Goal: Transaction & Acquisition: Purchase product/service

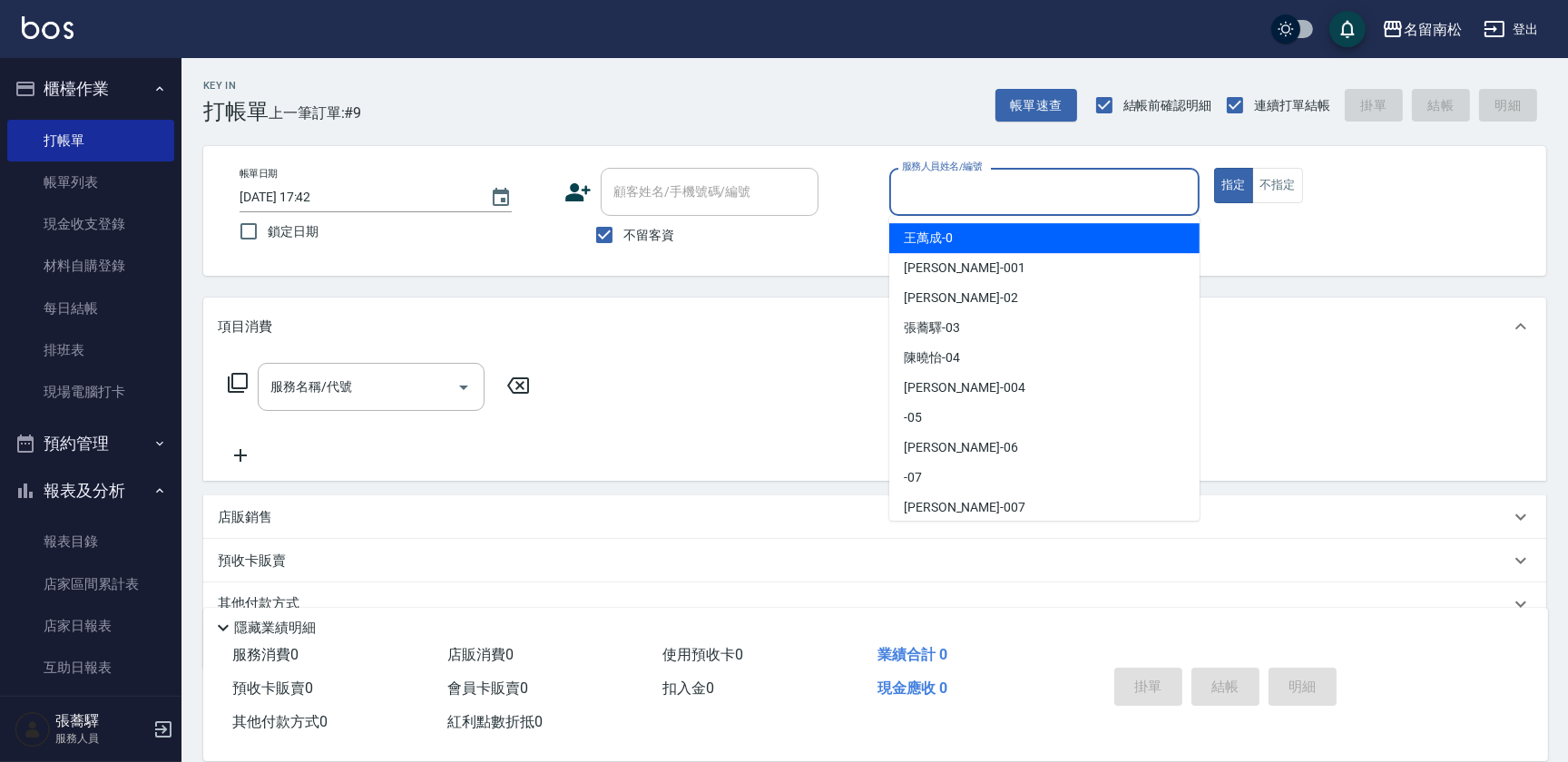
click at [984, 195] on input "服務人員姓名/編號" at bounding box center [1044, 191] width 294 height 32
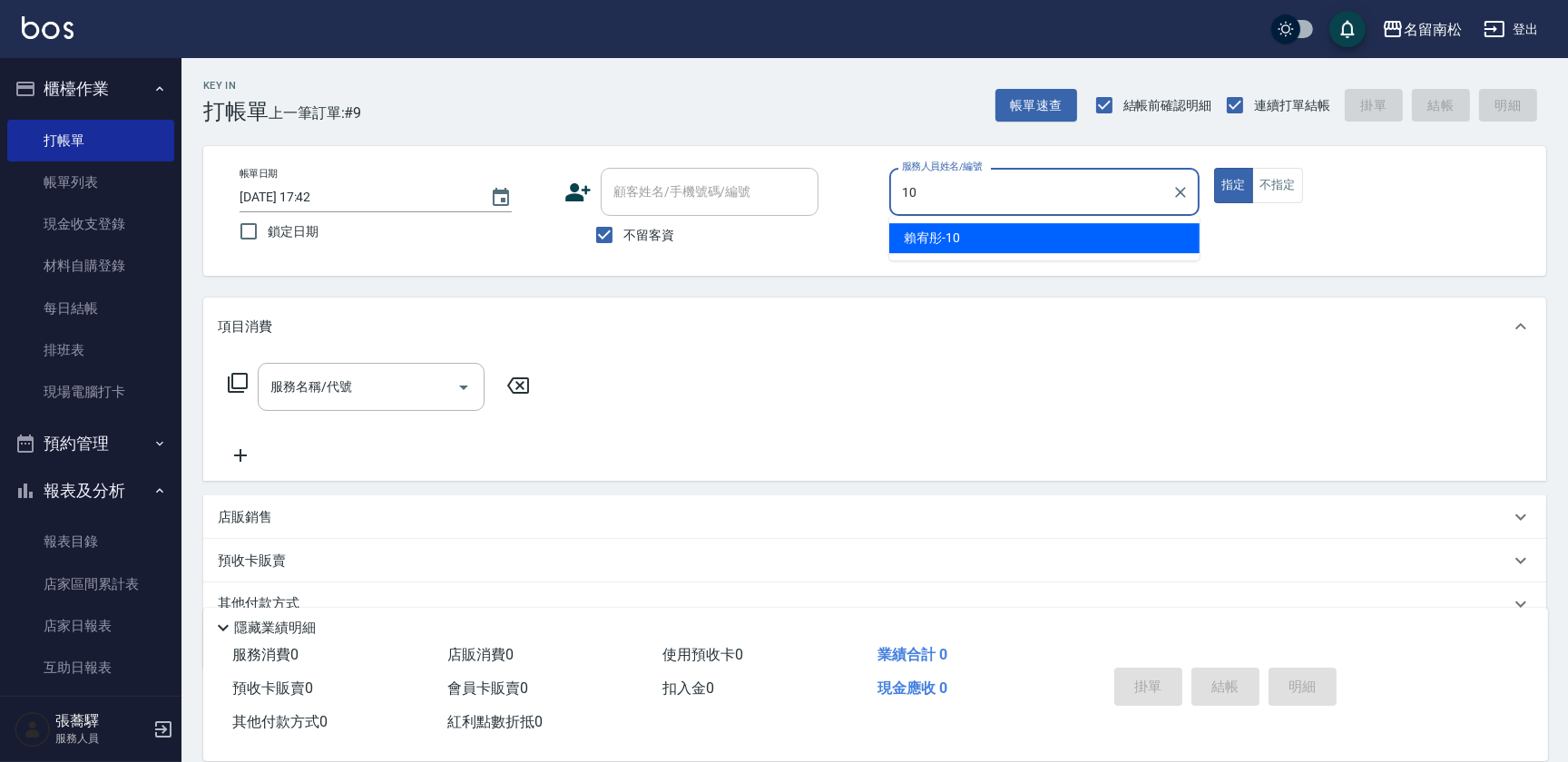
click at [950, 247] on div "[PERSON_NAME]-10" at bounding box center [1044, 238] width 310 height 30
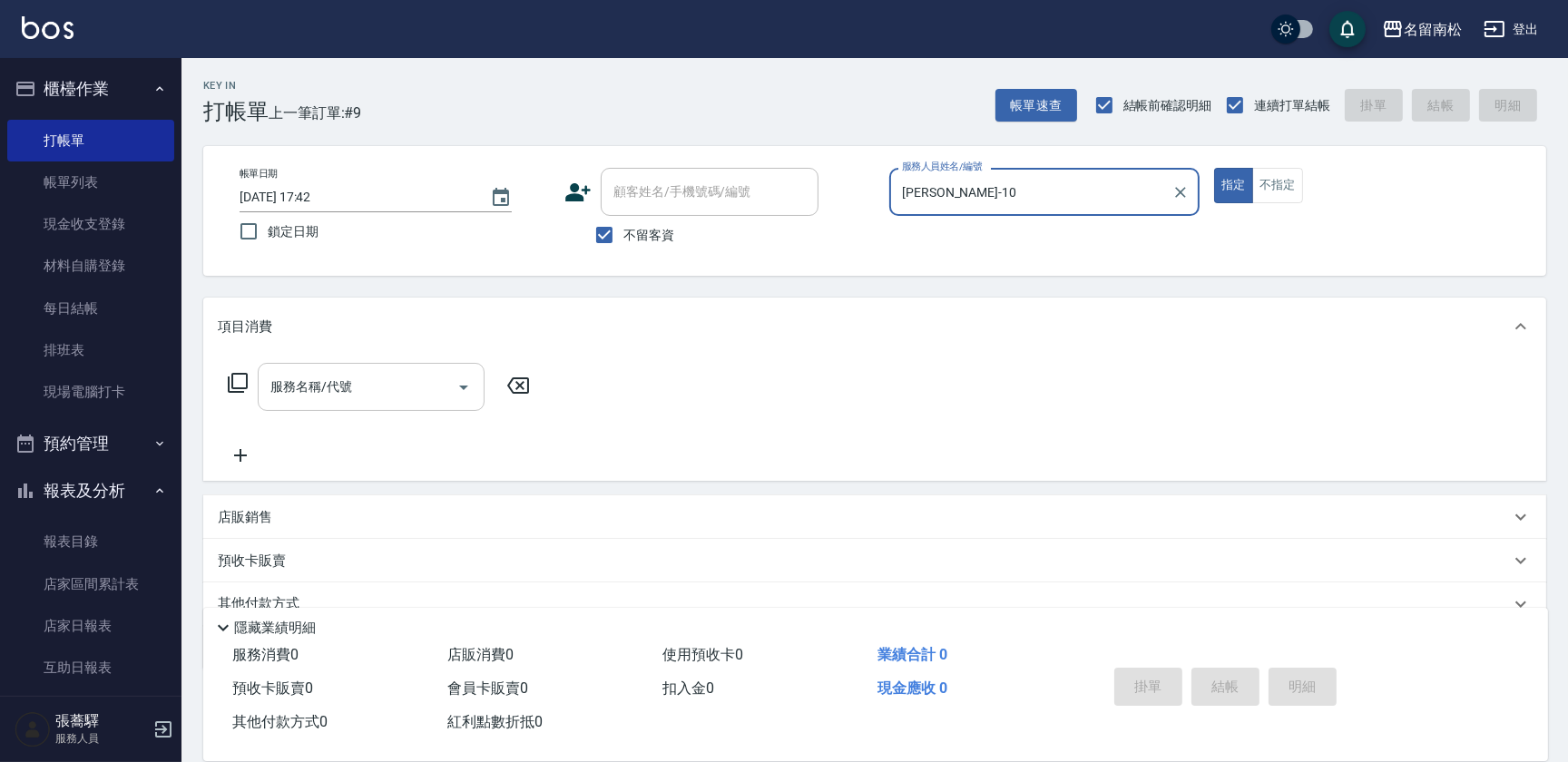
type input "[PERSON_NAME]-10"
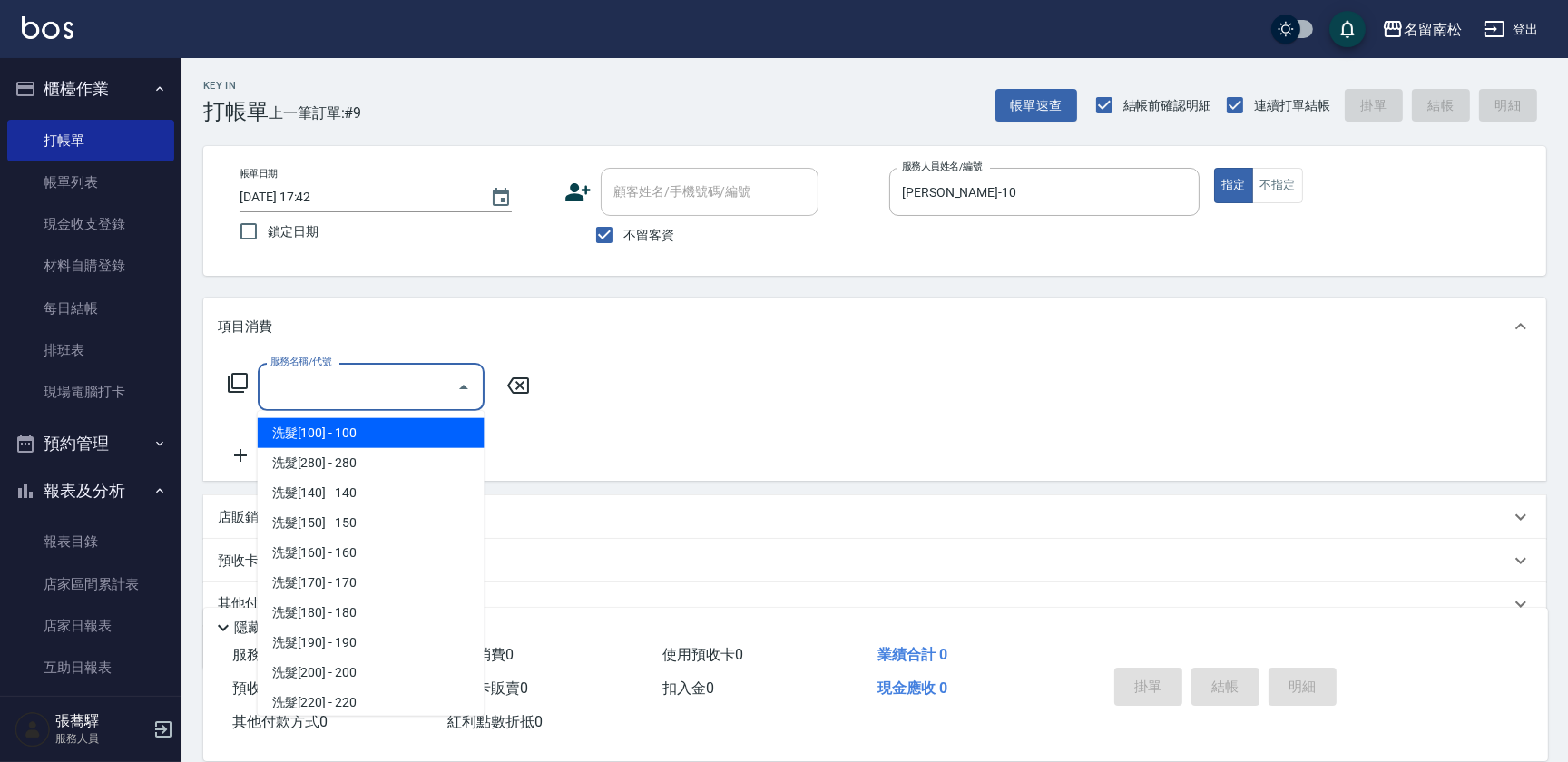
click at [374, 389] on input "服務名稱/代號" at bounding box center [358, 387] width 184 height 32
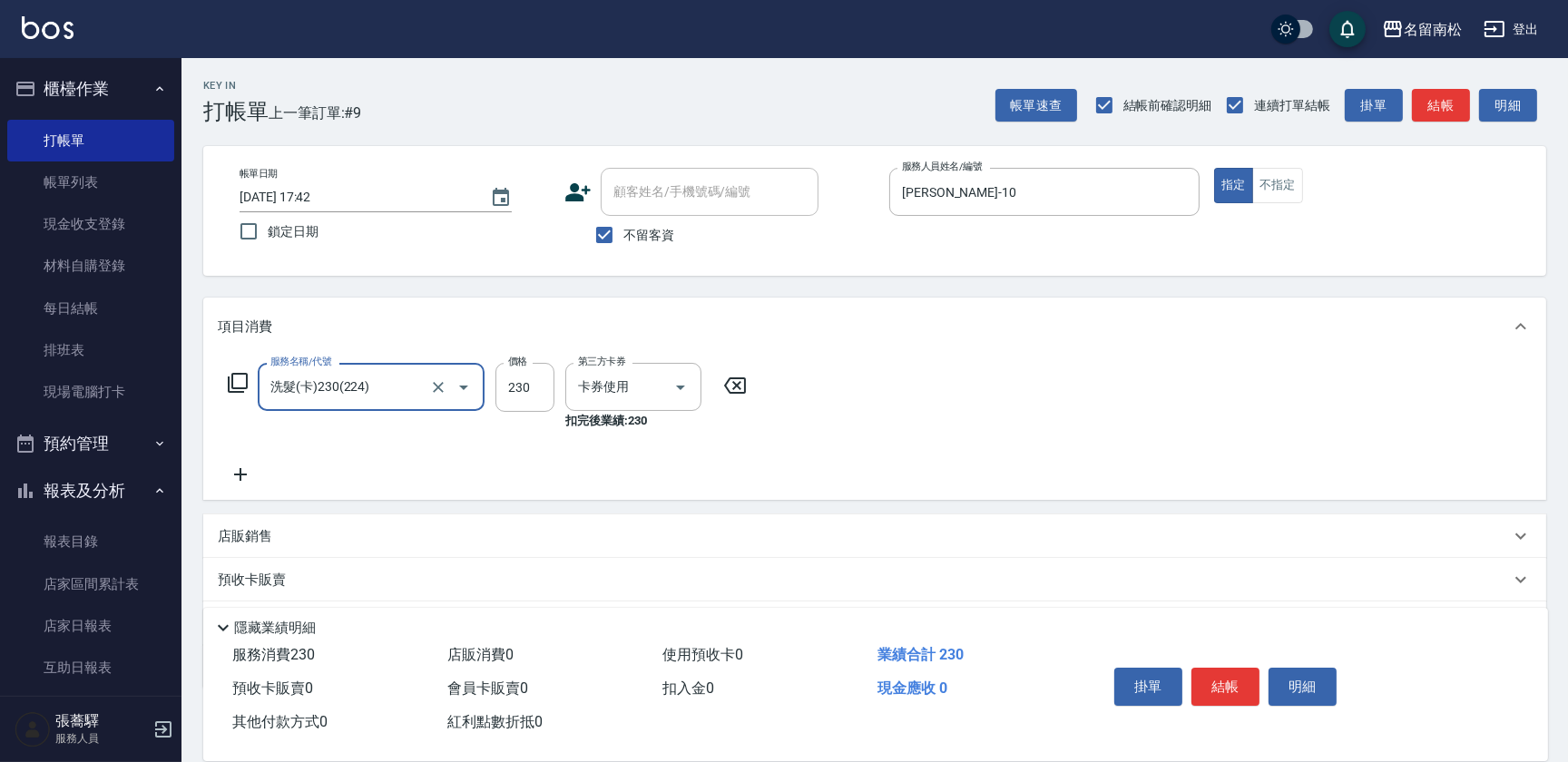
type input "洗髮(卡)230(224)"
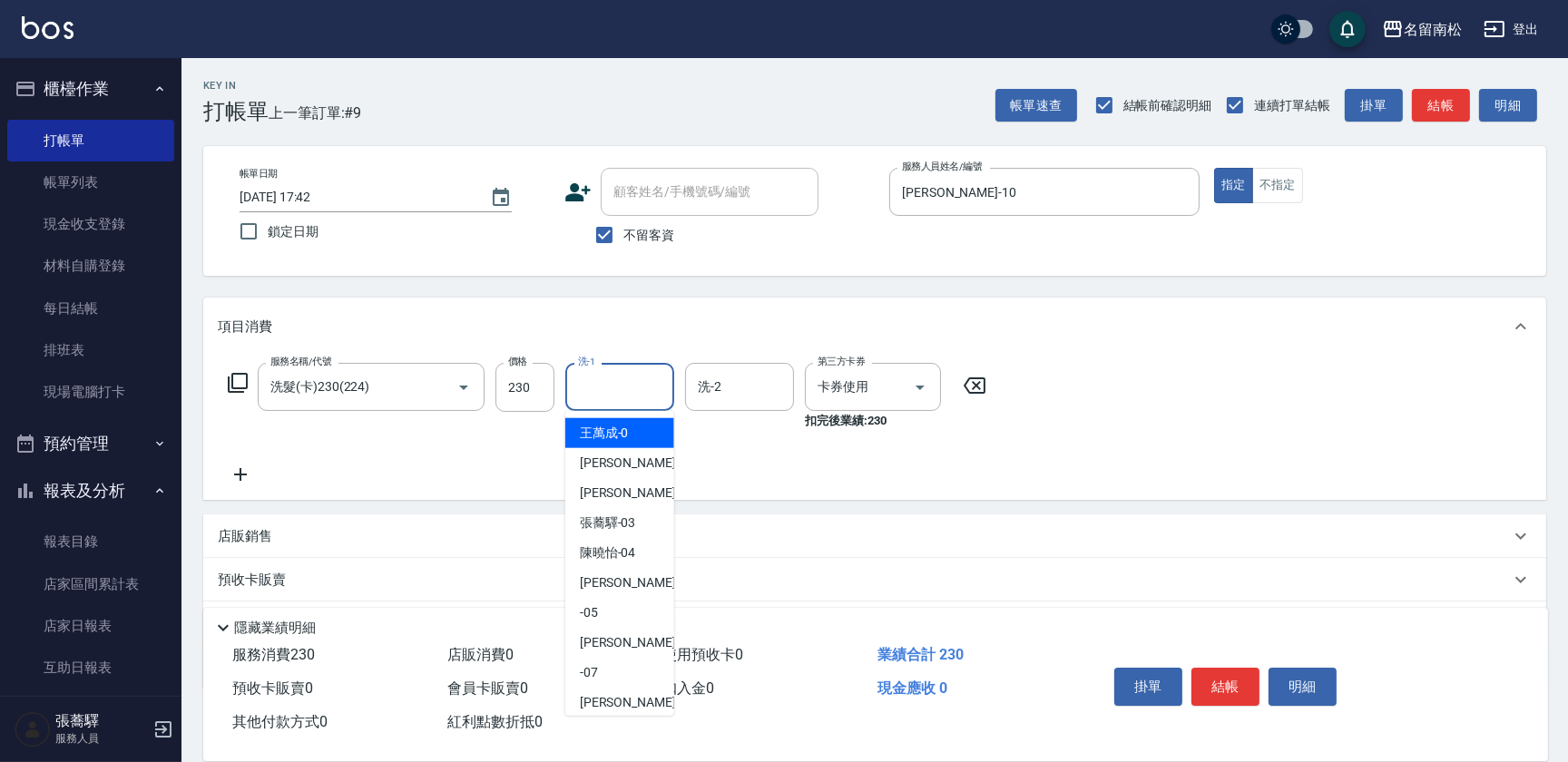
click at [591, 385] on input "洗-1" at bounding box center [619, 387] width 93 height 32
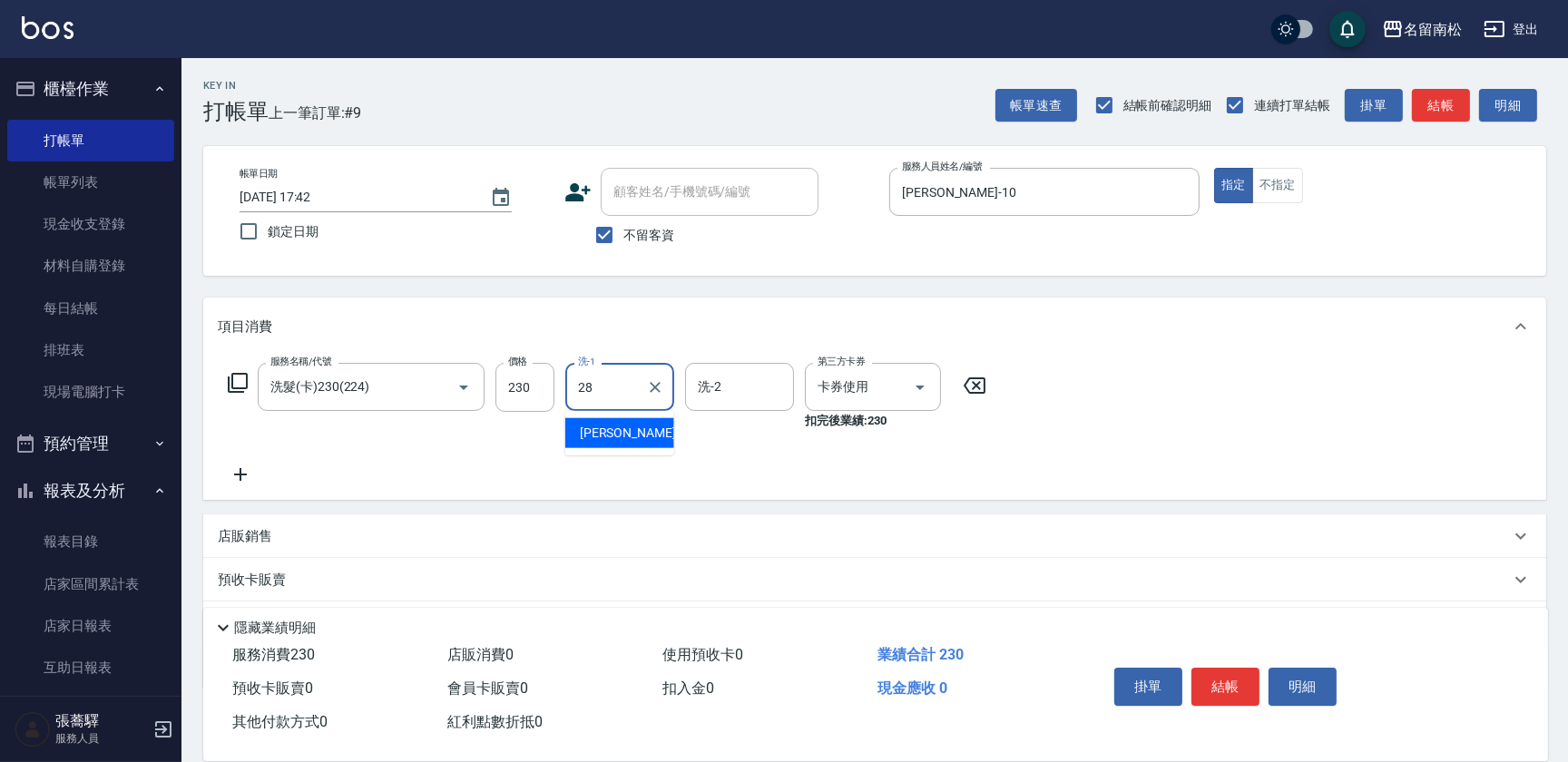
type input "[PERSON_NAME]-28"
click at [1235, 685] on button "結帳" at bounding box center [1225, 687] width 68 height 38
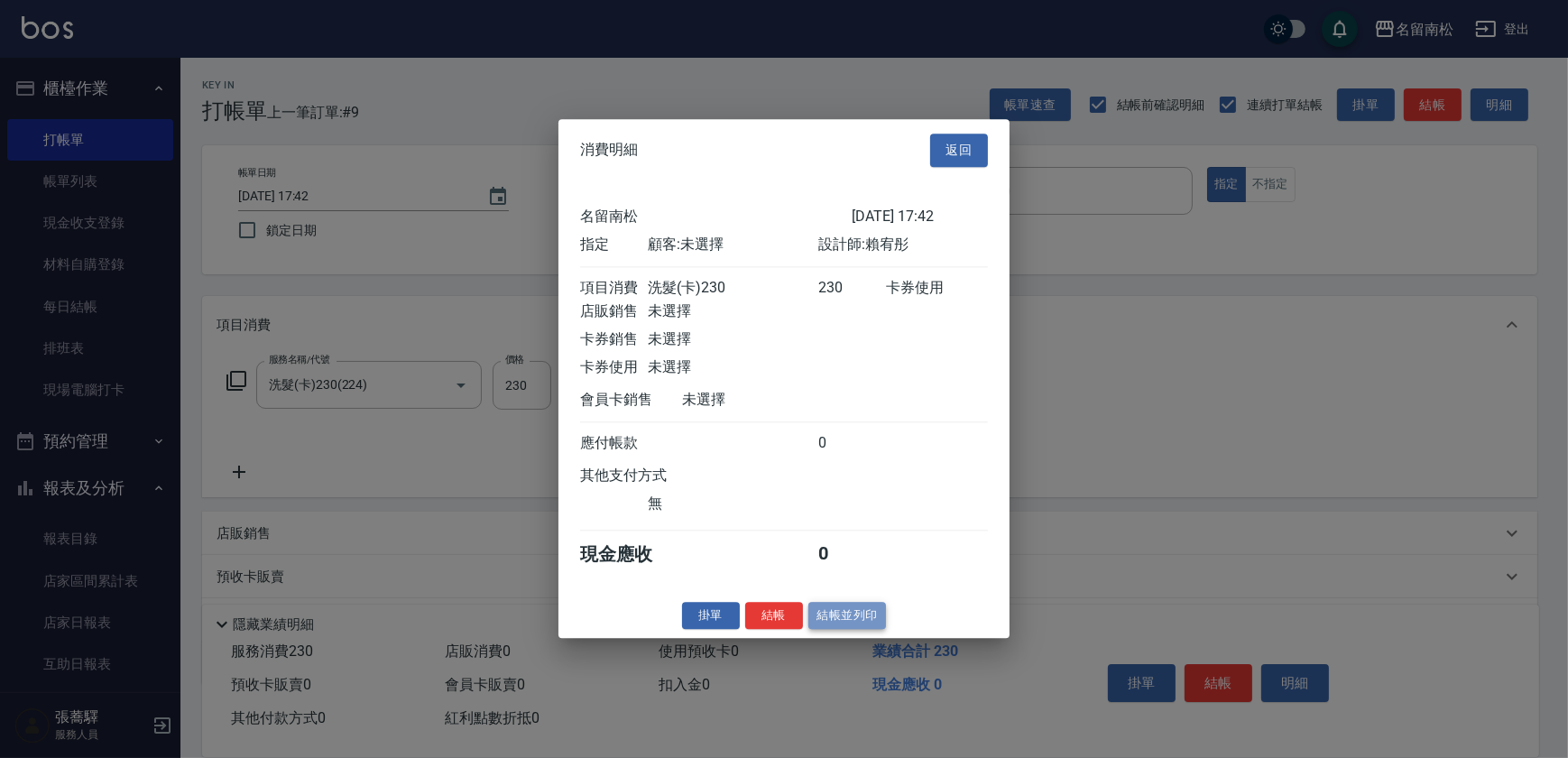
click at [856, 615] on button "結帳並列印" at bounding box center [847, 616] width 78 height 28
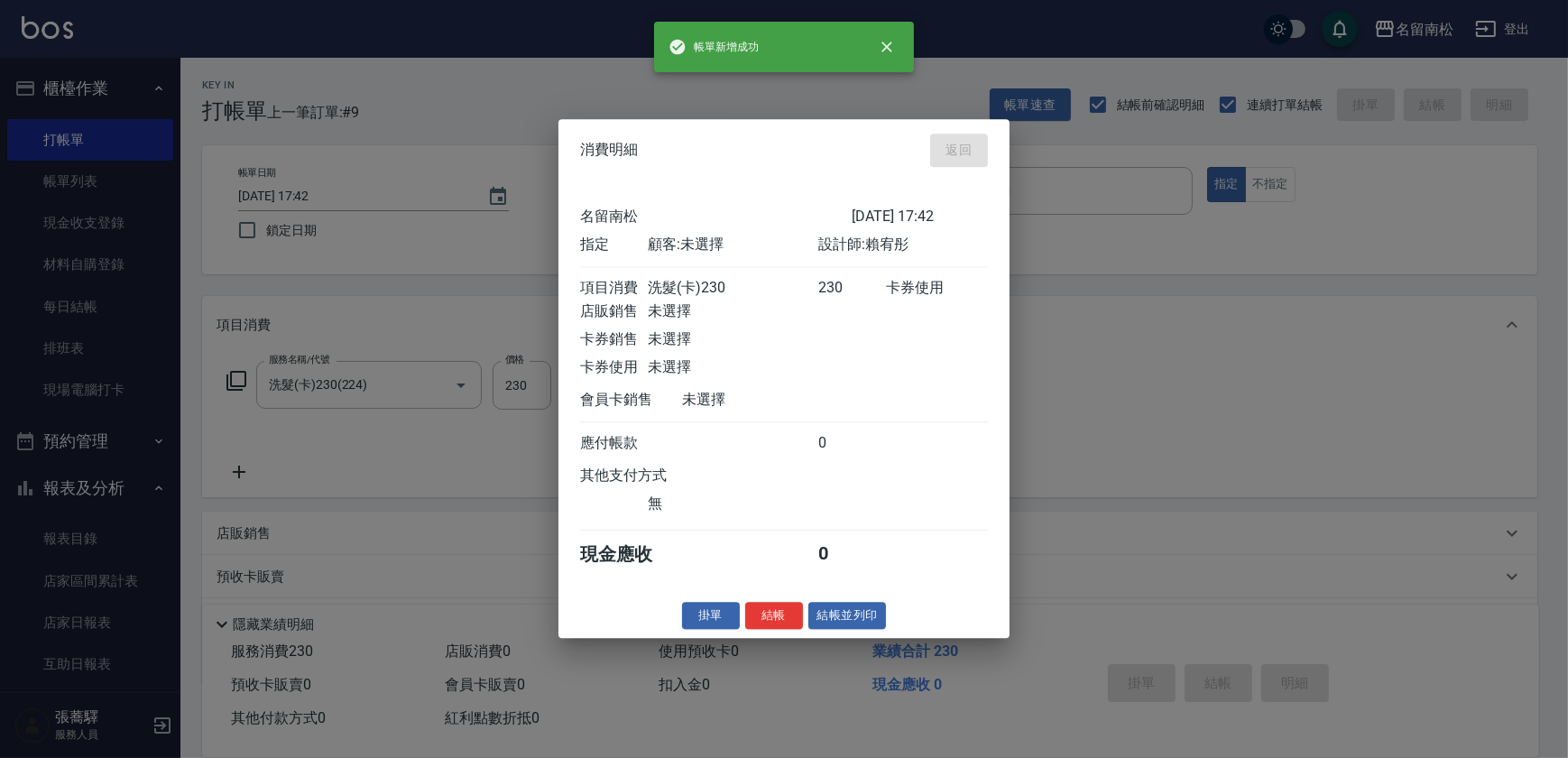
type input "[DATE] 18:54"
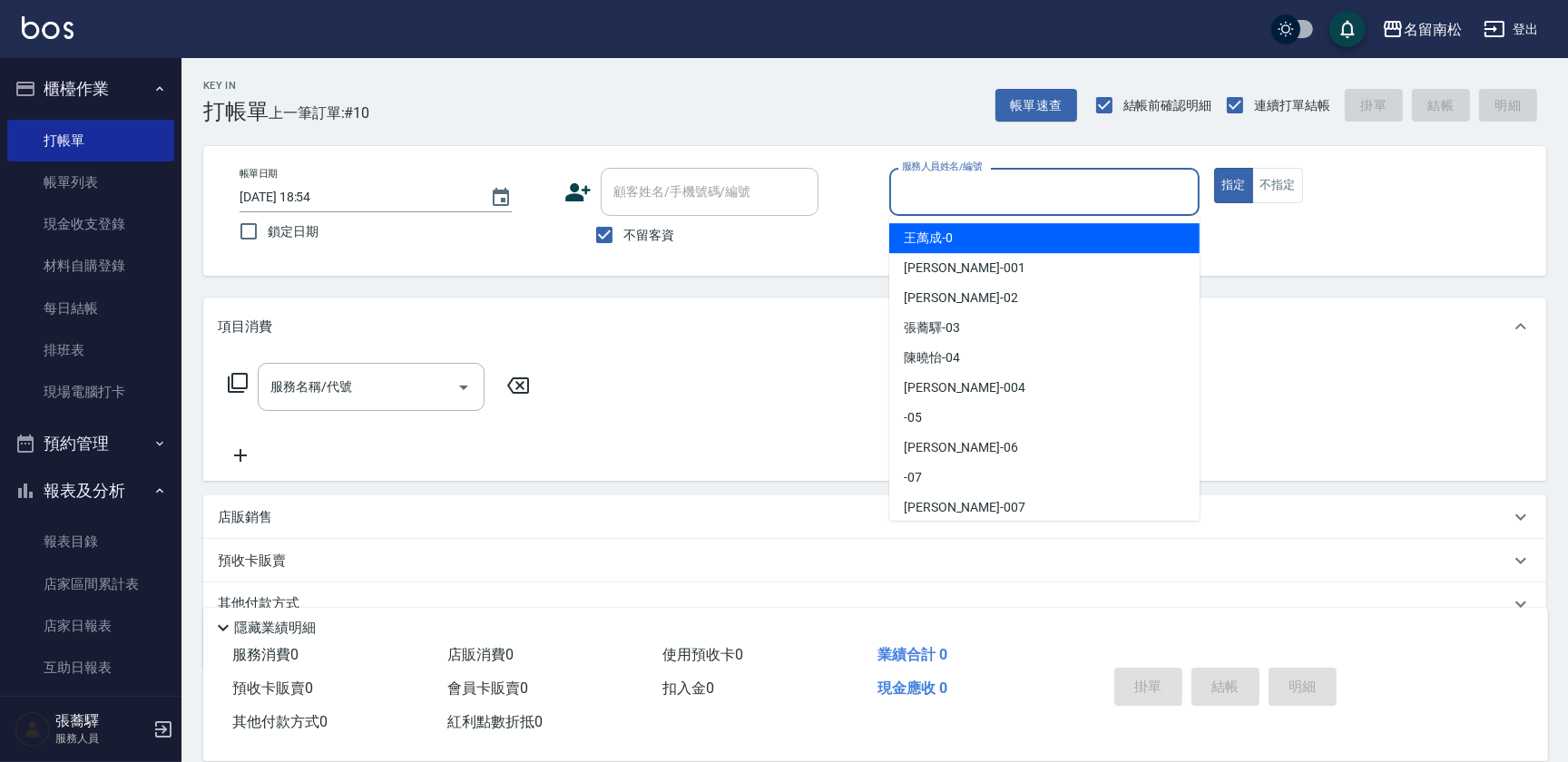
click at [1052, 183] on input "服務人員姓名/編號" at bounding box center [1044, 191] width 294 height 32
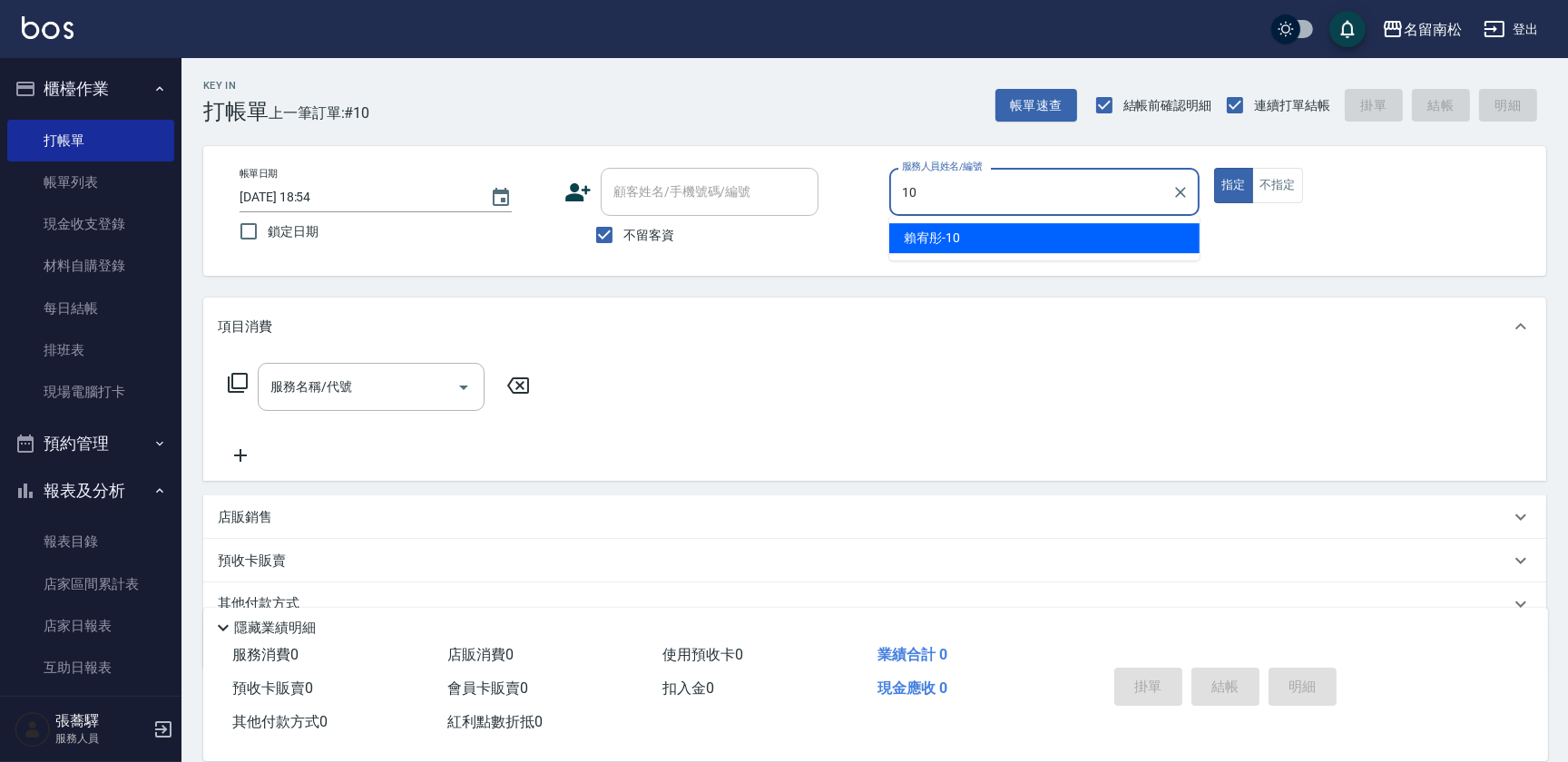
click at [1016, 237] on div "[PERSON_NAME]-10" at bounding box center [1044, 238] width 310 height 30
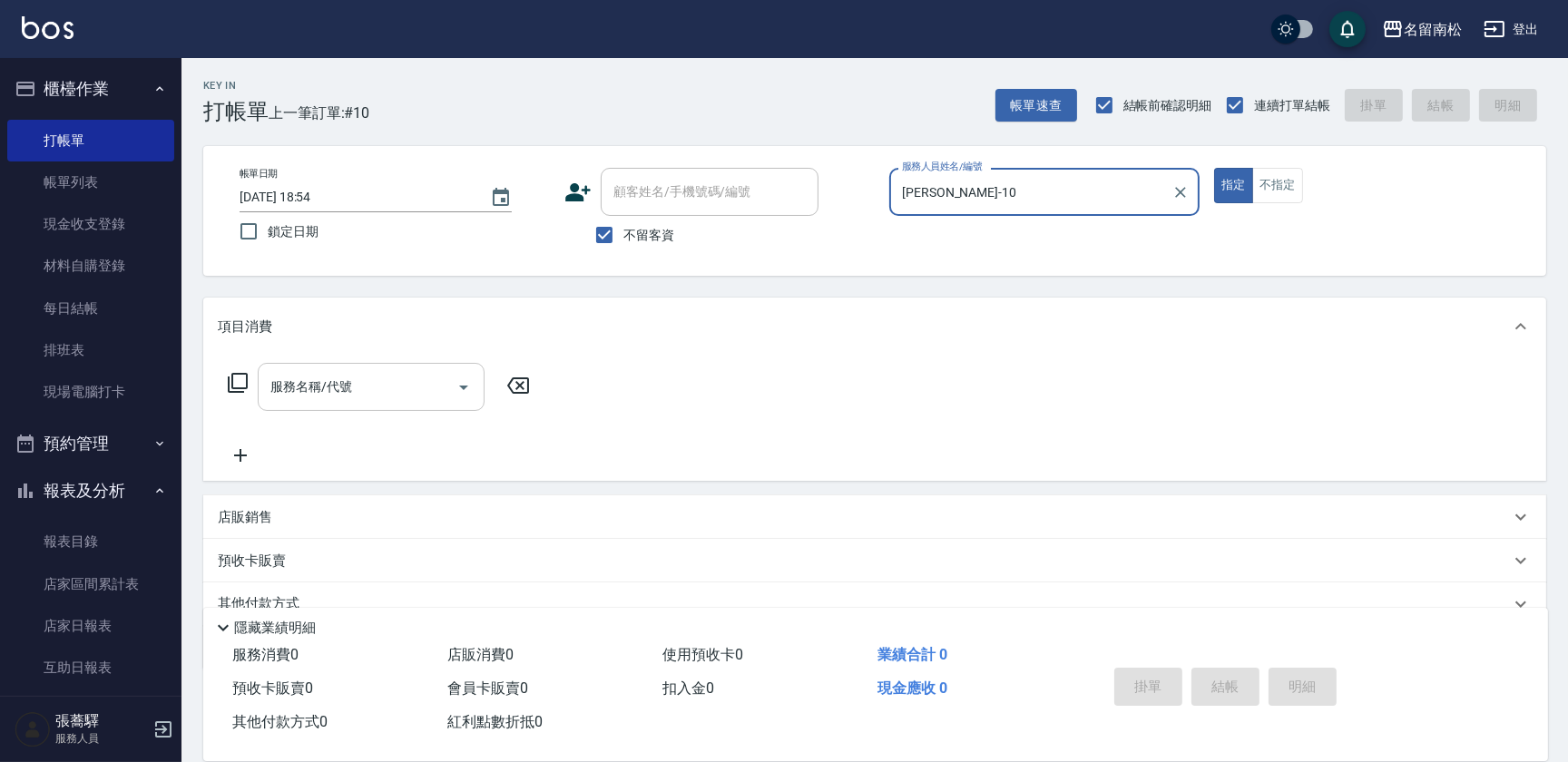
type input "[PERSON_NAME]-10"
click at [337, 377] on input "服務名稱/代號" at bounding box center [358, 387] width 184 height 32
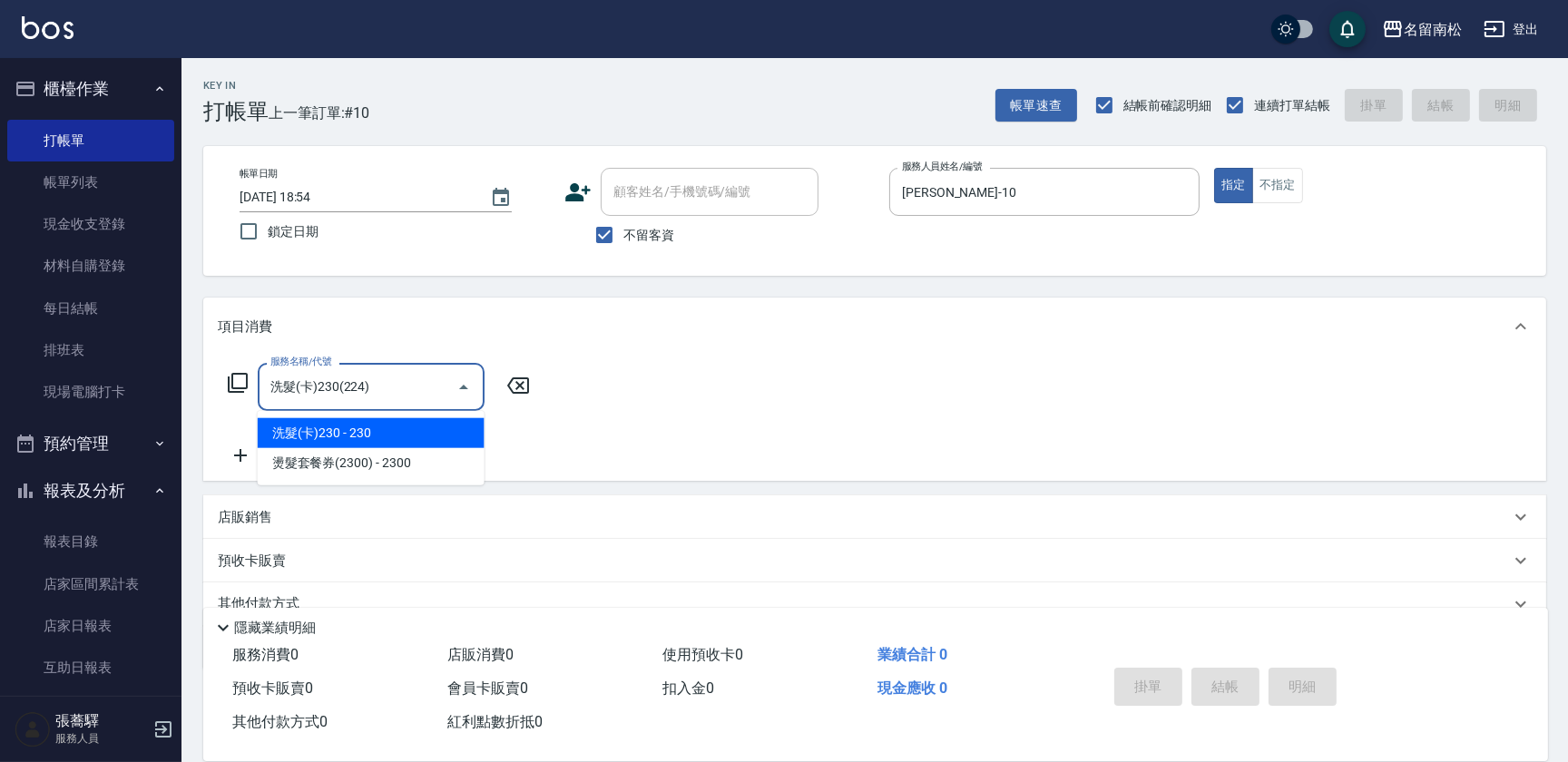
type input "洗髮(卡)230(224)"
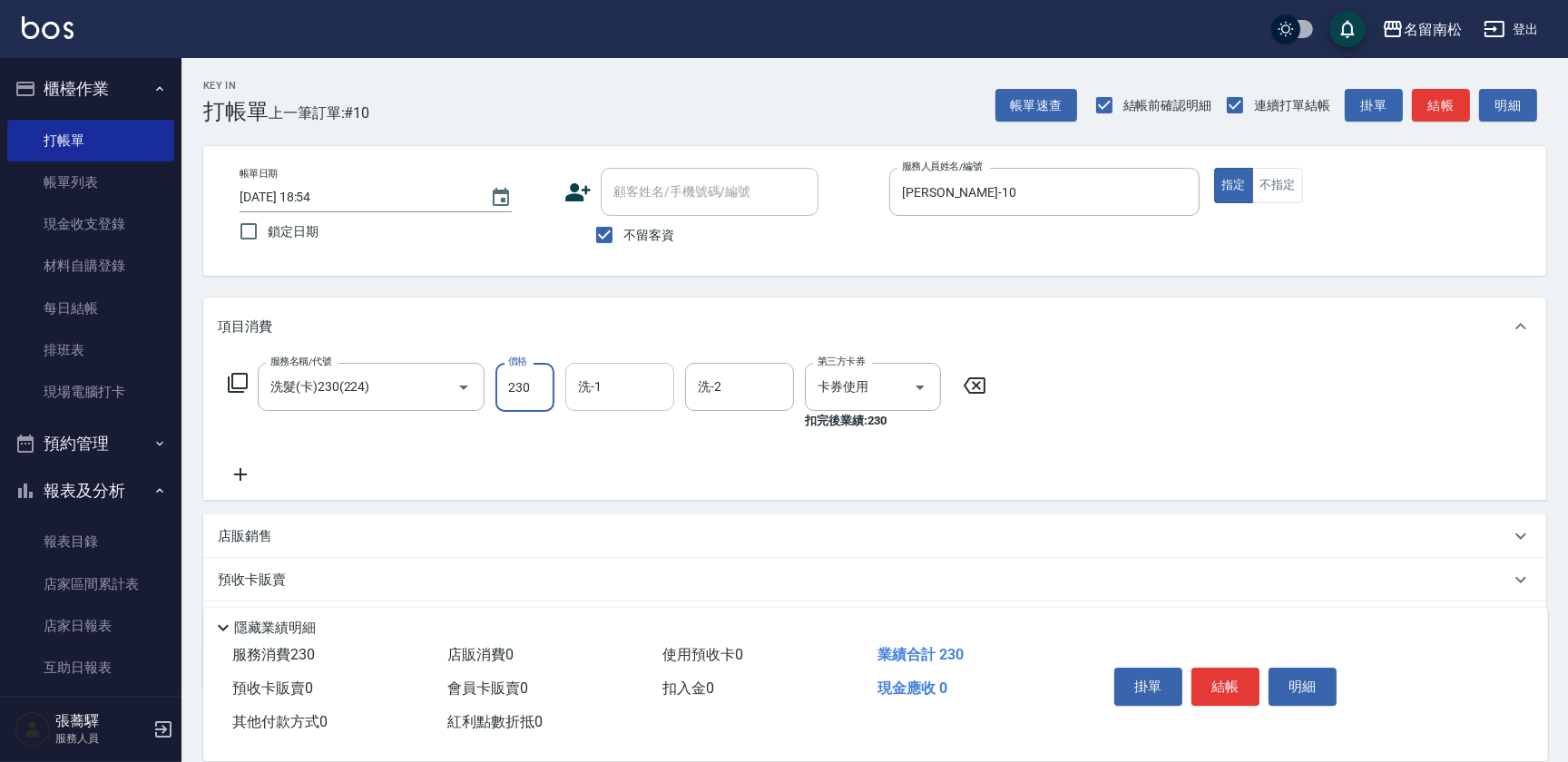
click at [593, 385] on input "洗-1" at bounding box center [619, 387] width 93 height 32
type input "[PERSON_NAME]-28"
click at [1211, 684] on button "結帳" at bounding box center [1225, 687] width 68 height 38
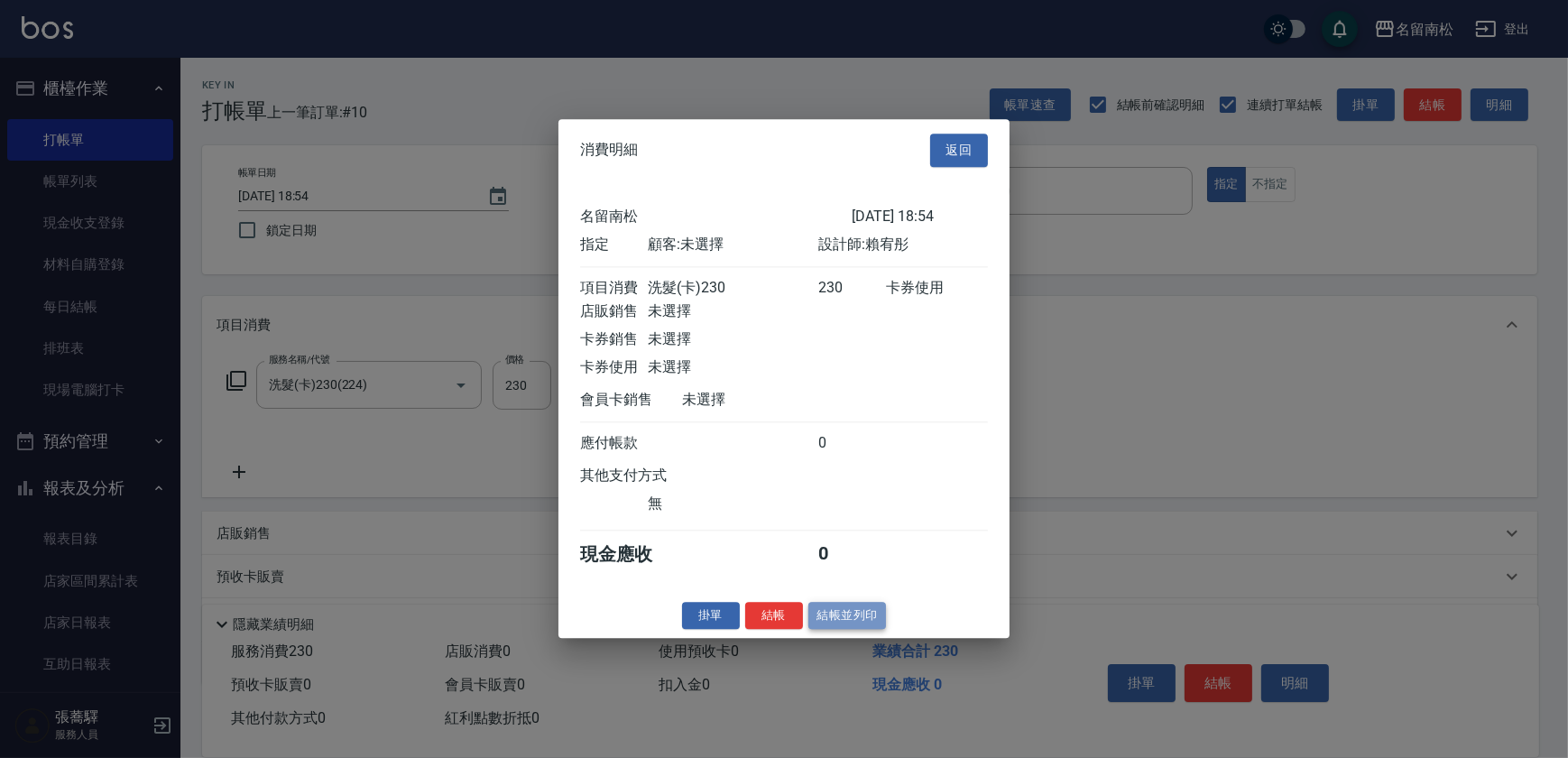
click at [835, 620] on button "結帳並列印" at bounding box center [847, 616] width 78 height 28
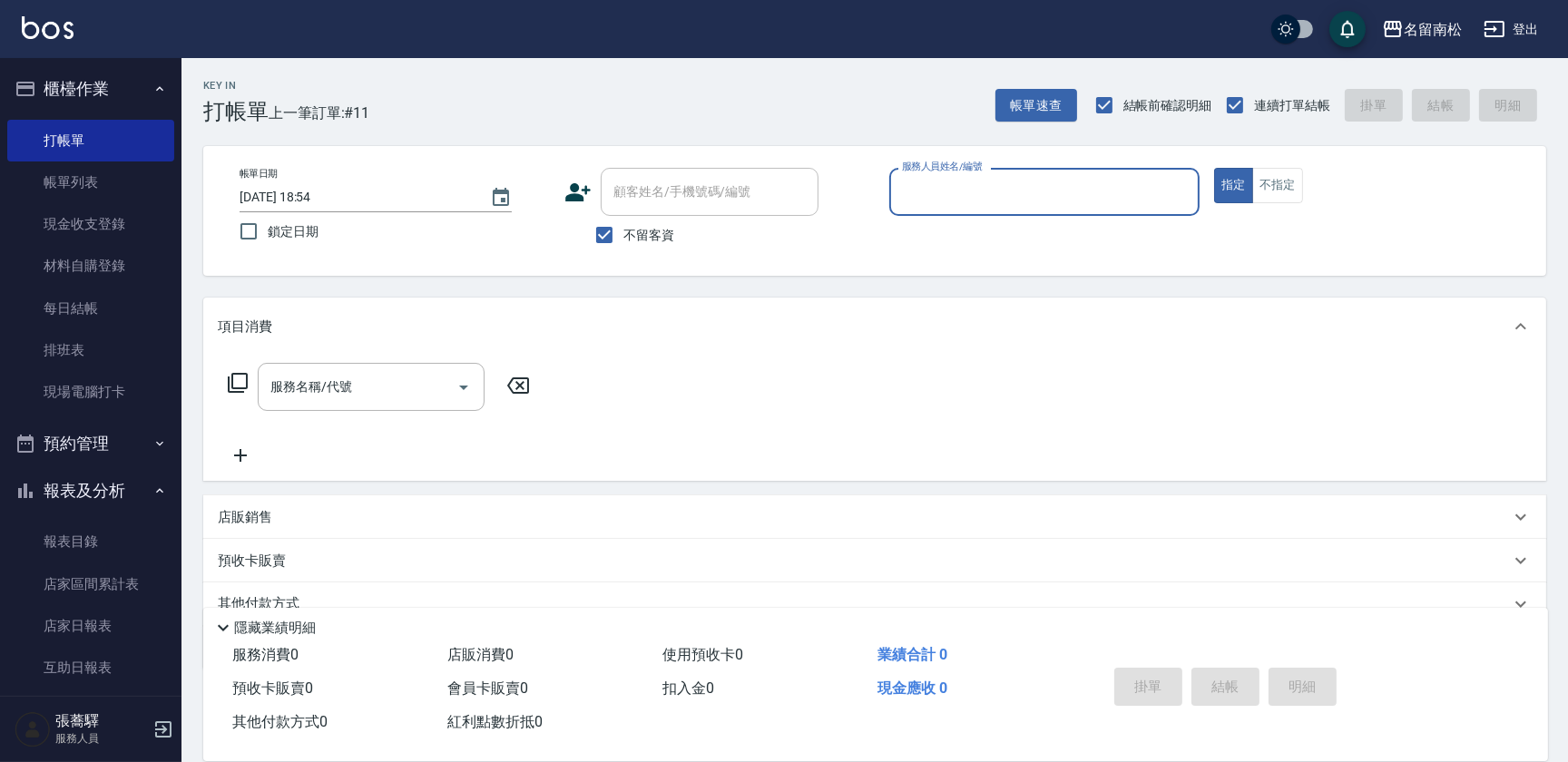
click at [961, 185] on div "服務人員姓名/編號 服務人員姓名/編號" at bounding box center [1044, 191] width 310 height 48
click at [983, 227] on div "[PERSON_NAME]-10" at bounding box center [1044, 238] width 310 height 30
type input "[PERSON_NAME]-10"
click at [432, 390] on input "服務名稱/代號" at bounding box center [358, 387] width 184 height 32
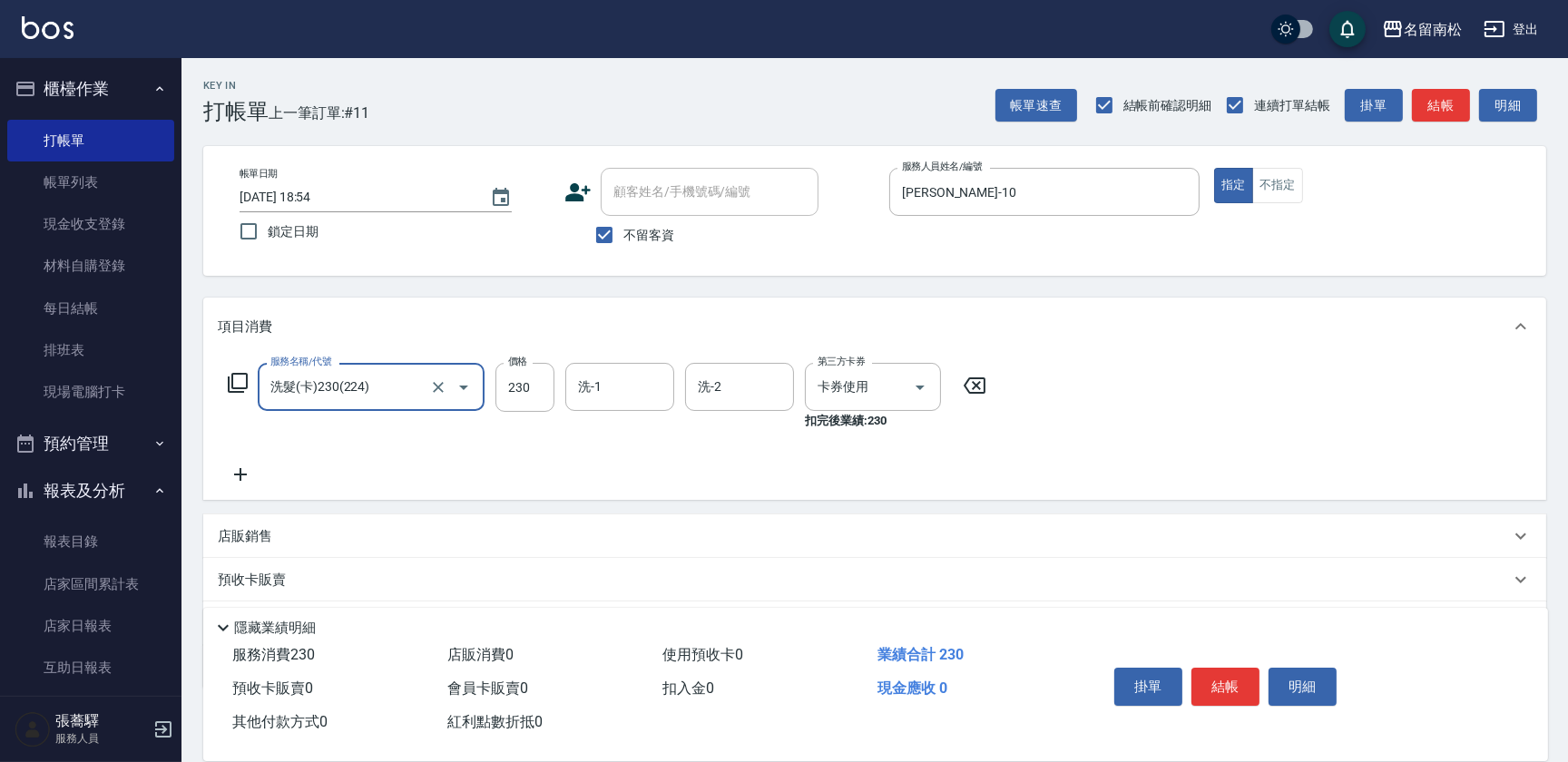
type input "洗髮(卡)230(224)"
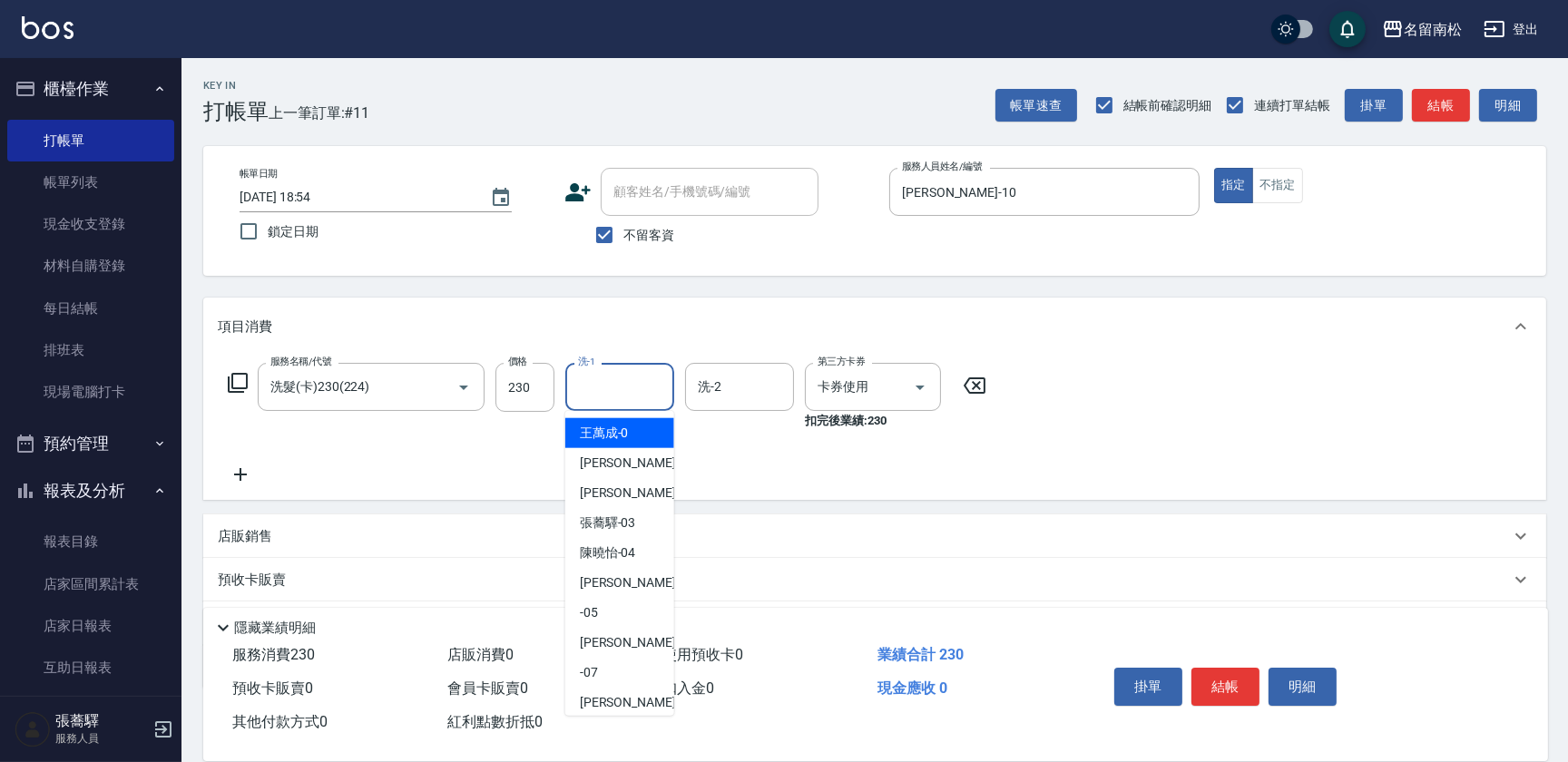
click at [631, 388] on input "洗-1" at bounding box center [619, 387] width 93 height 32
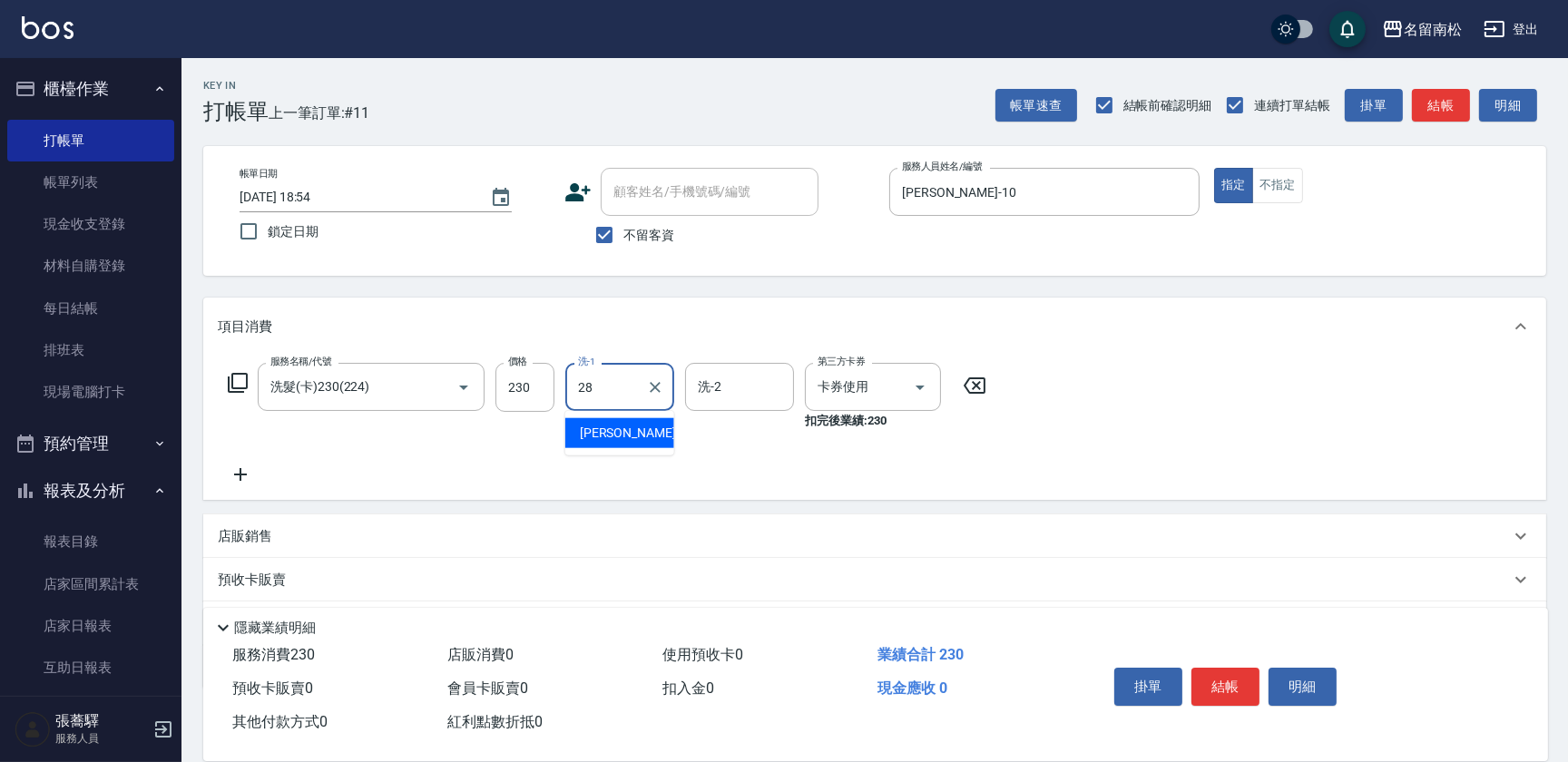
type input "[PERSON_NAME]-28"
click at [1224, 682] on button "結帳" at bounding box center [1225, 687] width 68 height 38
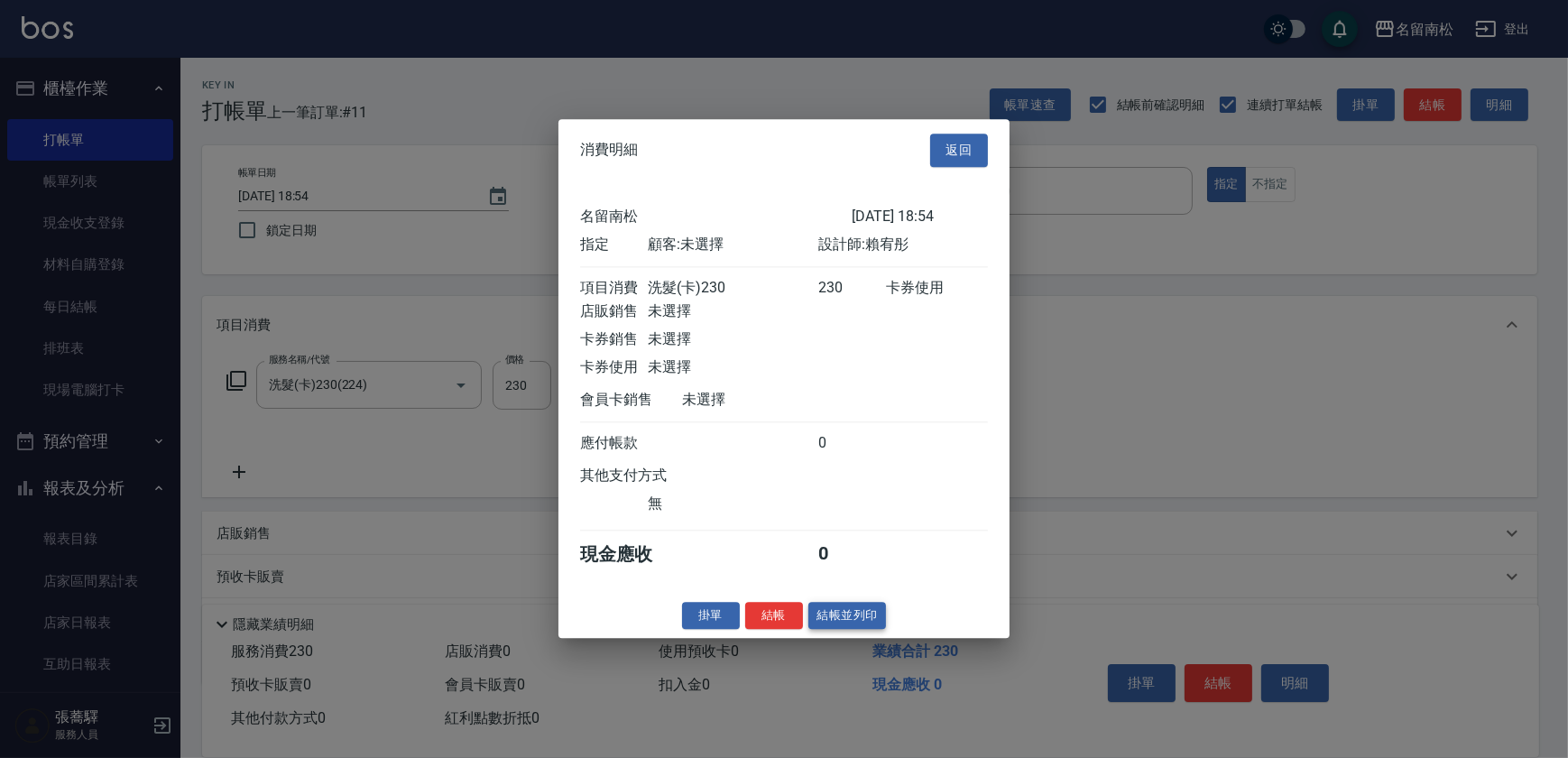
click at [847, 623] on button "結帳並列印" at bounding box center [847, 616] width 78 height 28
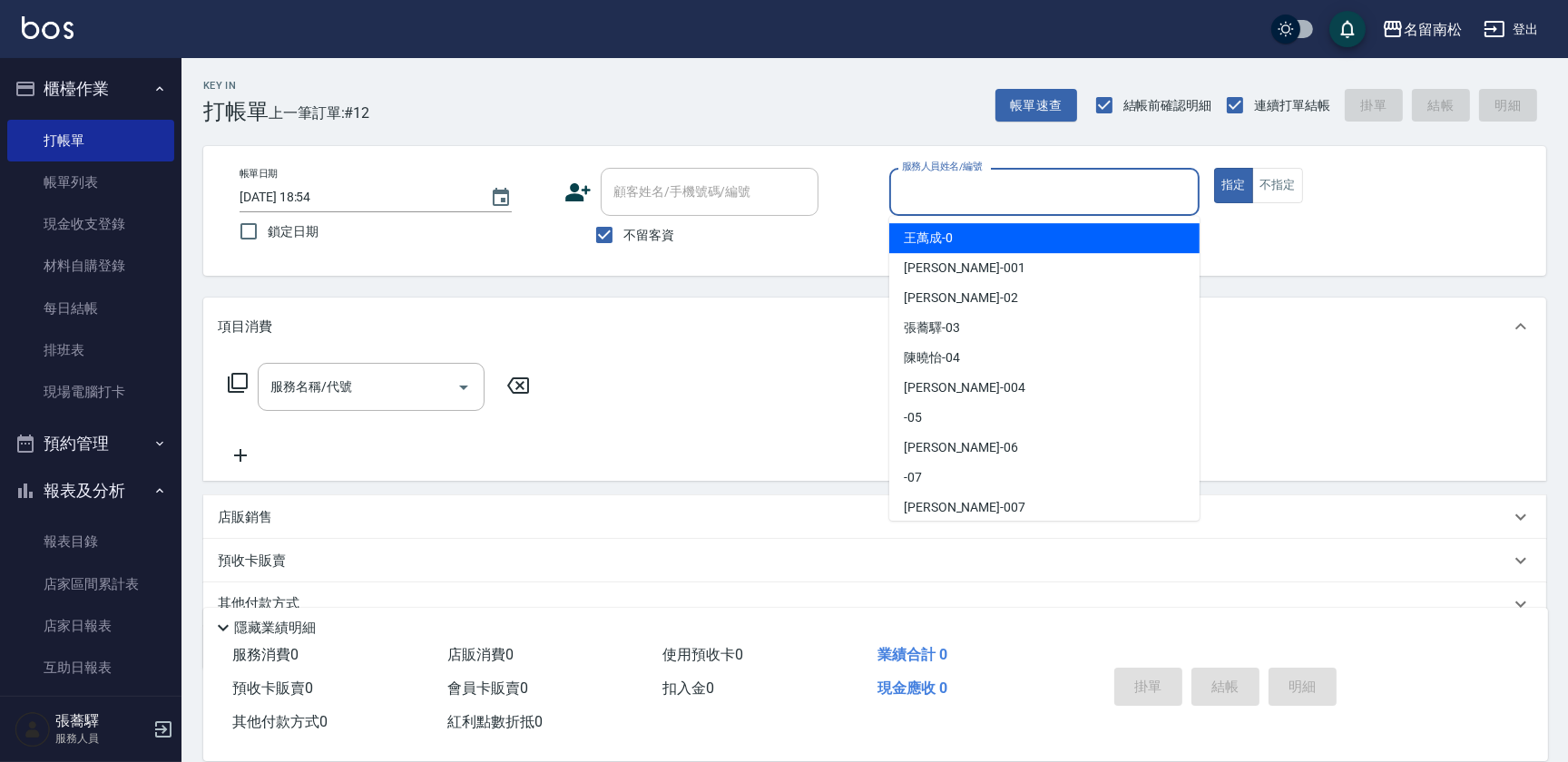
drag, startPoint x: 1140, startPoint y: 182, endPoint x: 1130, endPoint y: 219, distance: 38.3
click at [1140, 182] on input "服務人員姓名/編號" at bounding box center [1044, 191] width 294 height 32
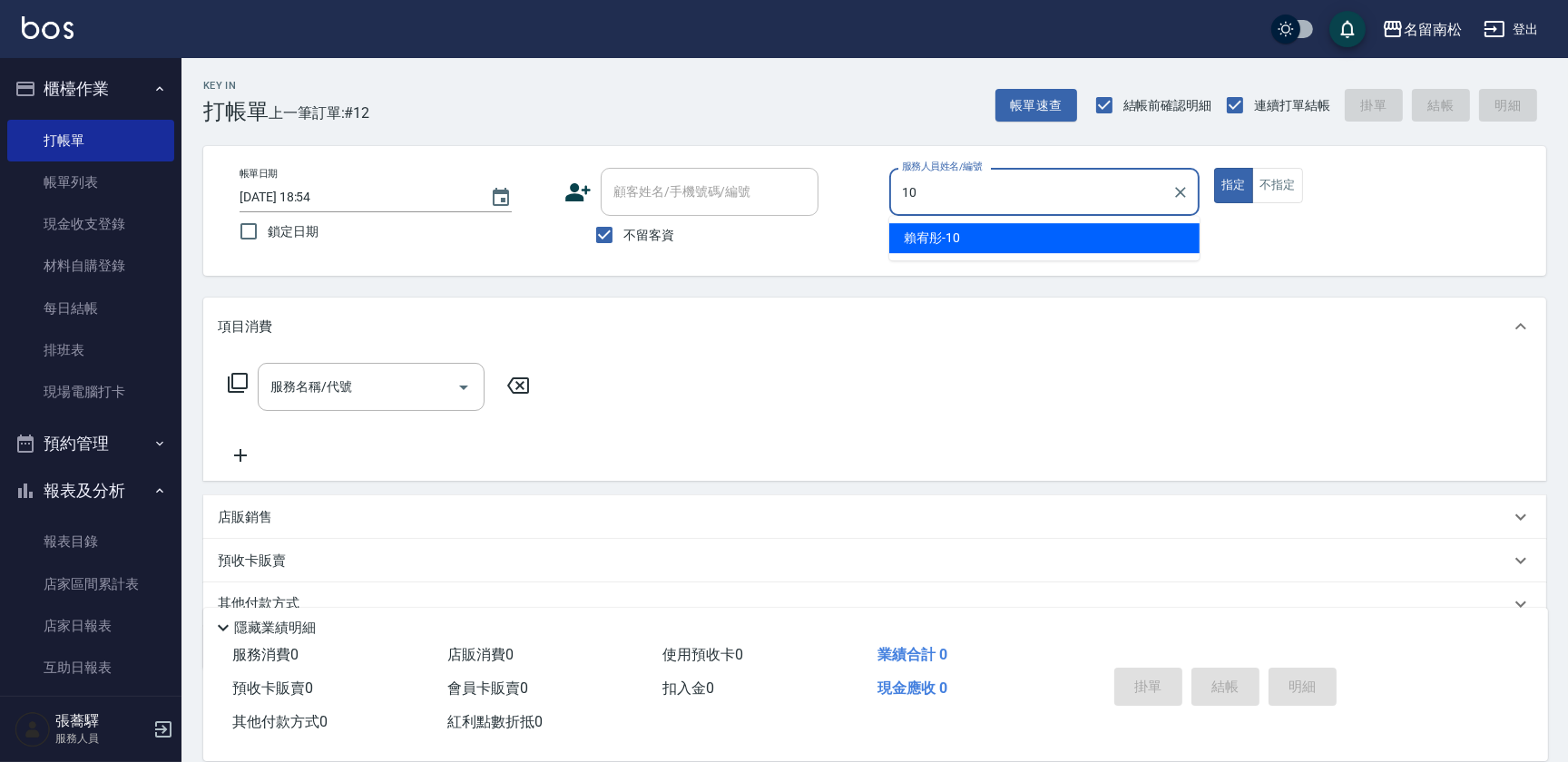
click at [1117, 231] on div "[PERSON_NAME]-10" at bounding box center [1044, 238] width 310 height 30
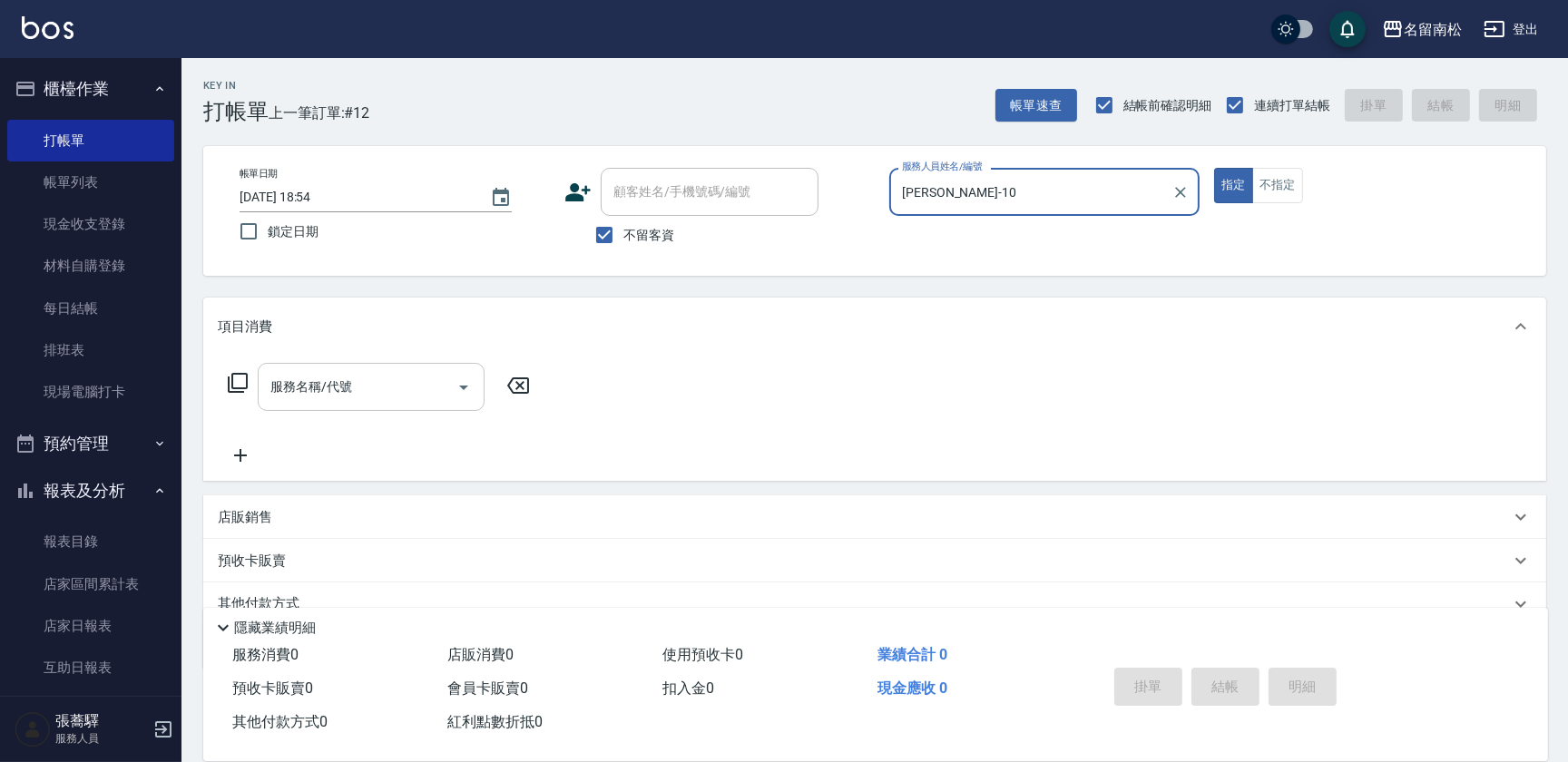
type input "[PERSON_NAME]-10"
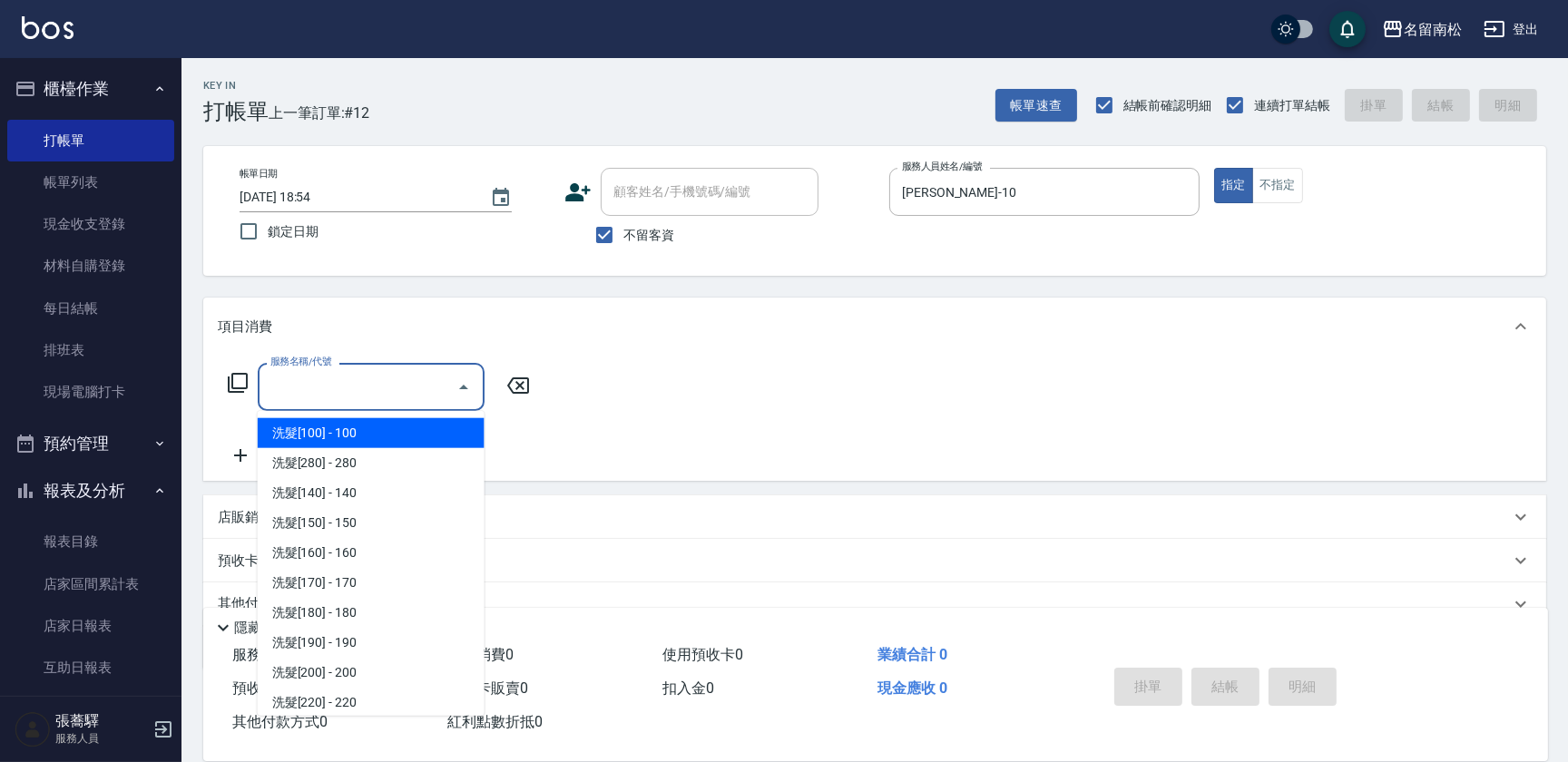
click at [357, 385] on input "服務名稱/代號" at bounding box center [358, 387] width 184 height 32
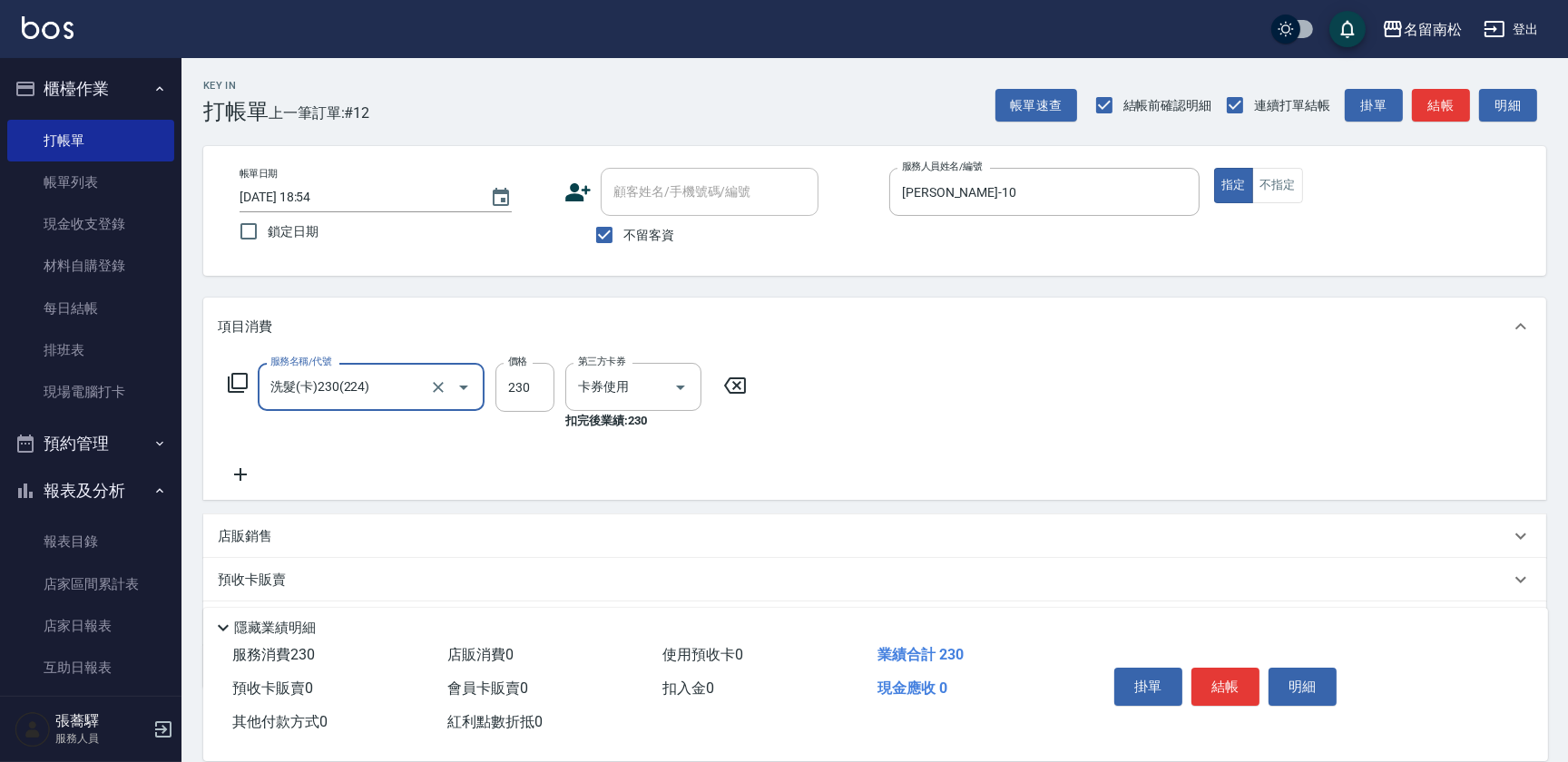
type input "洗髮(卡)230(224)"
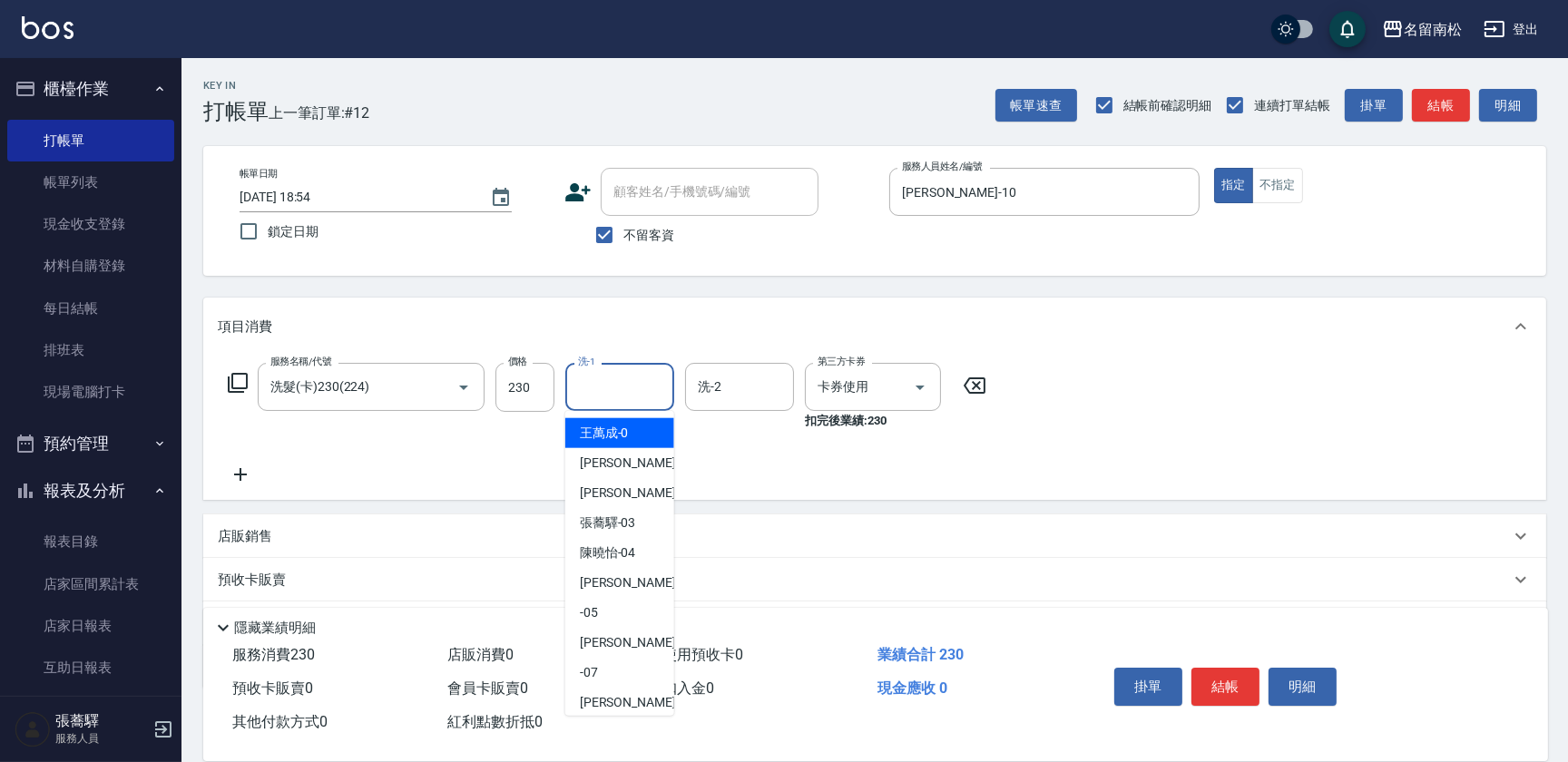
click at [608, 397] on input "洗-1" at bounding box center [619, 387] width 93 height 32
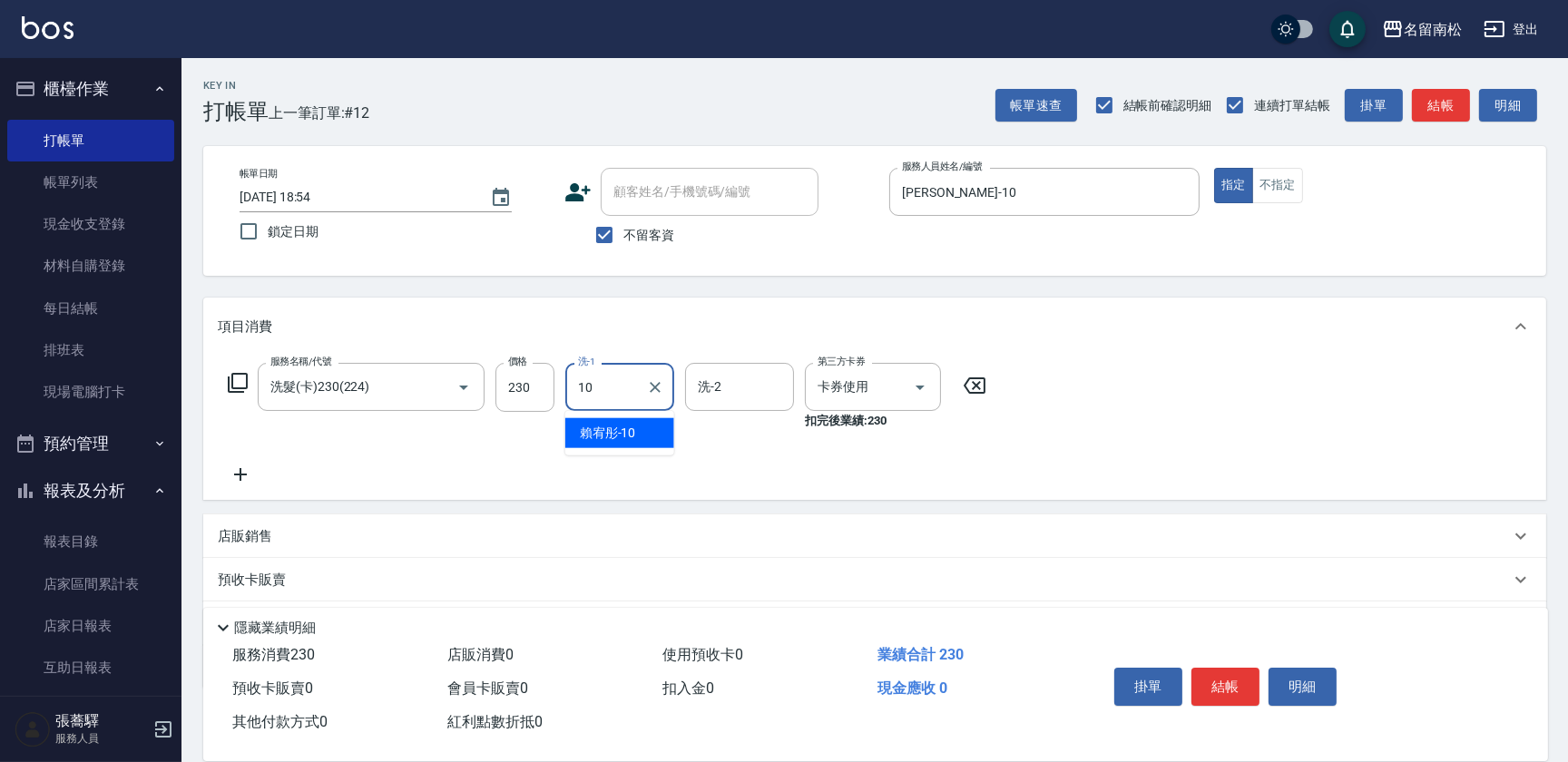
click at [612, 432] on span "[PERSON_NAME]-10" at bounding box center [607, 433] width 56 height 19
type input "[PERSON_NAME]-10"
click at [237, 470] on icon at bounding box center [239, 475] width 45 height 22
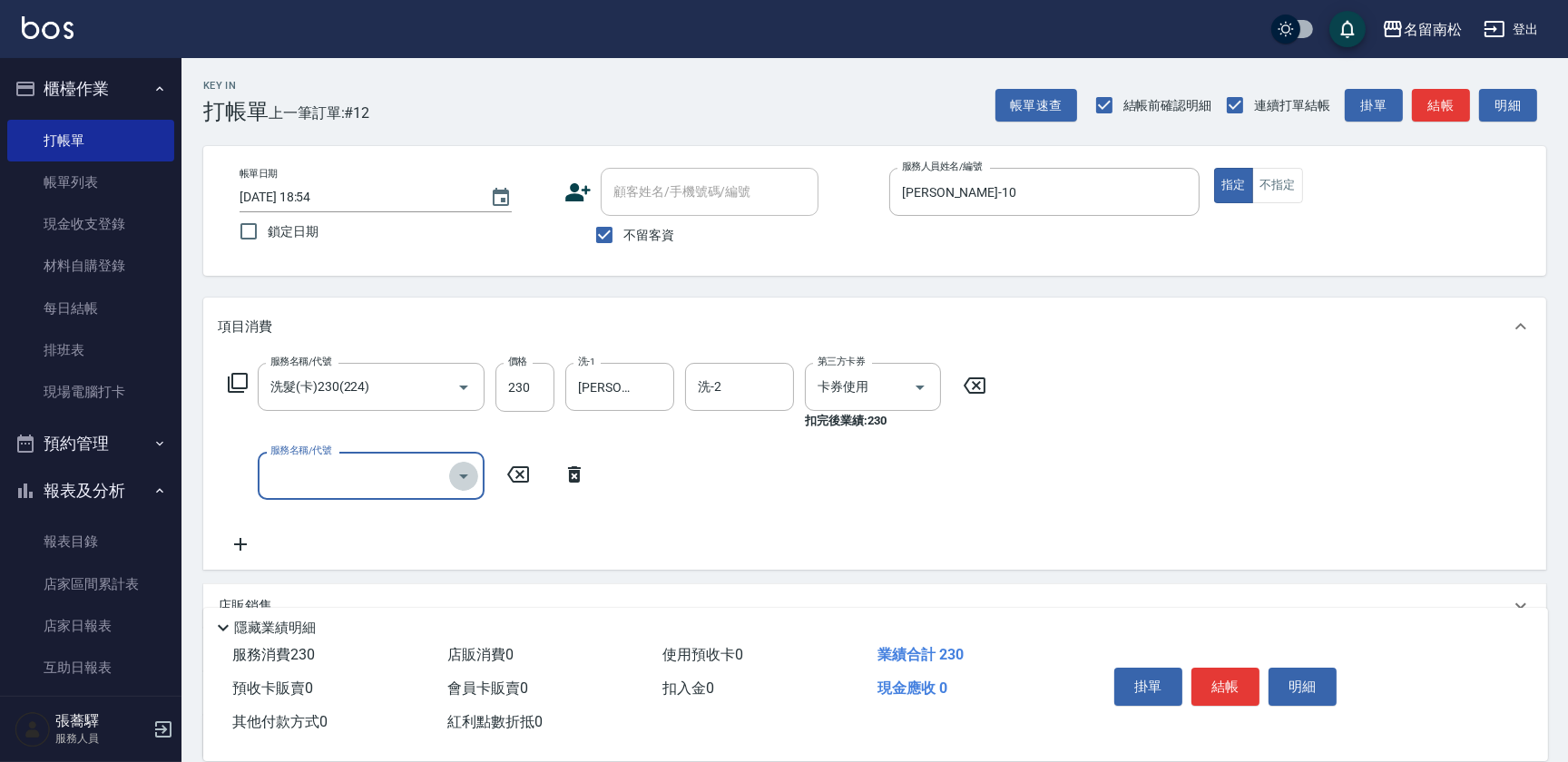
click at [457, 475] on icon "Open" at bounding box center [464, 477] width 22 height 22
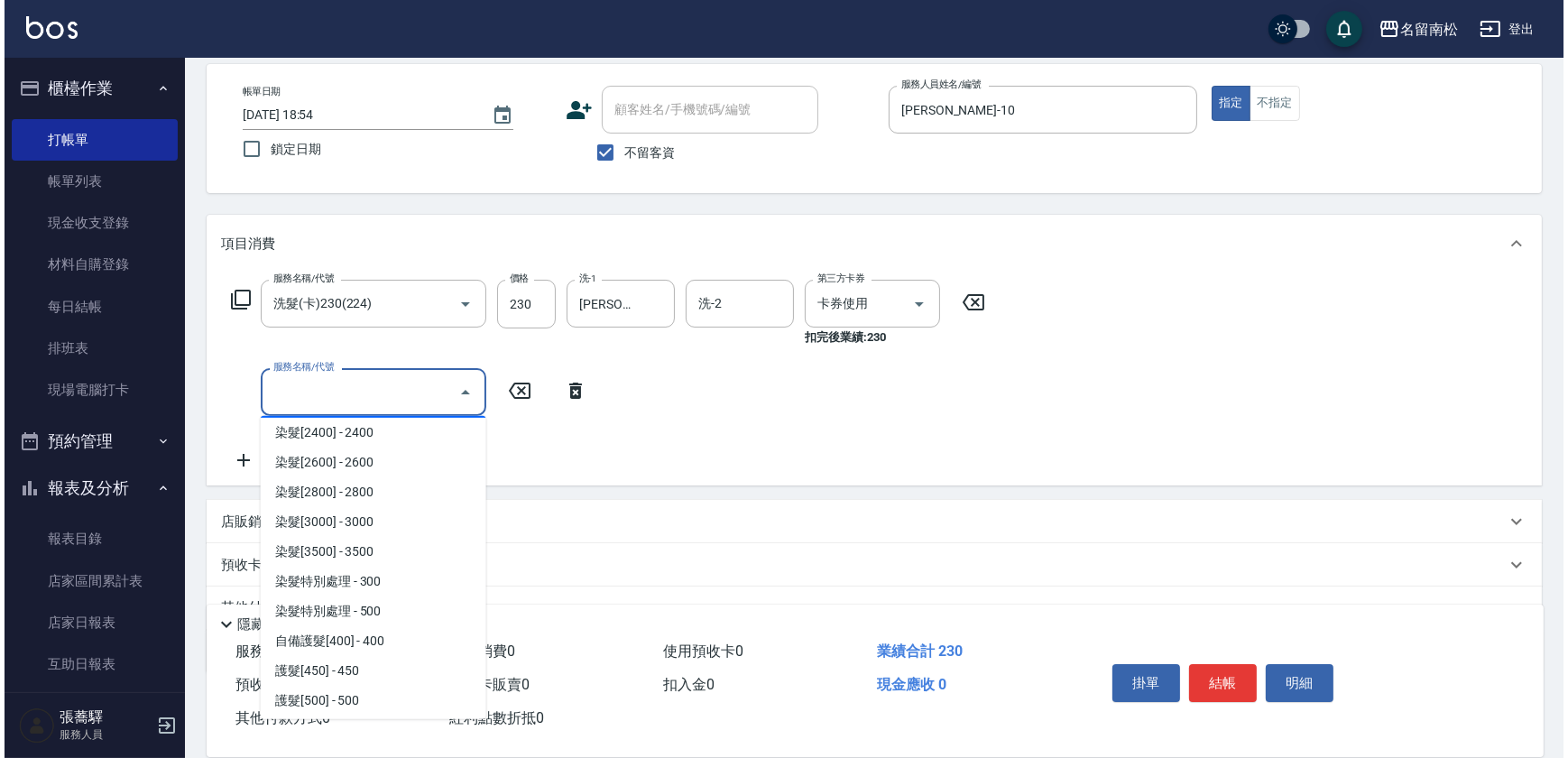
scroll to position [1886, 0]
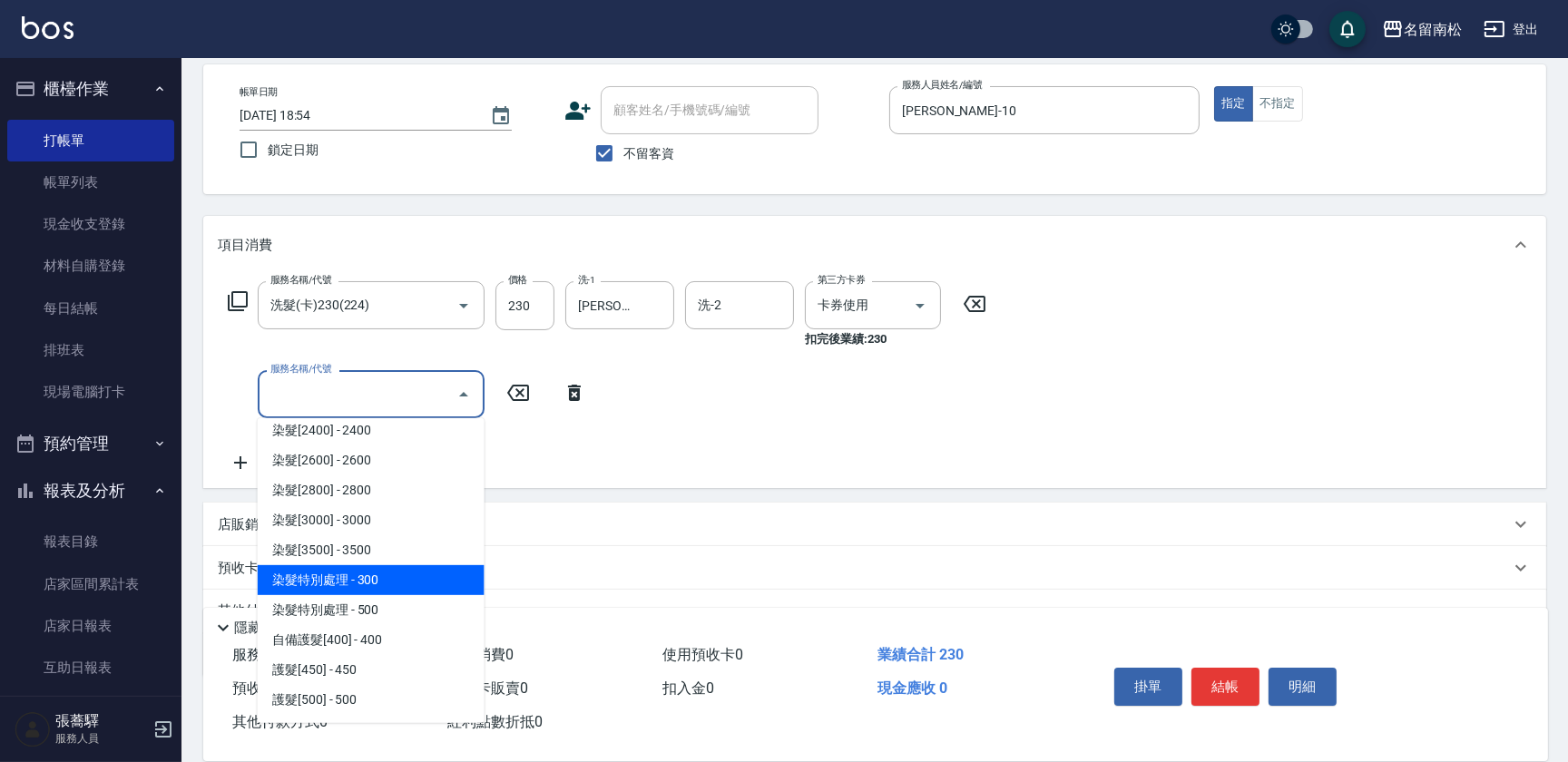
click at [354, 586] on span "染髮特別處理 - 300" at bounding box center [370, 580] width 226 height 30
type input "染髮特別處理(515)"
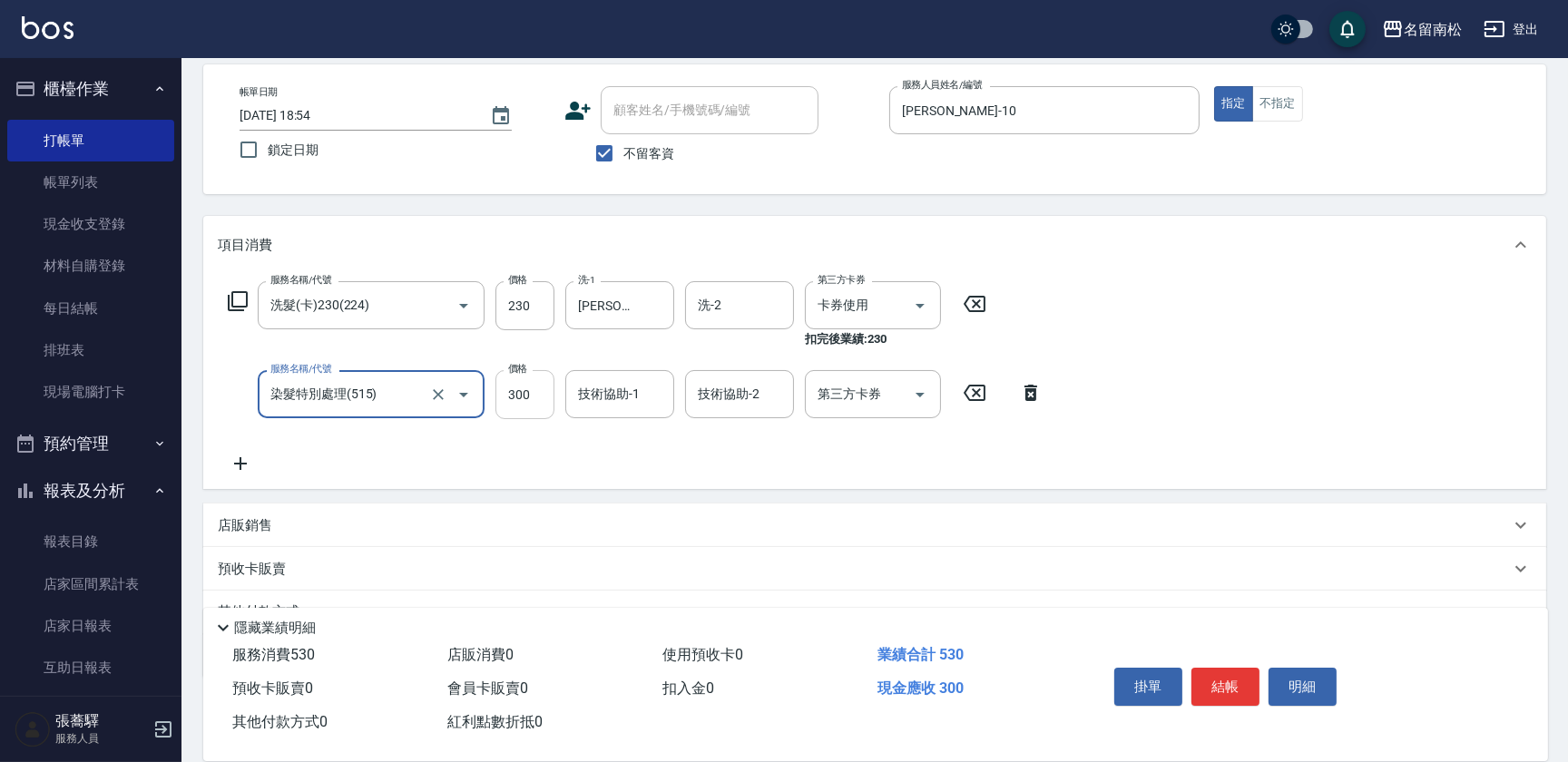
click at [508, 391] on input "300" at bounding box center [525, 394] width 59 height 49
click at [522, 397] on input "1" at bounding box center [525, 394] width 59 height 49
type input "1300"
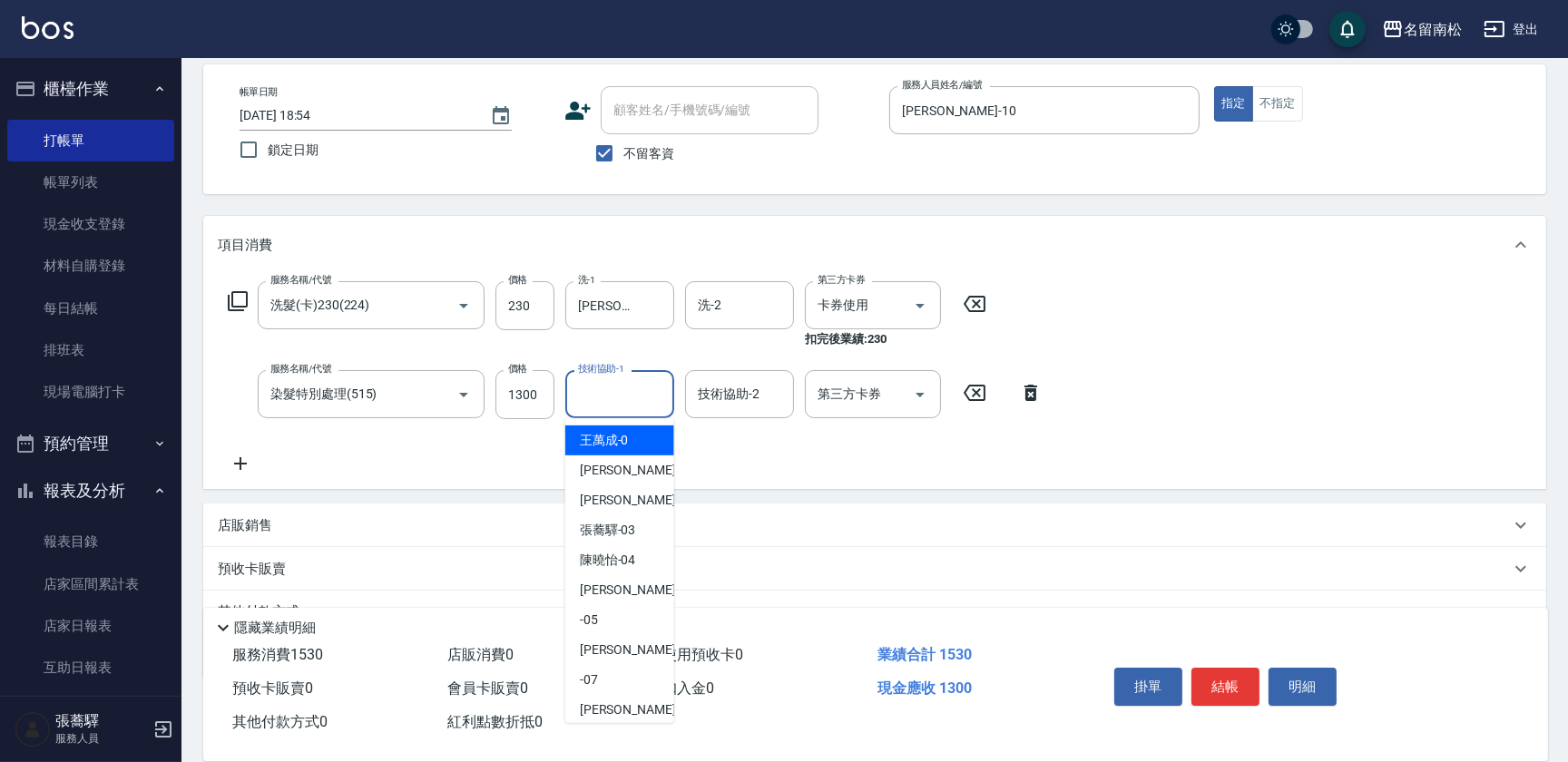
click at [619, 390] on input "技術協助-1" at bounding box center [619, 394] width 93 height 32
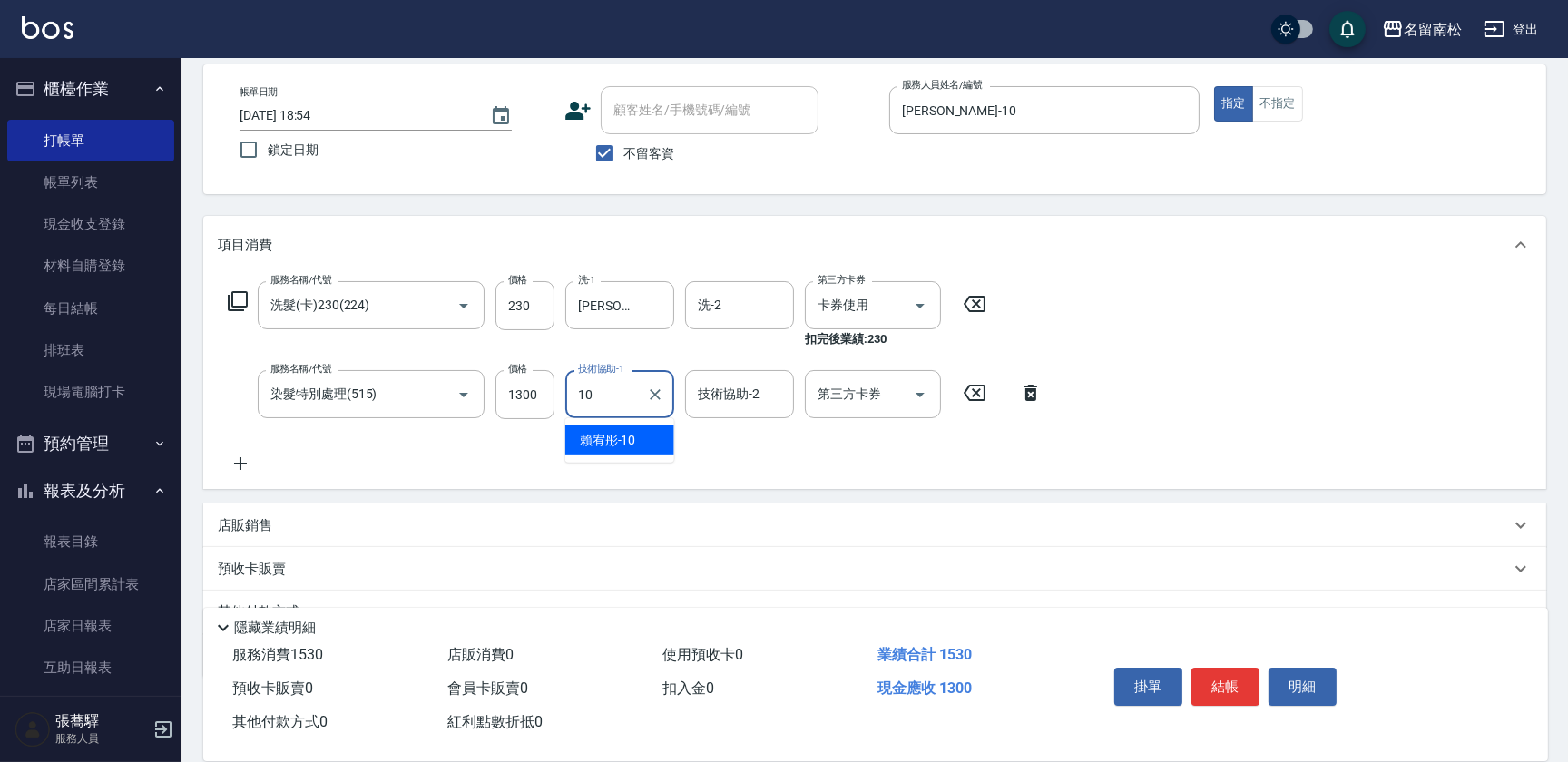
drag, startPoint x: 627, startPoint y: 440, endPoint x: 694, endPoint y: 506, distance: 94.0
click at [627, 441] on span "[PERSON_NAME]-10" at bounding box center [607, 440] width 56 height 19
type input "[PERSON_NAME]-10"
click at [1234, 675] on button "結帳" at bounding box center [1225, 687] width 68 height 38
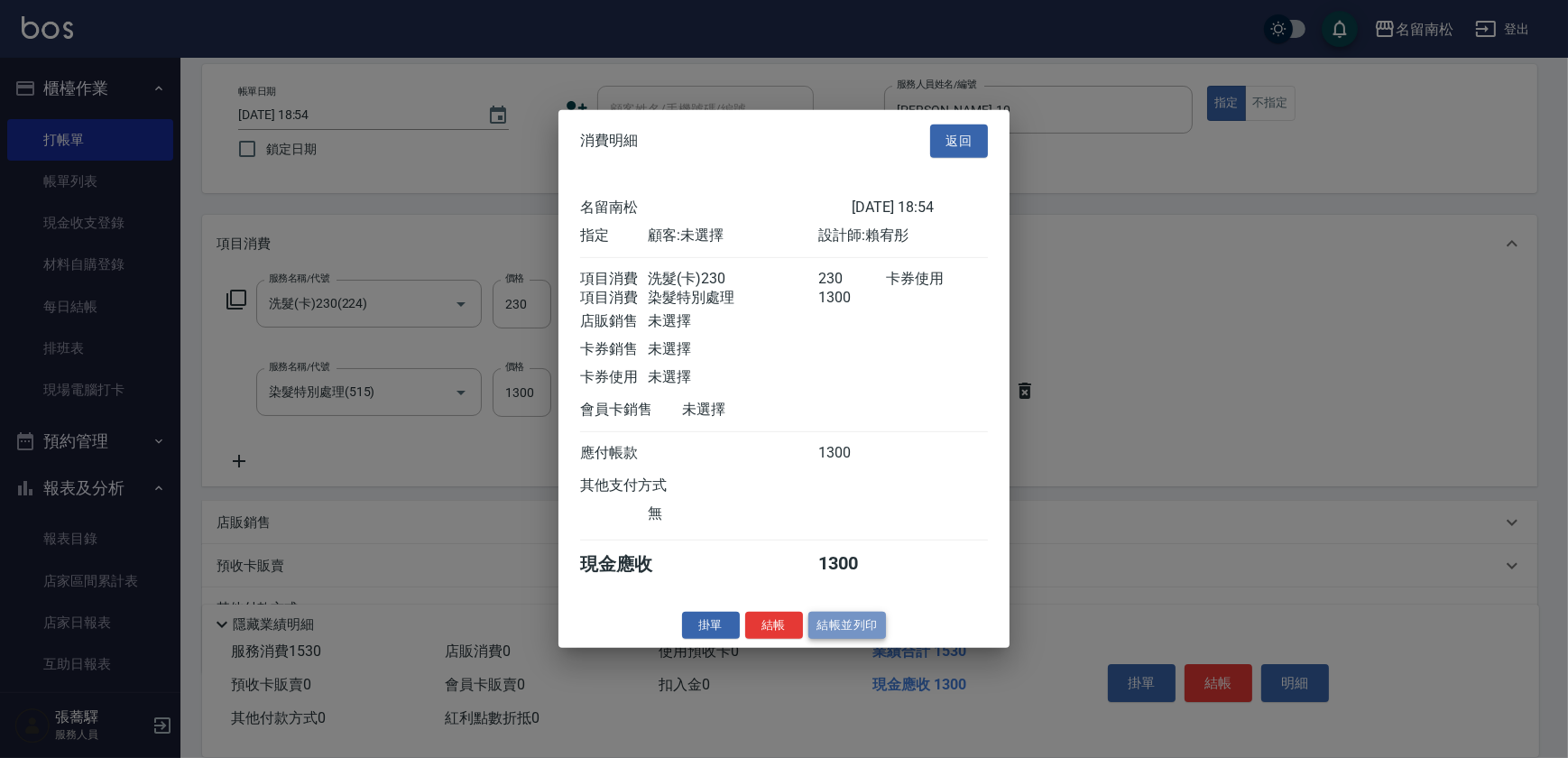
click at [846, 639] on button "結帳並列印" at bounding box center [847, 625] width 78 height 28
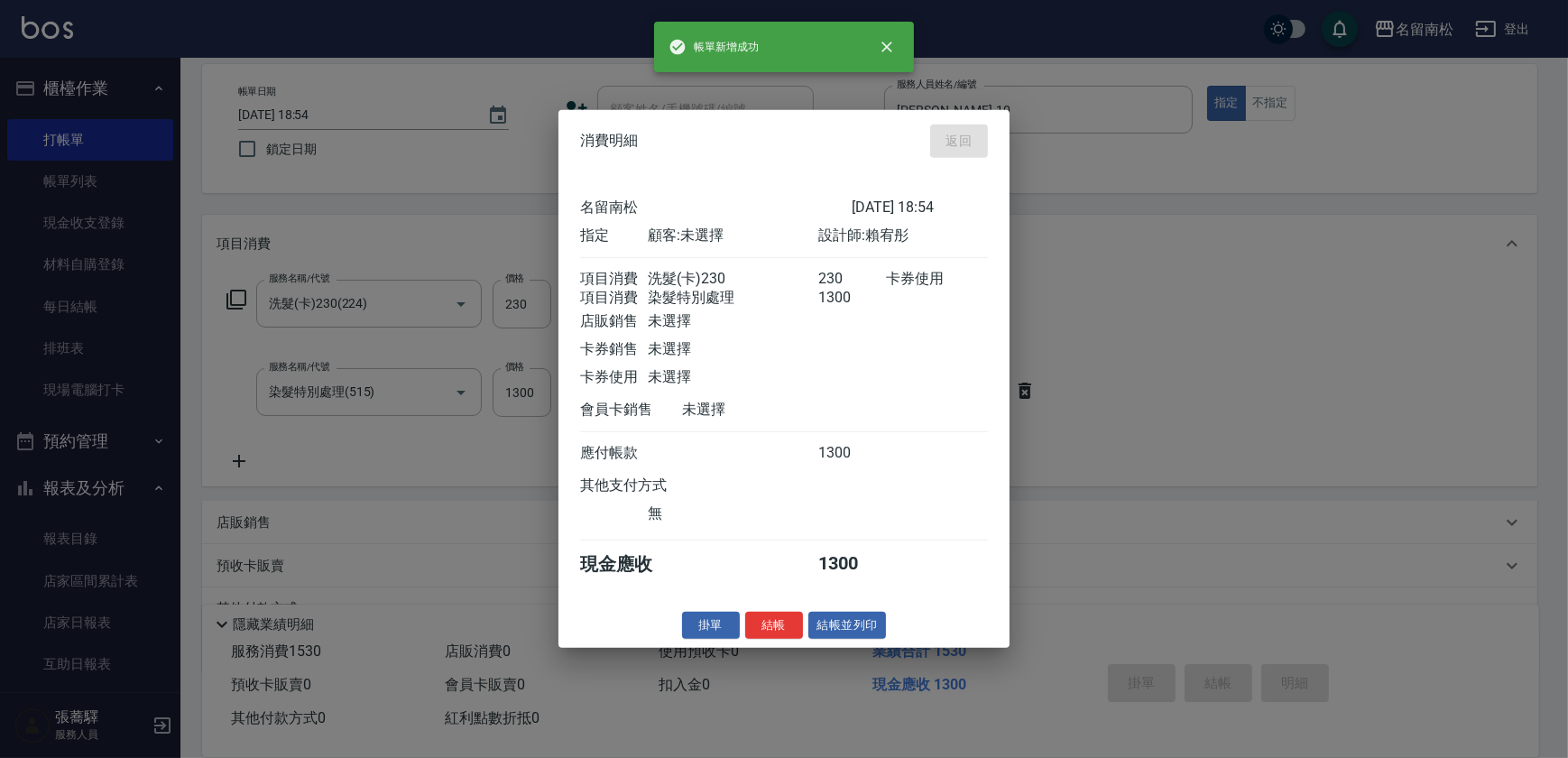
type input "[DATE] 19:11"
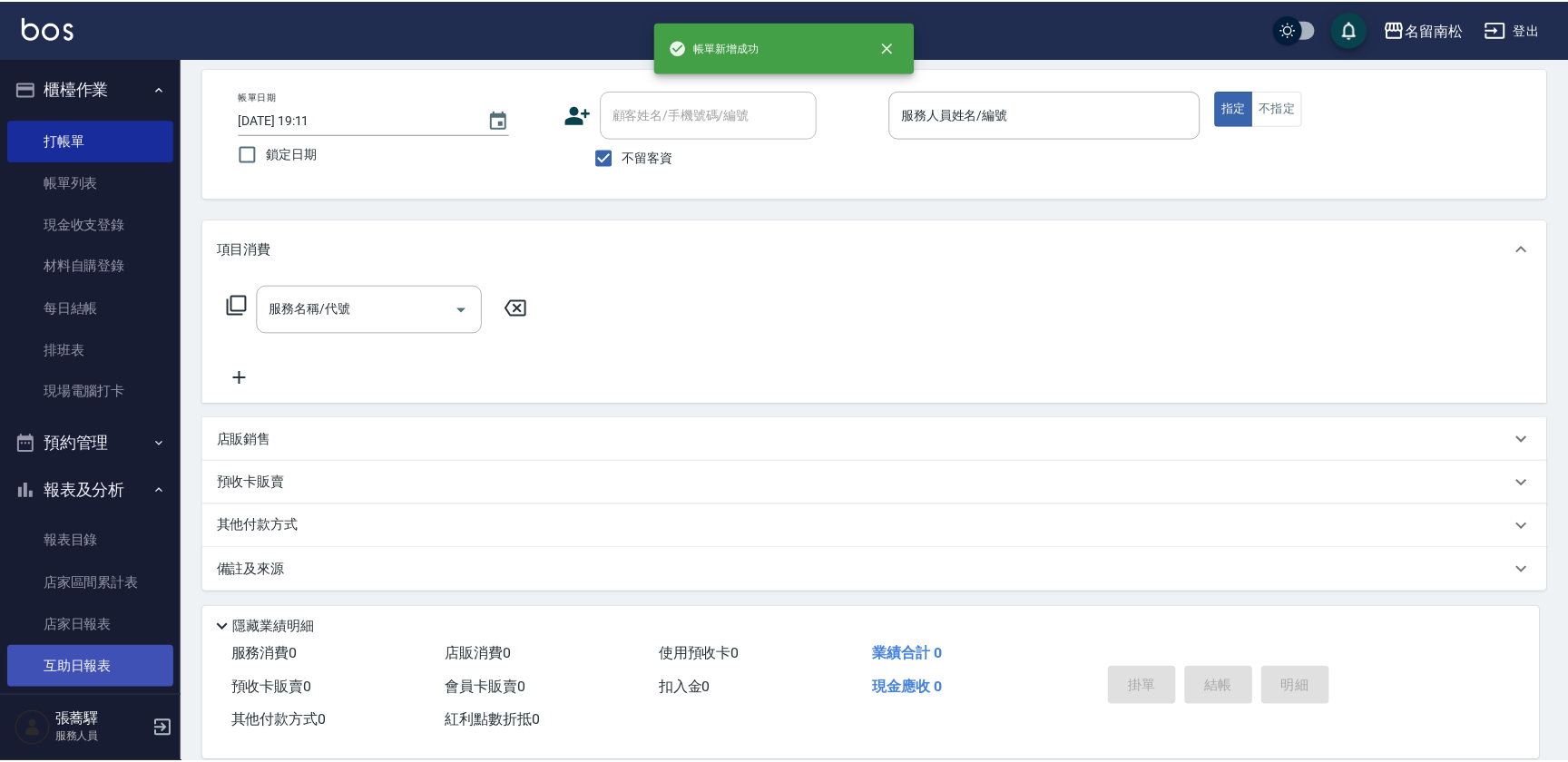
scroll to position [78, 0]
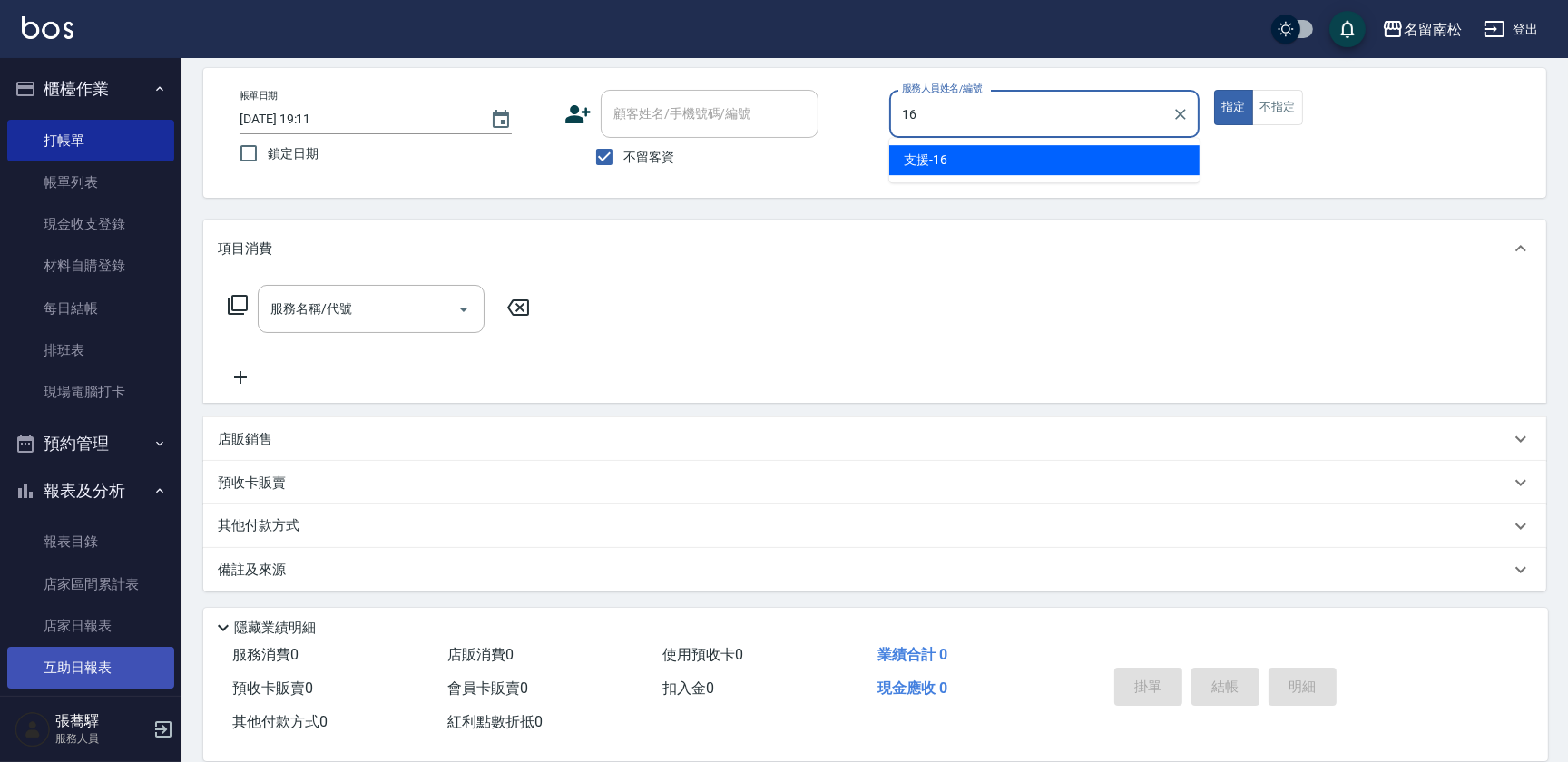
type input "支援-16"
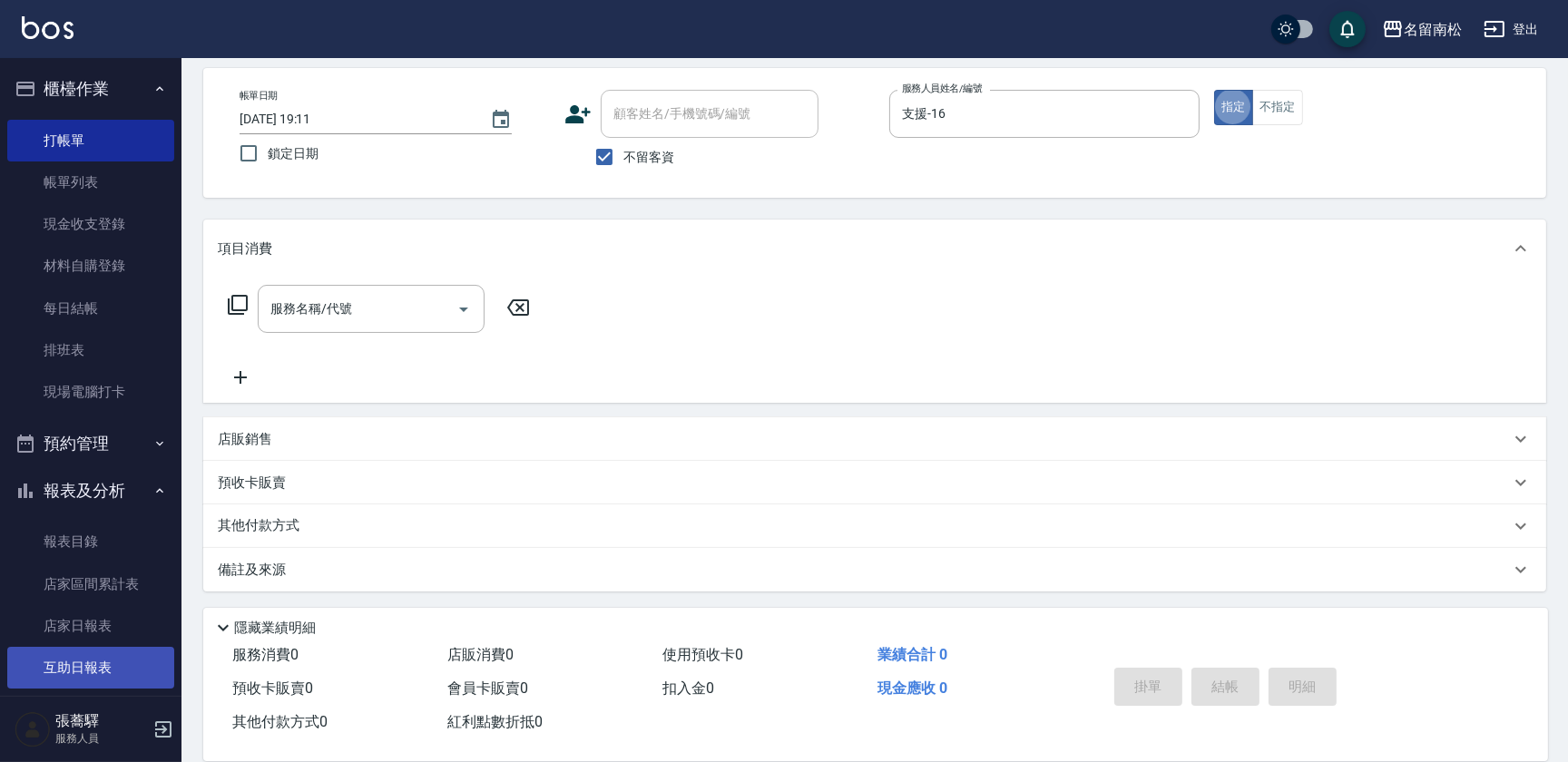
type button "true"
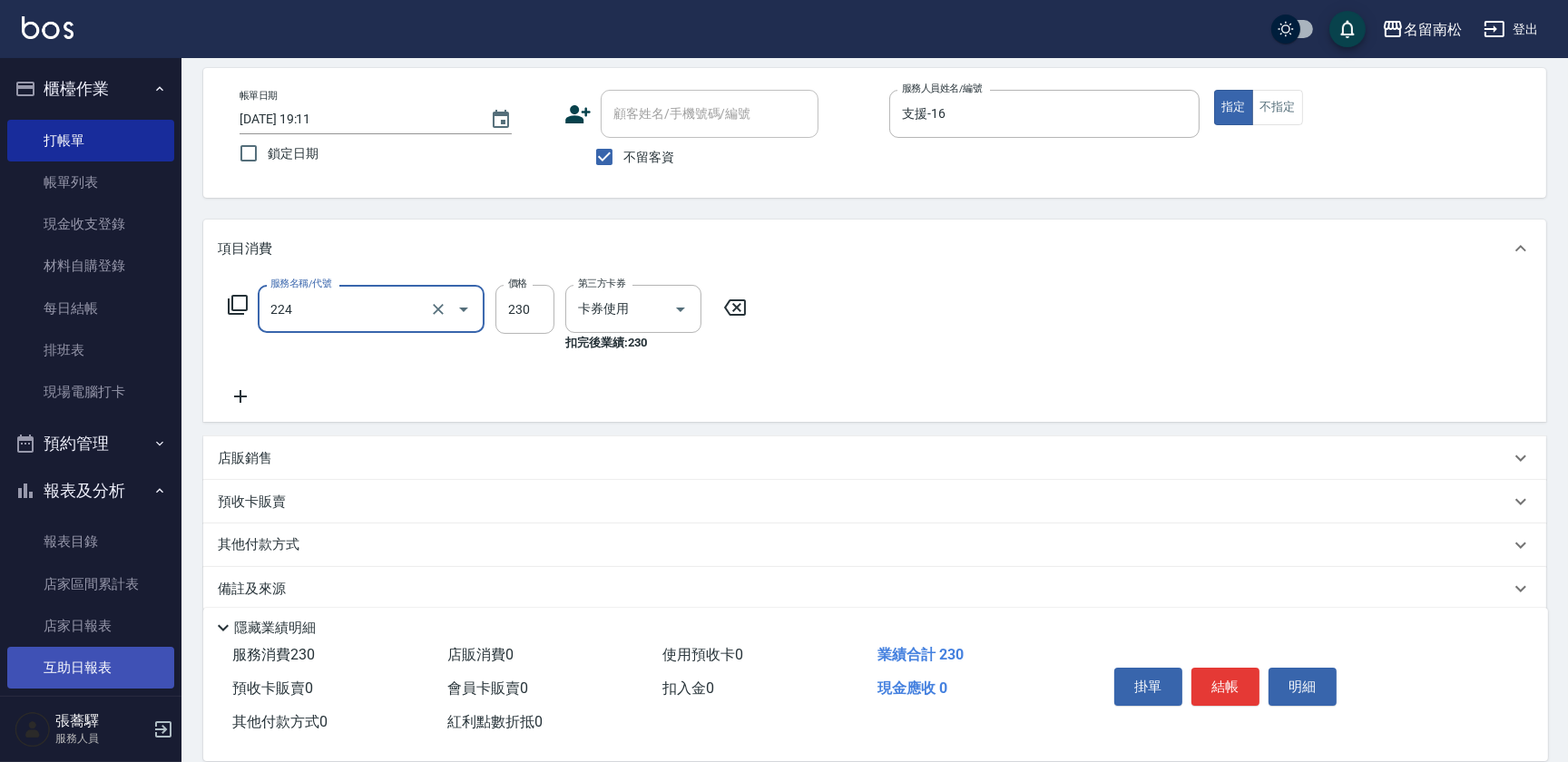
type input "洗髮(卡)230(224)"
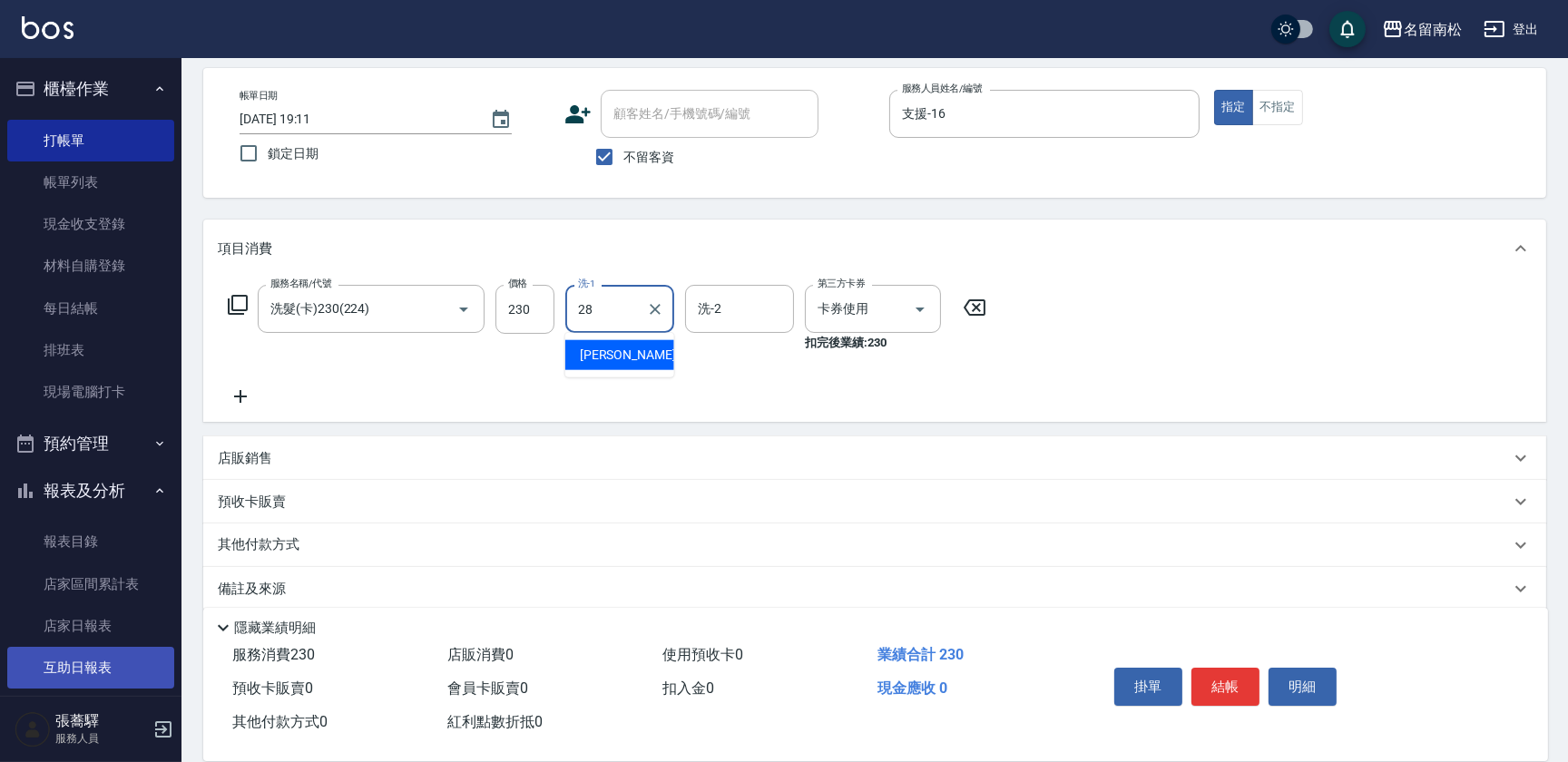
type input "[PERSON_NAME]-28"
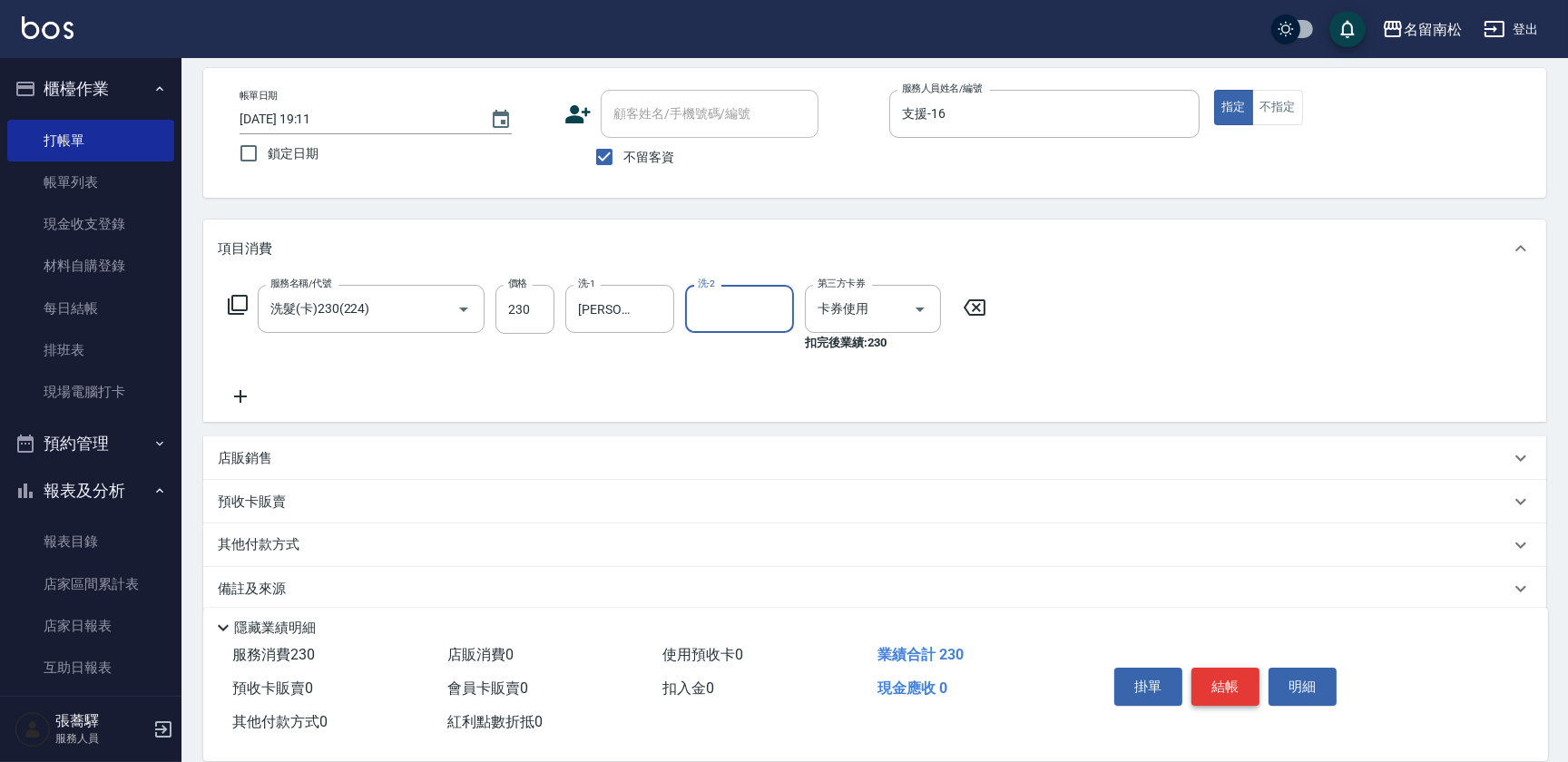
click at [1229, 677] on button "結帳" at bounding box center [1225, 687] width 68 height 38
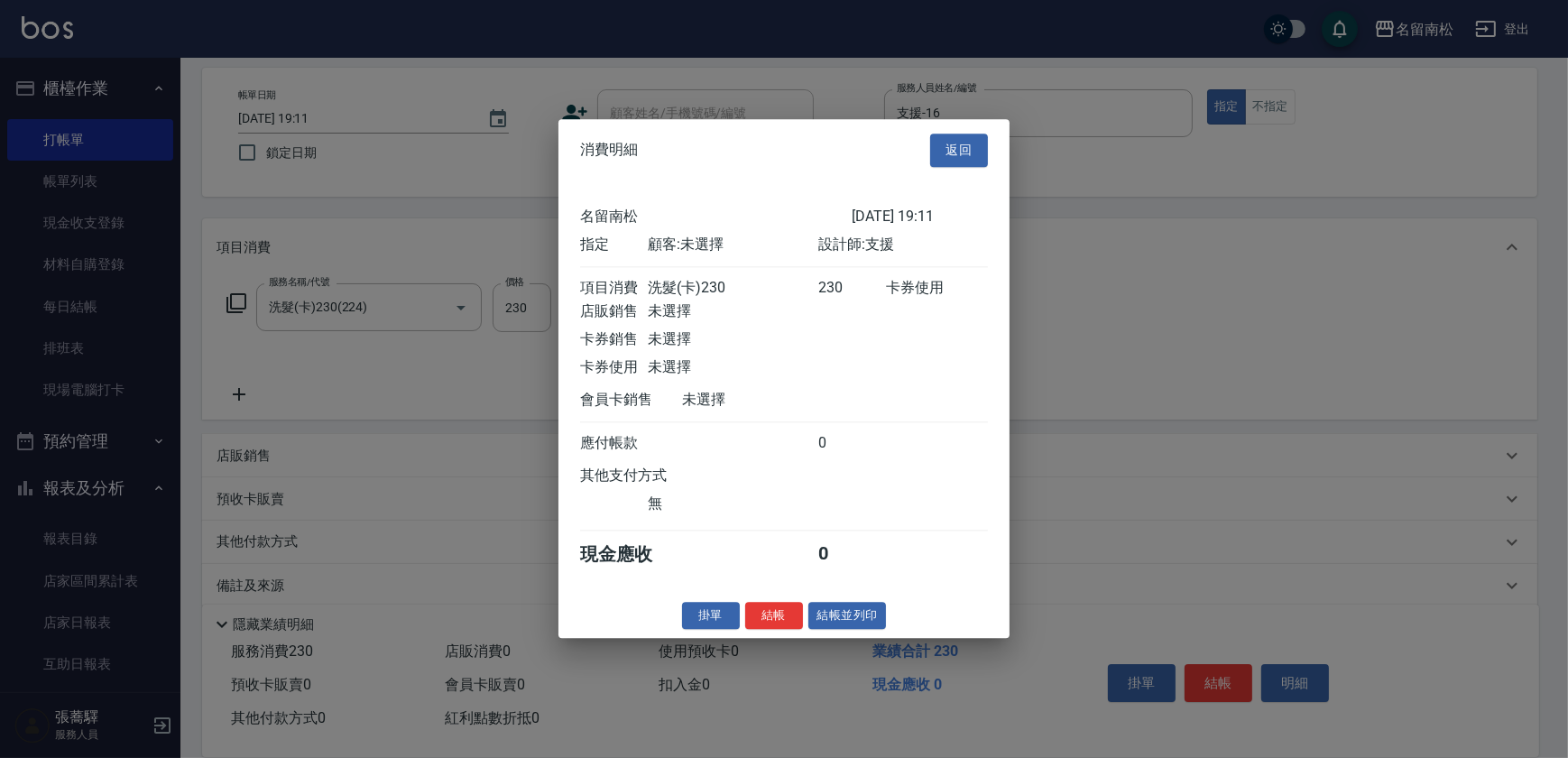
click at [829, 638] on div "消費明細 返回 名留南松 [DATE] 19:11 指定 顧客: 未選擇 設計師: 支援 項目消費 洗髮(卡)230 230 卡券使用 店販銷售 未選擇 卡券…" at bounding box center [784, 378] width 451 height 519
click at [831, 627] on button "結帳並列印" at bounding box center [847, 616] width 78 height 28
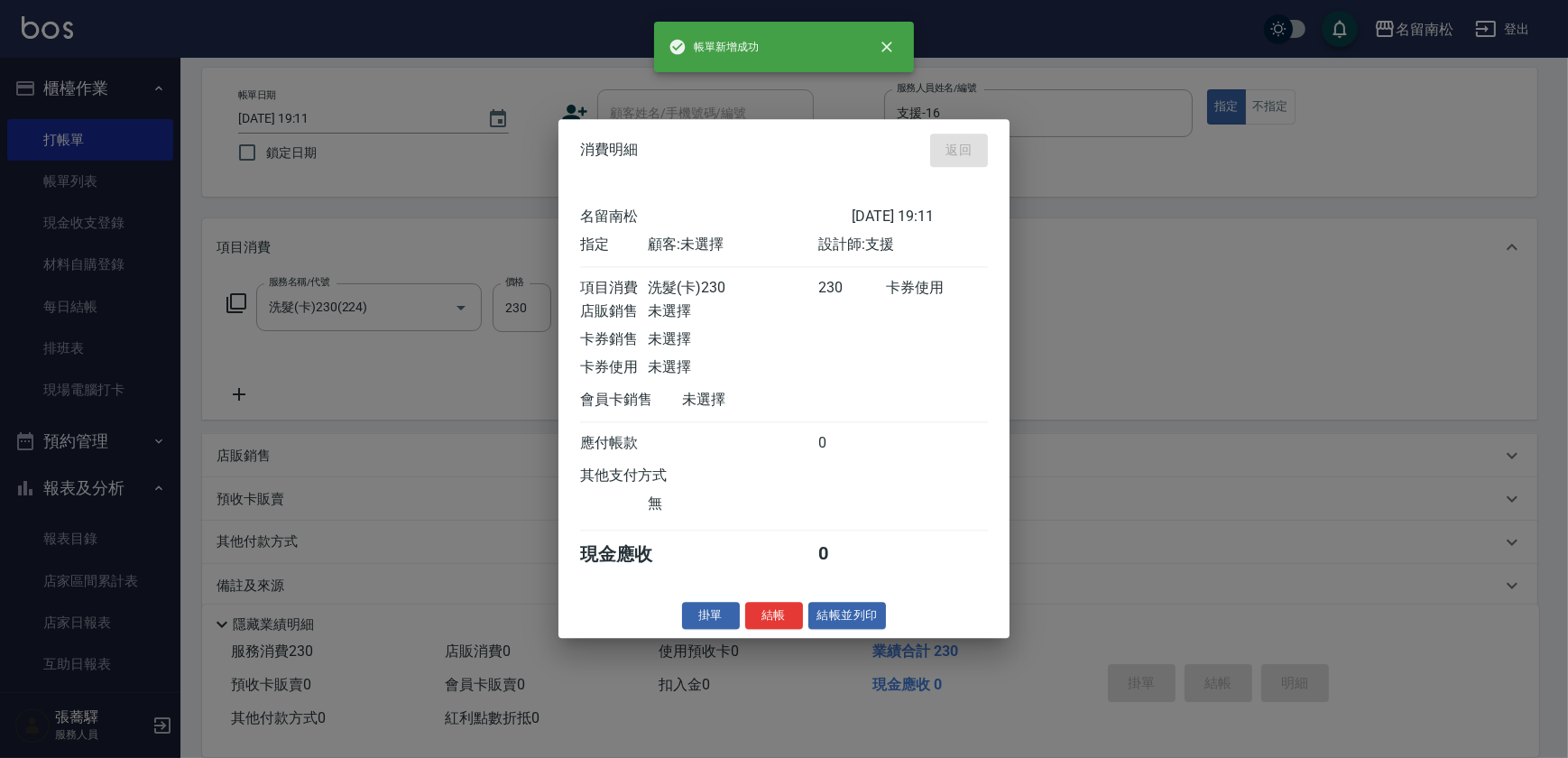
type input "[DATE] 19:34"
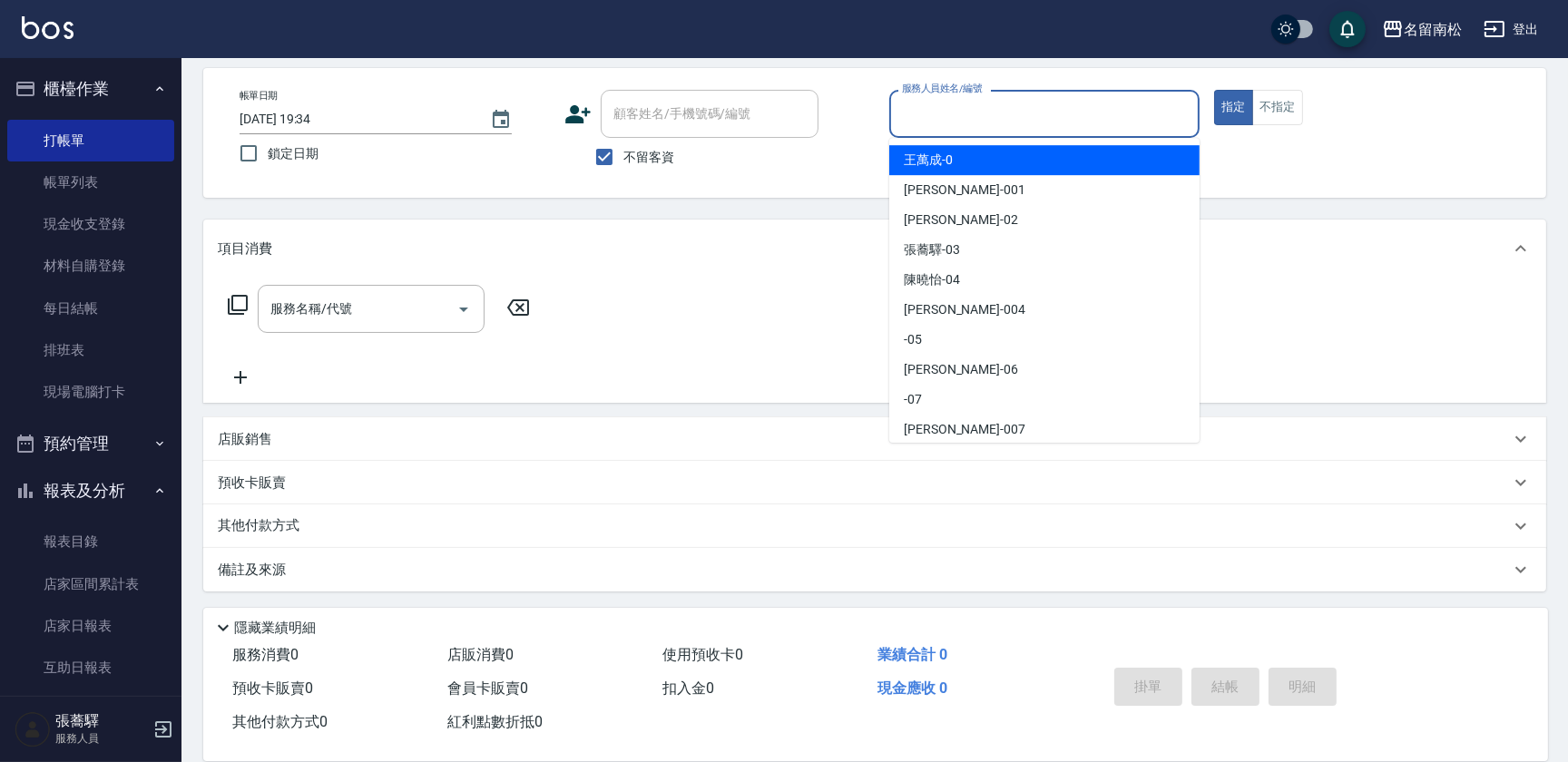
click at [978, 123] on input "服務人員姓名/編號" at bounding box center [1044, 114] width 294 height 32
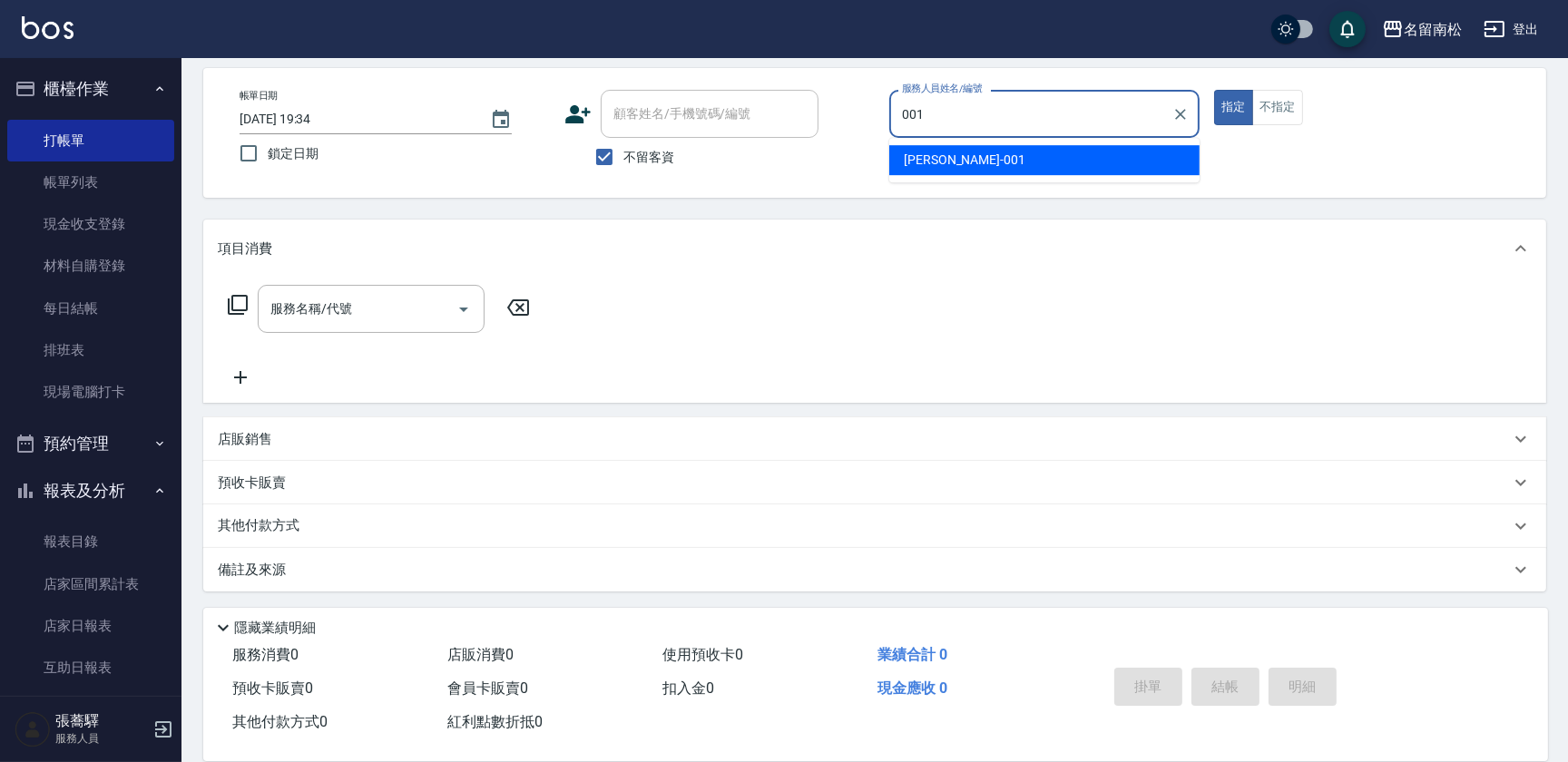
type input "林正雪-001"
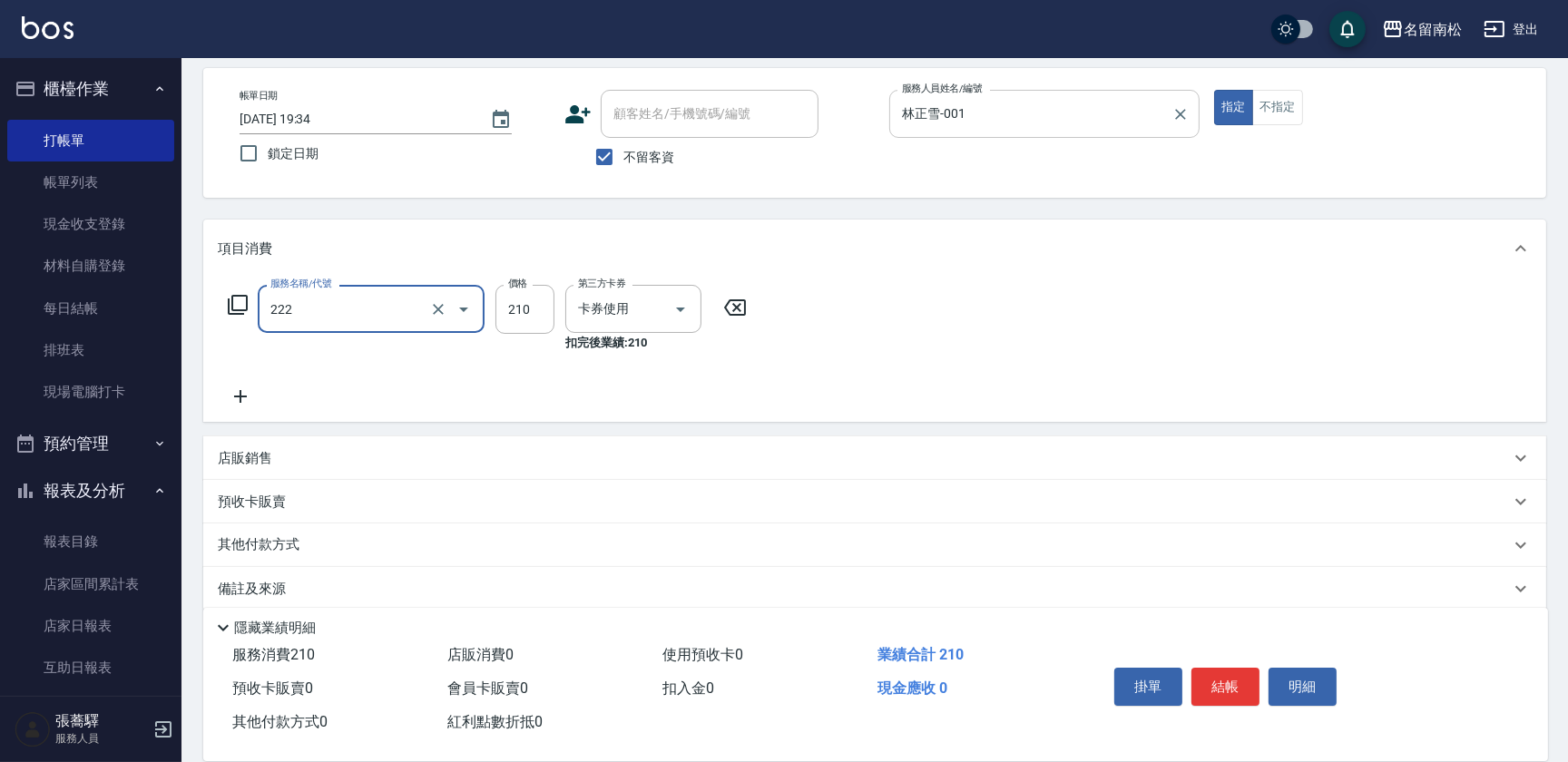
type input "洗髮卡券[210](222)"
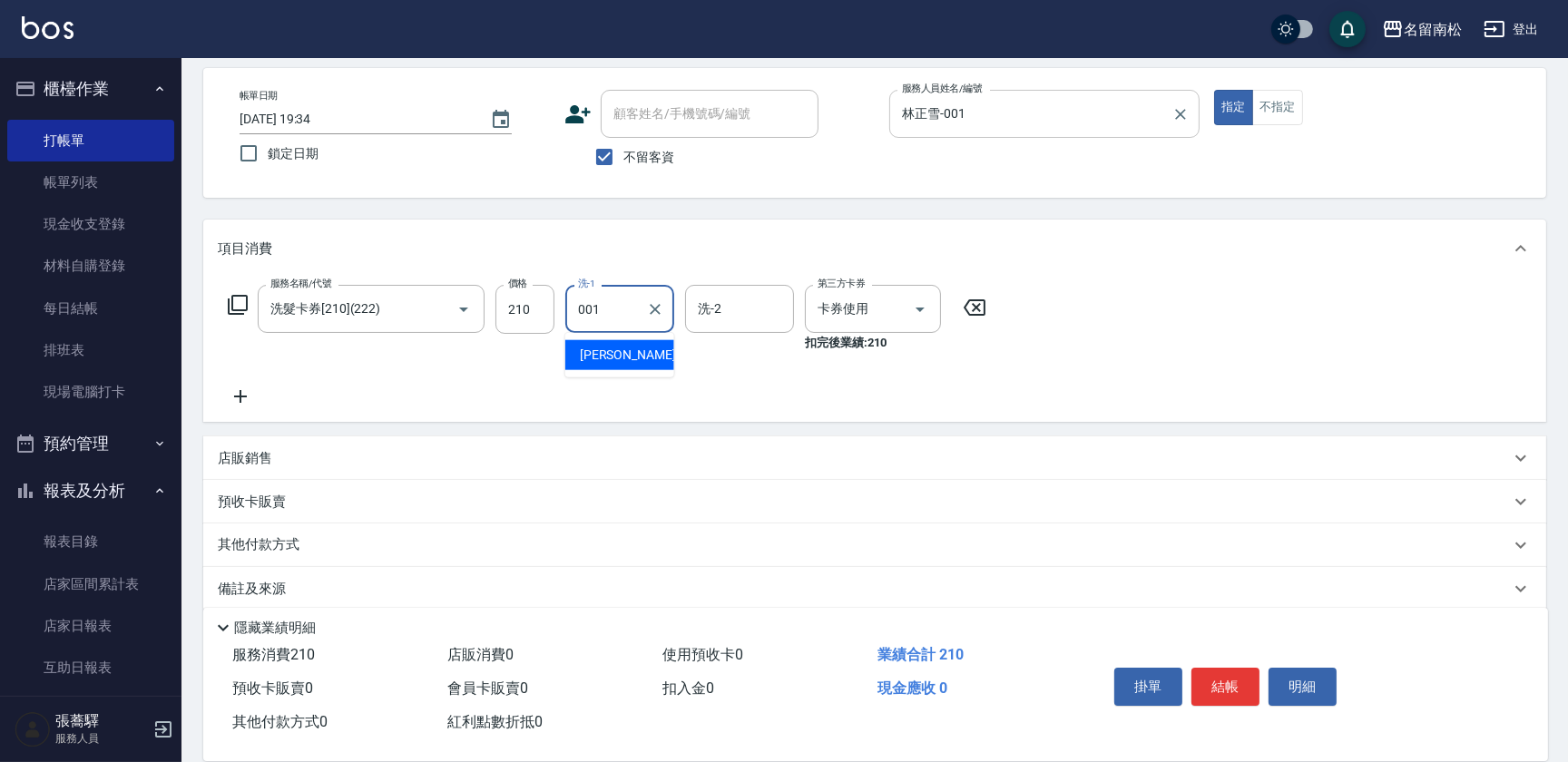
type input "林正雪-001"
click at [1297, 683] on button "明細" at bounding box center [1303, 687] width 68 height 38
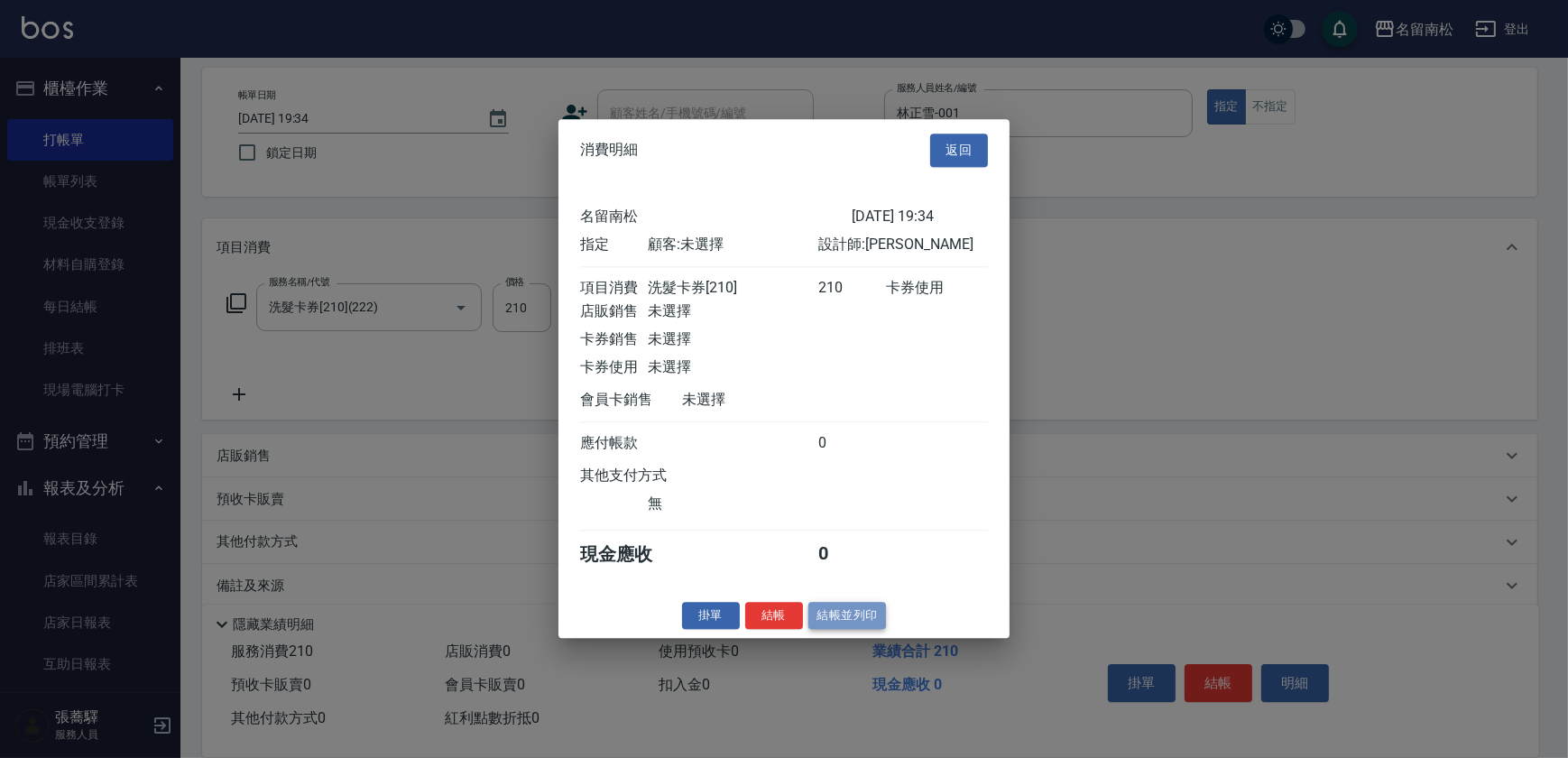
click at [850, 622] on button "結帳並列印" at bounding box center [847, 616] width 78 height 28
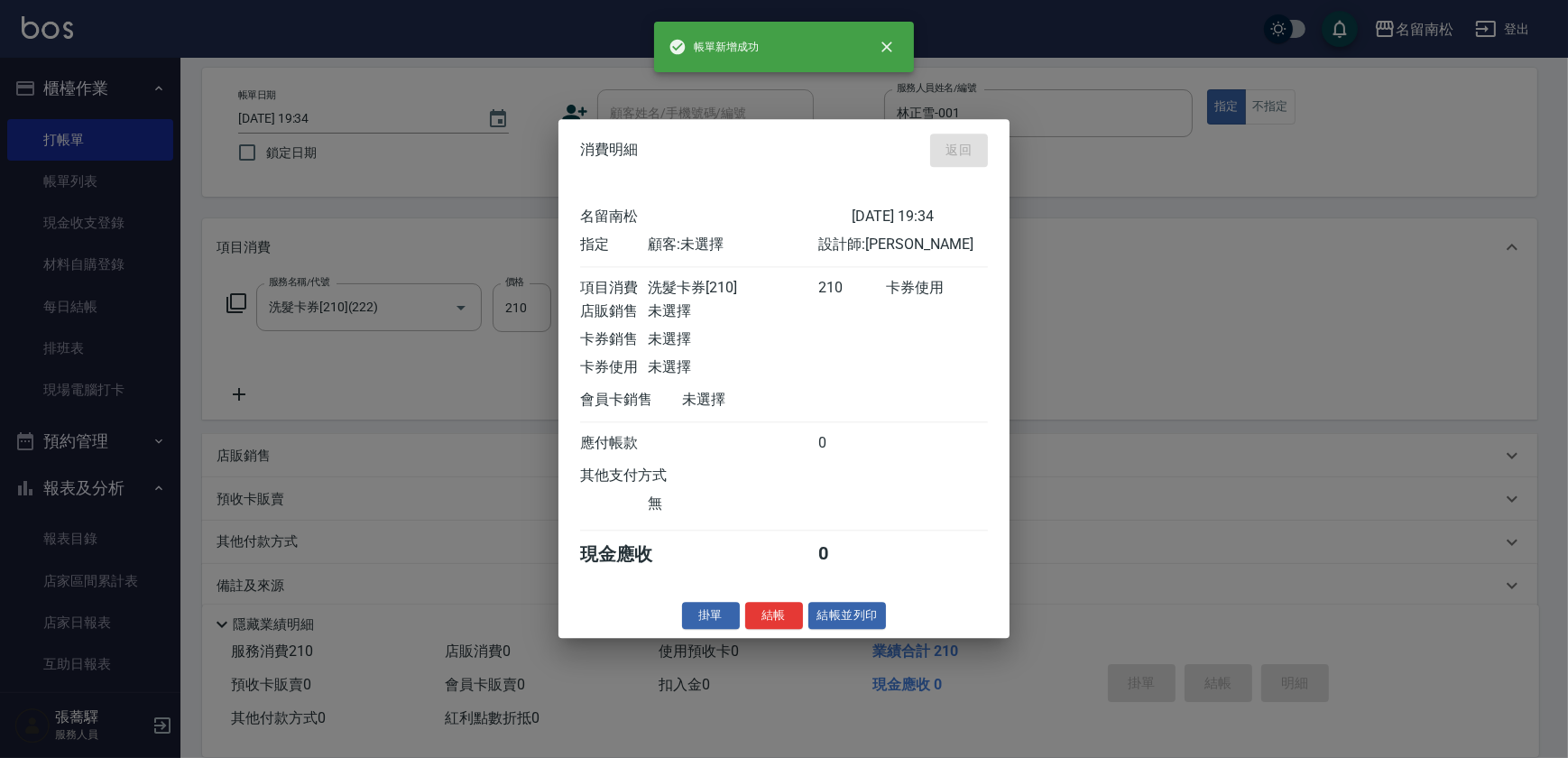
type input "[DATE] 19:35"
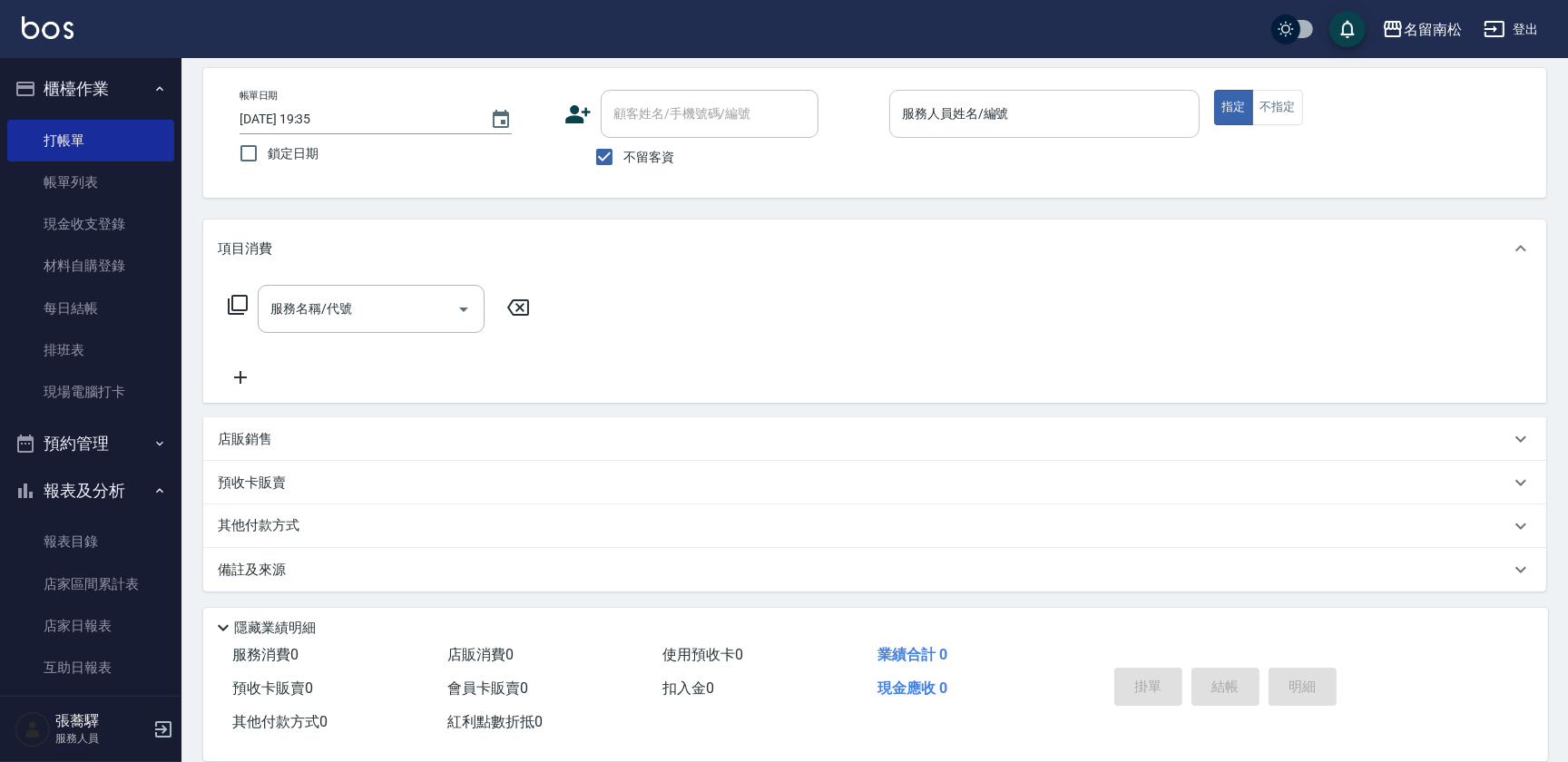
click at [1131, 129] on div "服務人員姓名/編號" at bounding box center [1044, 114] width 310 height 48
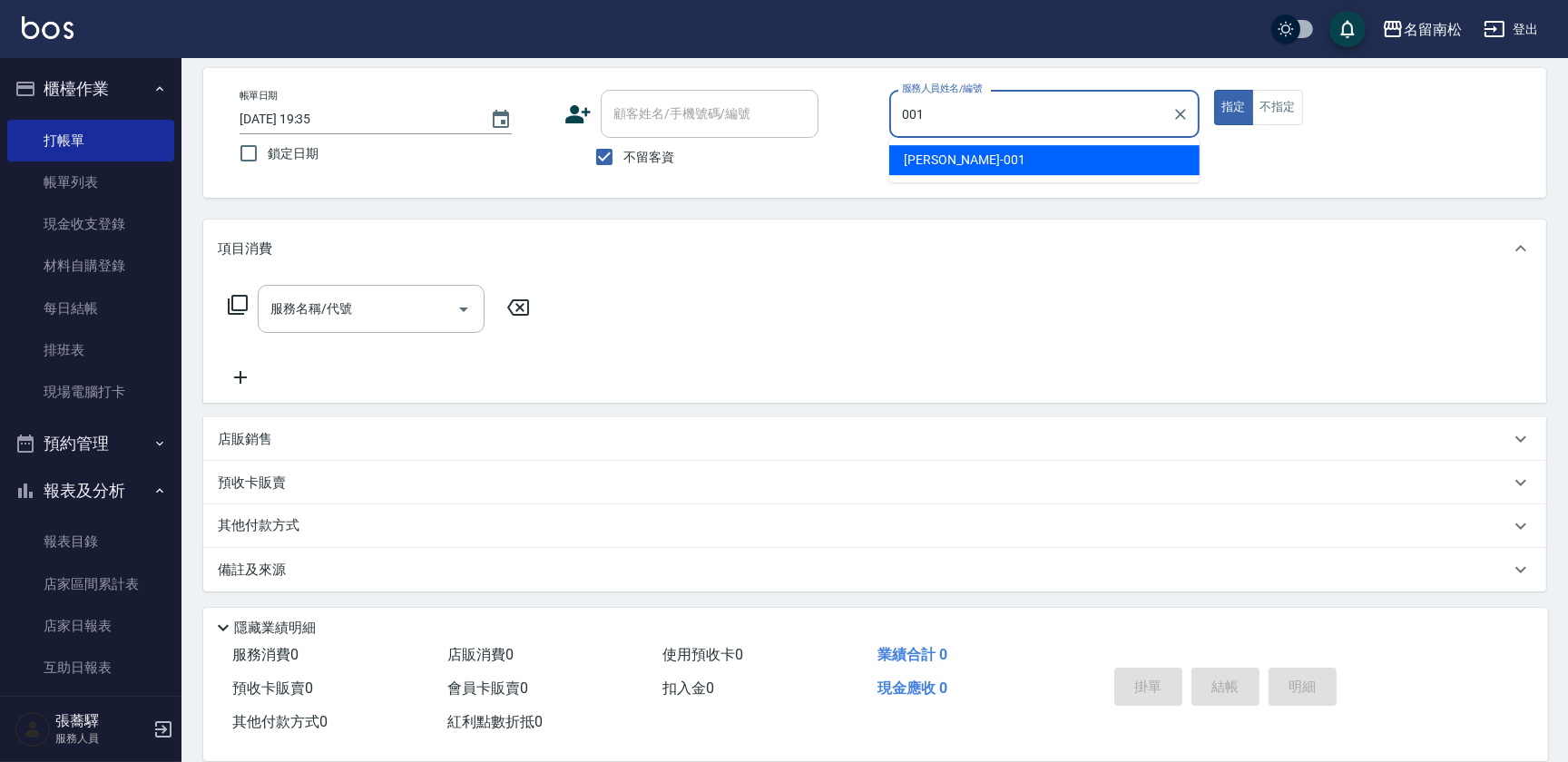
type input "林正雪-001"
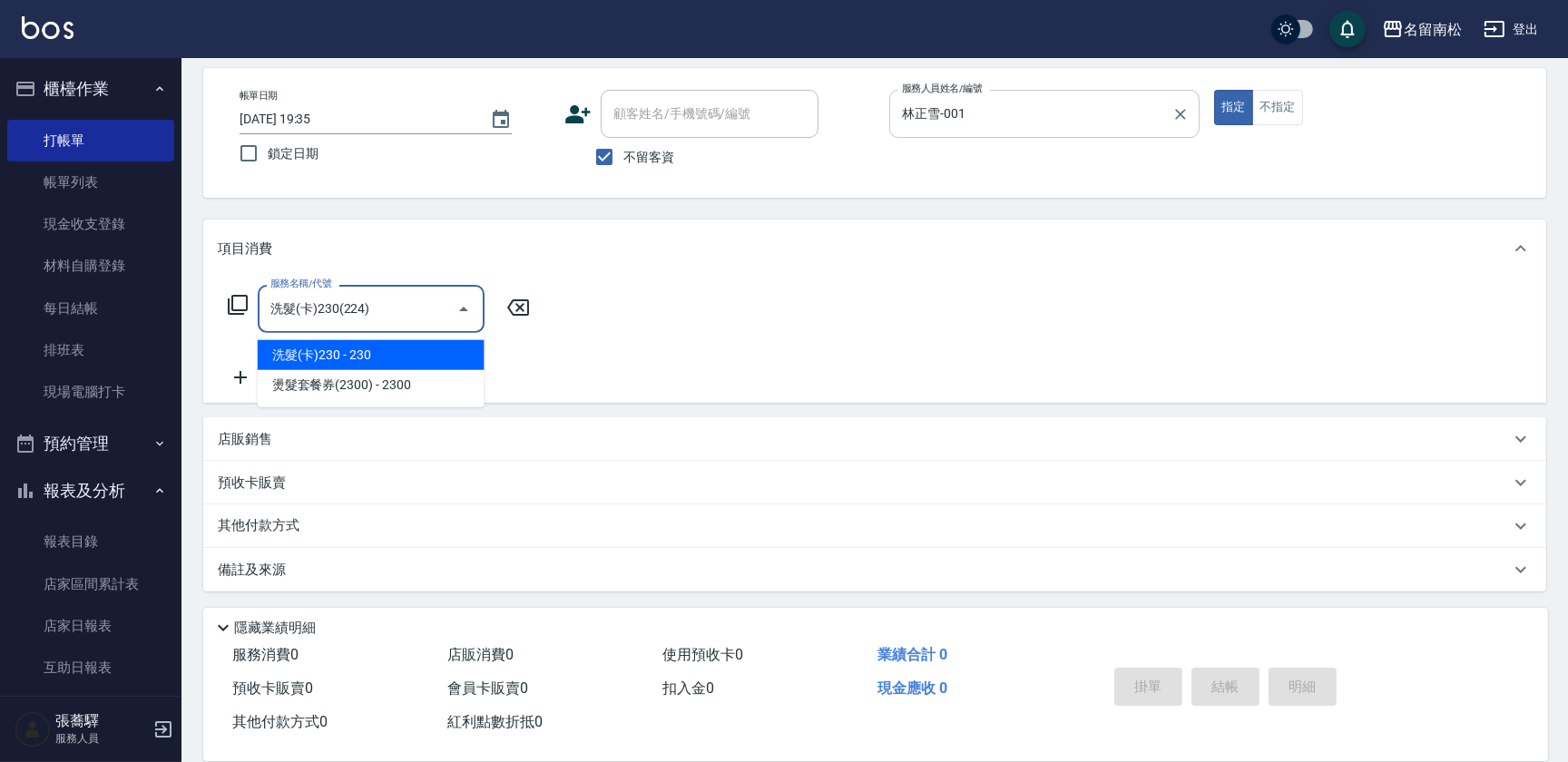
type input "洗髮(卡)230(224)"
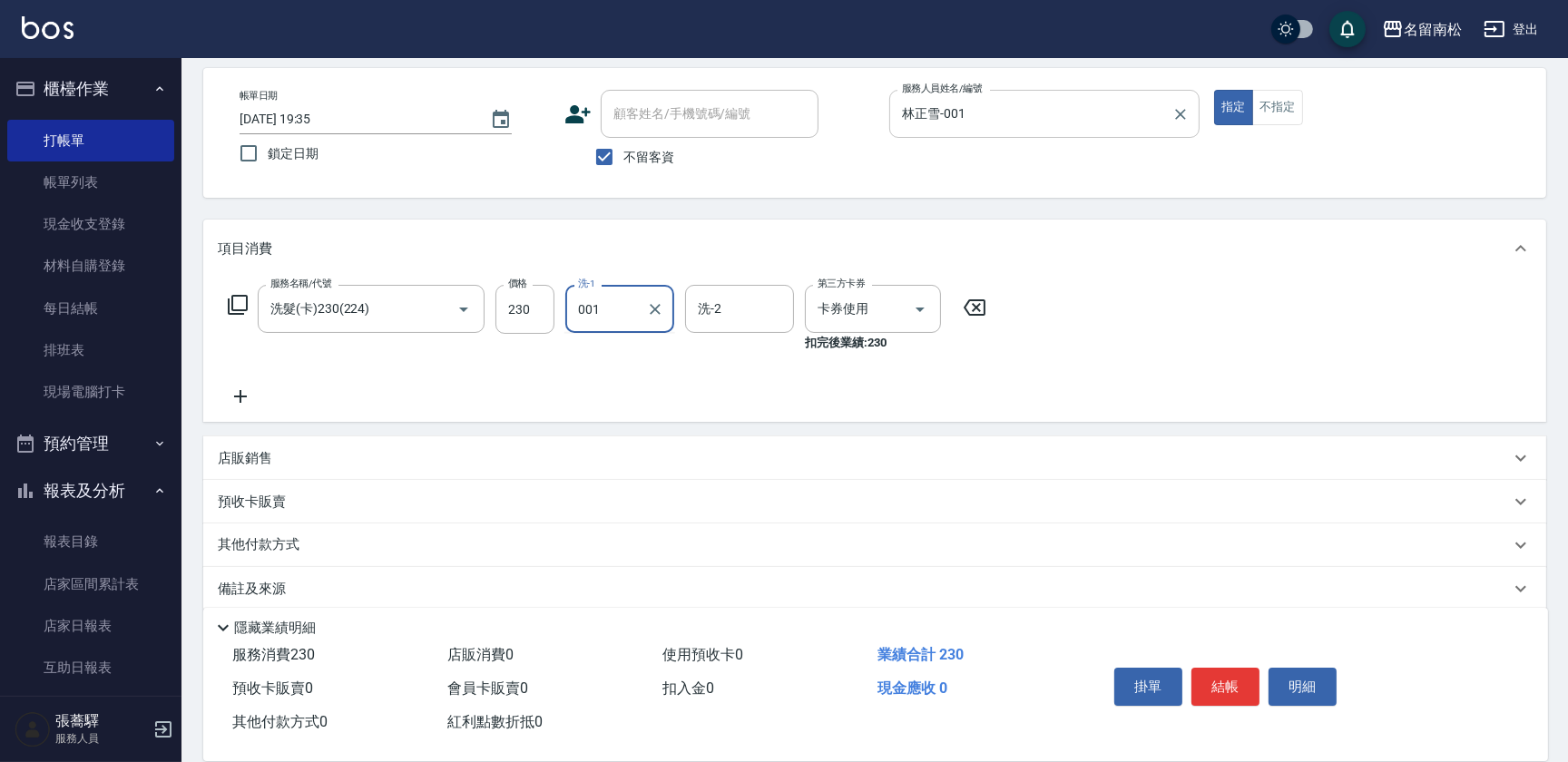
type input "林正雪-001"
click at [1310, 680] on button "明細" at bounding box center [1303, 687] width 68 height 38
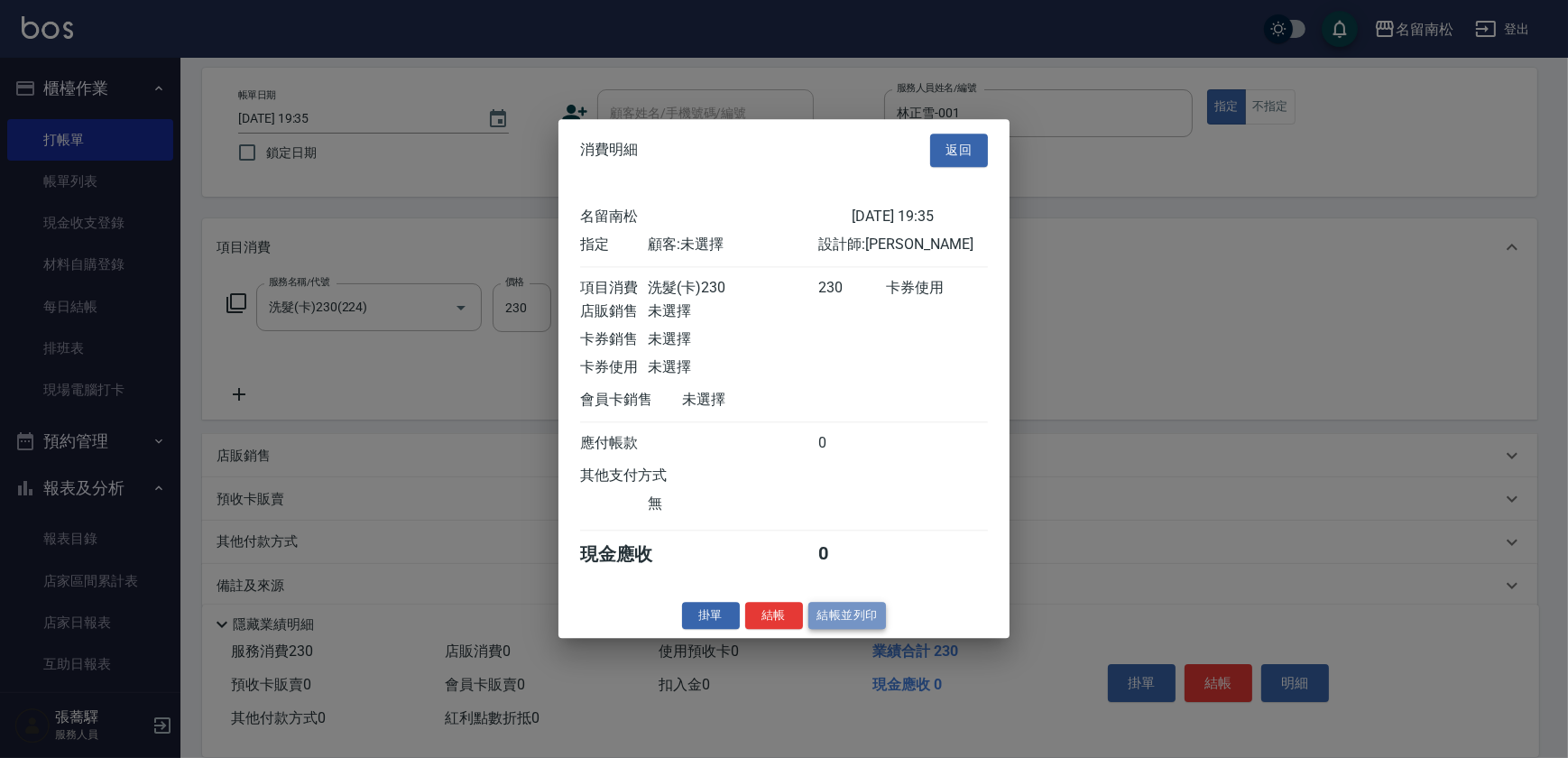
click at [839, 615] on button "結帳並列印" at bounding box center [847, 616] width 78 height 28
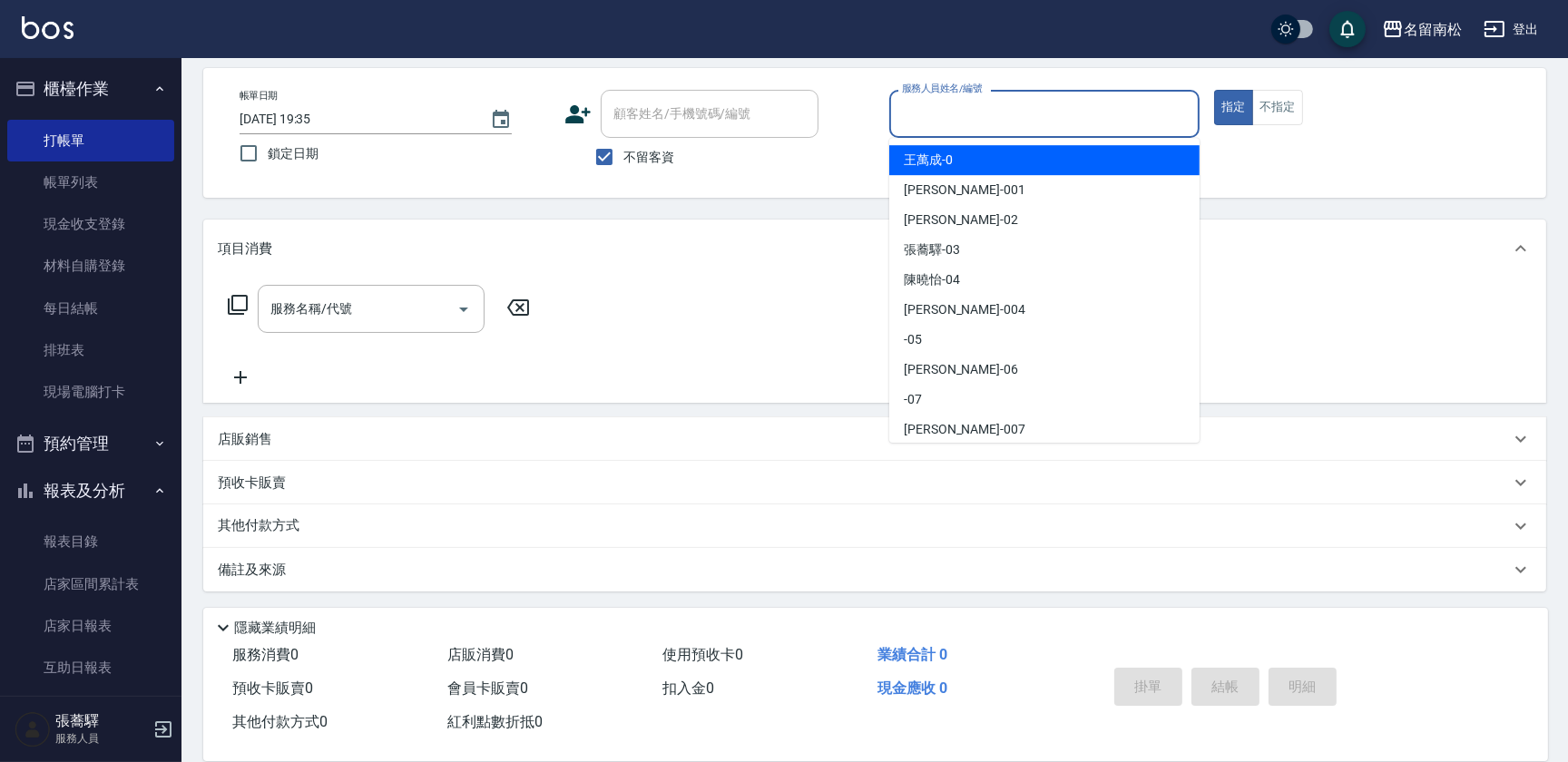
click at [1130, 115] on input "服務人員姓名/編號" at bounding box center [1044, 114] width 294 height 32
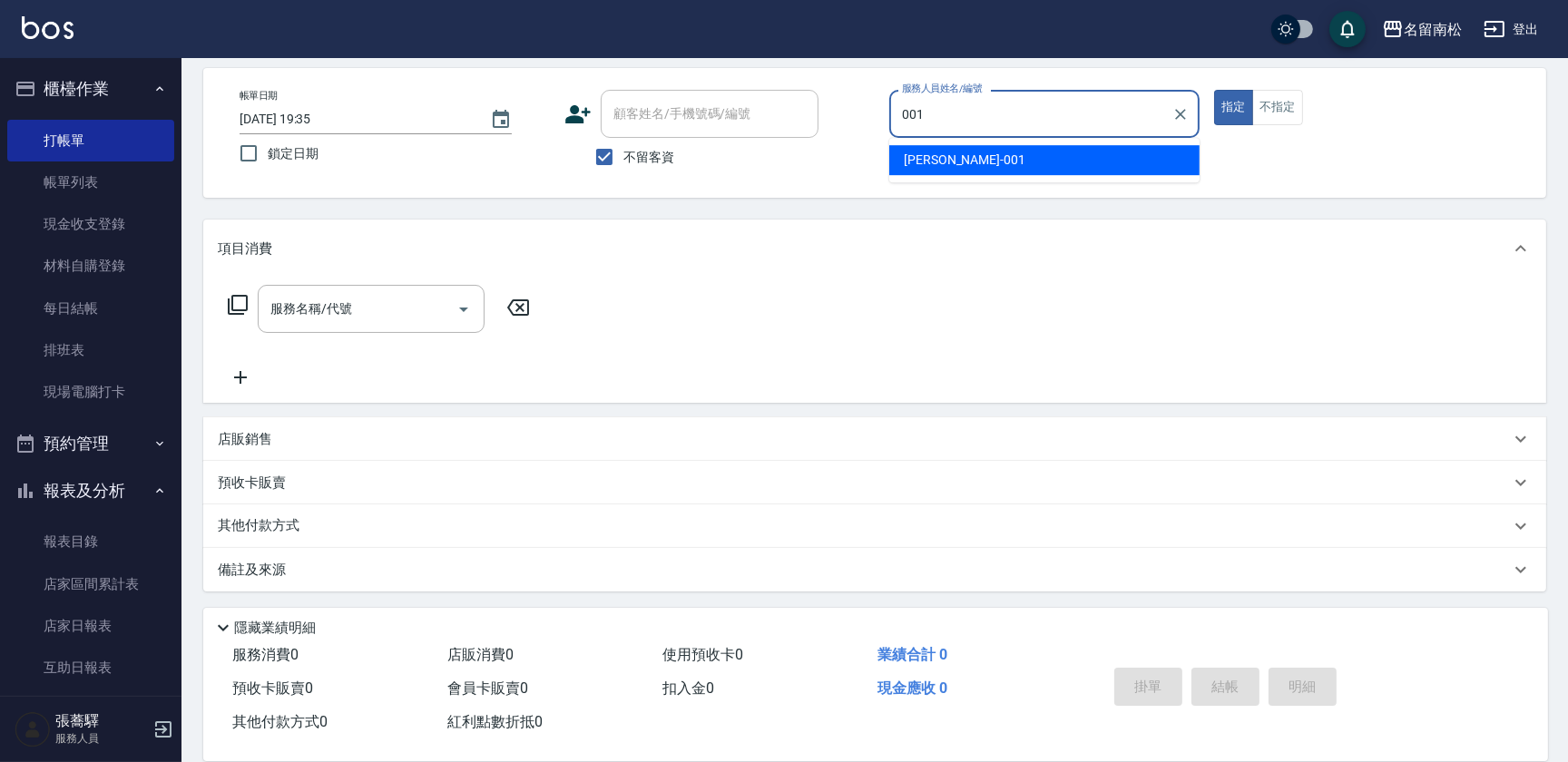
type input "林正雪-001"
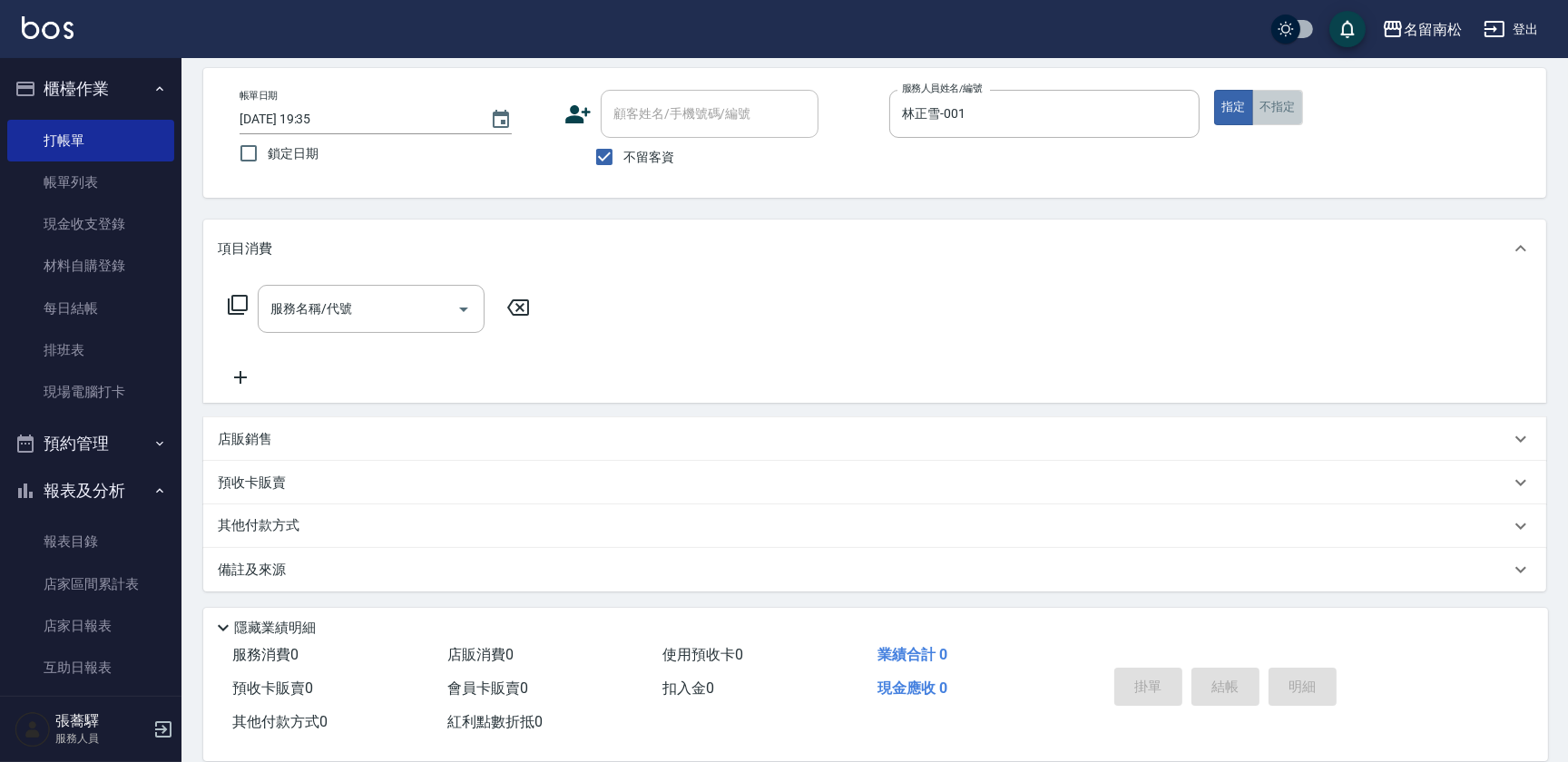
click at [1268, 105] on button "不指定" at bounding box center [1277, 107] width 51 height 35
click at [297, 306] on input "服務名稱/代號" at bounding box center [358, 309] width 184 height 32
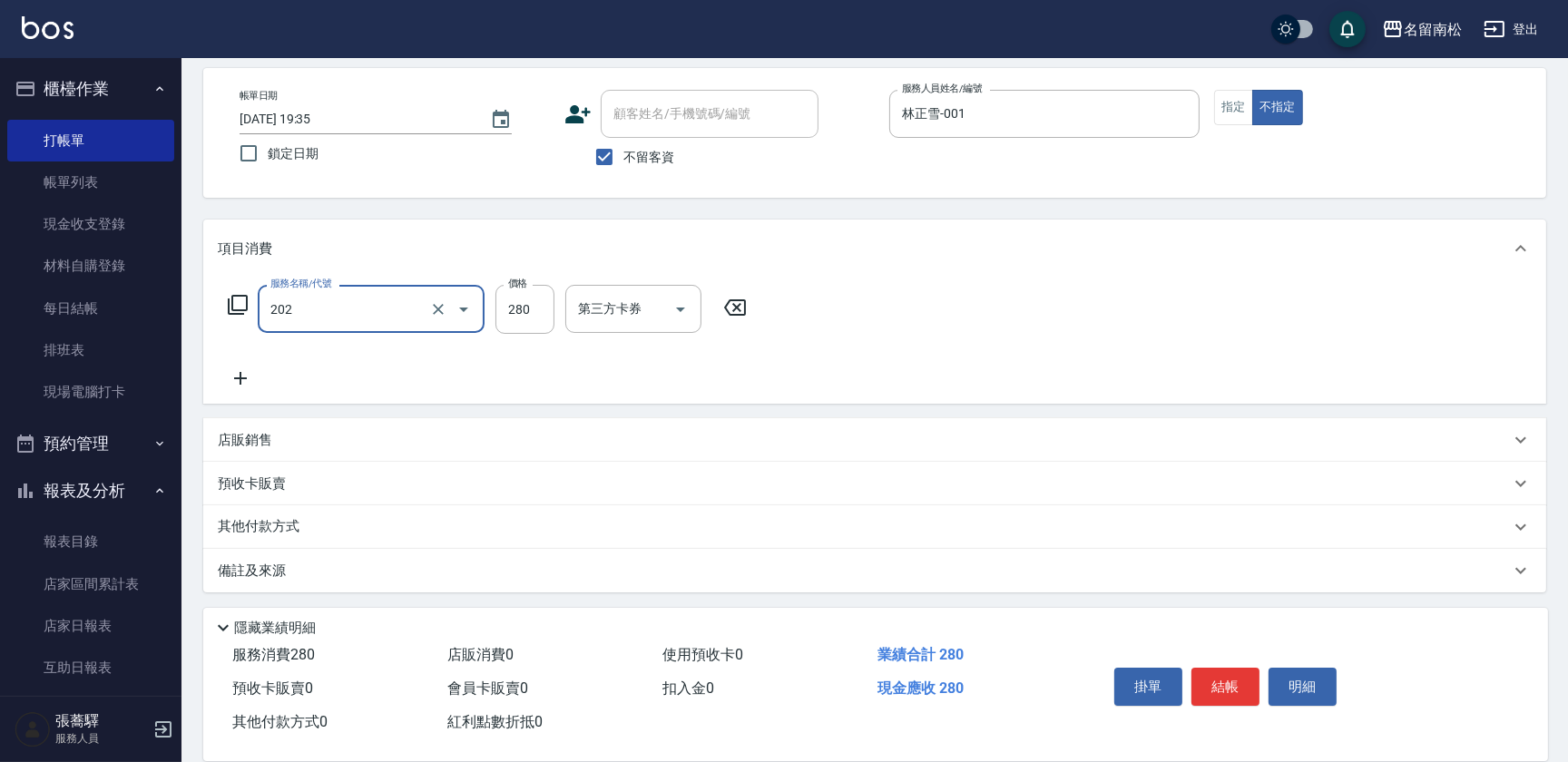
type input "洗髮[280](202)"
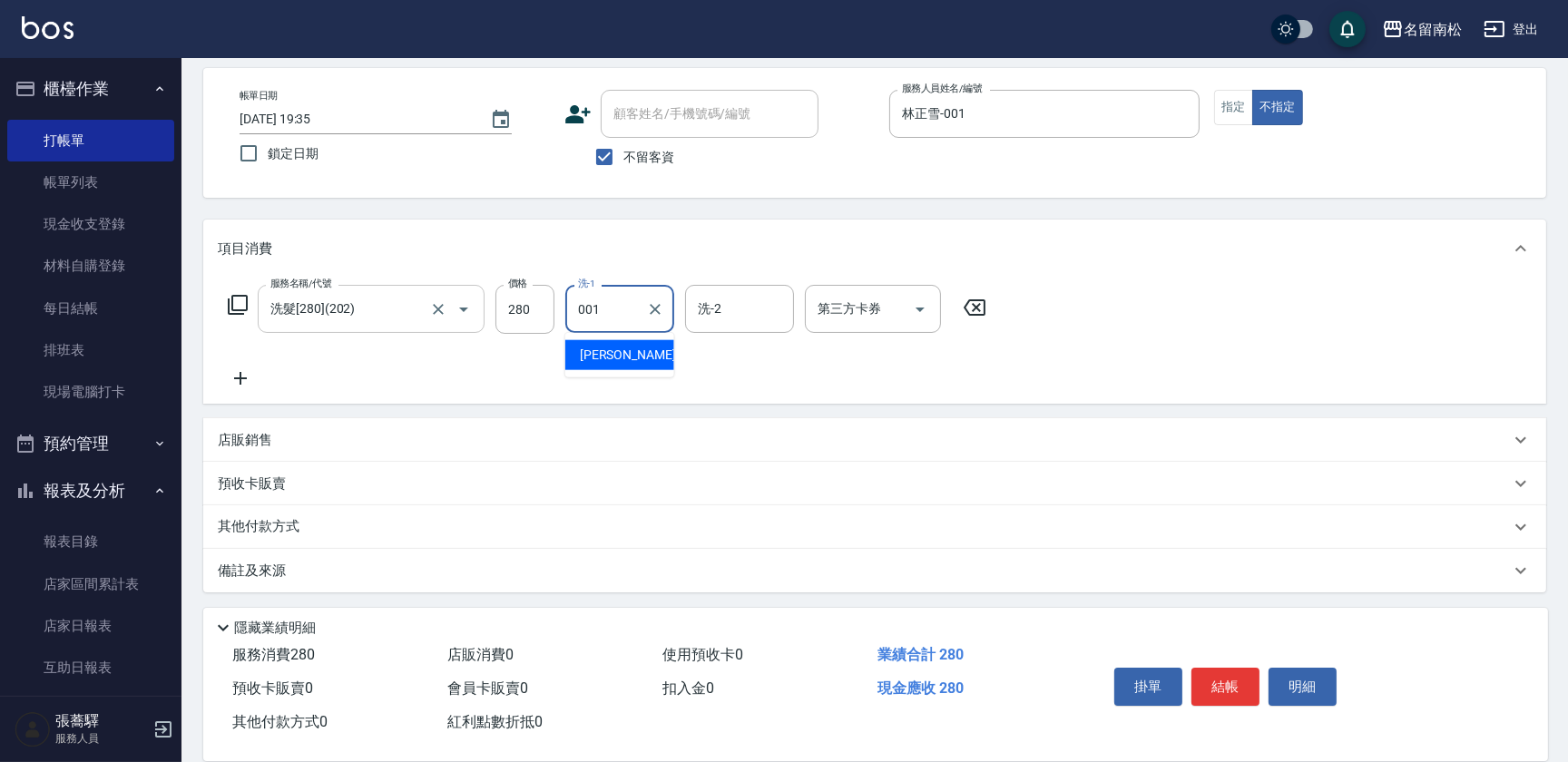
type input "林正雪-001"
drag, startPoint x: 1316, startPoint y: 667, endPoint x: 1267, endPoint y: 682, distance: 51.2
click at [1316, 668] on button "明細" at bounding box center [1303, 687] width 68 height 38
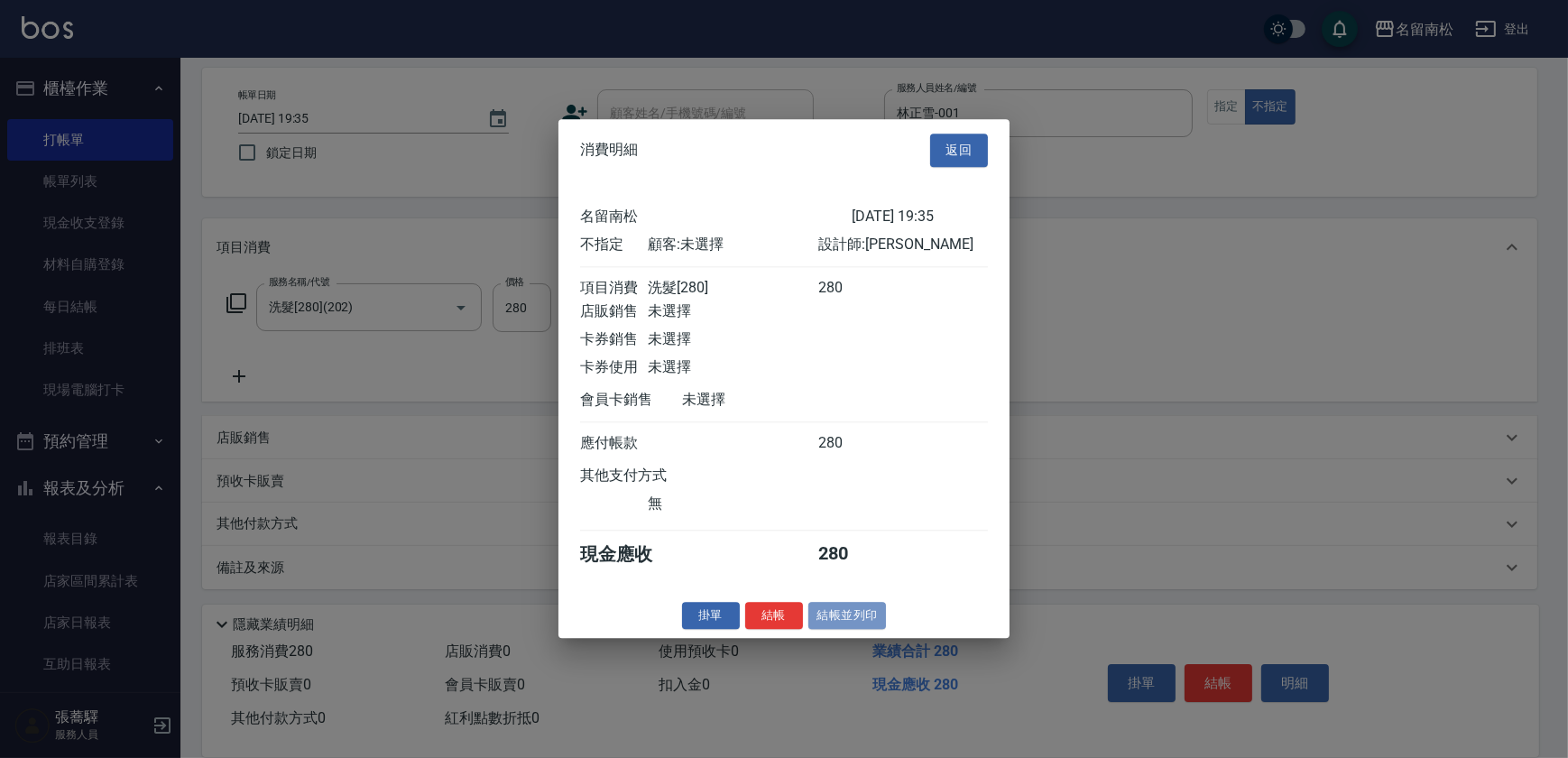
drag, startPoint x: 858, startPoint y: 625, endPoint x: 847, endPoint y: 632, distance: 13.0
click at [852, 629] on button "結帳並列印" at bounding box center [847, 616] width 78 height 28
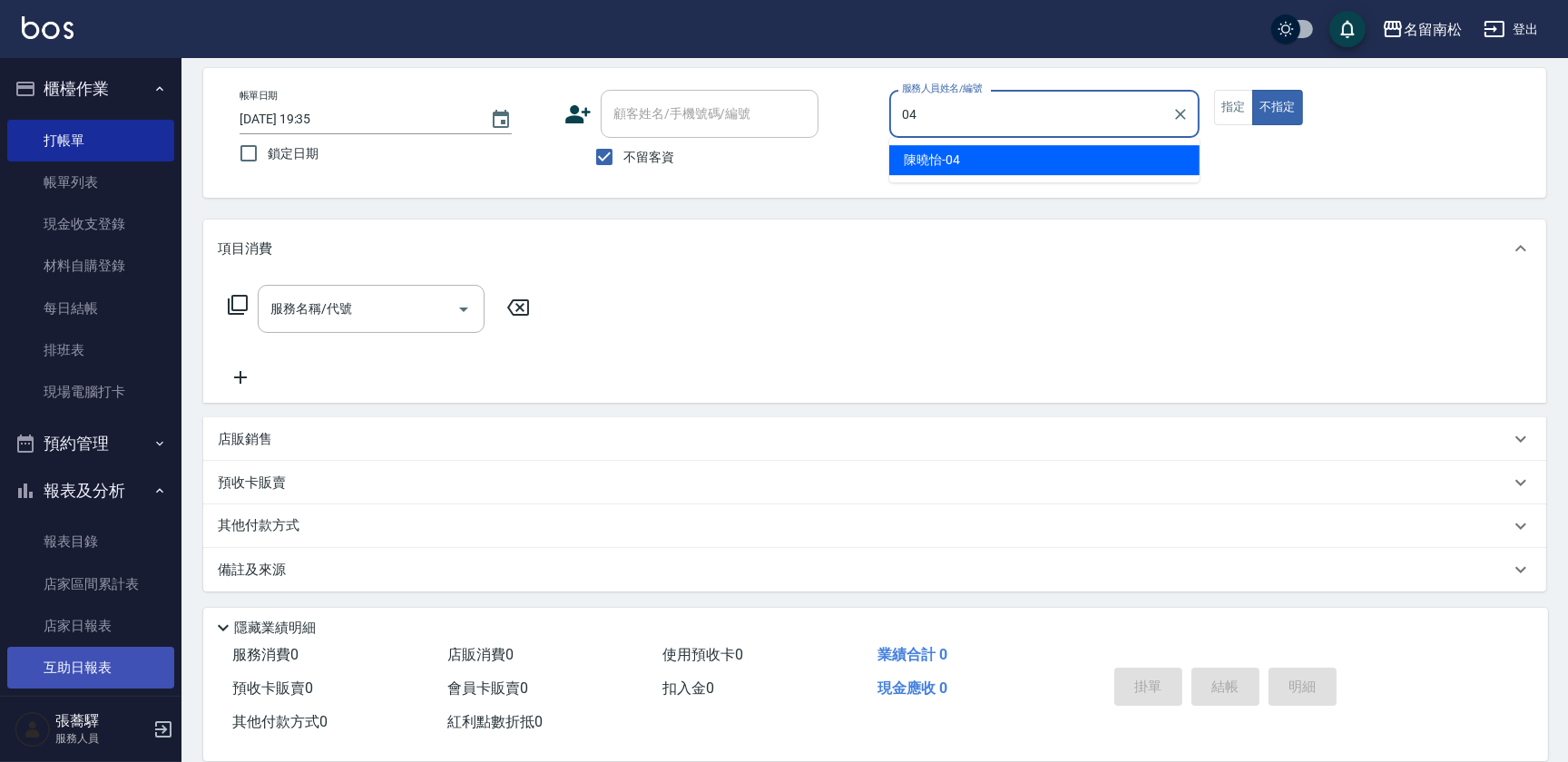
type input "04"
type button "false"
type input "[PERSON_NAME]04"
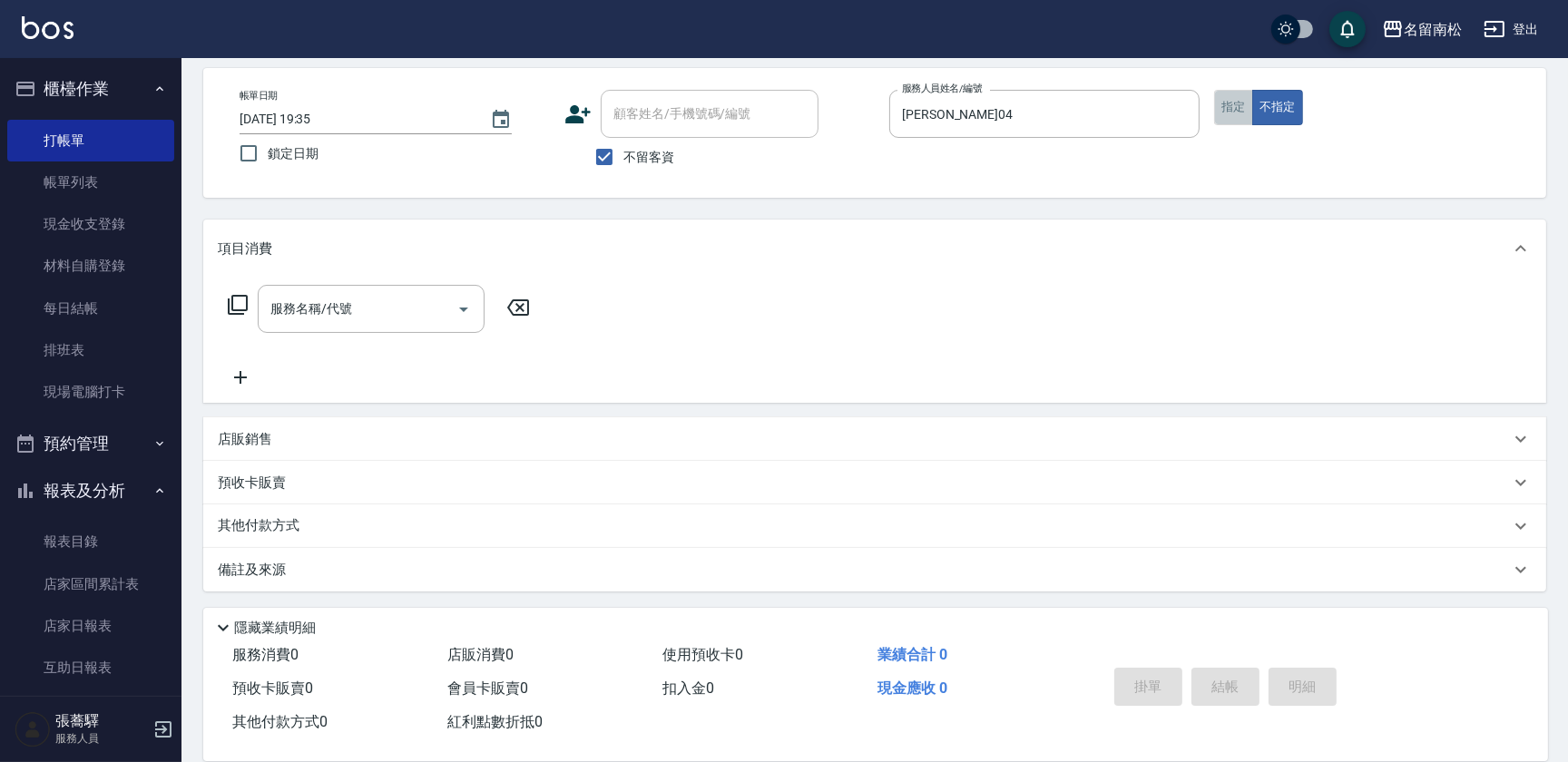
click at [1240, 113] on button "指定" at bounding box center [1233, 107] width 39 height 35
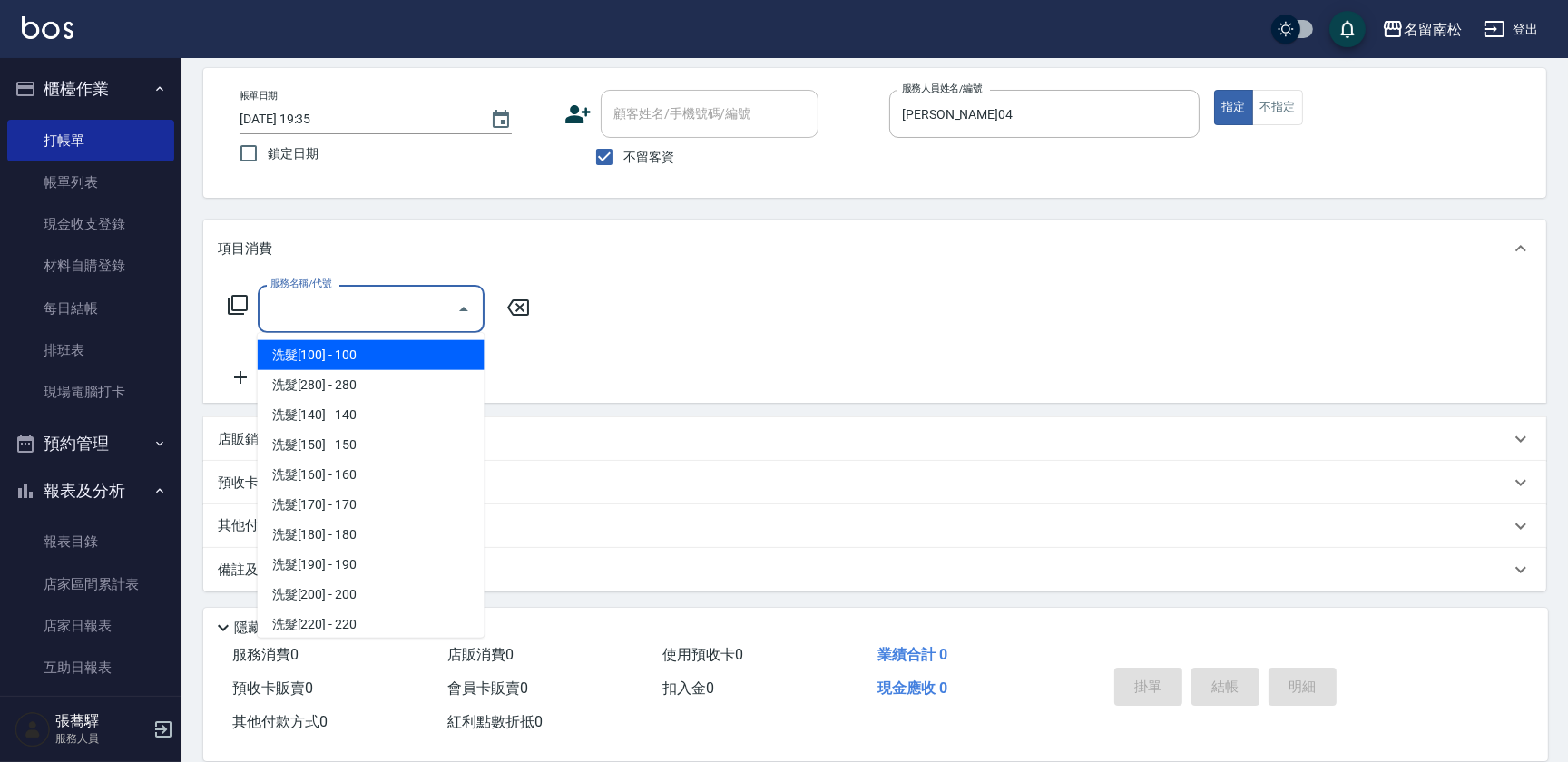
click at [427, 318] on input "服務名稱/代號" at bounding box center [358, 309] width 184 height 32
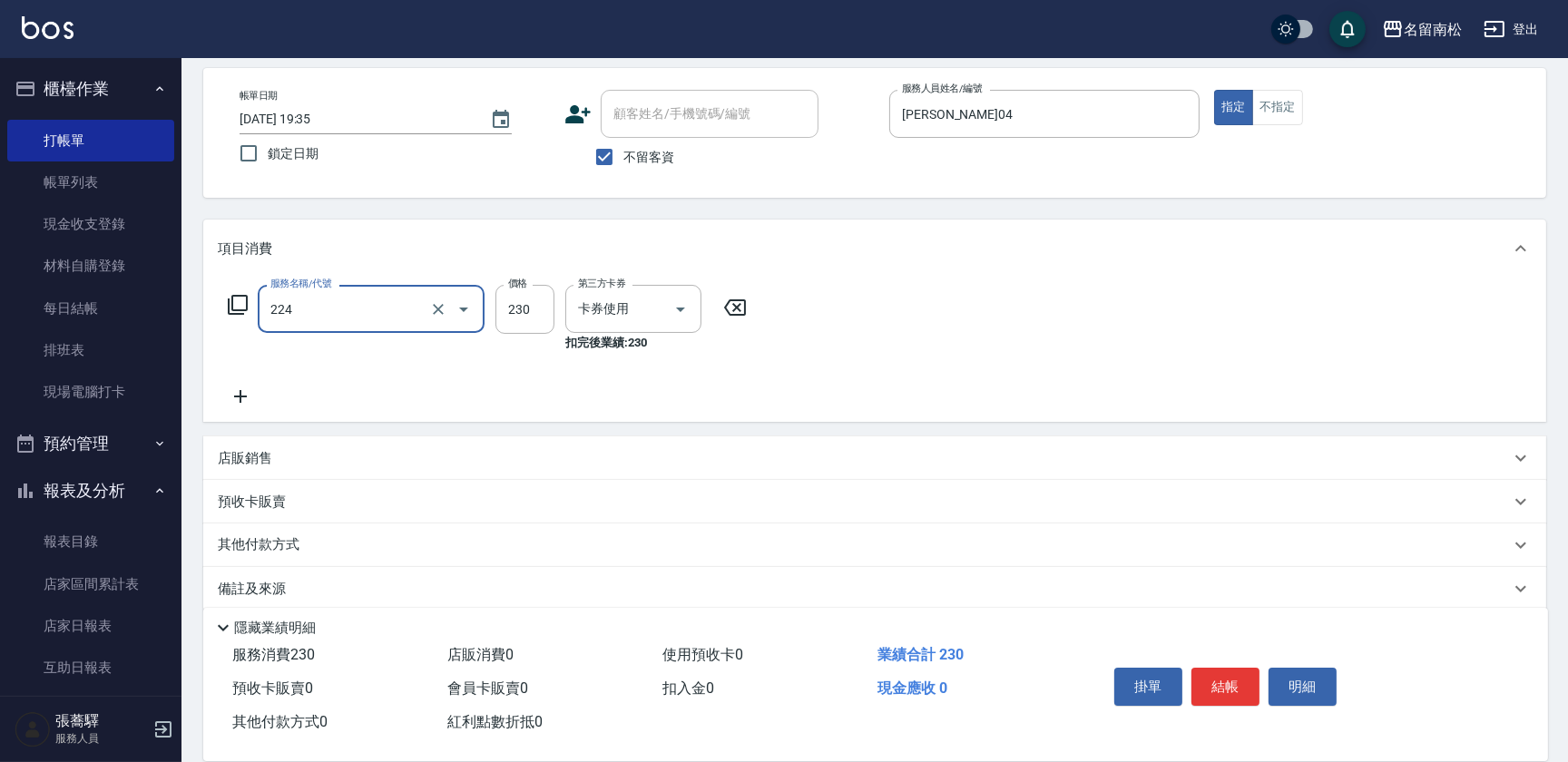
type input "洗髮(卡)230(224)"
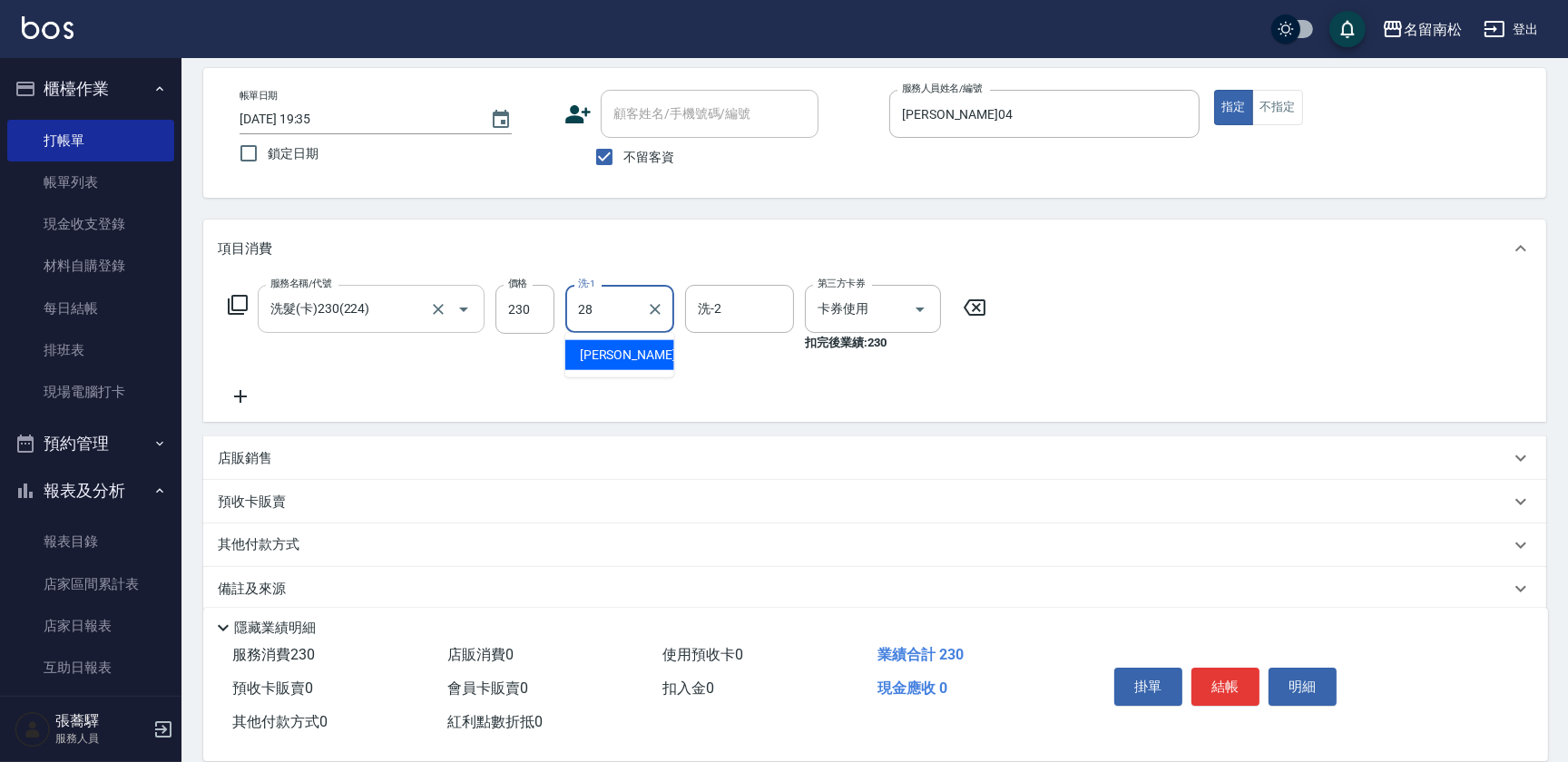
type input "[PERSON_NAME]-28"
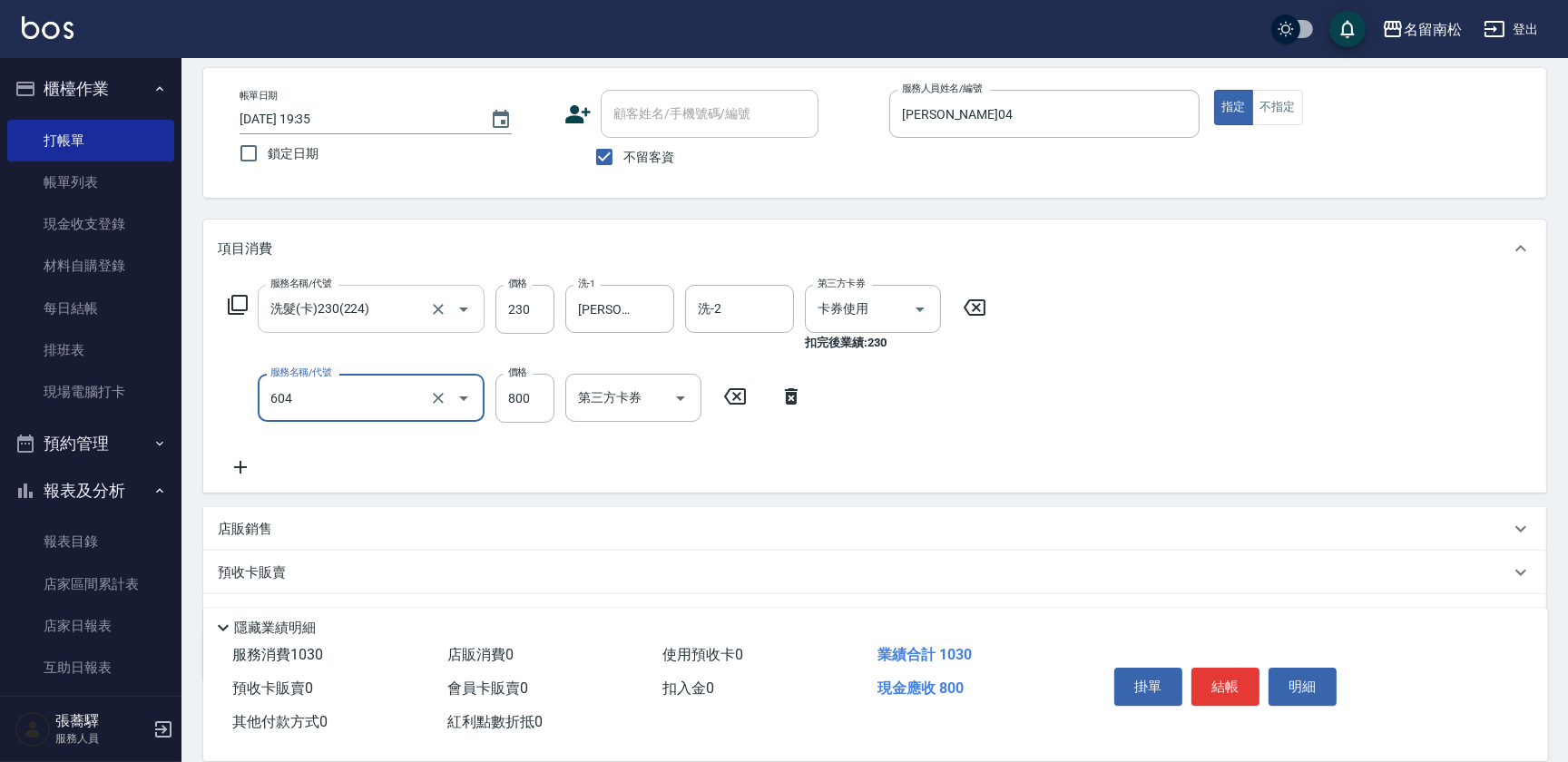
type input "護髮[800](604)"
type input "900"
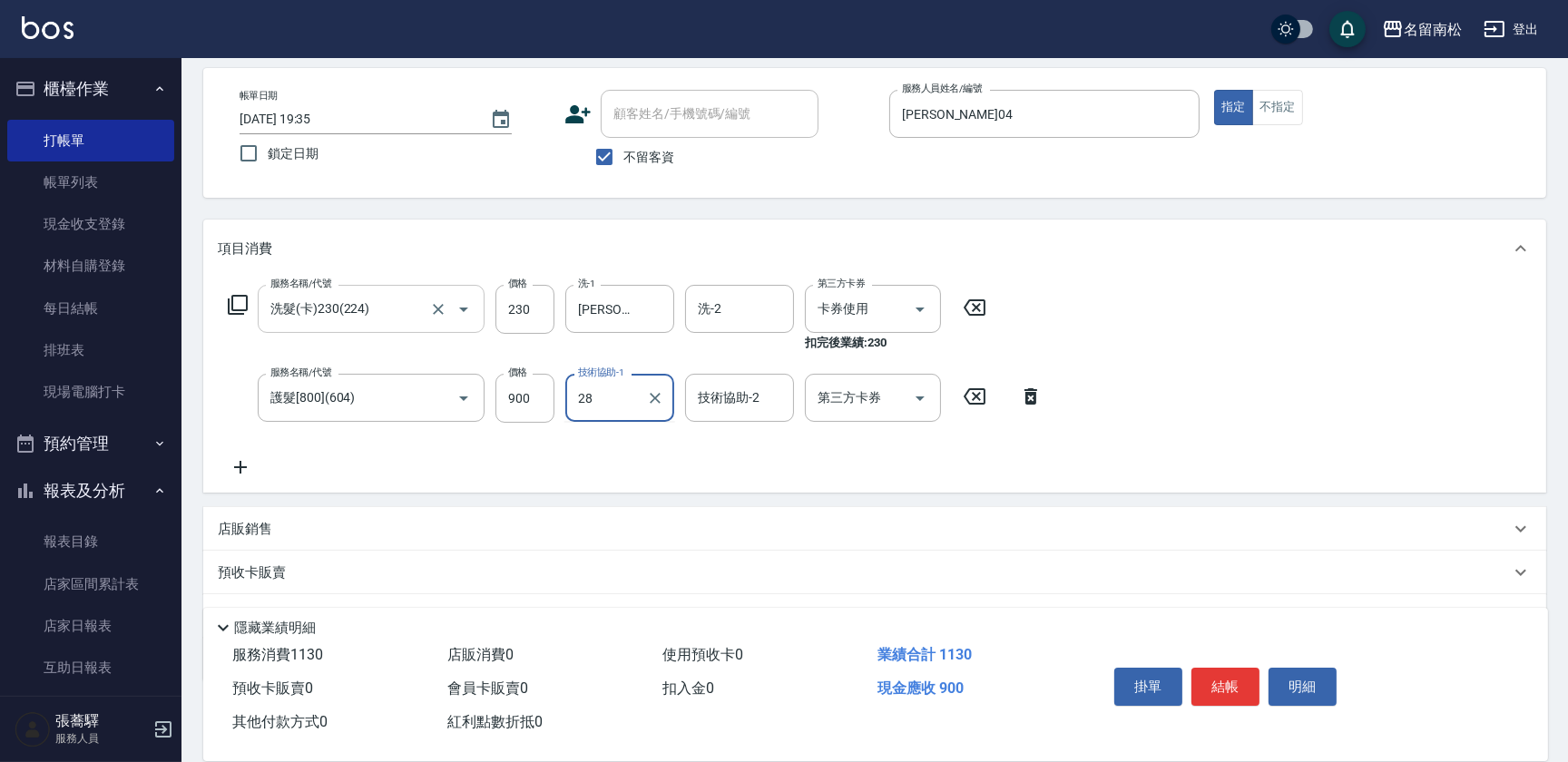
type input "[PERSON_NAME]-28"
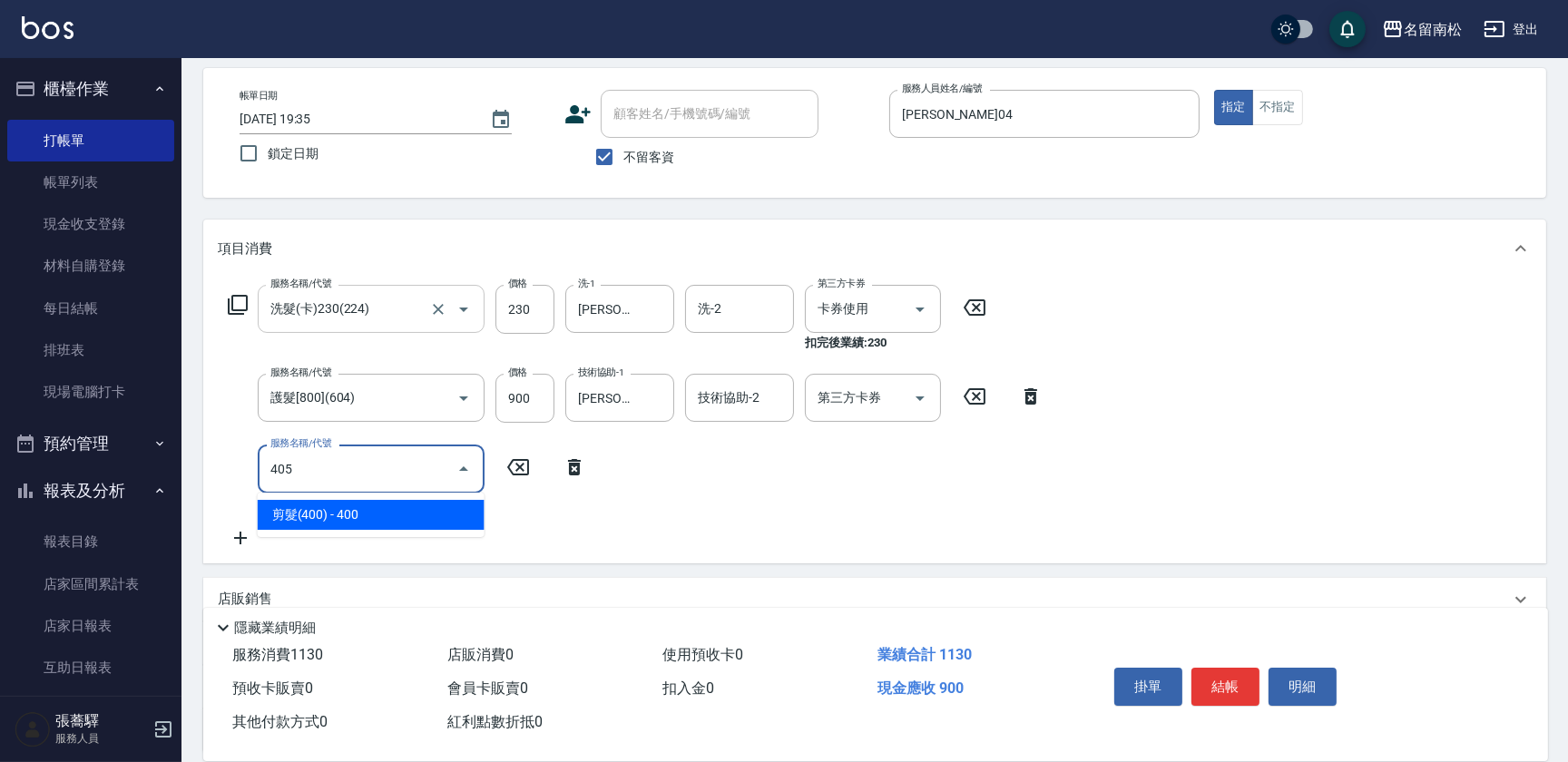
type input "剪髮(400)(405)"
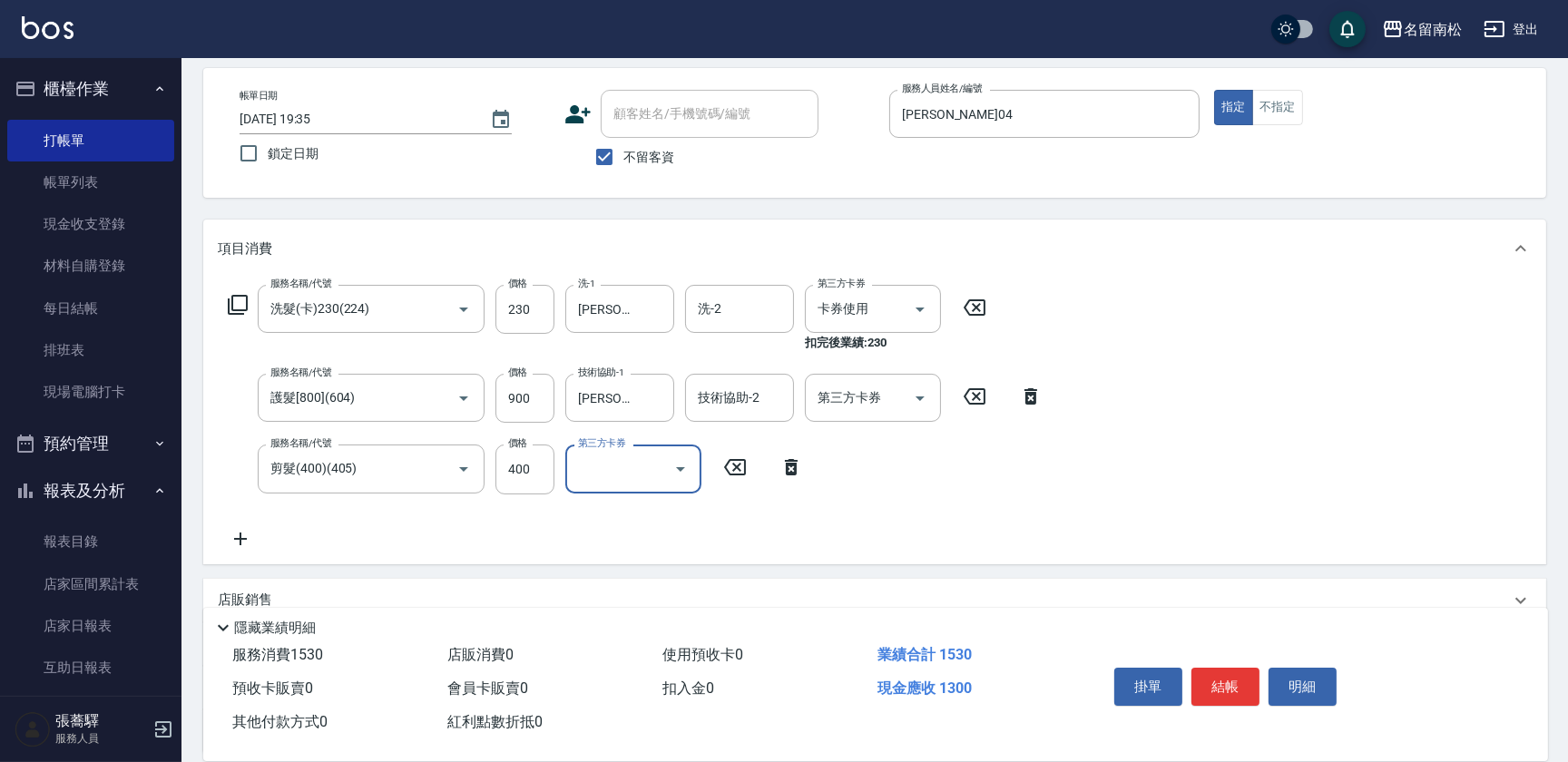
click at [650, 163] on span "不留客資" at bounding box center [648, 157] width 51 height 19
click at [623, 163] on input "不留客資" at bounding box center [604, 157] width 38 height 38
checkbox input "false"
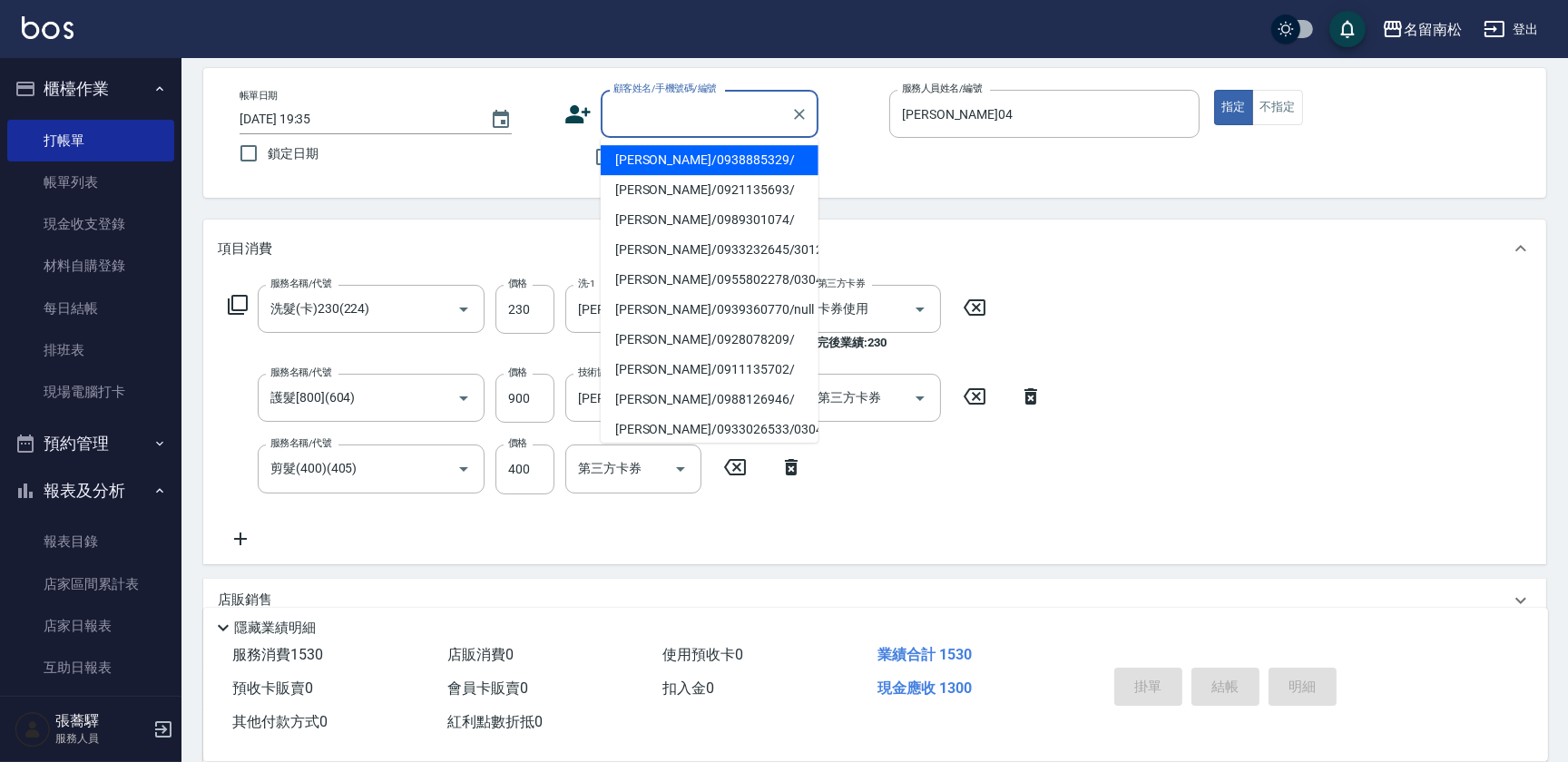
click at [688, 119] on input "顧客姓名/手機號碼/編號" at bounding box center [695, 114] width 175 height 32
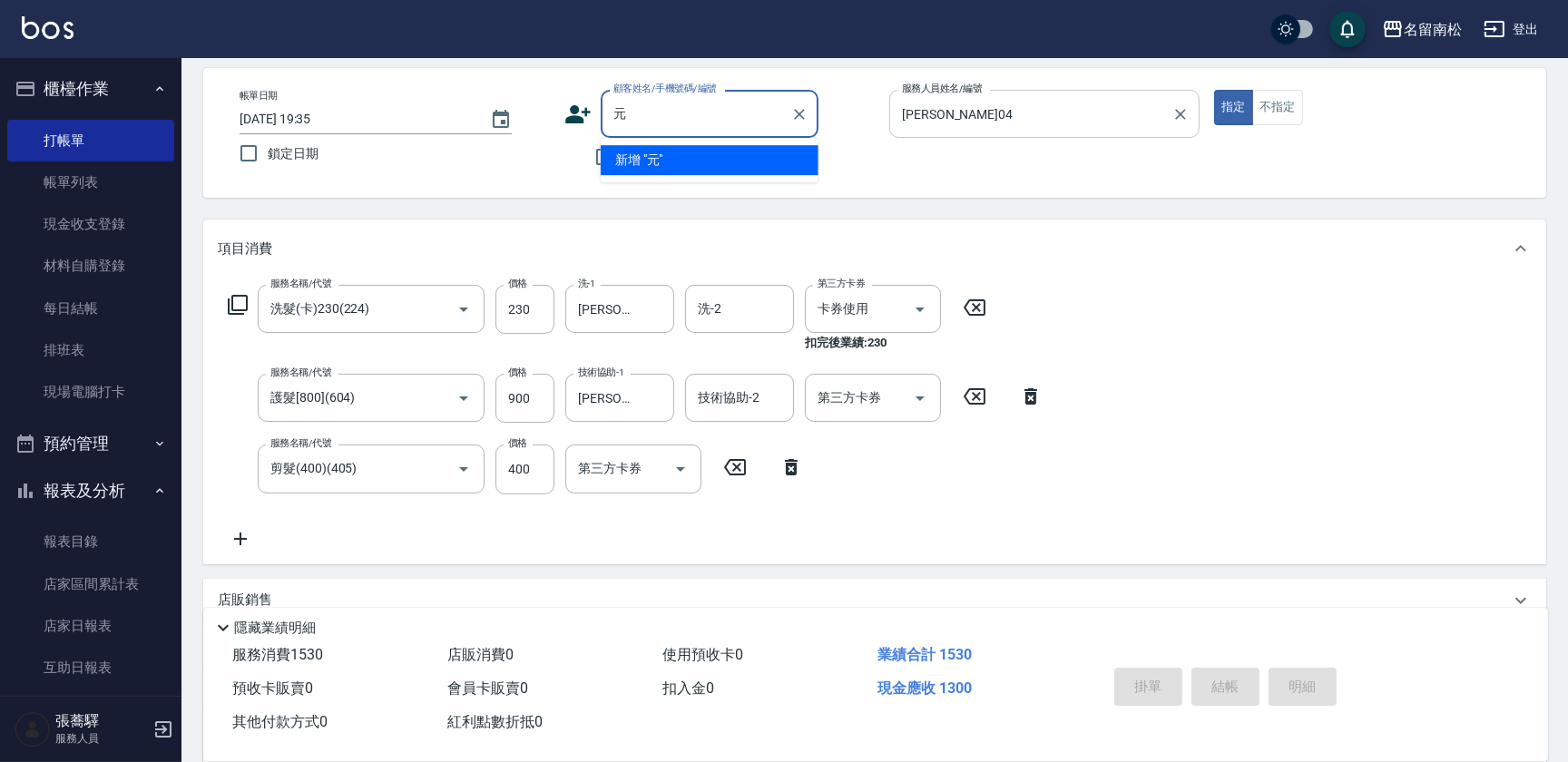
type input "原"
type input "遠"
type input "媛"
click at [698, 123] on input "媛" at bounding box center [695, 114] width 175 height 32
click at [668, 127] on input "媛" at bounding box center [695, 114] width 175 height 32
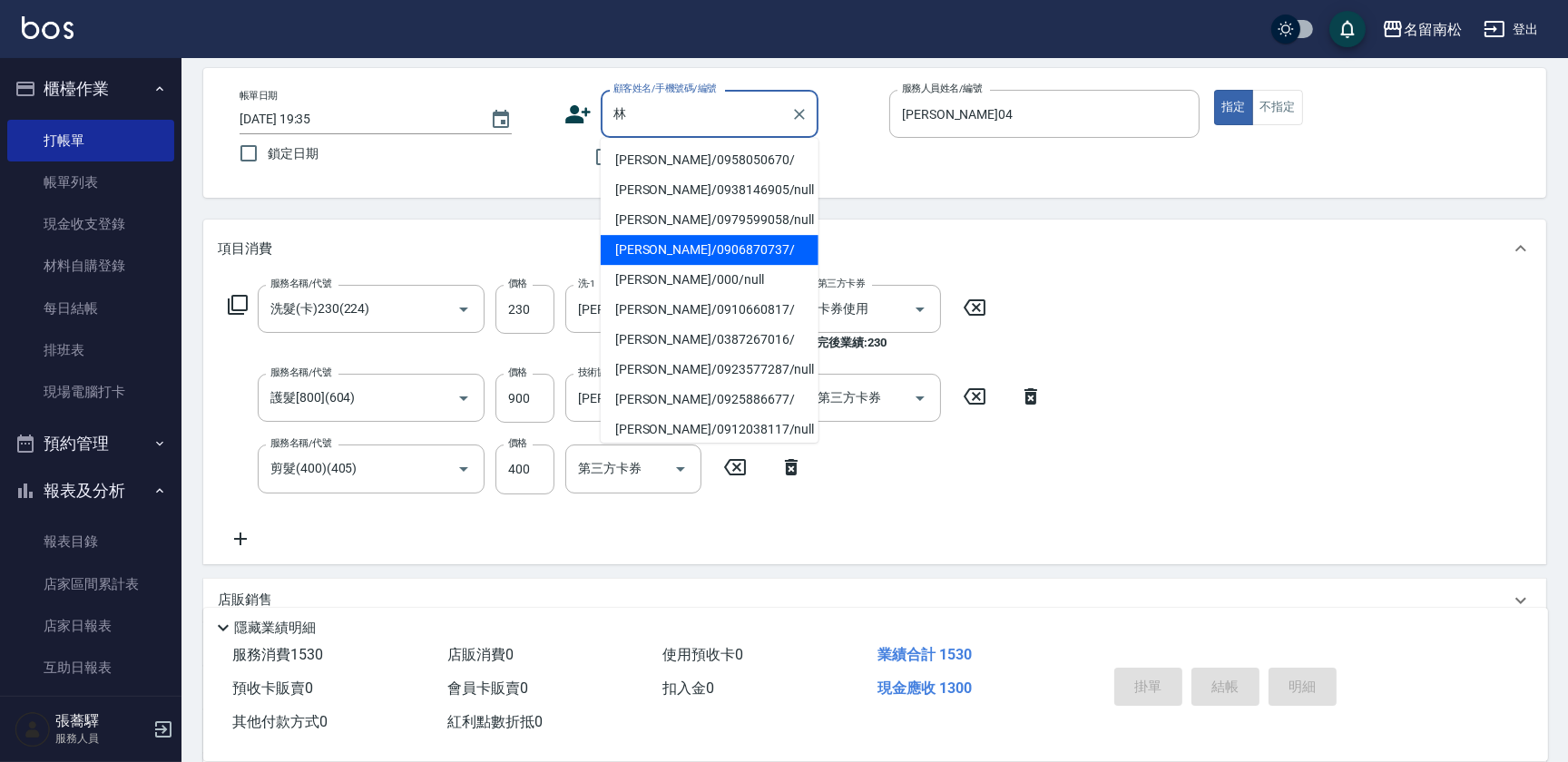
click at [676, 248] on li "[PERSON_NAME]/0906870737/" at bounding box center [709, 250] width 217 height 30
type input "[PERSON_NAME]/0906870737/"
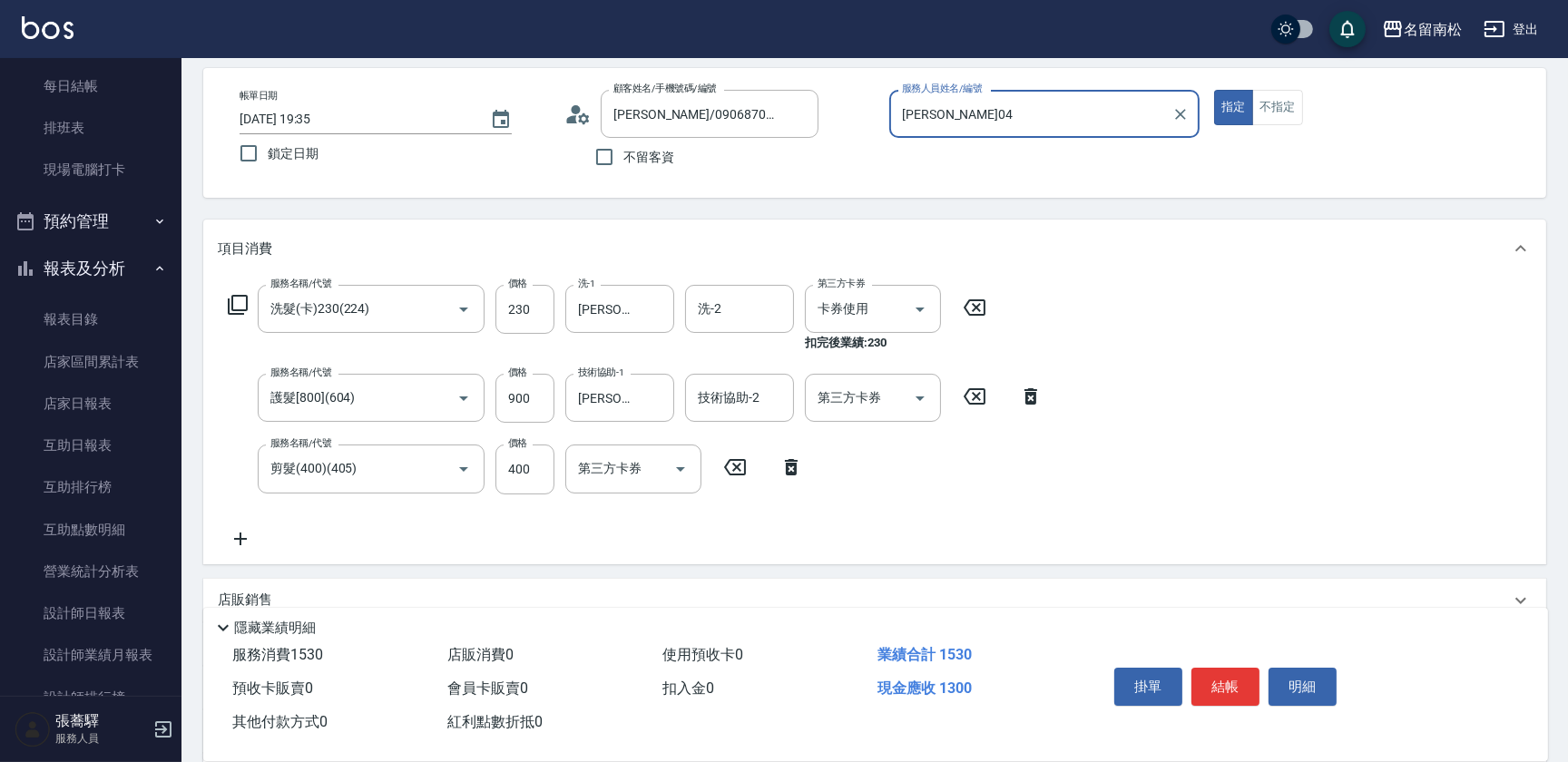
scroll to position [451, 0]
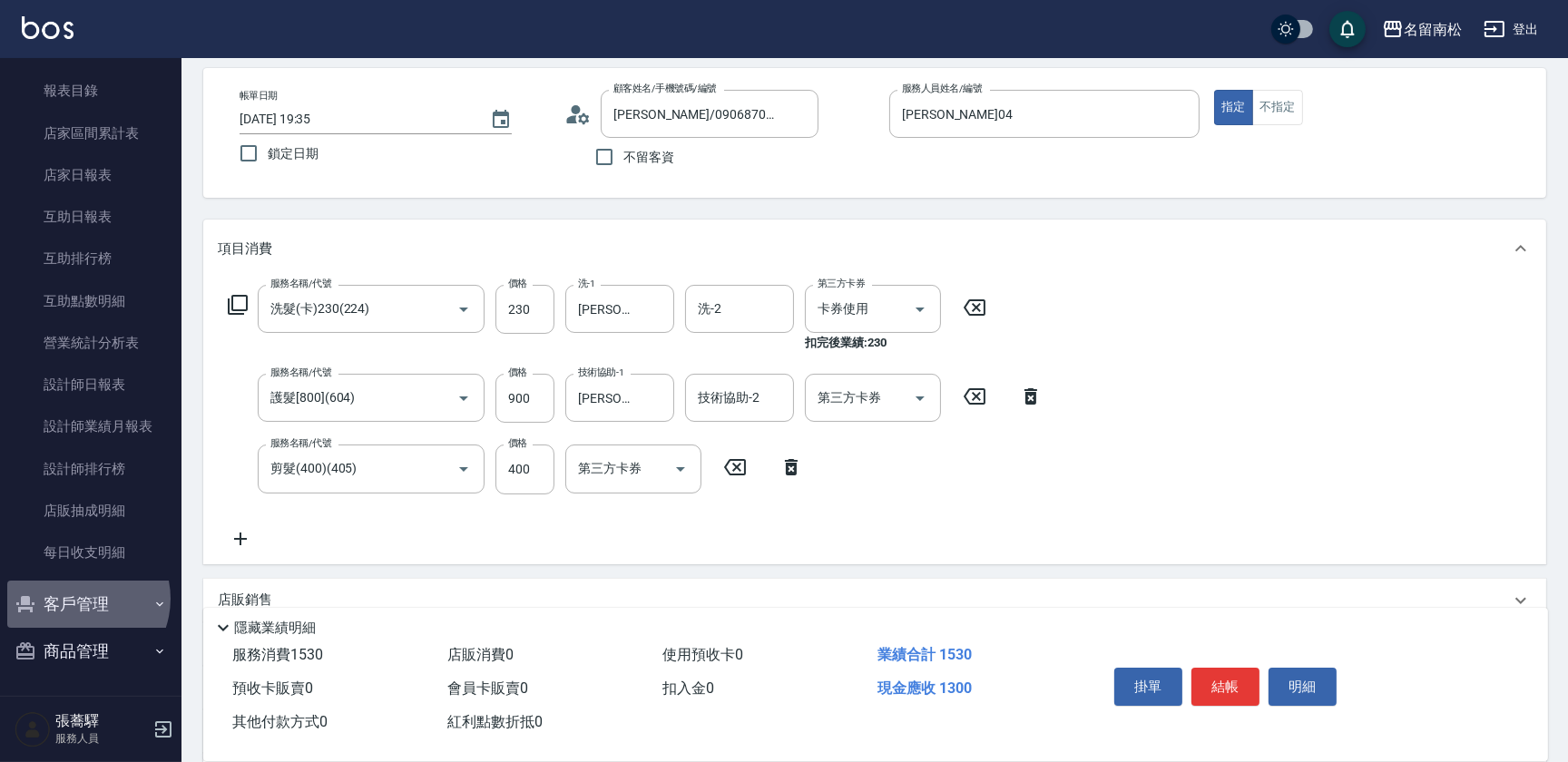
click at [78, 598] on button "客戶管理" at bounding box center [90, 603] width 167 height 47
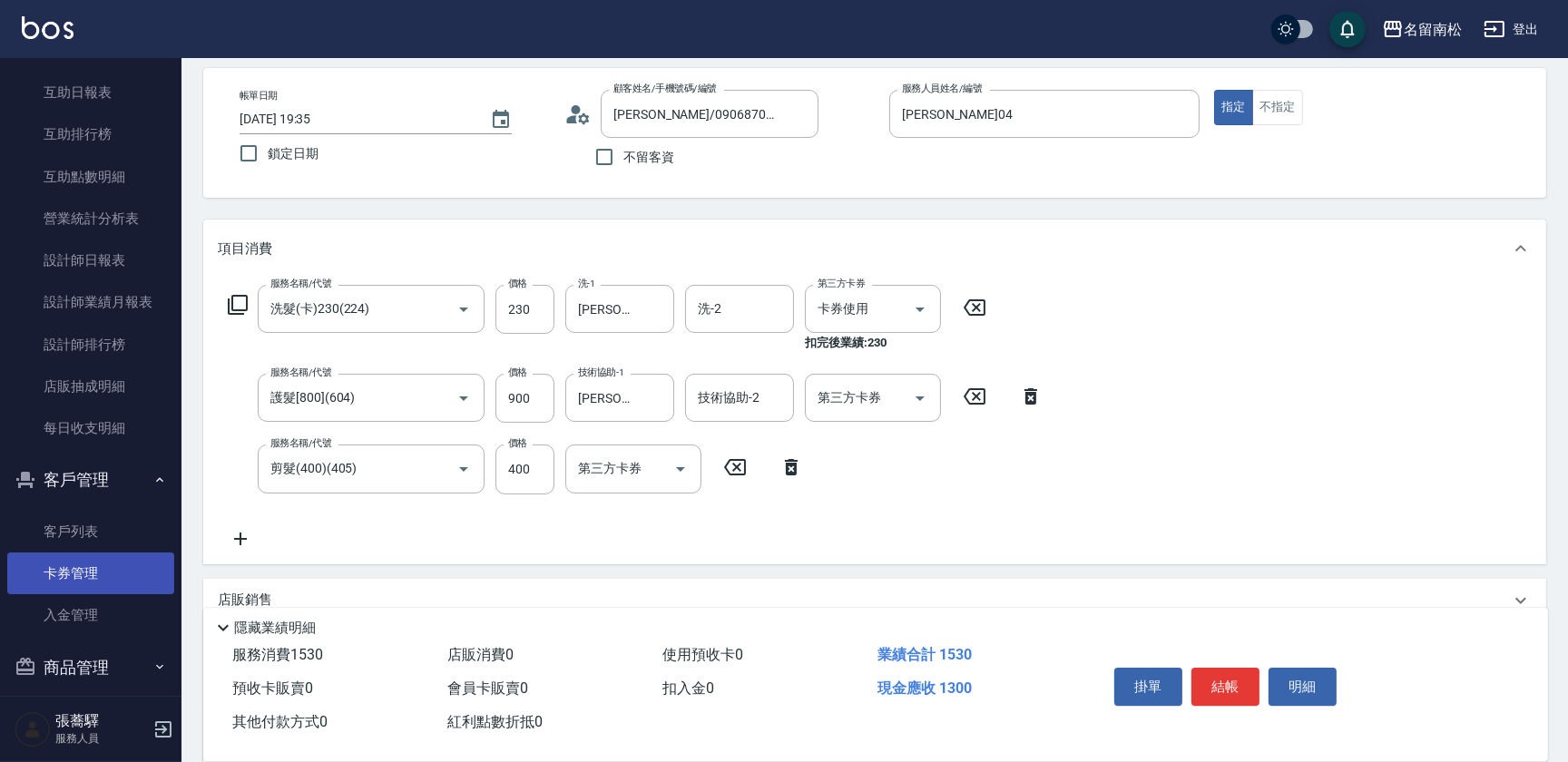
scroll to position [590, 0]
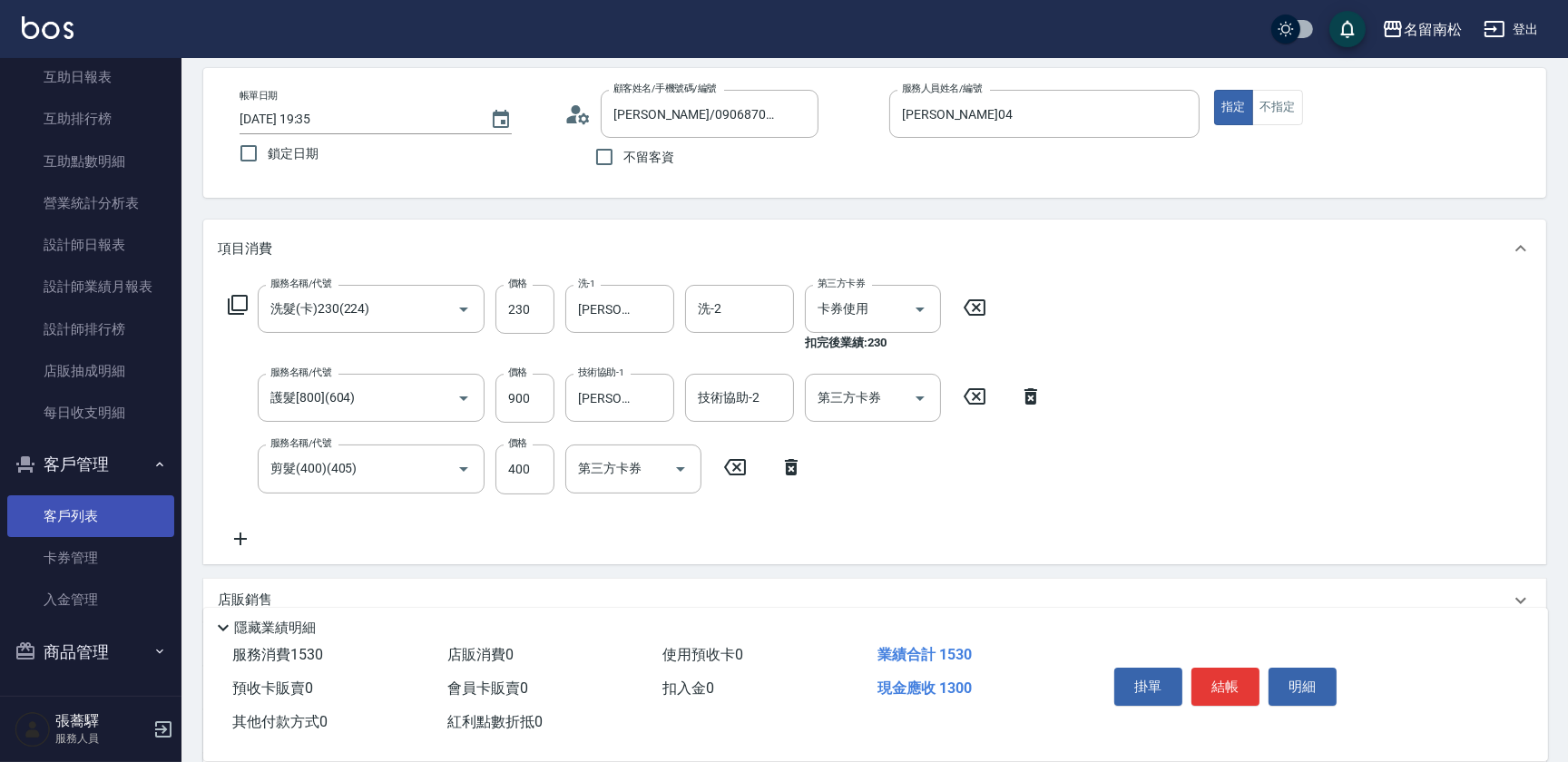
click at [106, 521] on link "客戶列表" at bounding box center [90, 517] width 167 height 42
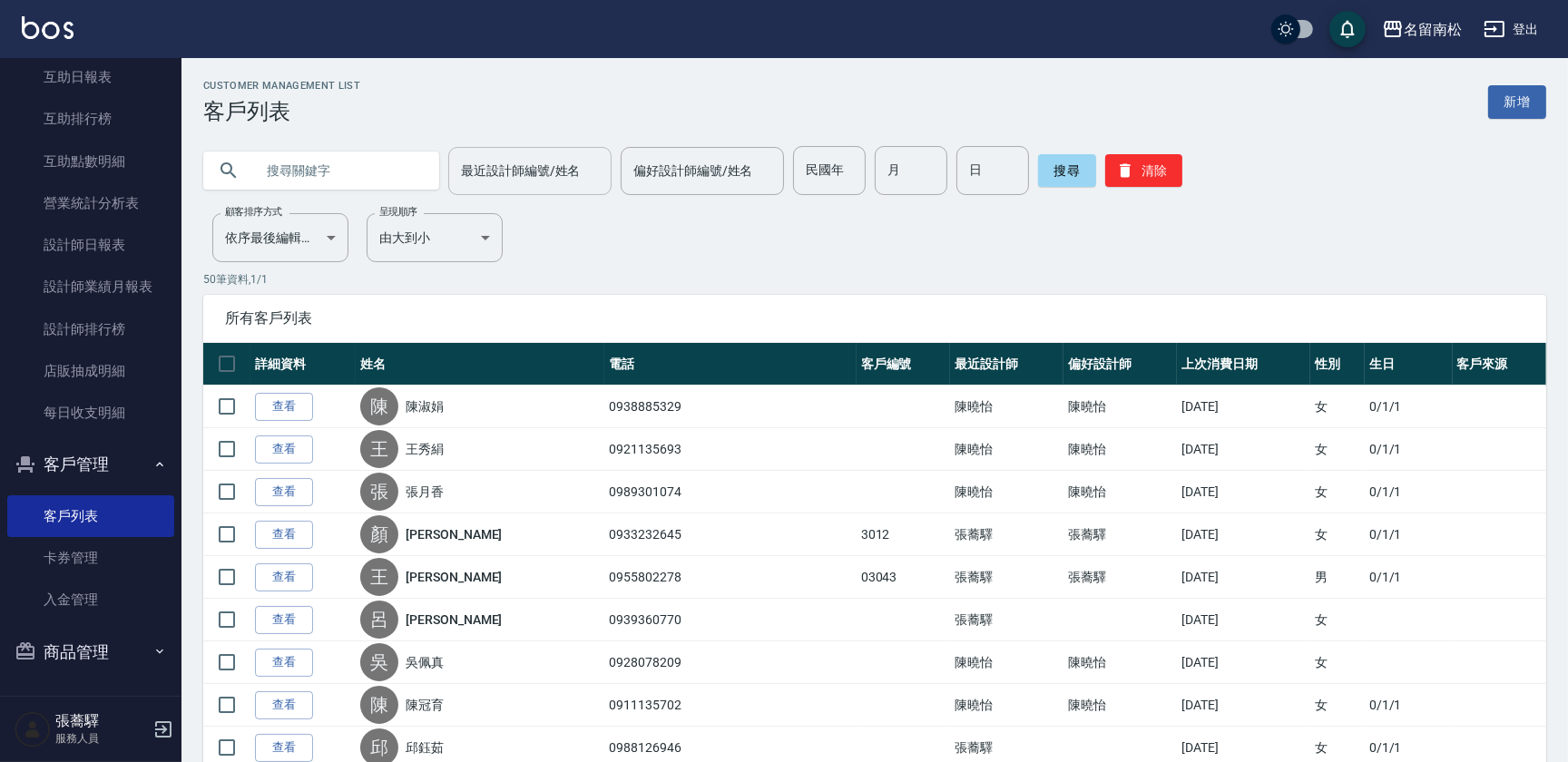
click at [531, 169] on input "最近設計師編號/姓名" at bounding box center [530, 172] width 147 height 32
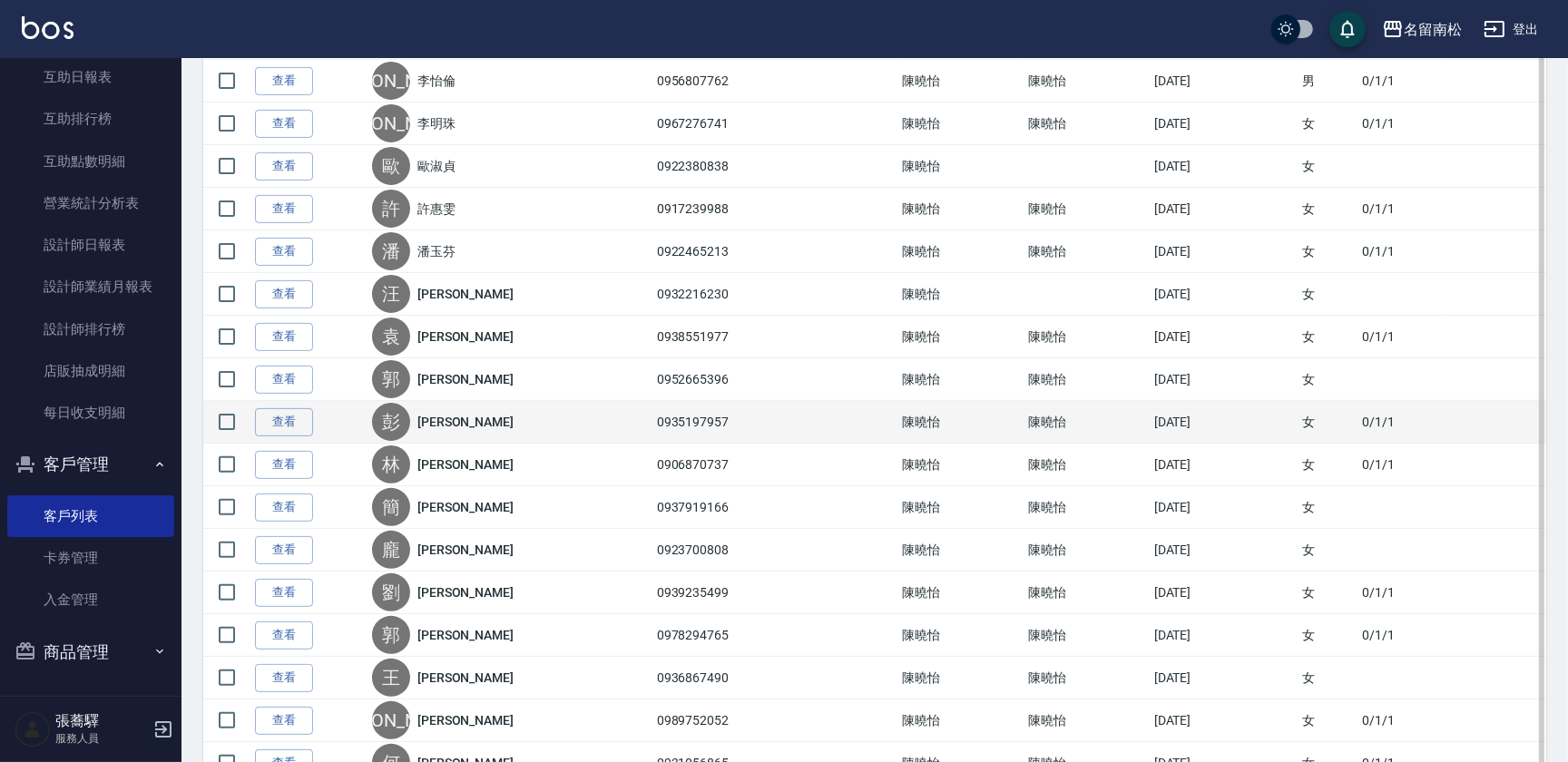
scroll to position [659, 0]
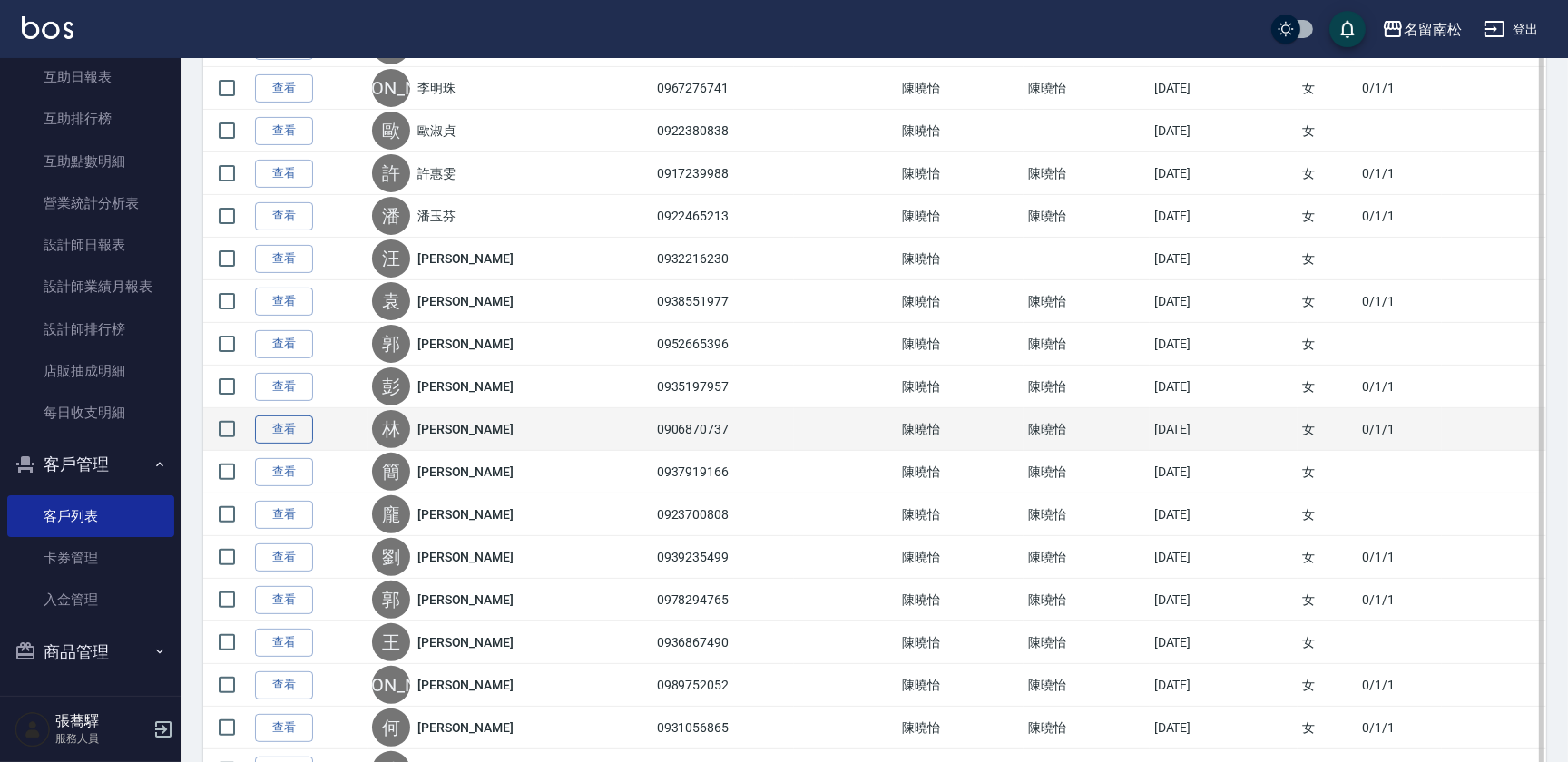
type input "[PERSON_NAME]04"
click at [272, 427] on link "查看" at bounding box center [284, 430] width 58 height 28
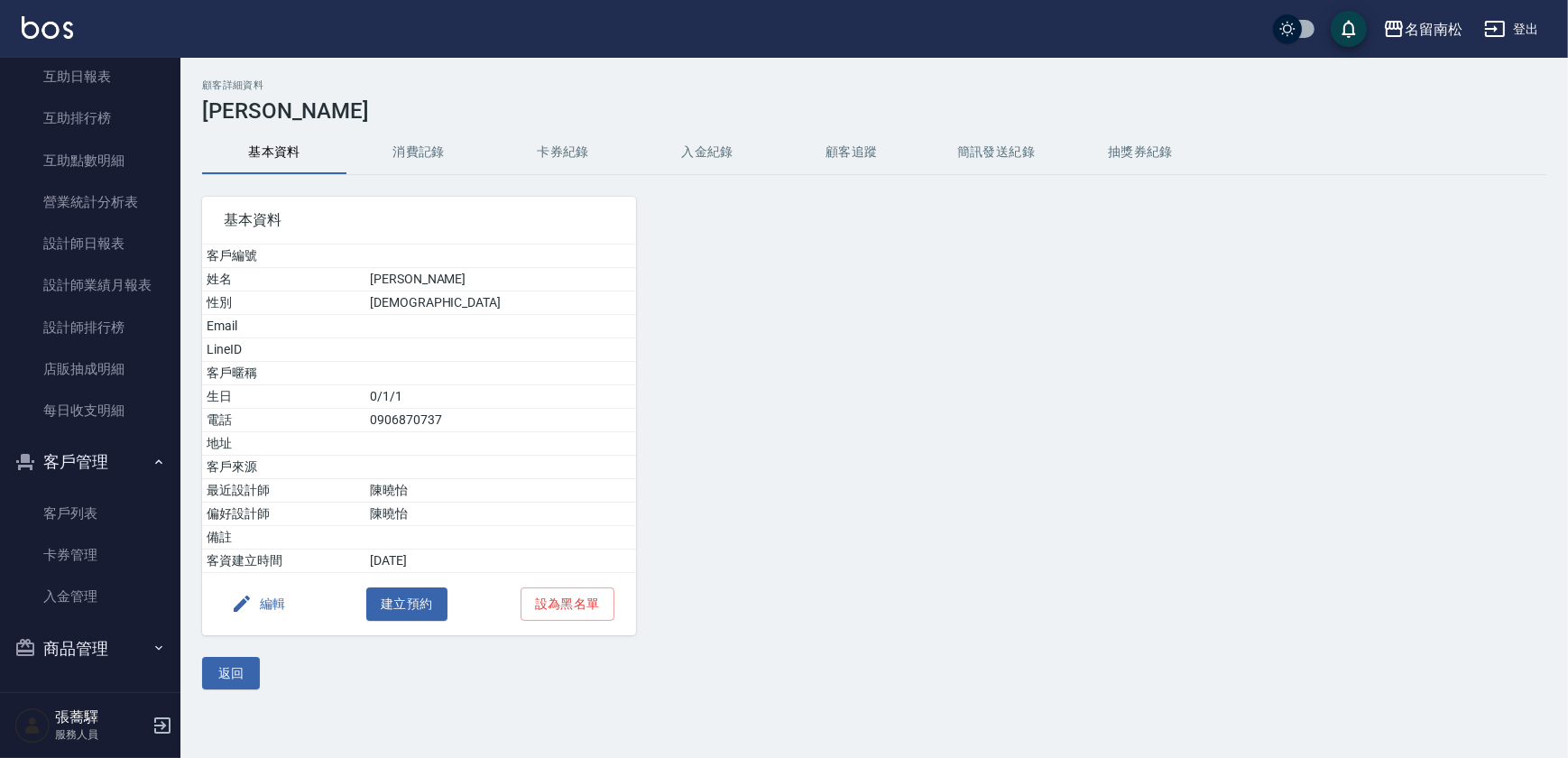
click at [417, 155] on button "消費記錄" at bounding box center [419, 153] width 145 height 44
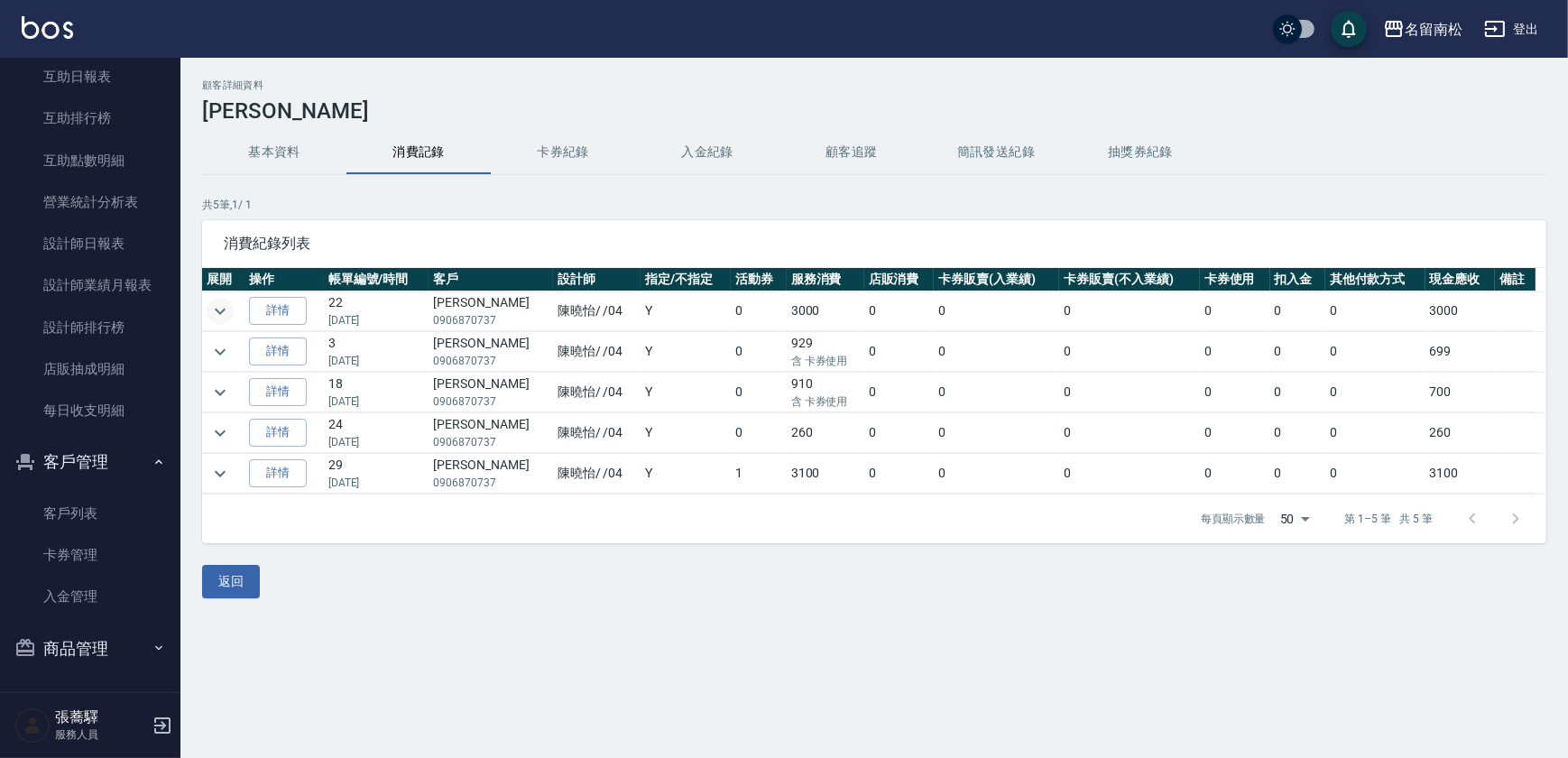
click at [217, 305] on icon "expand row" at bounding box center [220, 312] width 22 height 22
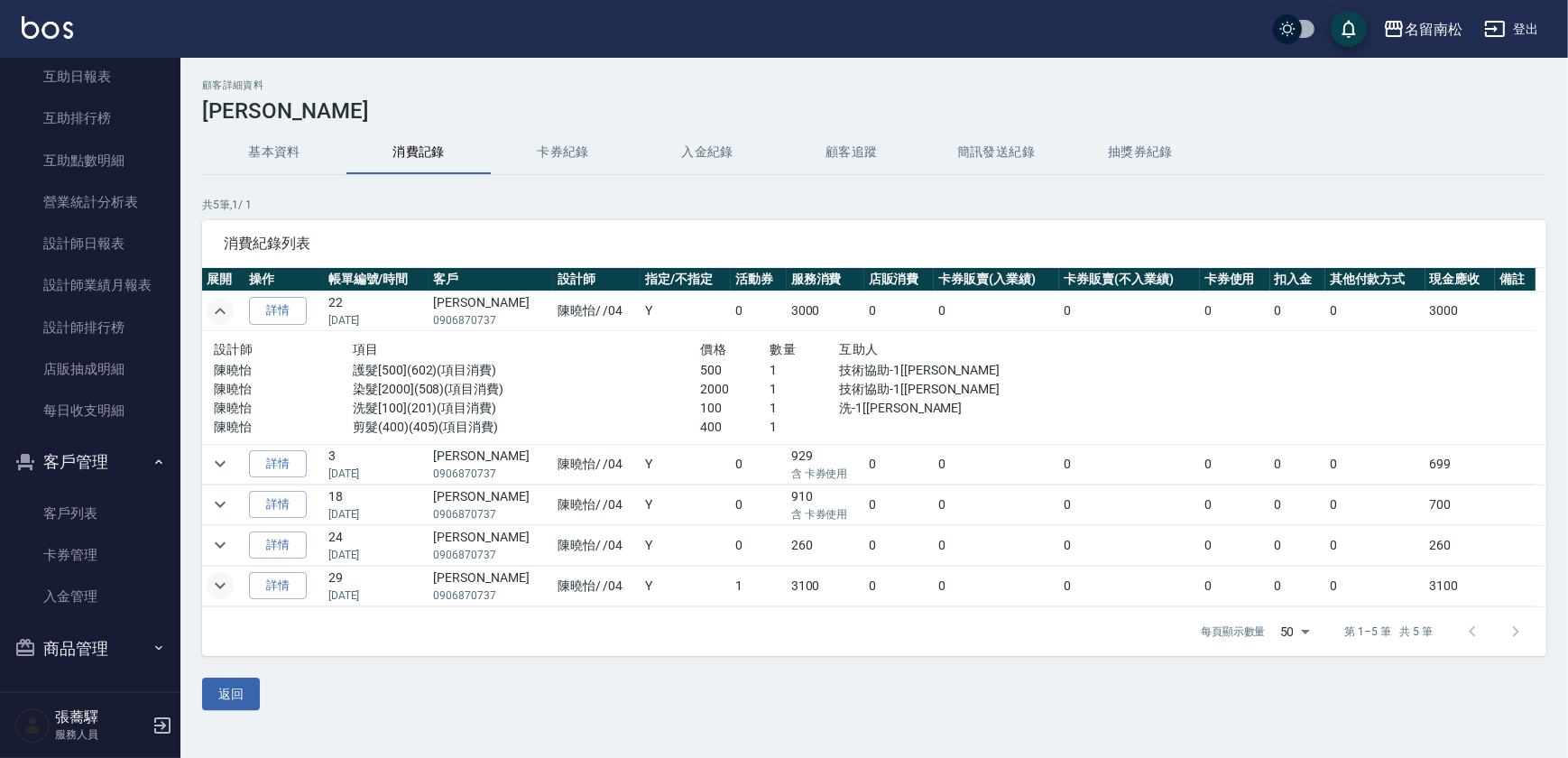
click at [224, 583] on icon "expand row" at bounding box center [220, 586] width 11 height 6
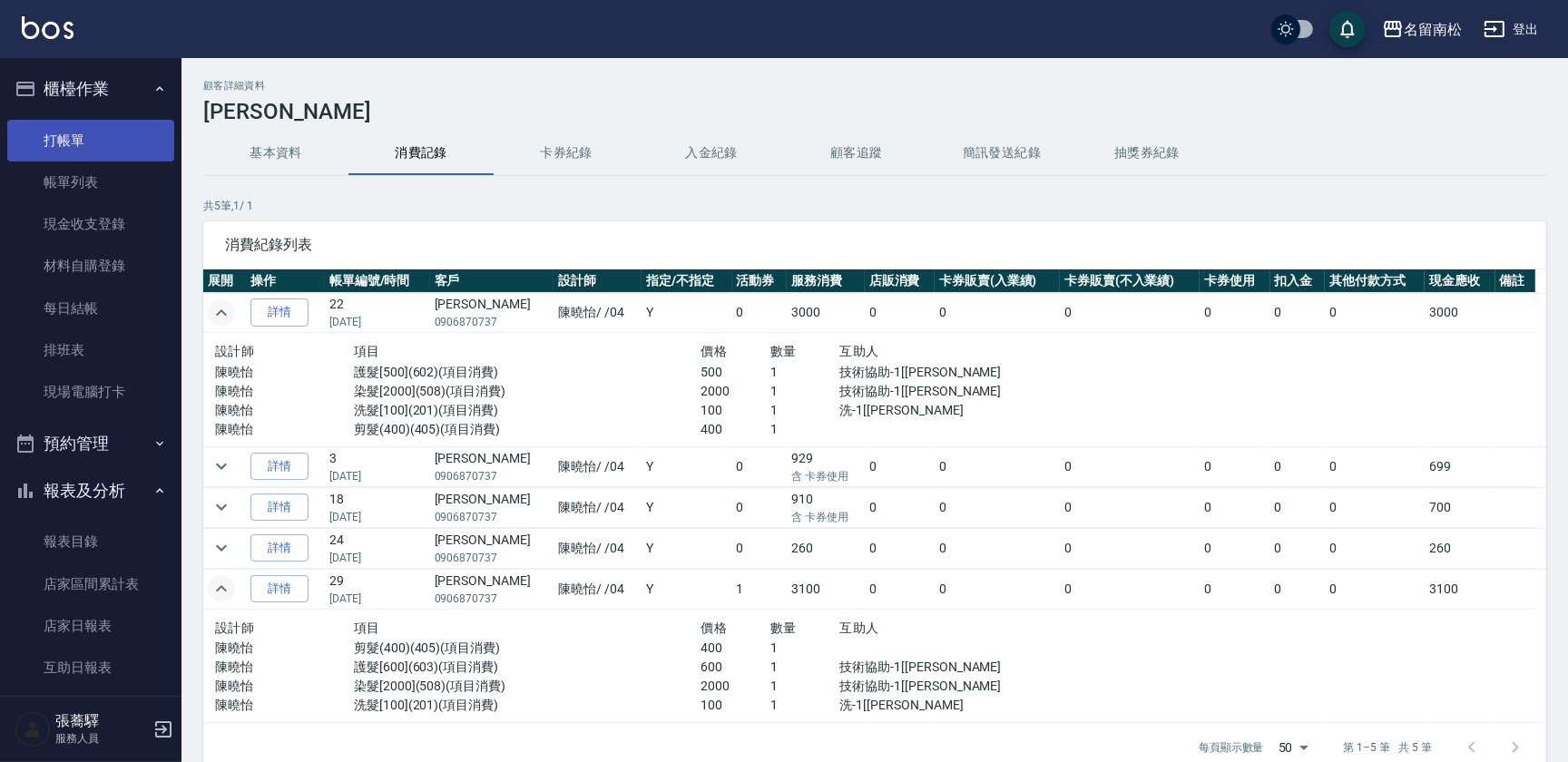
click at [61, 148] on link "打帳單" at bounding box center [90, 141] width 167 height 42
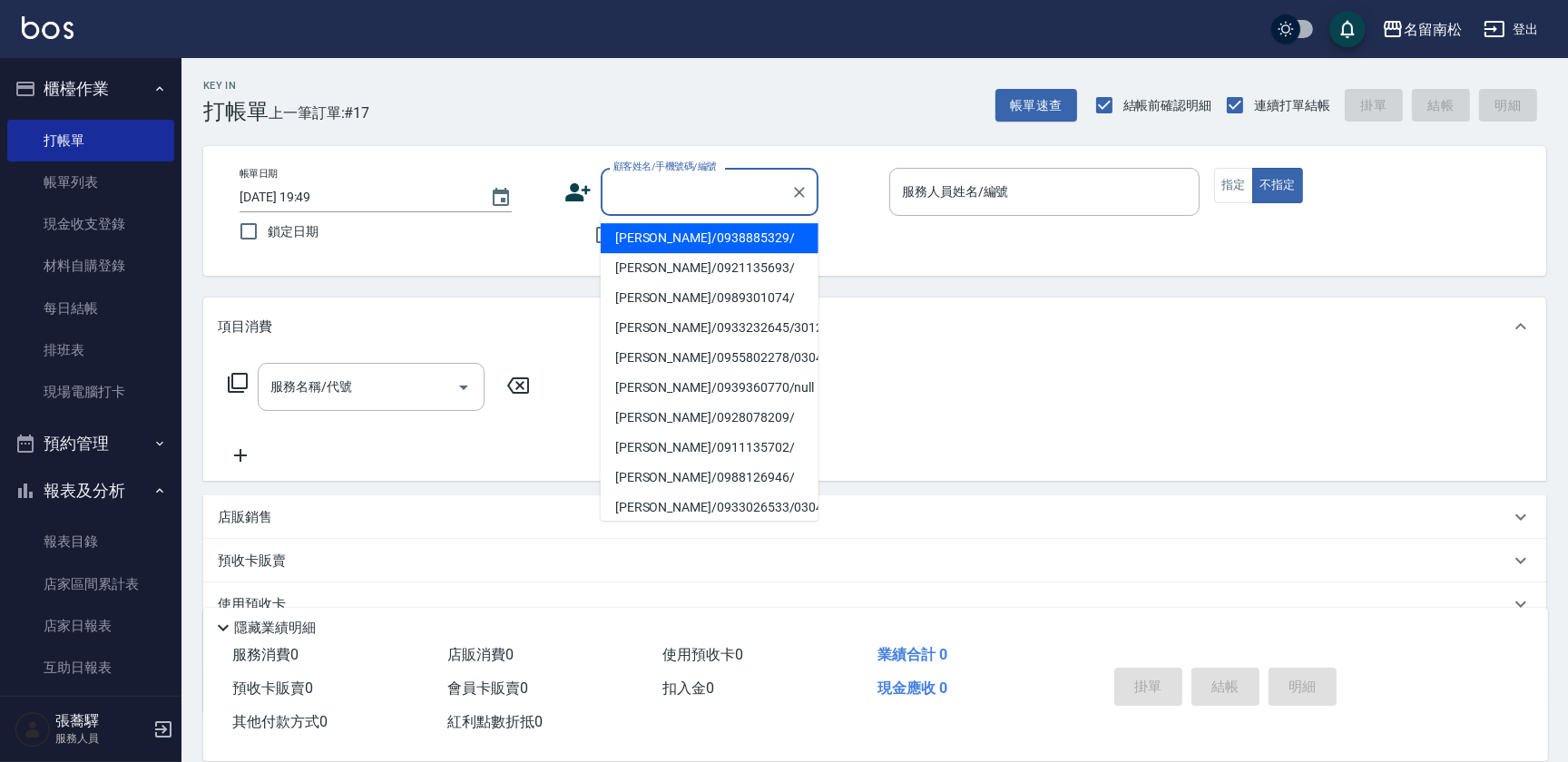
click at [689, 191] on input "顧客姓名/手機號碼/編號" at bounding box center [695, 191] width 175 height 32
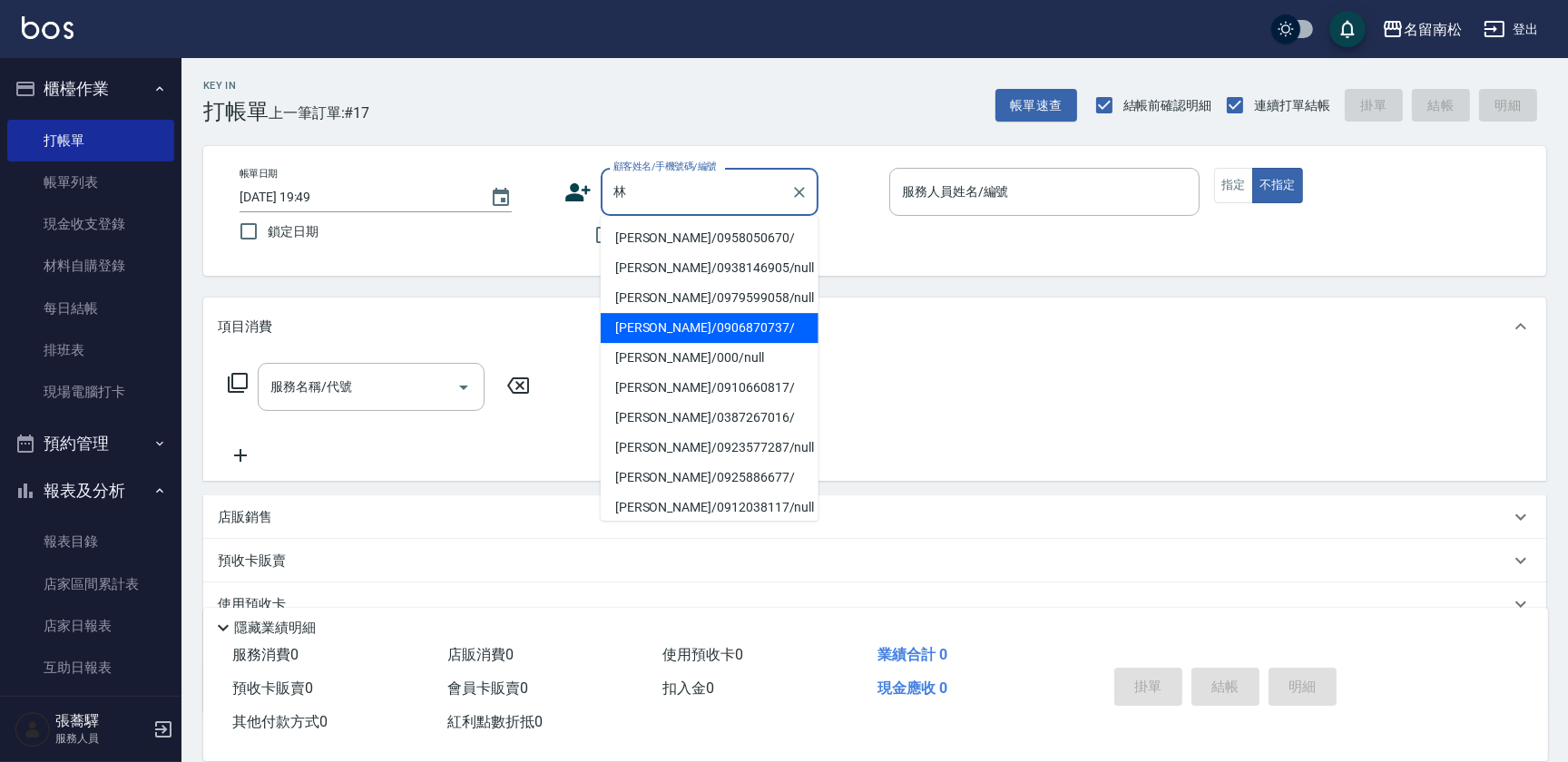
click at [711, 331] on li "[PERSON_NAME]/0906870737/" at bounding box center [709, 328] width 217 height 30
type input "[PERSON_NAME]/0906870737/"
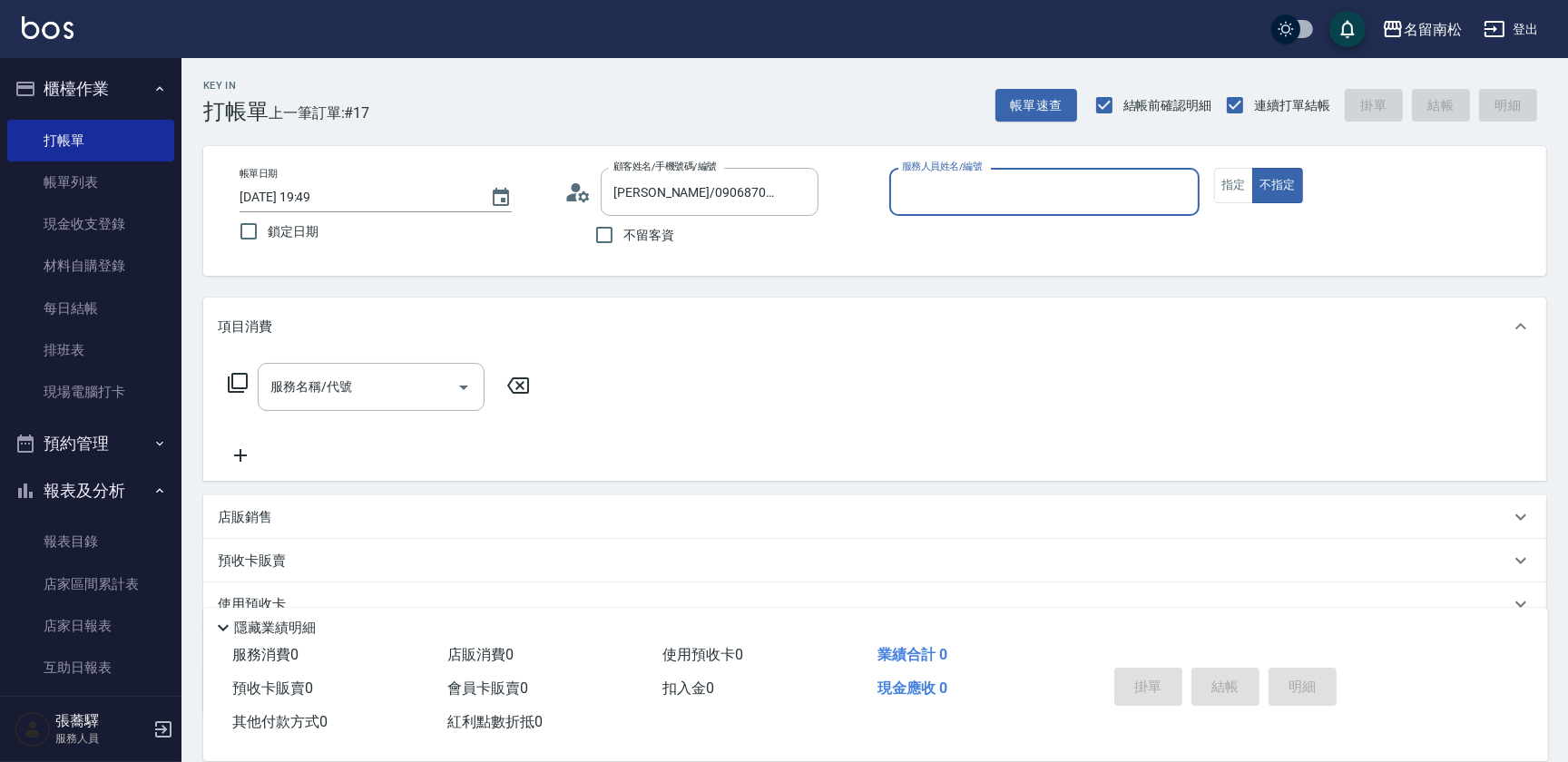
type input "[PERSON_NAME]04"
click at [1229, 194] on button "指定" at bounding box center [1233, 185] width 39 height 35
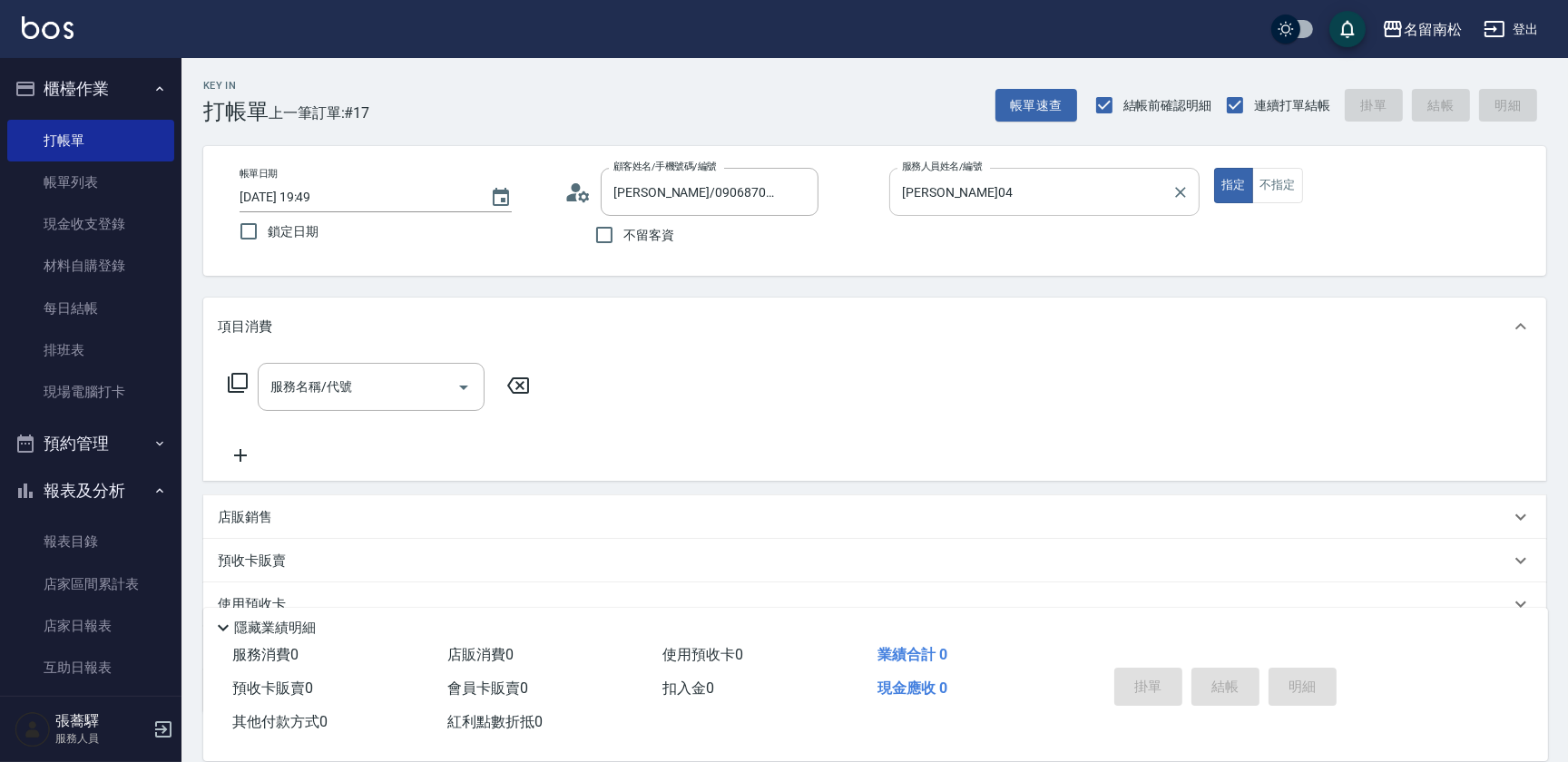
type button "true"
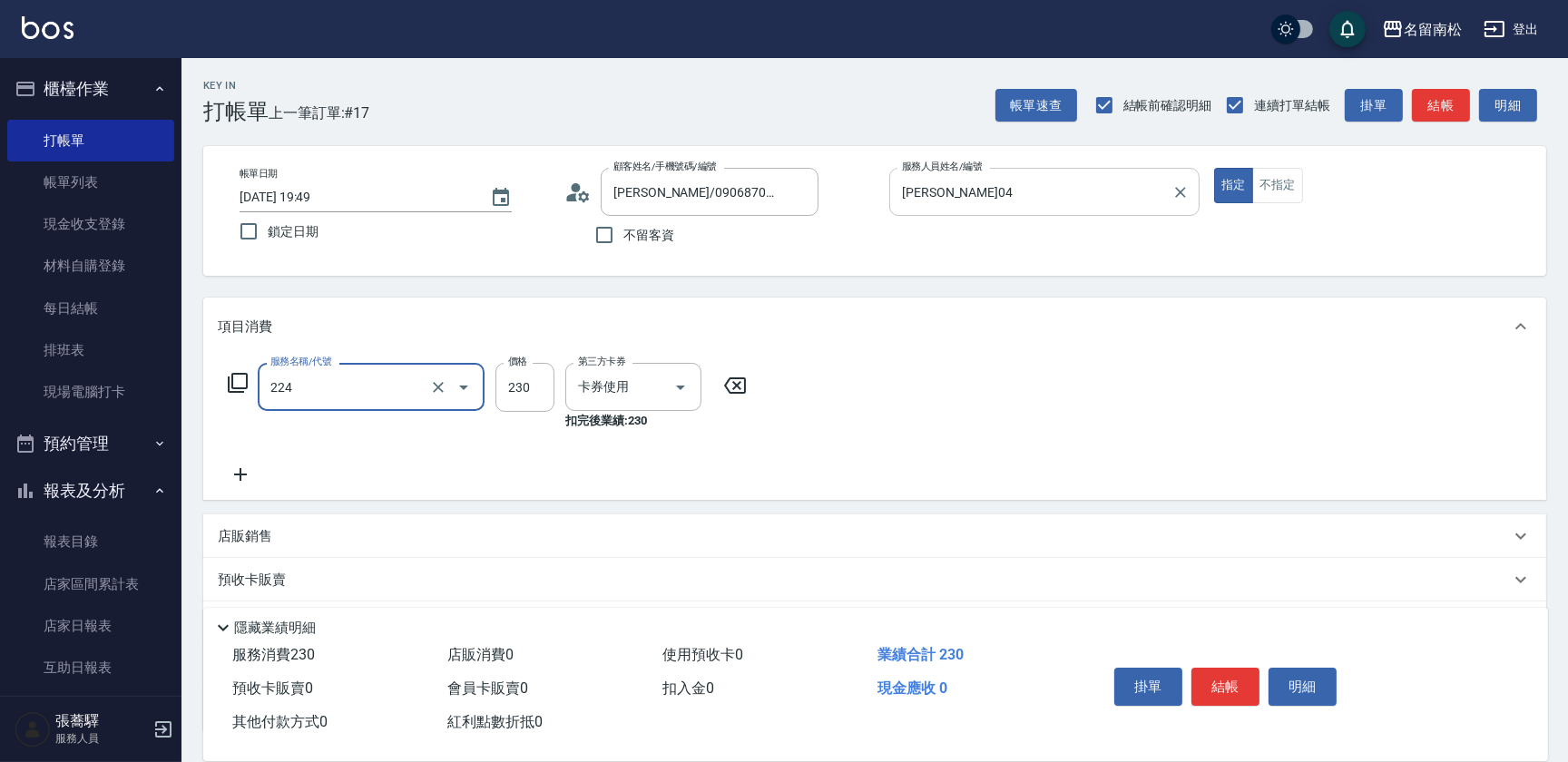
type input "洗髮(卡)230(224)"
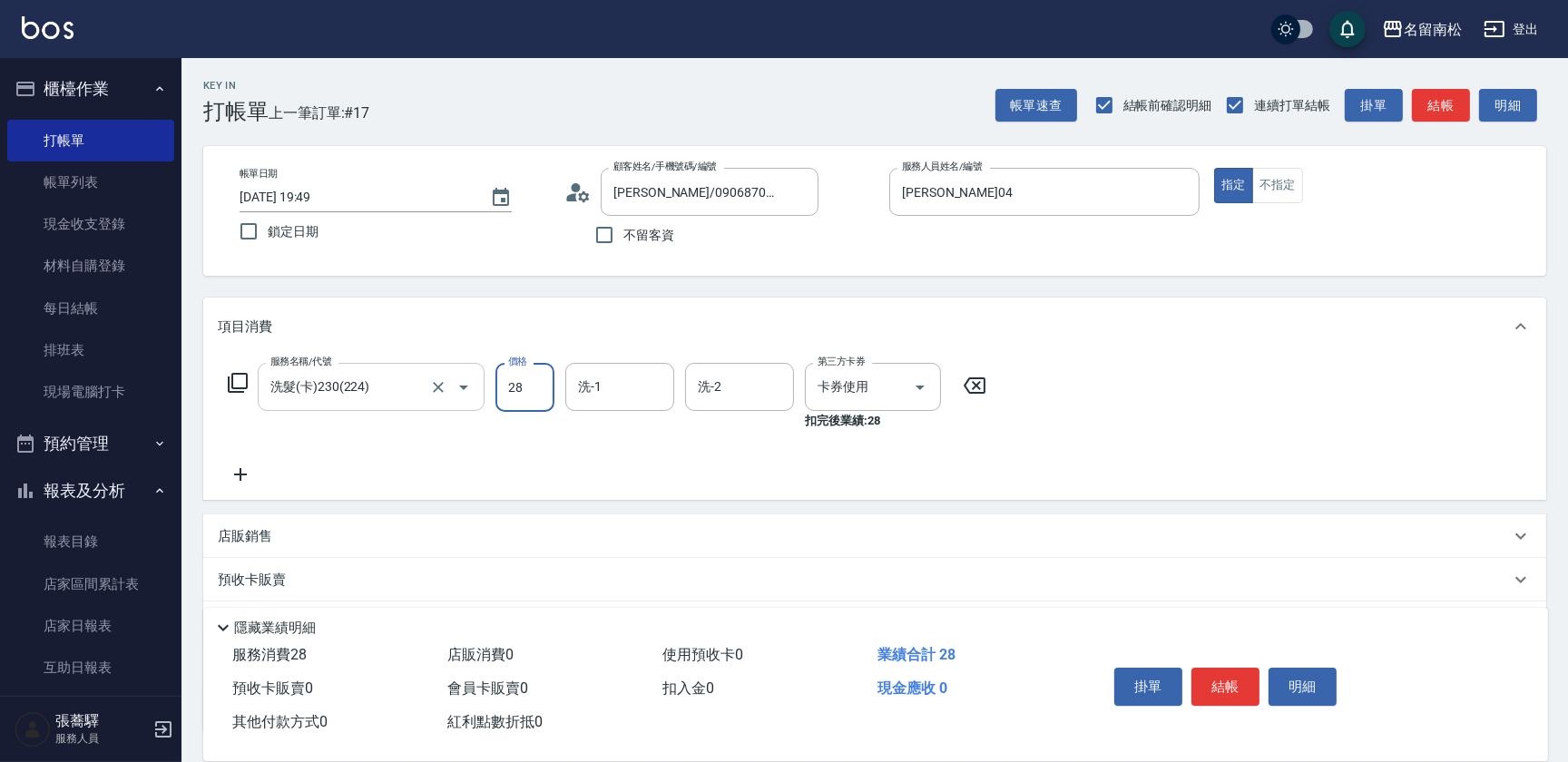
click at [339, 403] on div "洗髮(卡)230(224) 服務名稱/代號" at bounding box center [370, 387] width 226 height 48
type input "28"
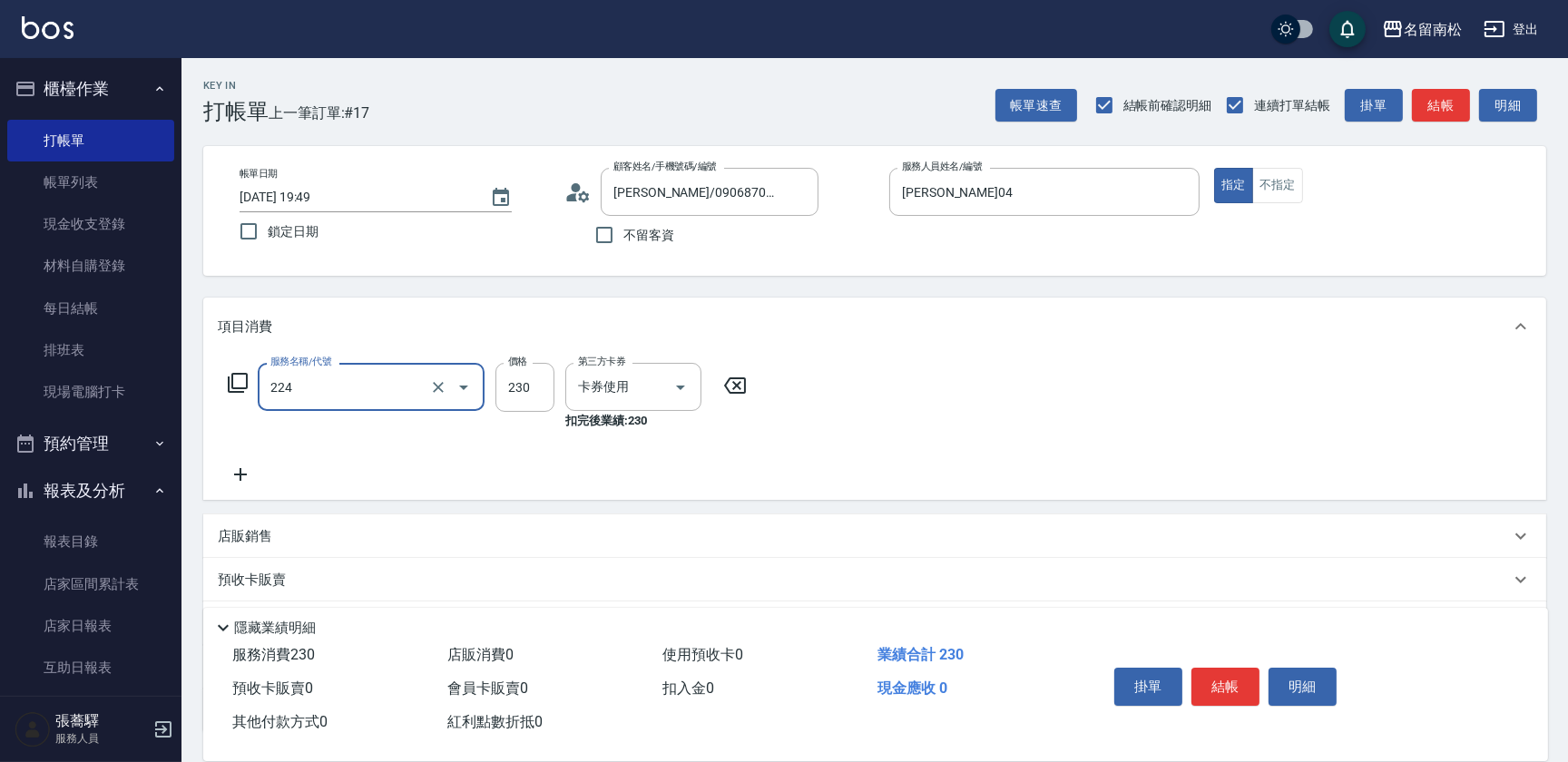
type input "洗髮(卡)230(224)"
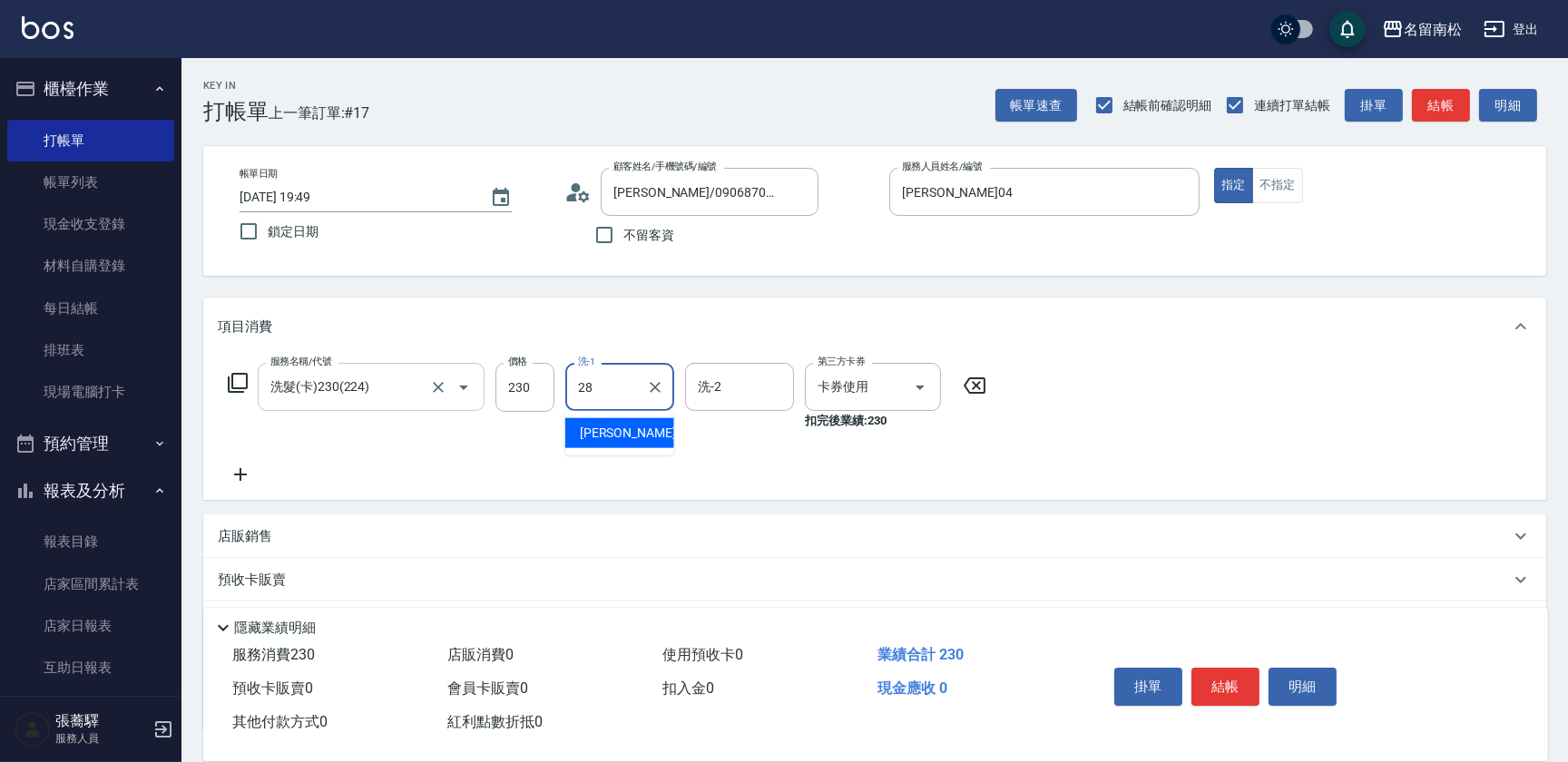
type input "[PERSON_NAME]-28"
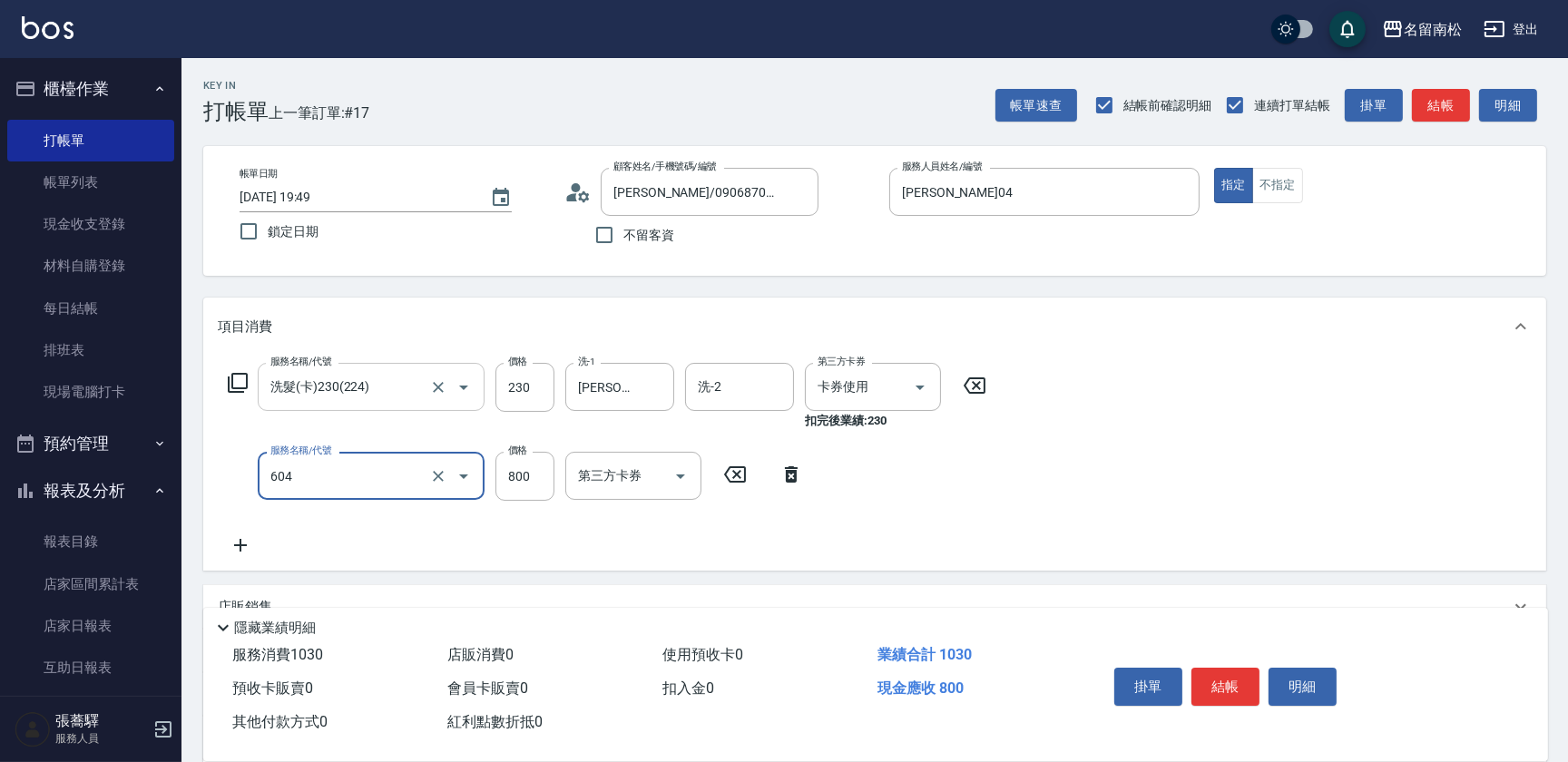
type input "護髮[800](604)"
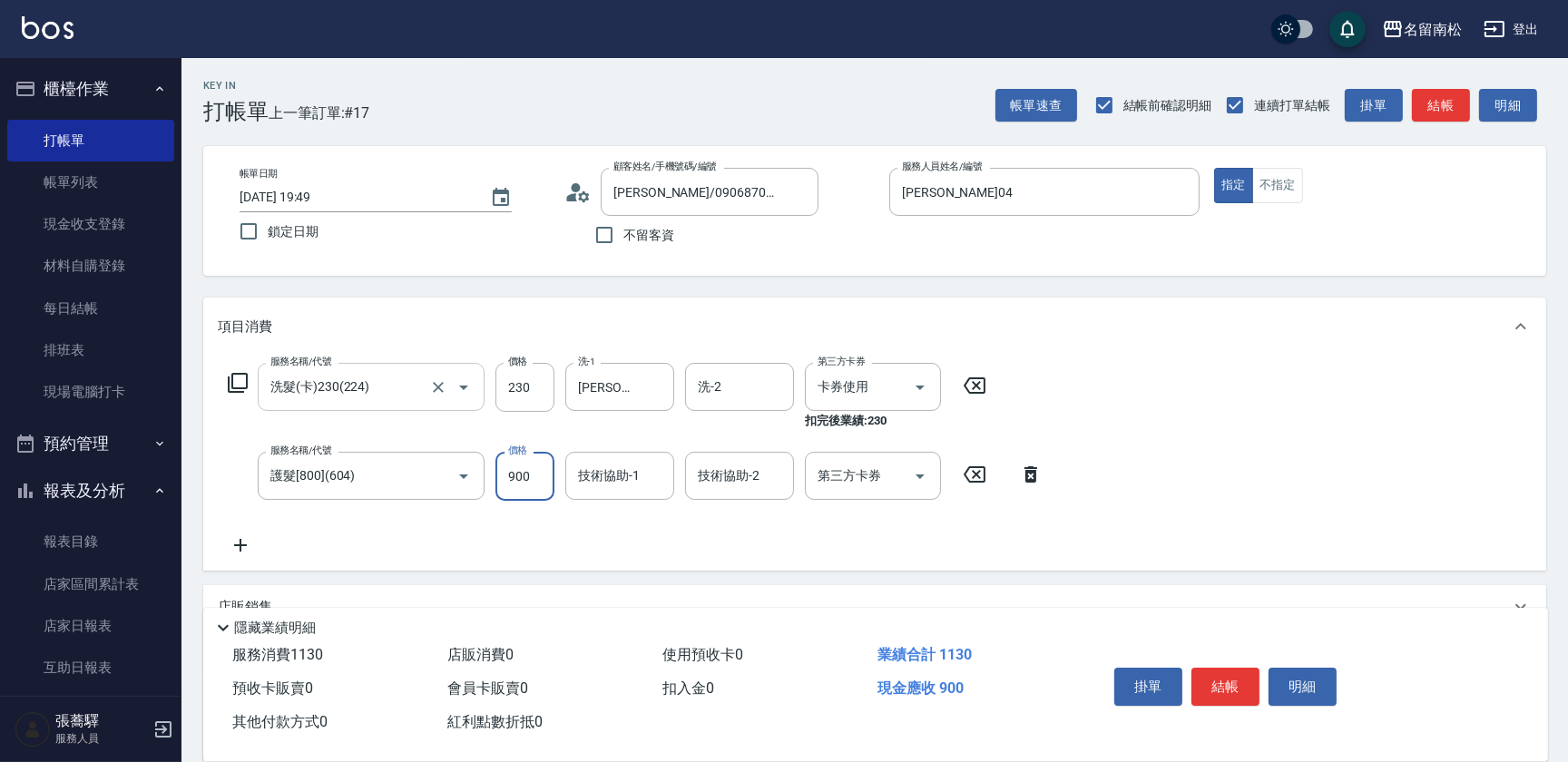
type input "900"
type input "[PERSON_NAME]-28"
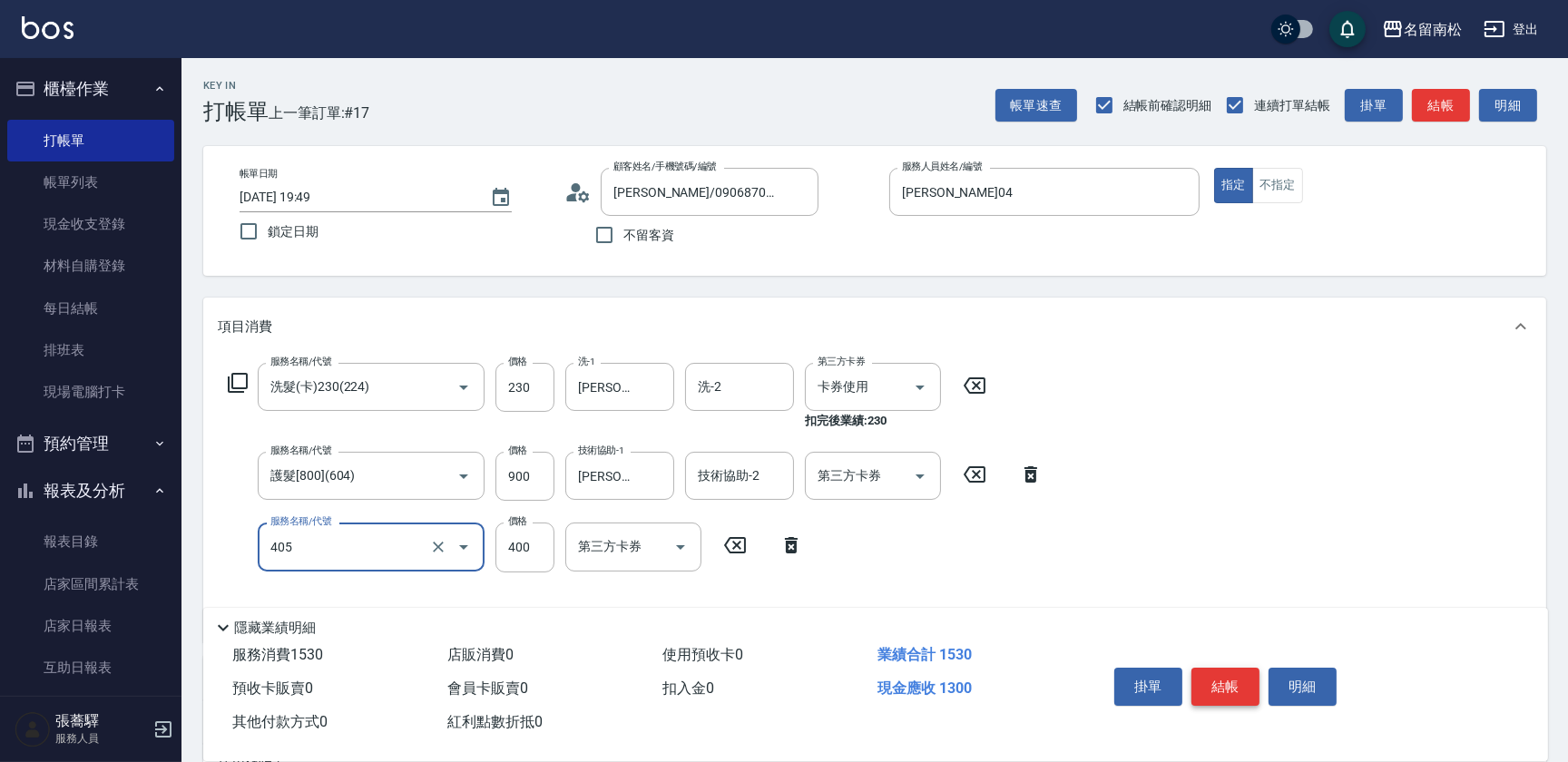
type input "剪髮(400)(405)"
click at [1227, 680] on button "結帳" at bounding box center [1225, 687] width 68 height 38
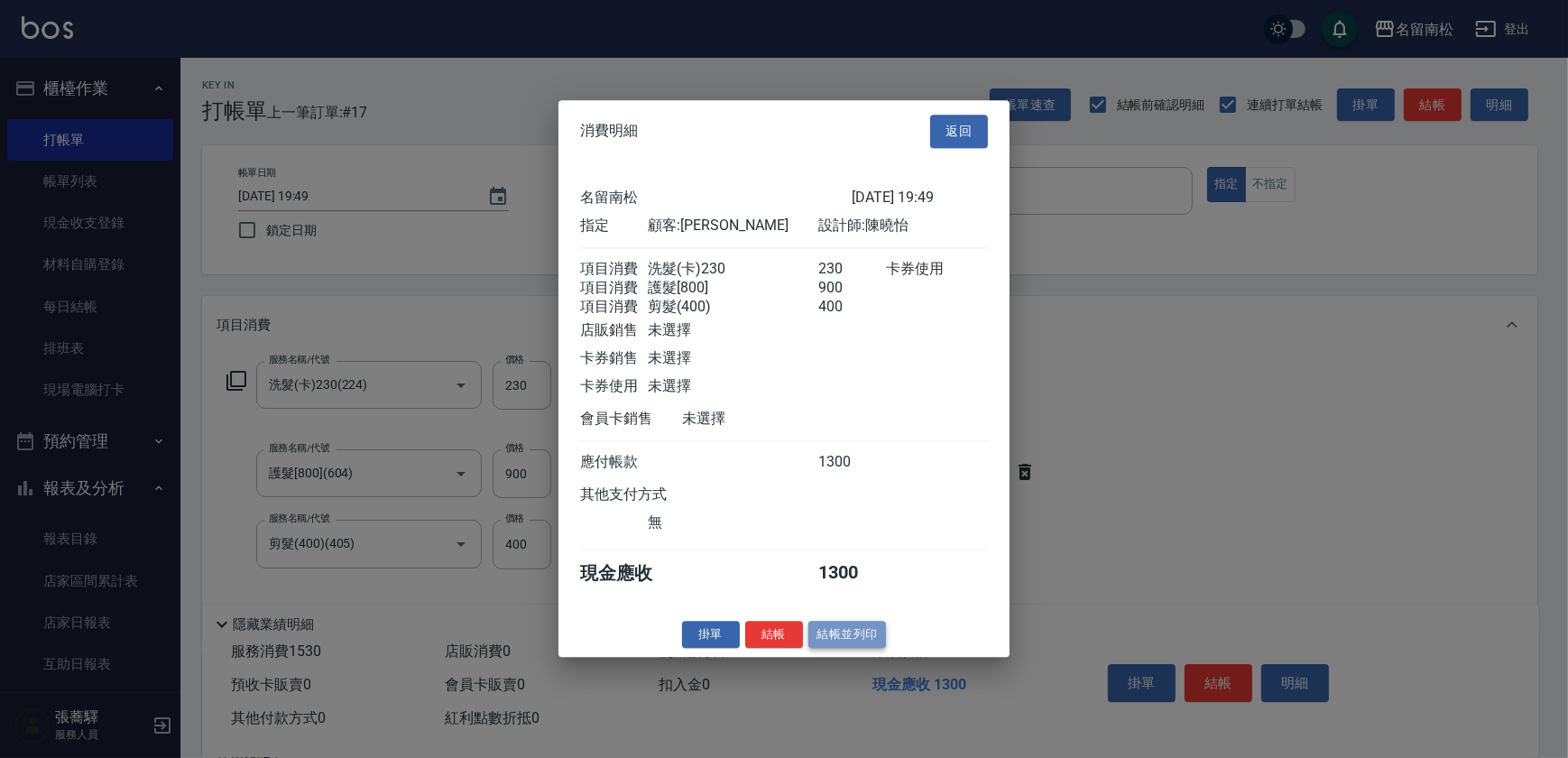
click at [854, 647] on button "結帳並列印" at bounding box center [847, 635] width 78 height 28
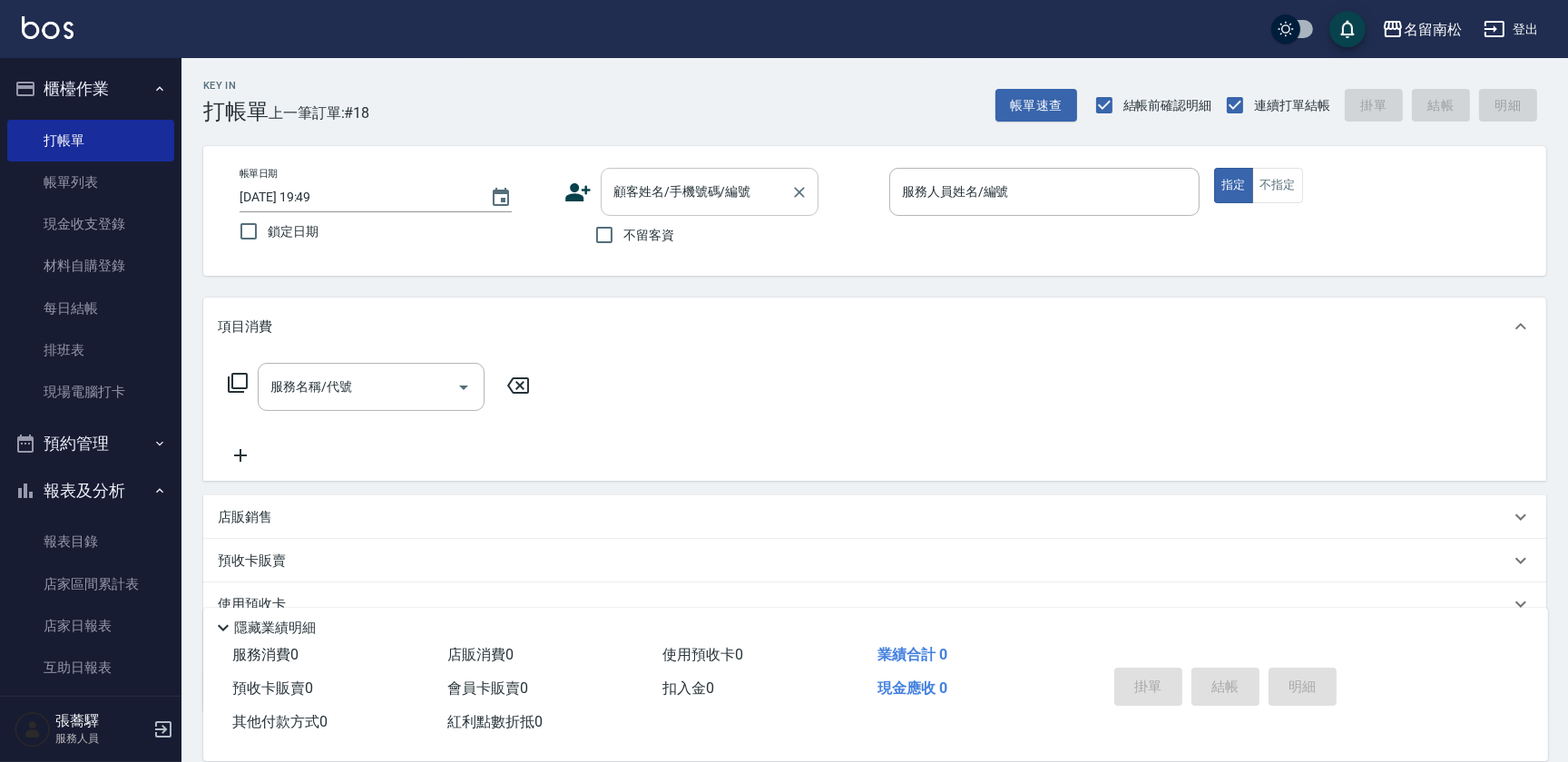
click at [680, 177] on div "顧客姓名/手機號碼/編號 顧客姓名/手機號碼/編號" at bounding box center [709, 191] width 217 height 48
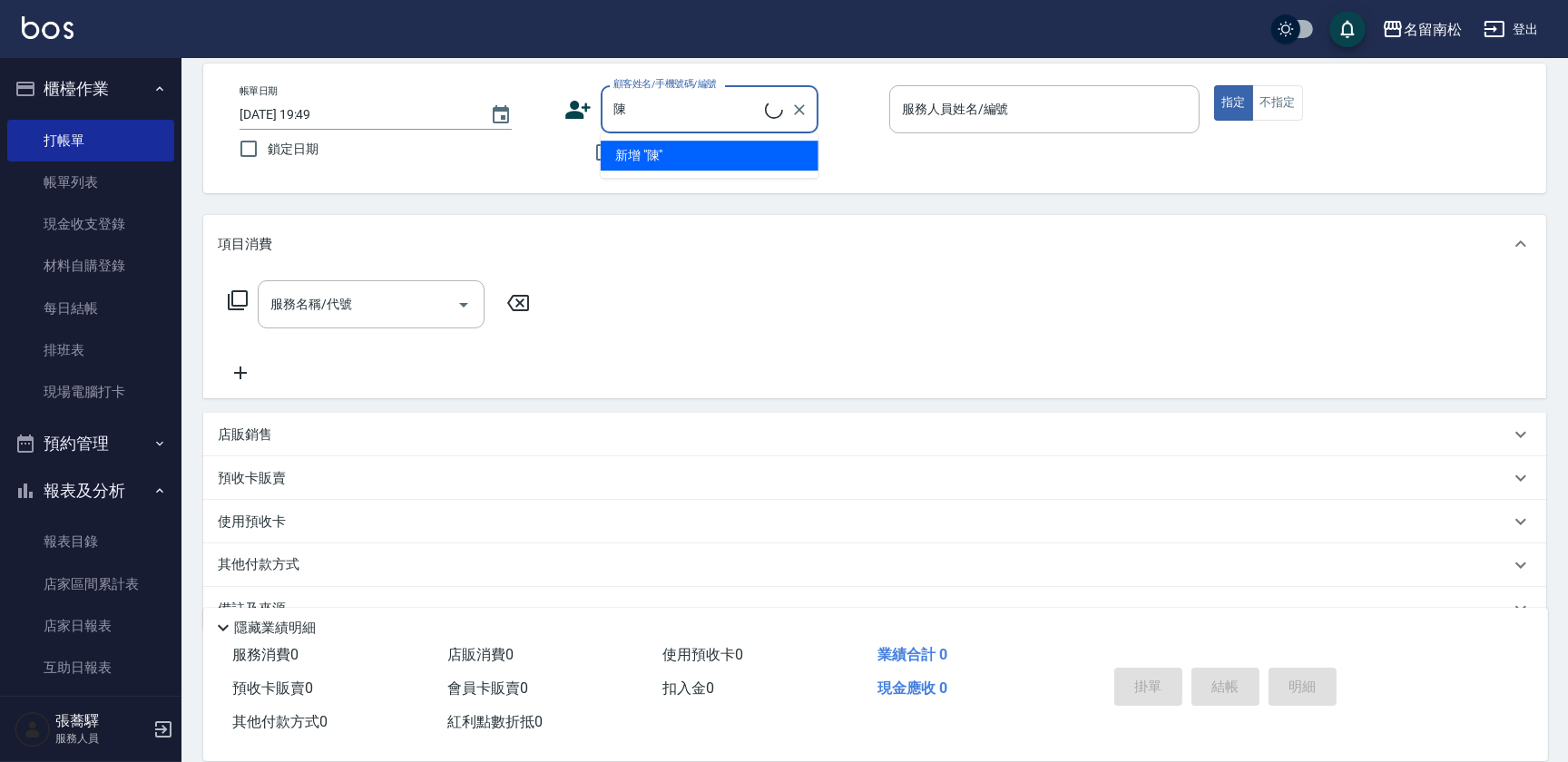
scroll to position [38, 0]
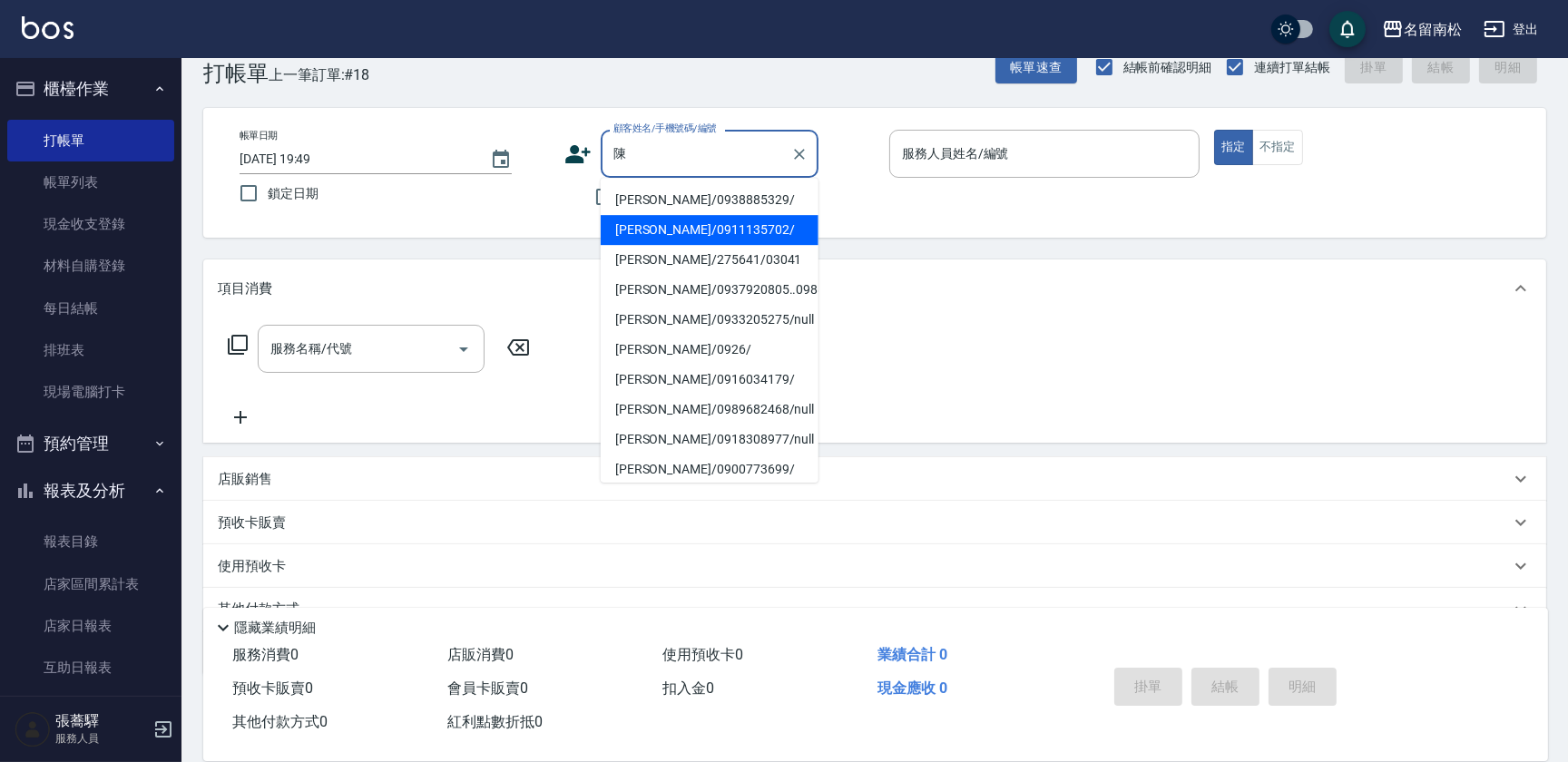
click at [692, 227] on li "[PERSON_NAME]/0911135702/" at bounding box center [709, 230] width 217 height 30
type input "[PERSON_NAME]/0911135702/"
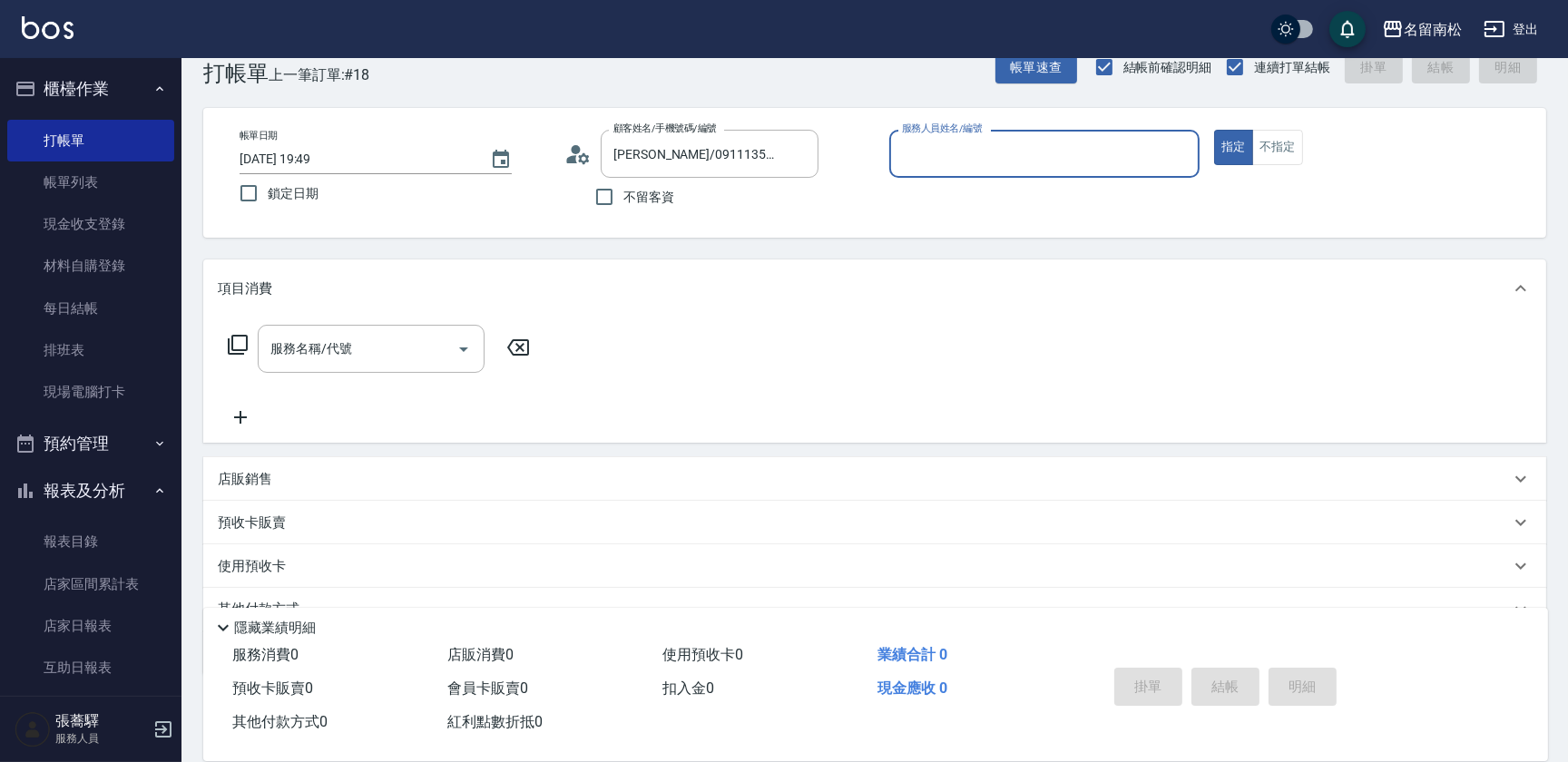
type input "[PERSON_NAME]04"
click at [1214, 130] on button "指定" at bounding box center [1233, 147] width 39 height 35
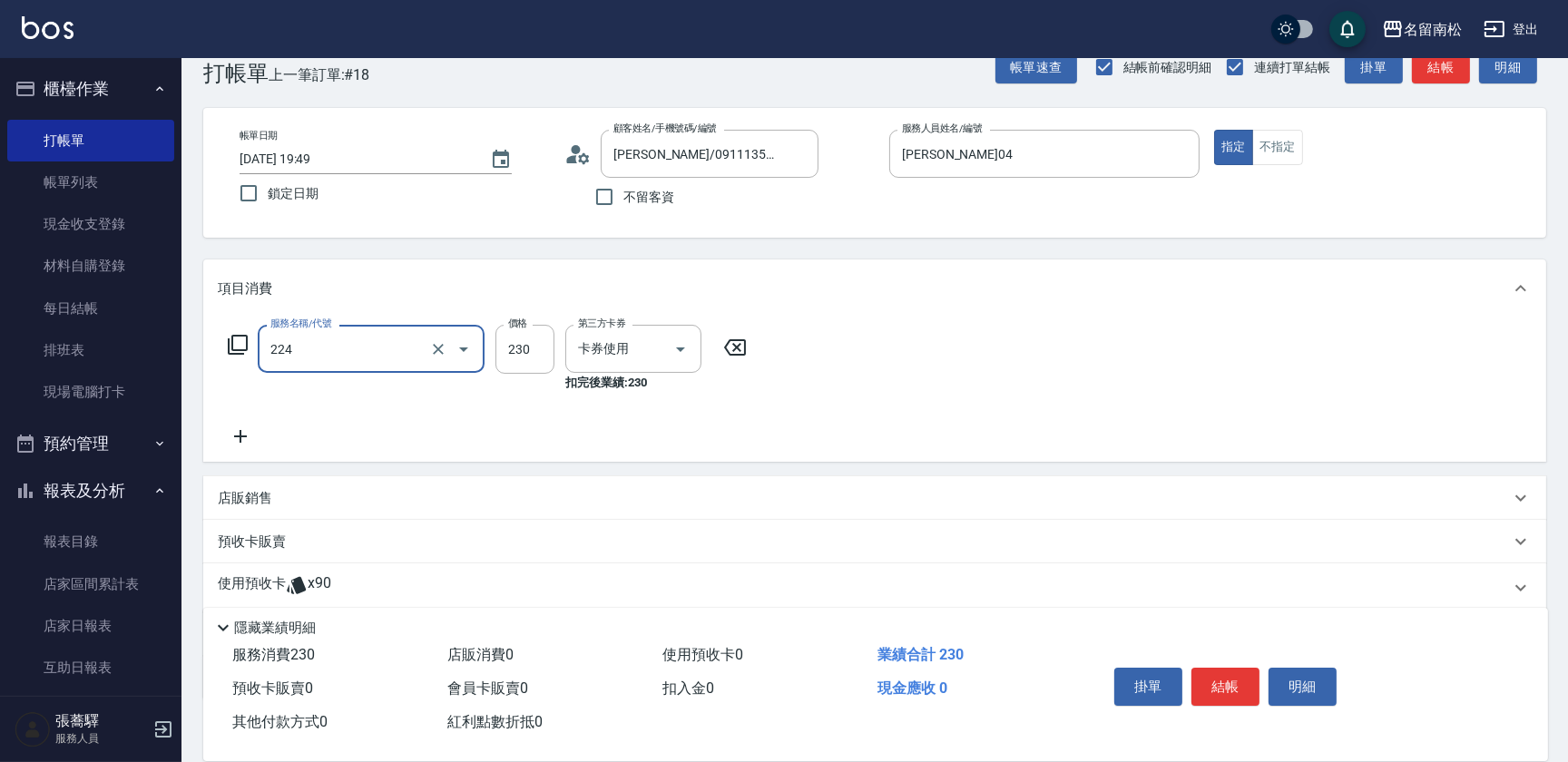
type input "洗髮(卡)230(224)"
type input "28"
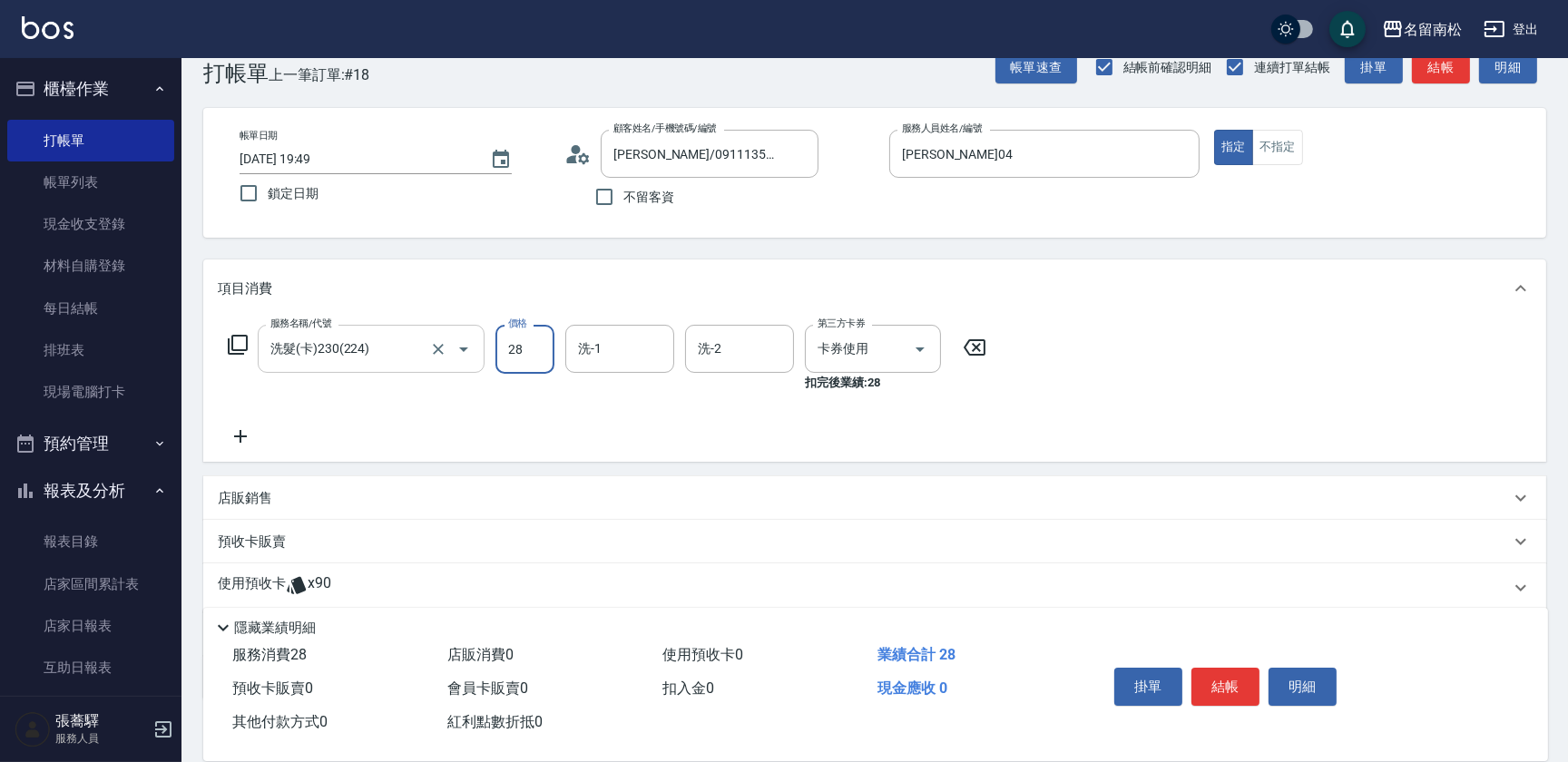
click at [336, 366] on div "洗髮(卡)230(224) 服務名稱/代號" at bounding box center [370, 349] width 226 height 48
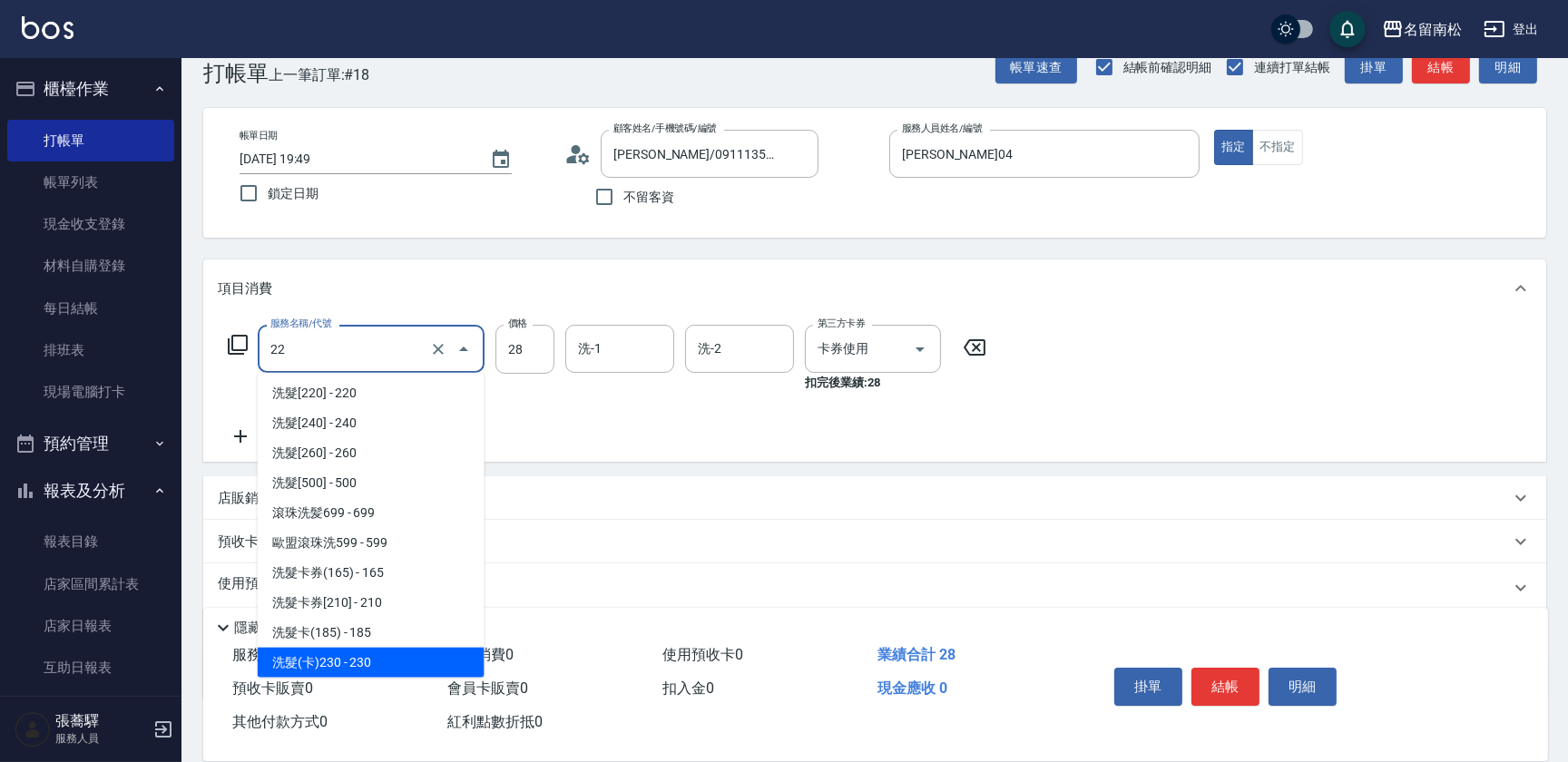
scroll to position [0, 0]
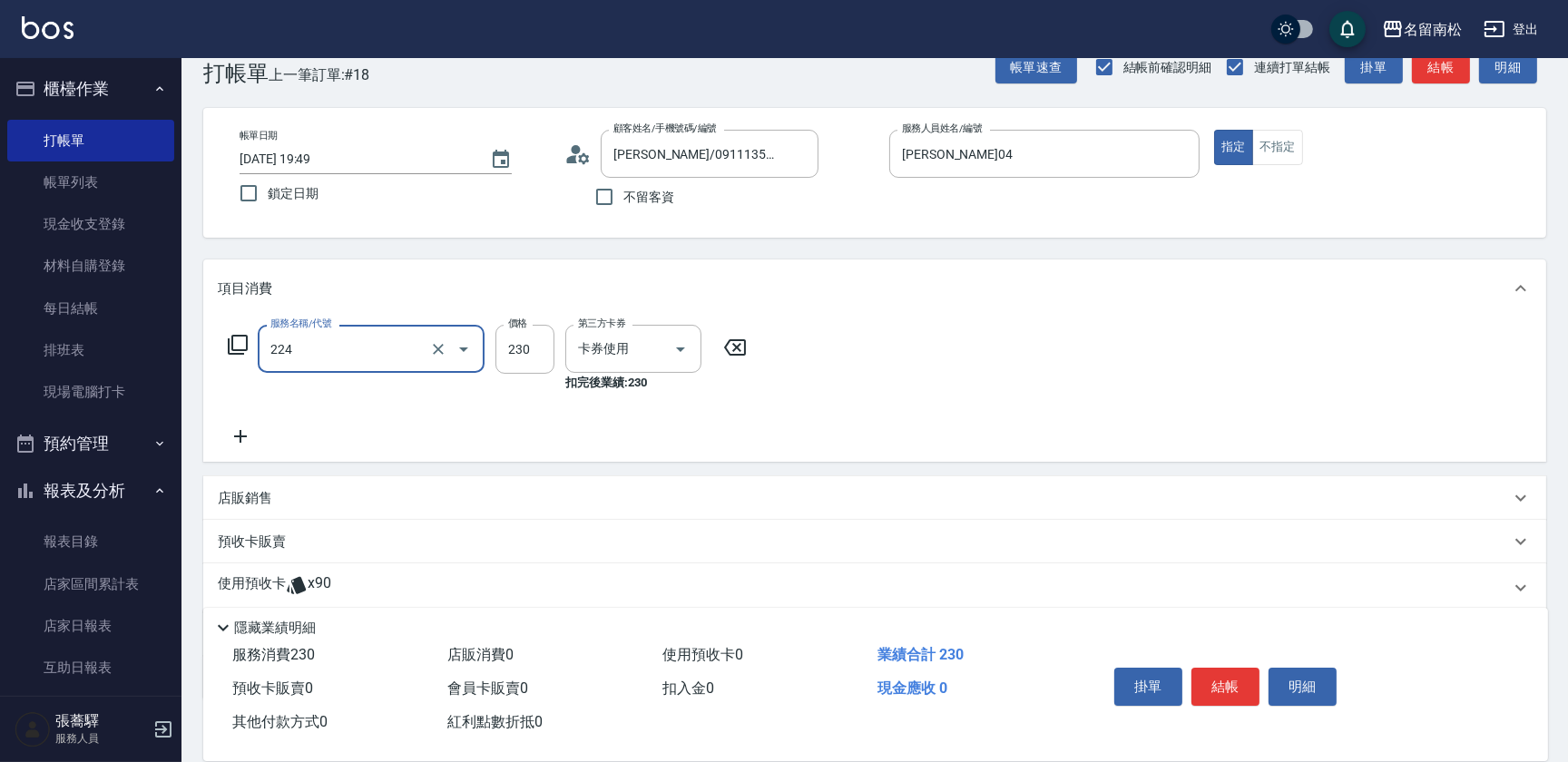
type input "洗髮(卡)230(224)"
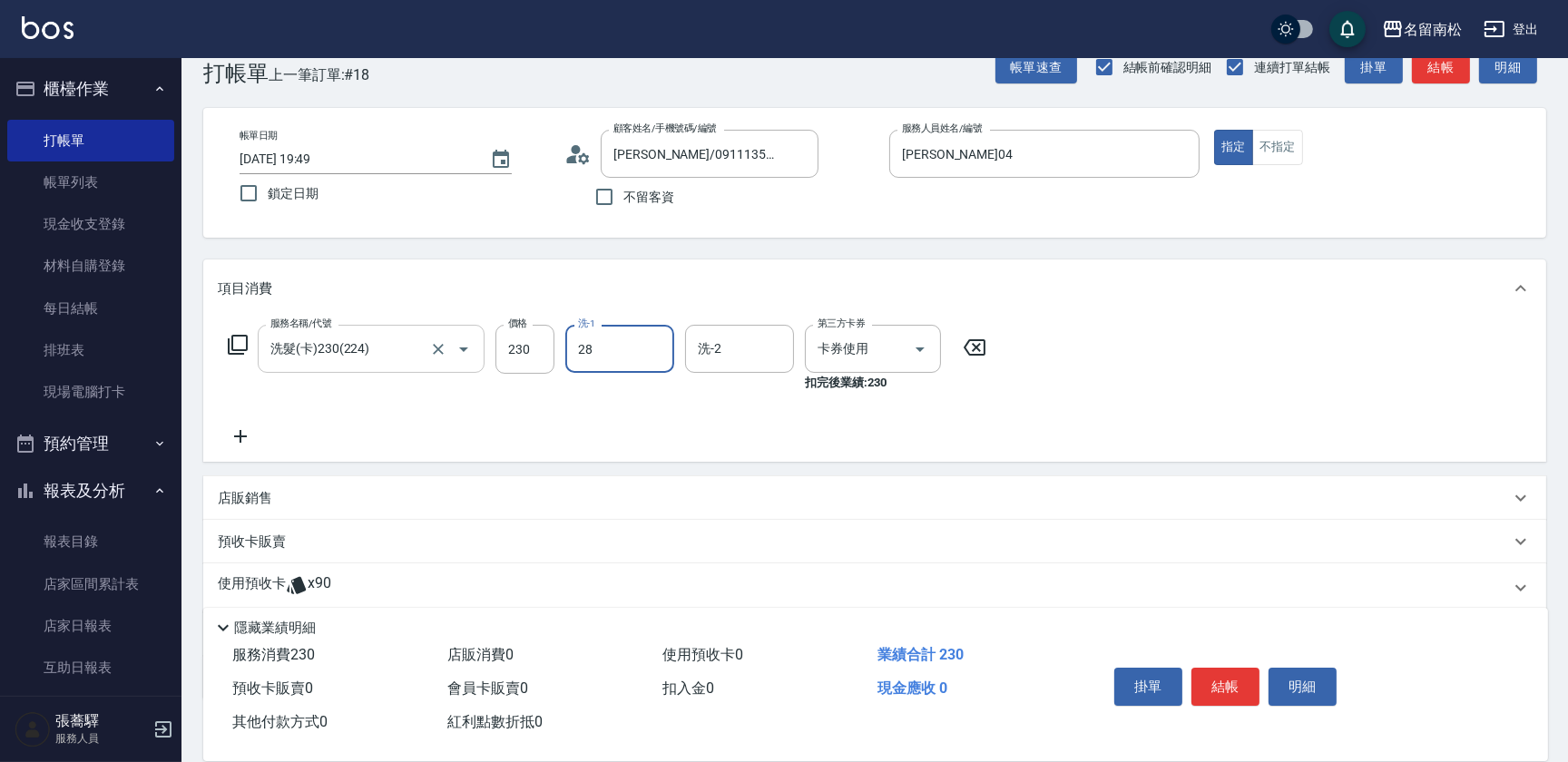
type input "[PERSON_NAME]-28"
click at [1219, 672] on button "結帳" at bounding box center [1225, 687] width 68 height 38
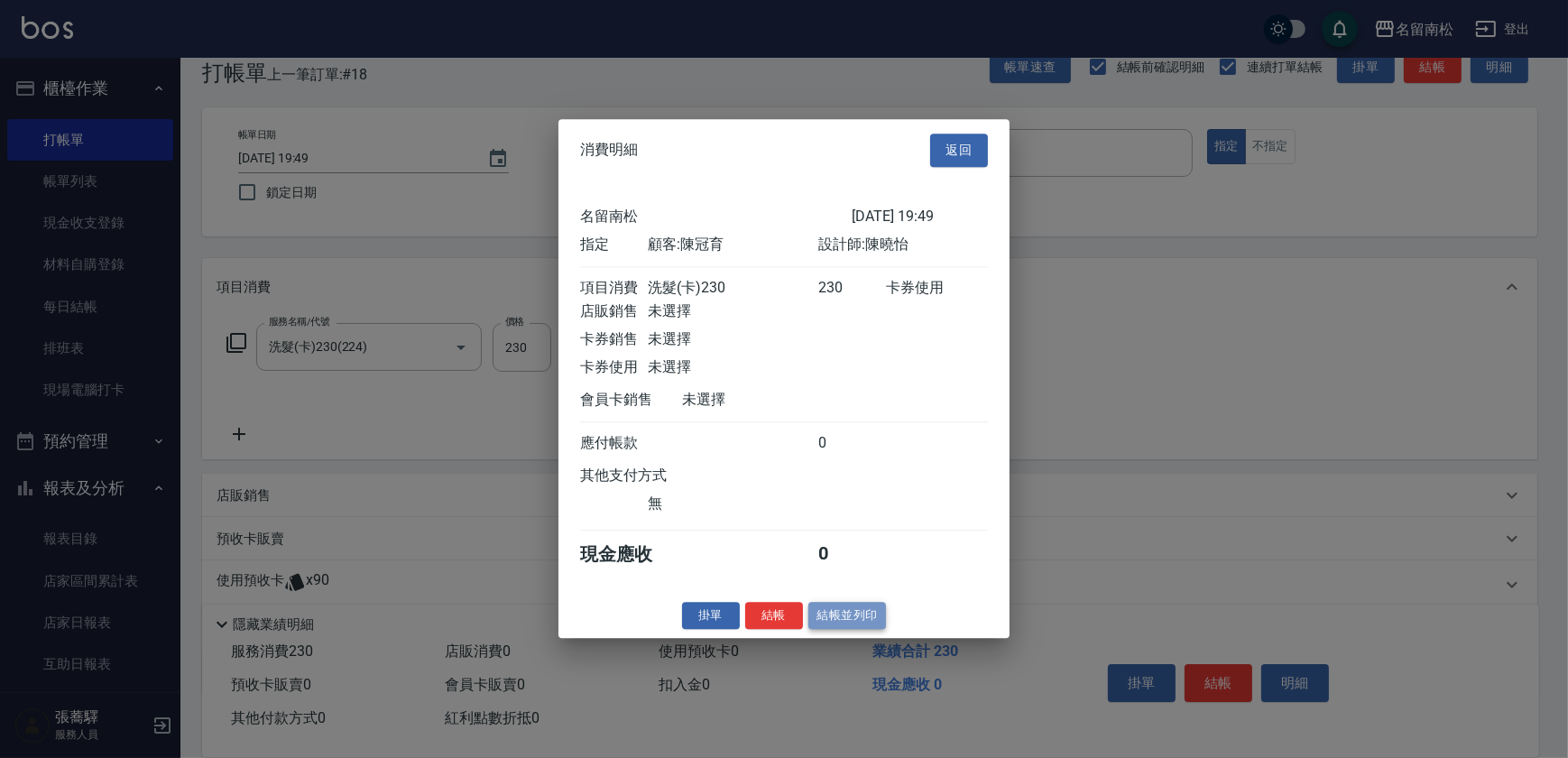
click at [850, 618] on button "結帳並列印" at bounding box center [847, 616] width 78 height 28
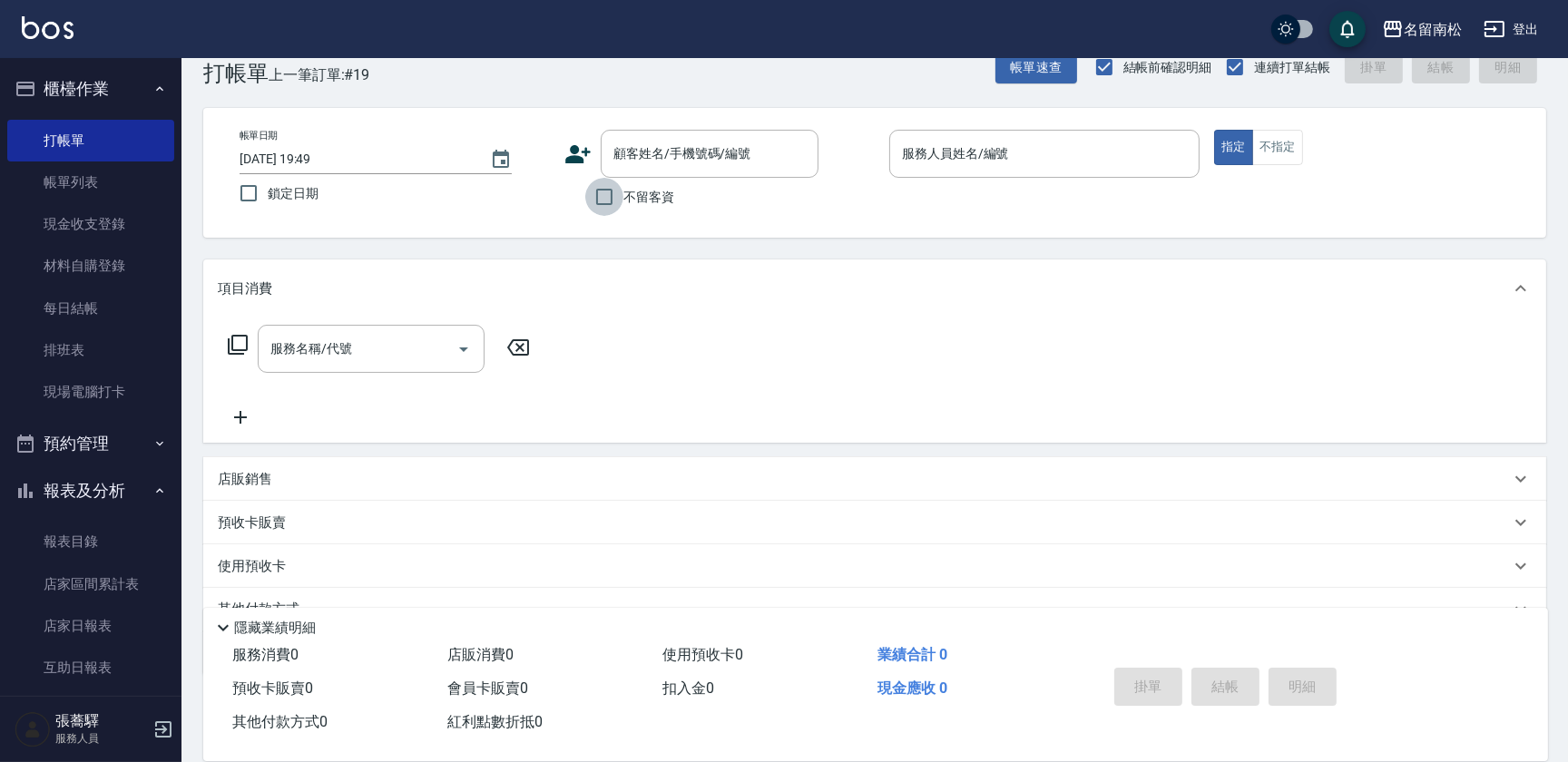
click at [617, 195] on input "不留客資" at bounding box center [604, 196] width 38 height 38
checkbox input "true"
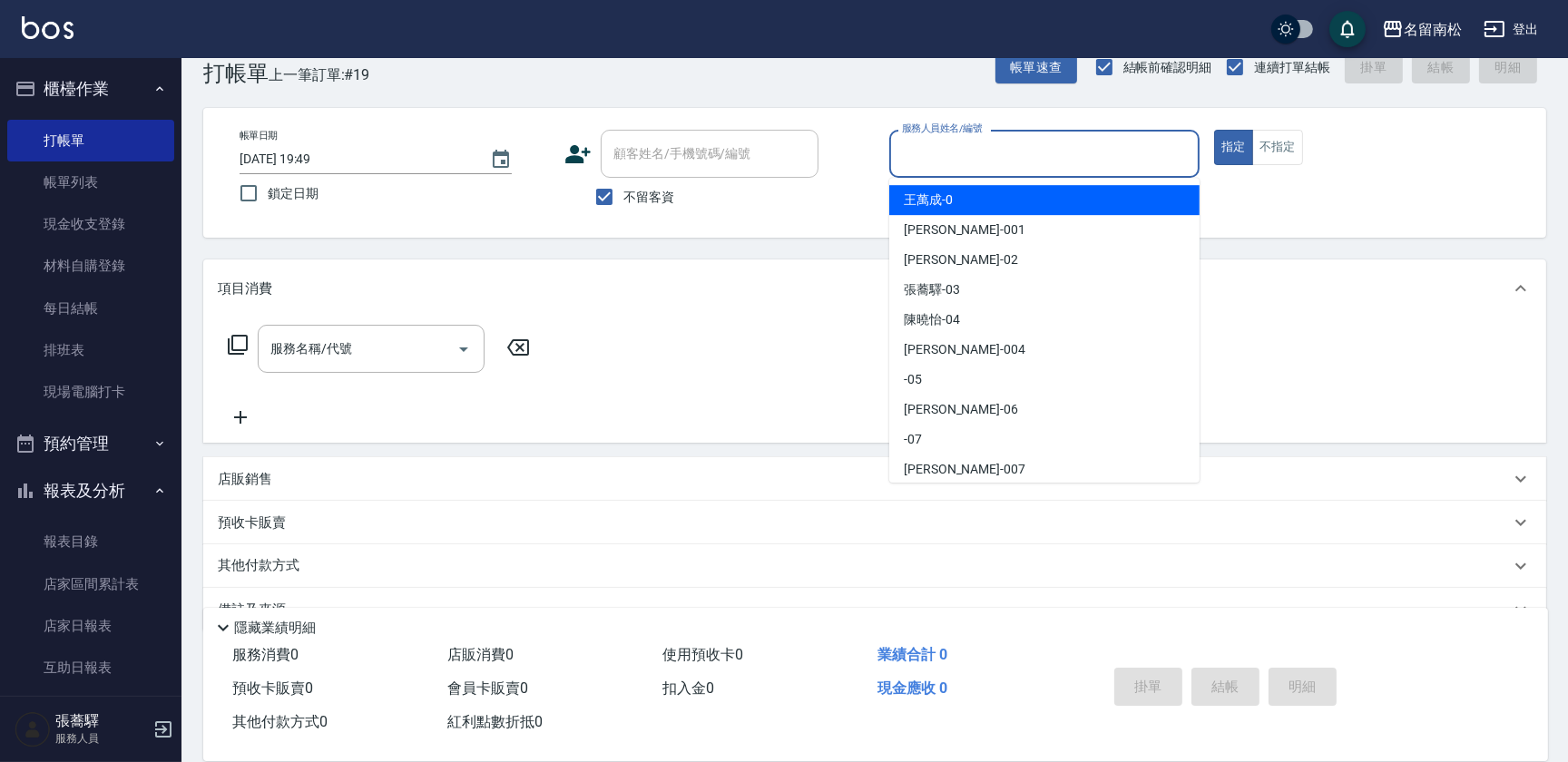
click at [959, 141] on input "服務人員姓名/編號" at bounding box center [1044, 154] width 294 height 32
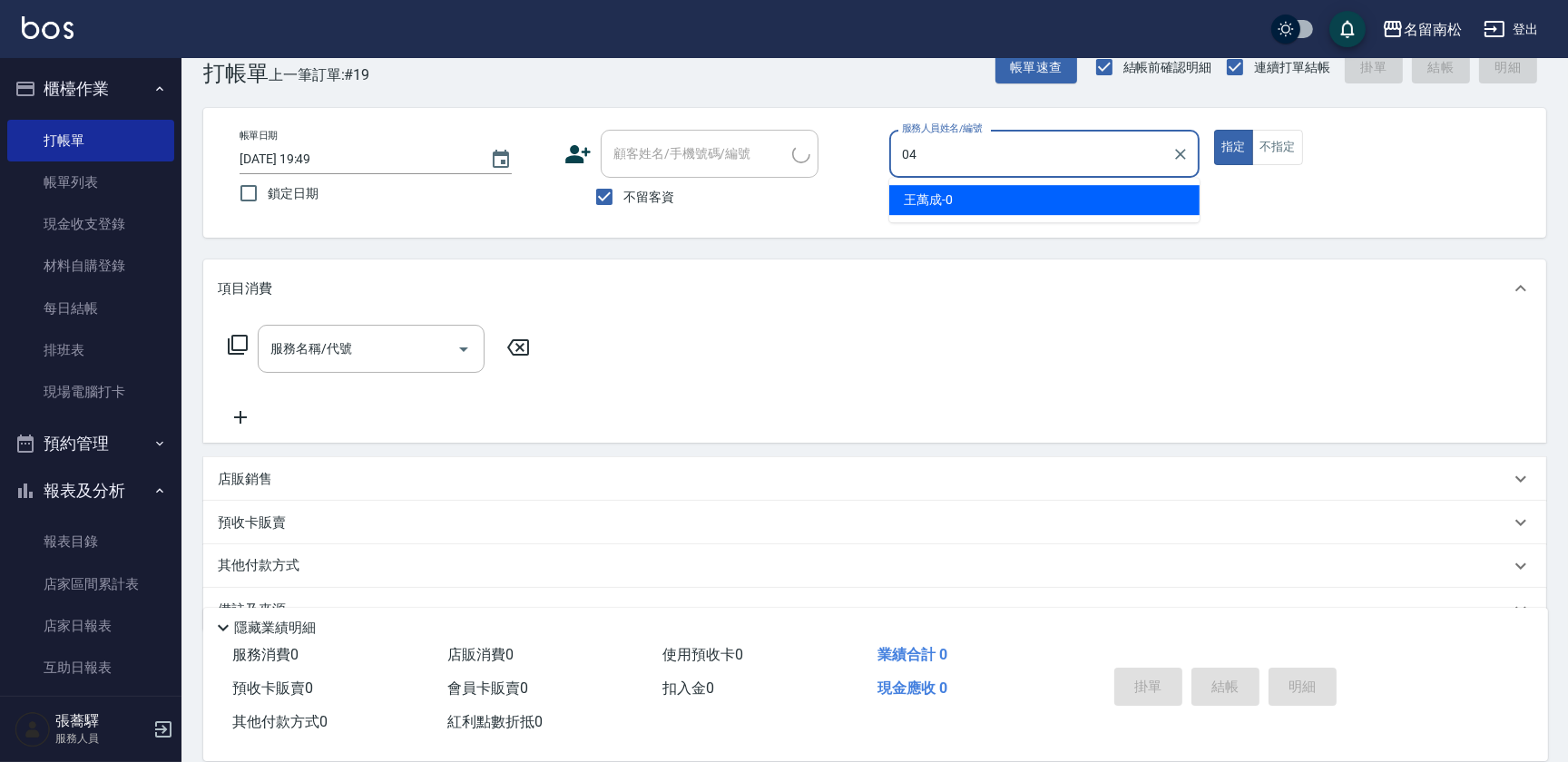
type input "[PERSON_NAME]04"
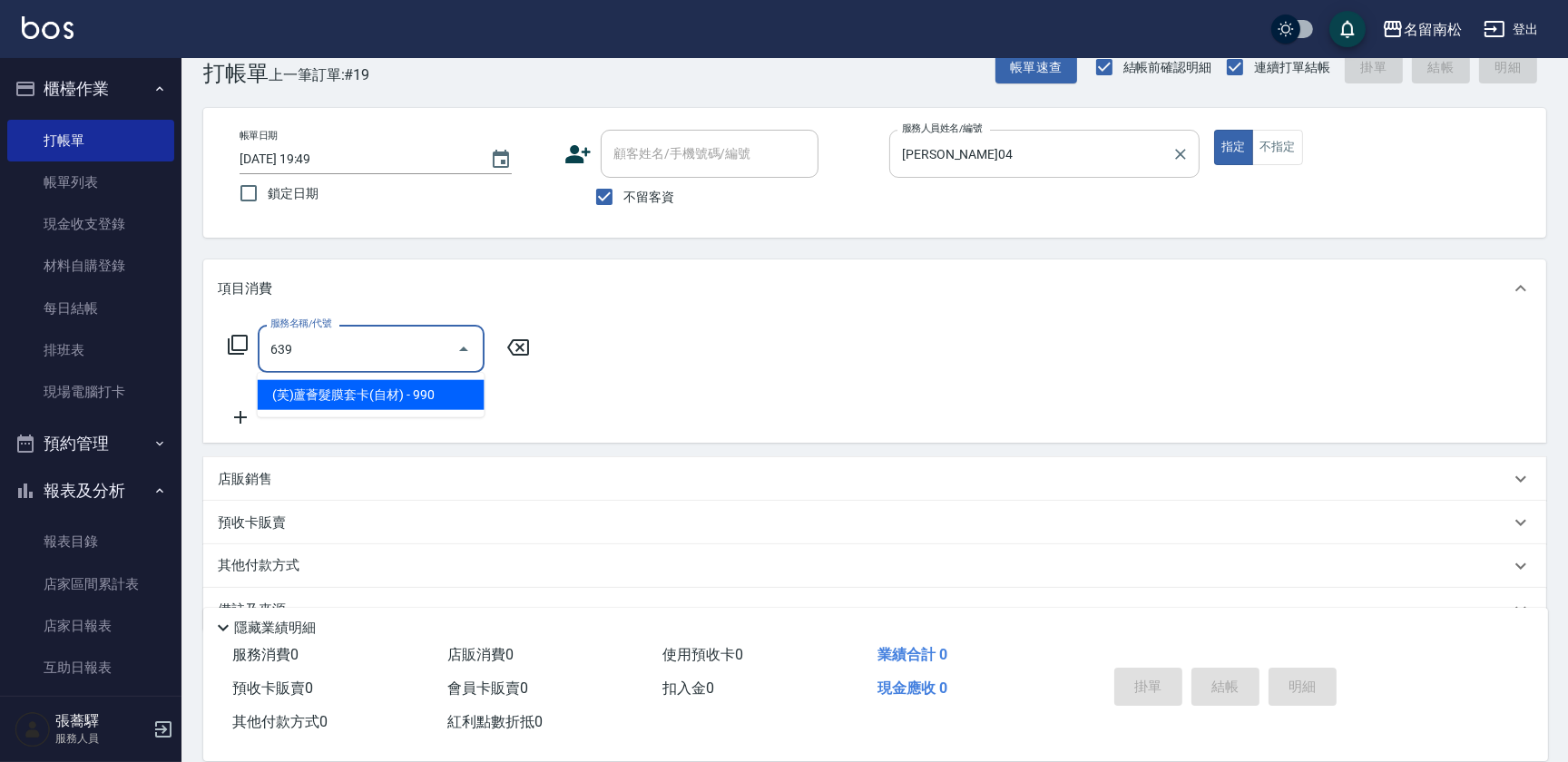
type input "(芙)蘆薈髮膜套卡(自材)(639)"
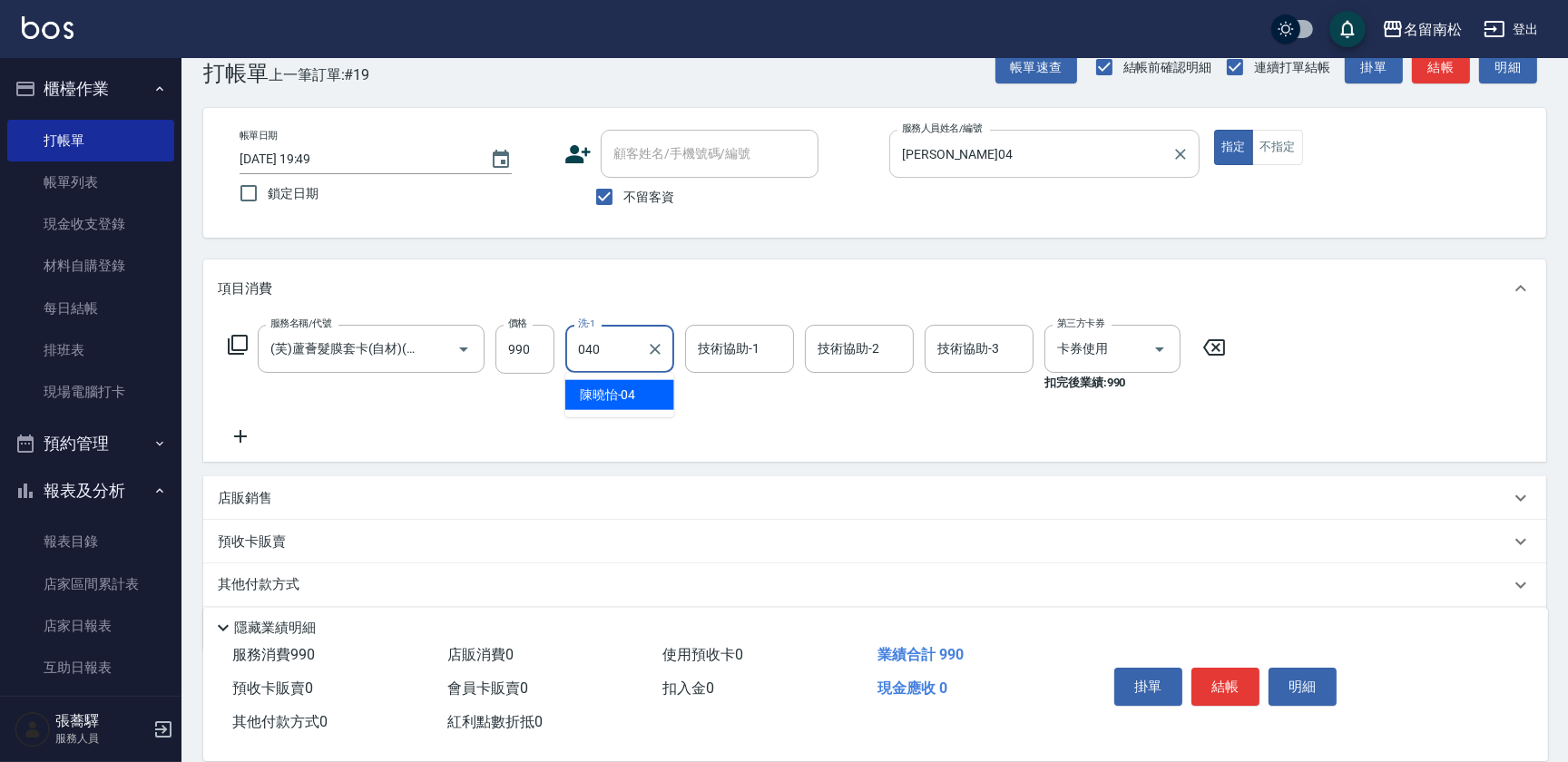
type input "040"
type input "4"
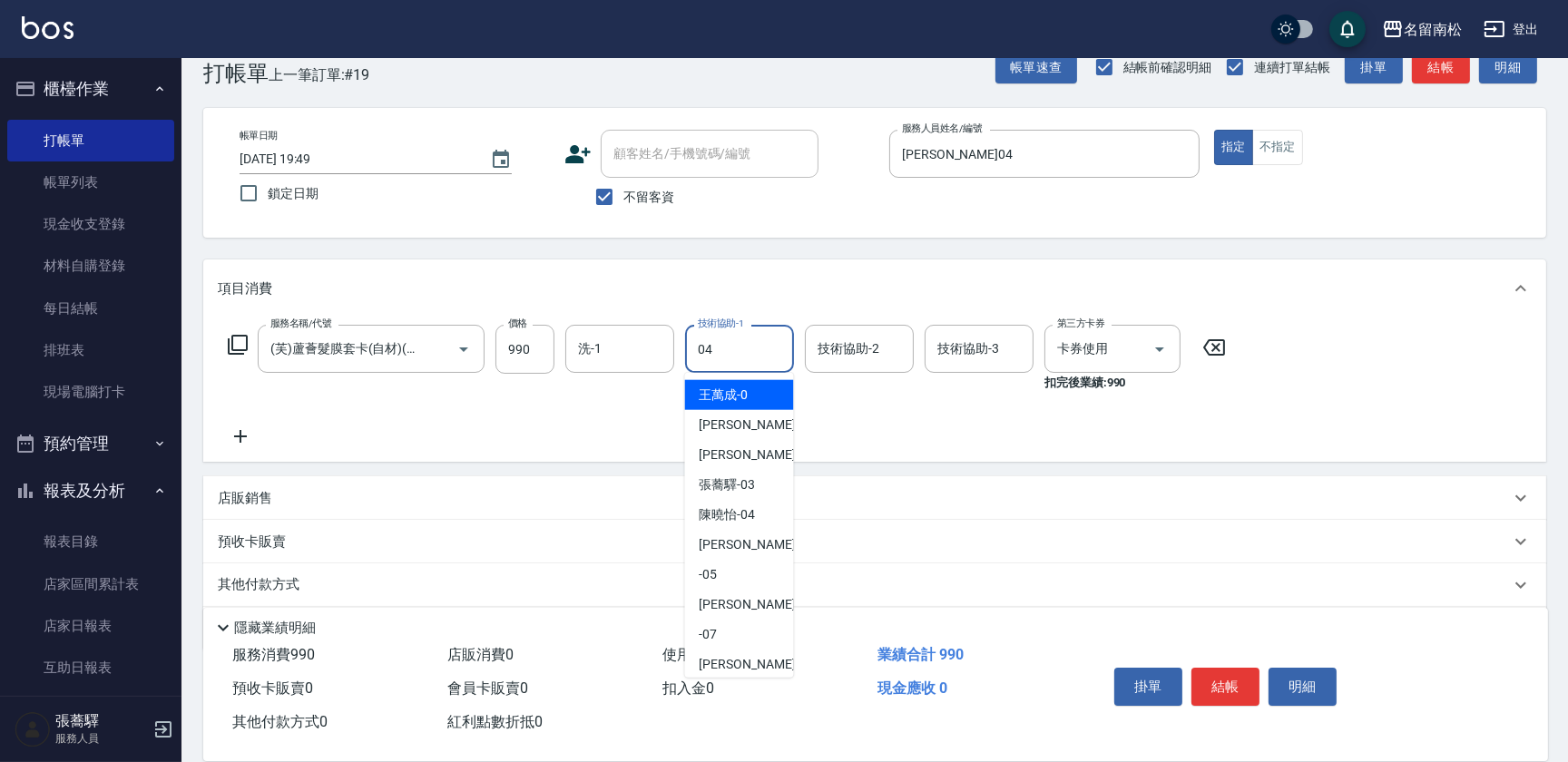
type input "[PERSON_NAME]04"
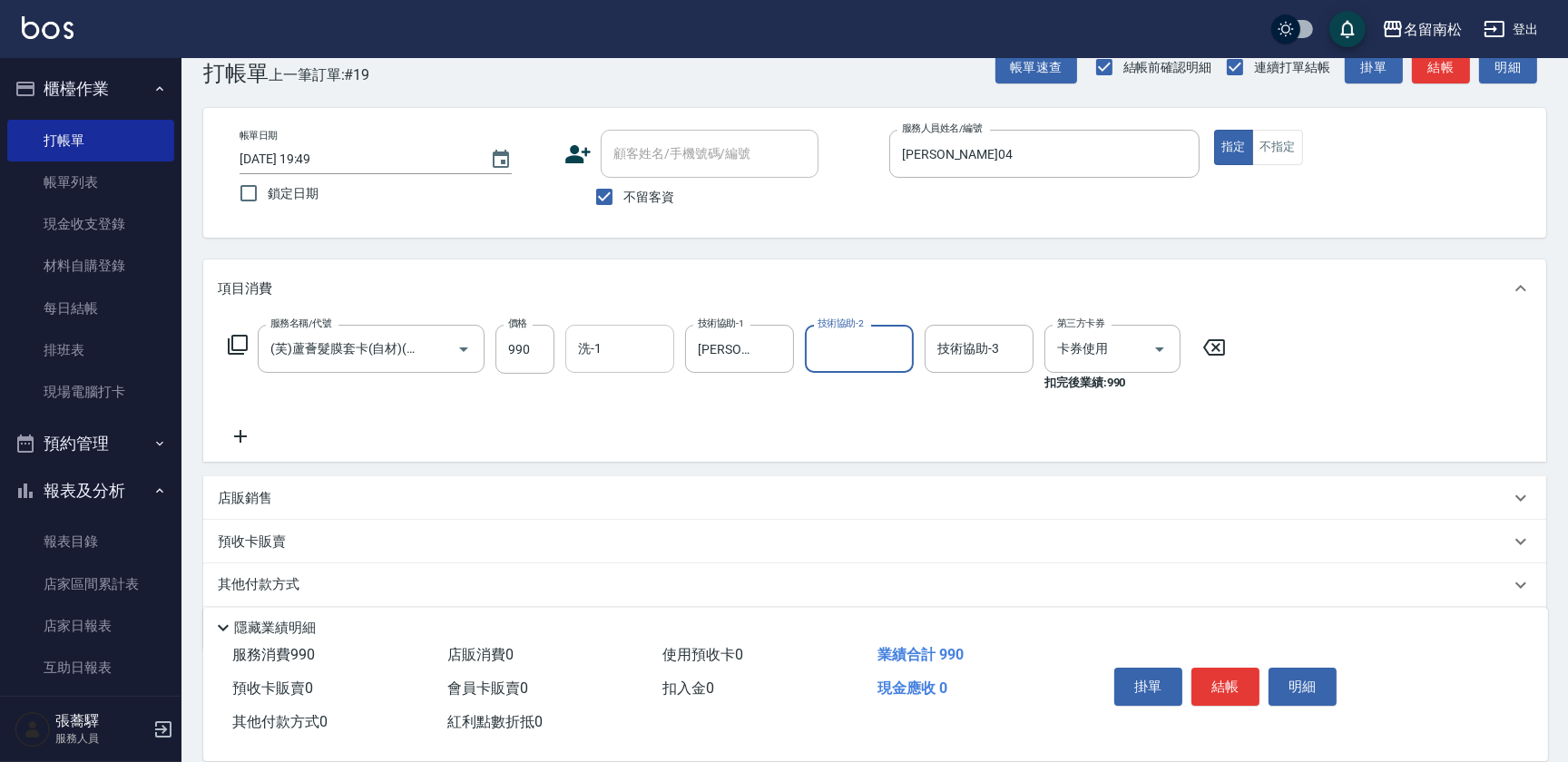
click at [644, 340] on input "洗-1" at bounding box center [619, 349] width 93 height 32
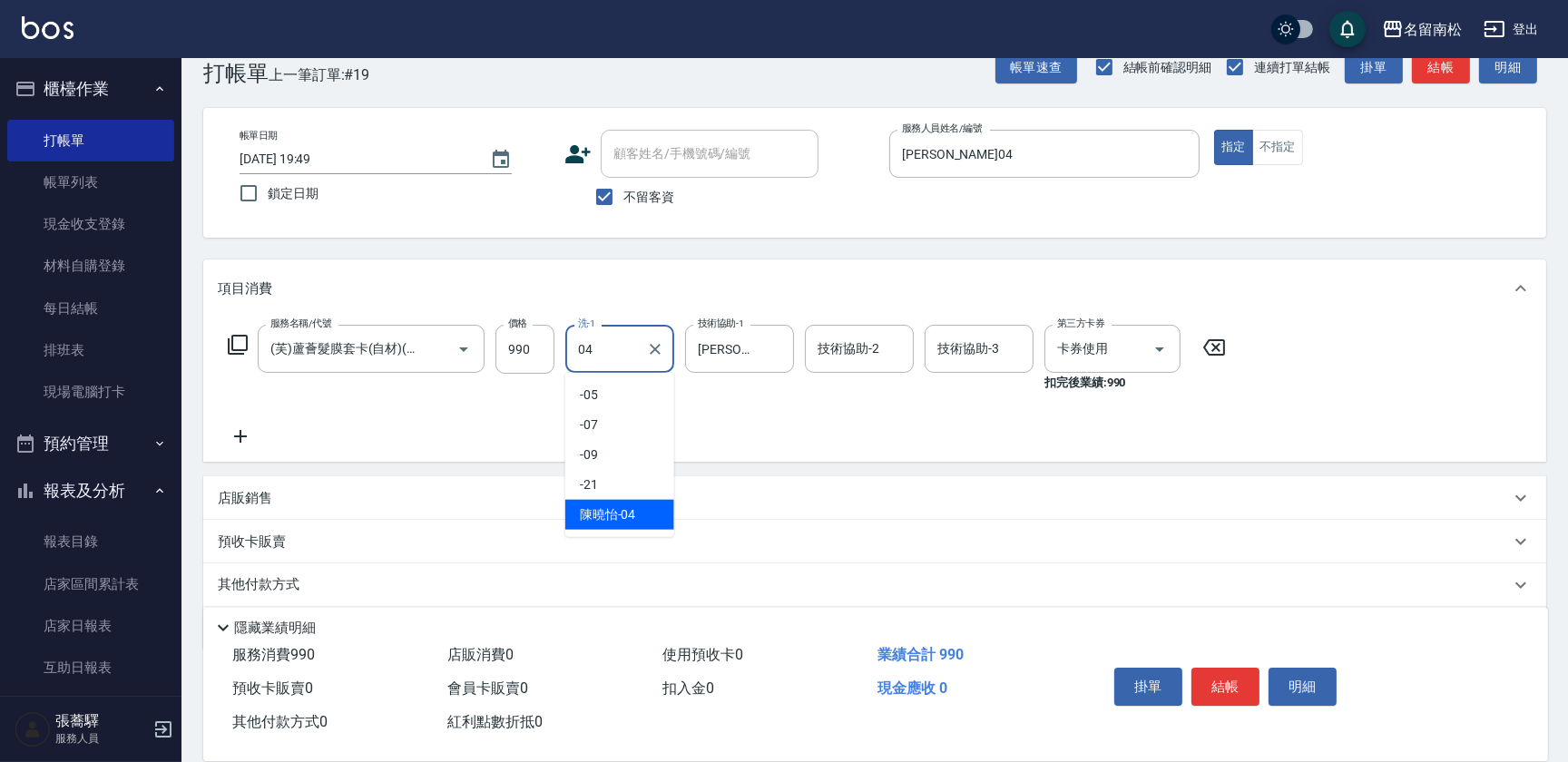
type input "[PERSON_NAME]04"
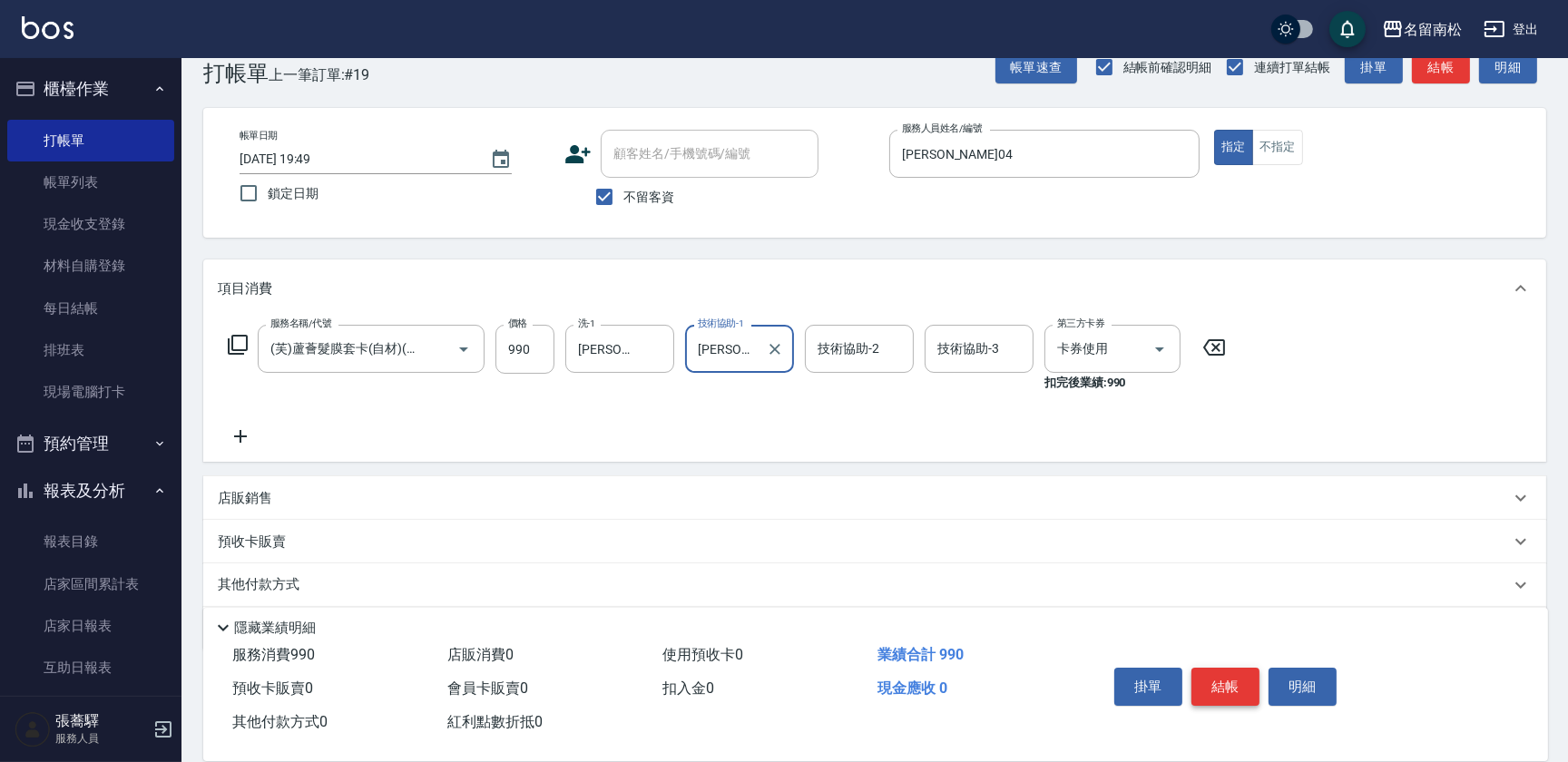
click at [1235, 690] on button "結帳" at bounding box center [1225, 687] width 68 height 38
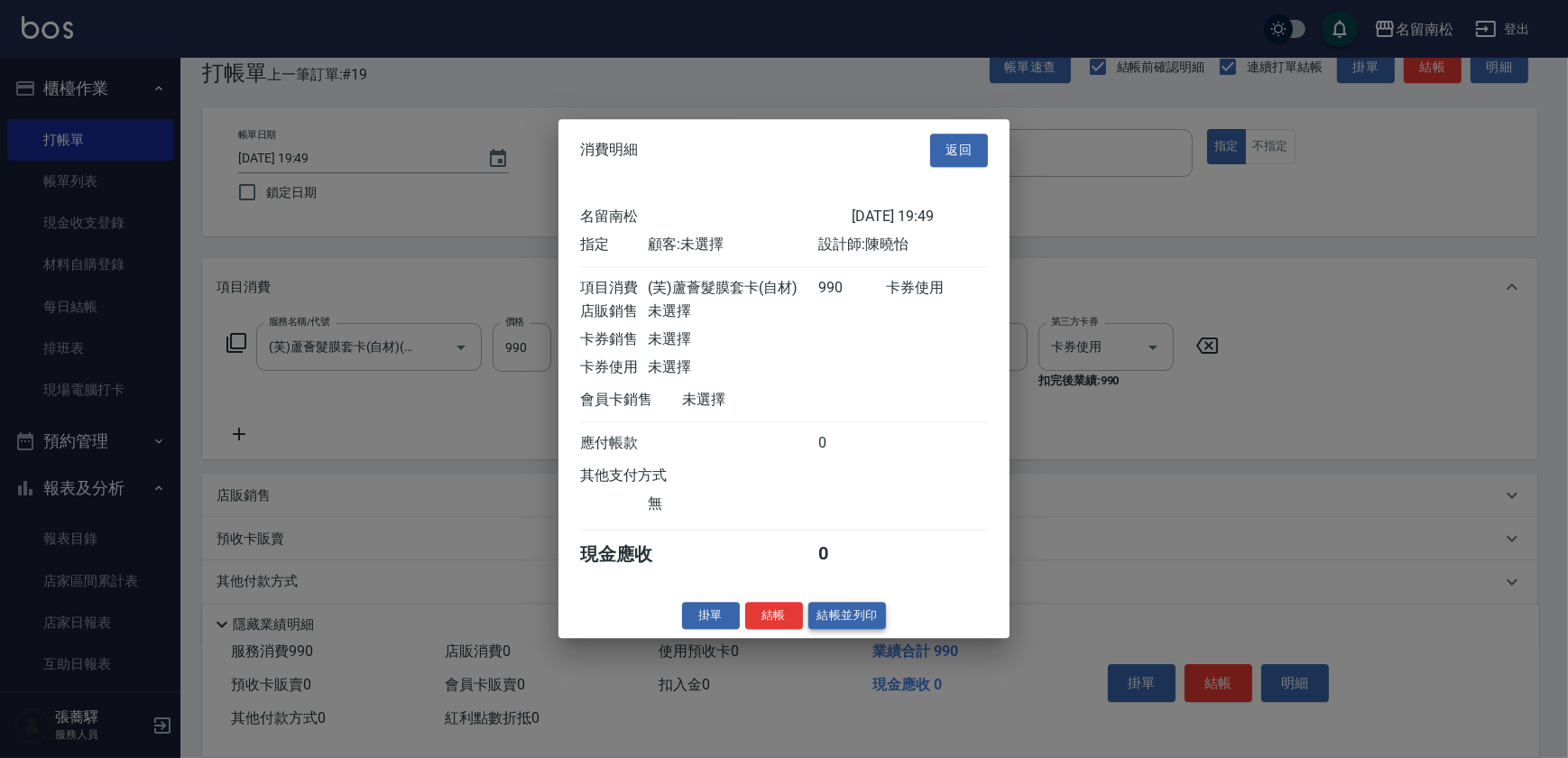
click at [844, 628] on button "結帳並列印" at bounding box center [847, 616] width 78 height 28
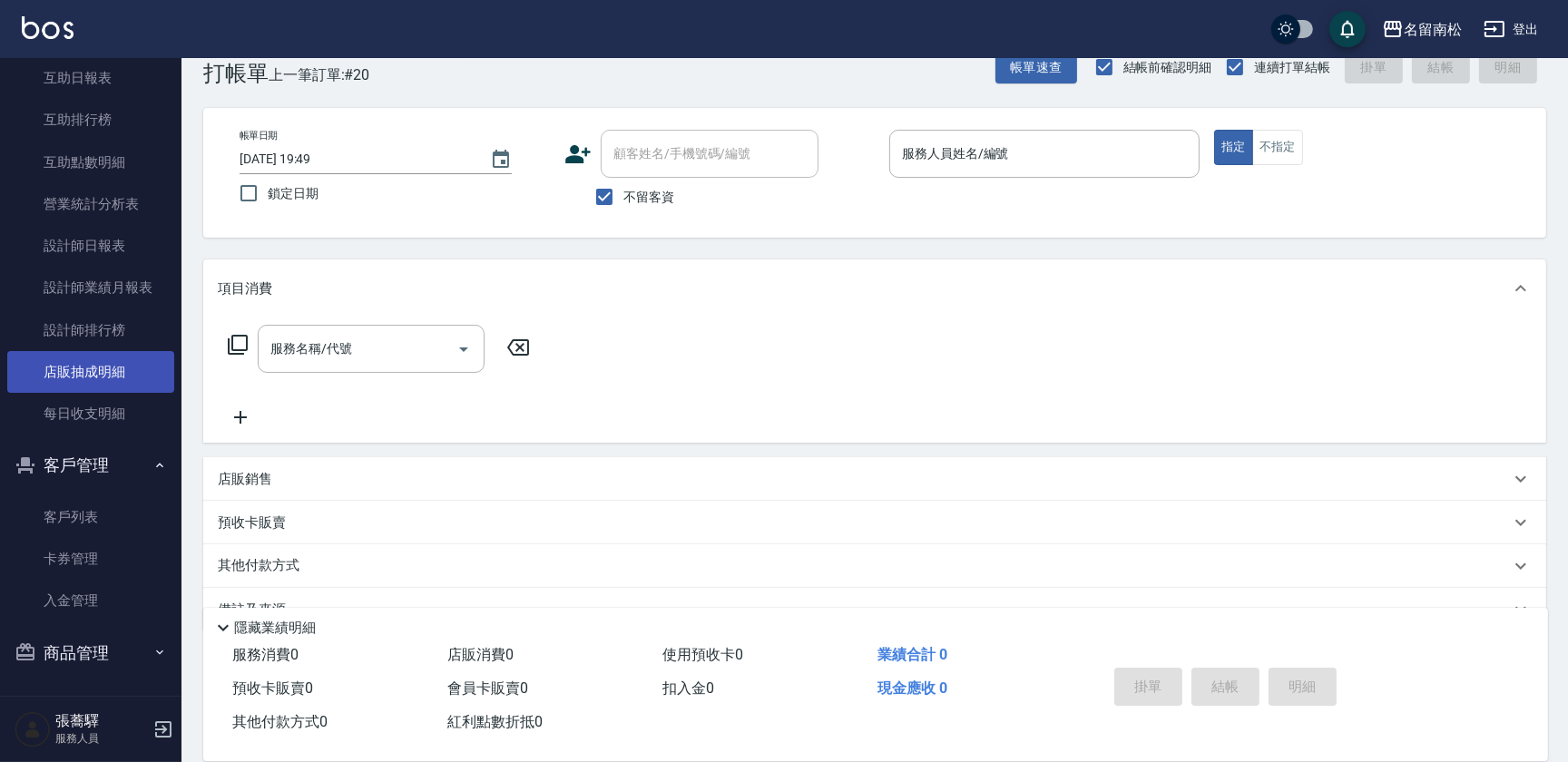
scroll to position [590, 0]
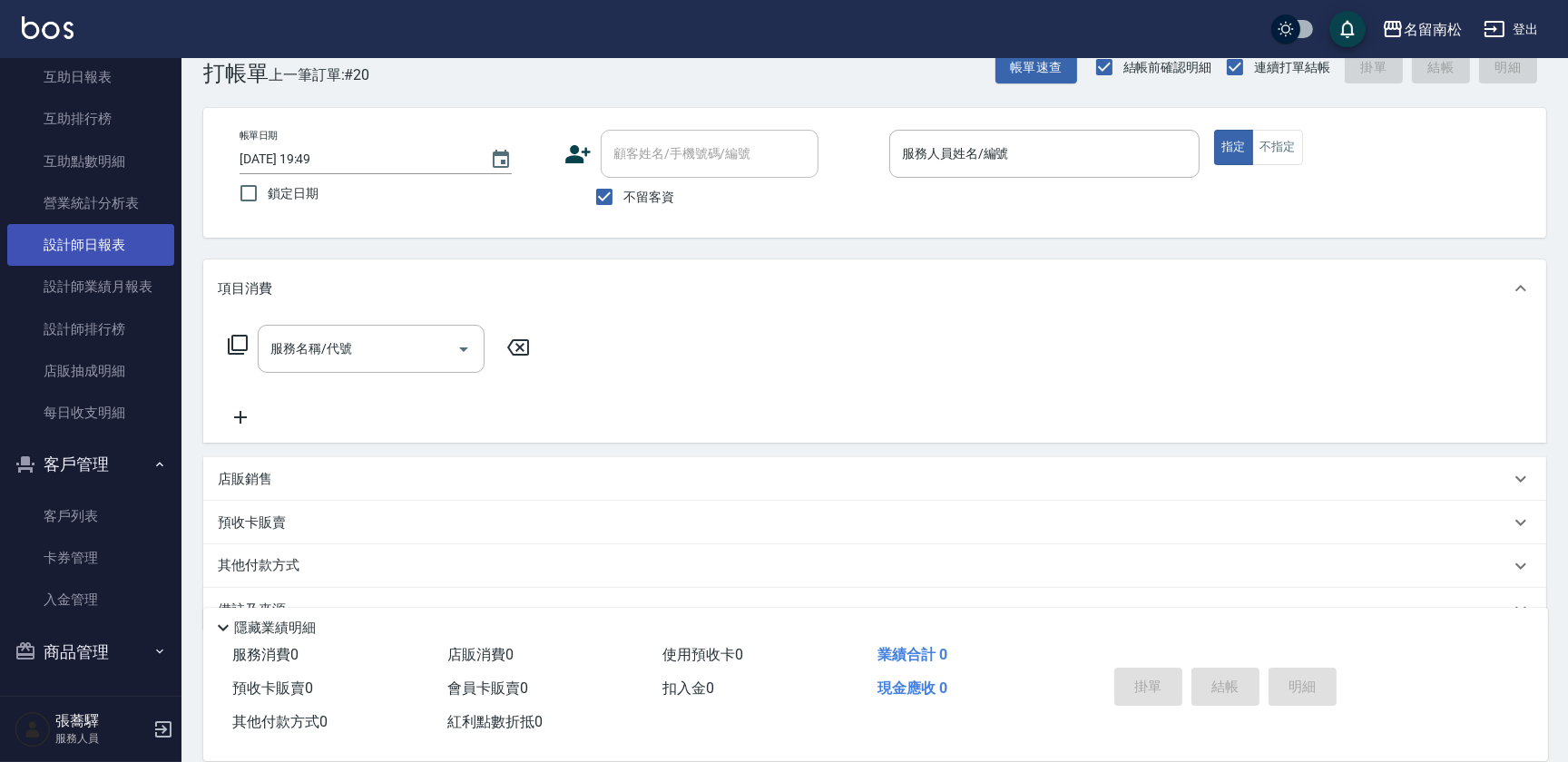
click at [105, 247] on link "設計師日報表" at bounding box center [90, 245] width 167 height 42
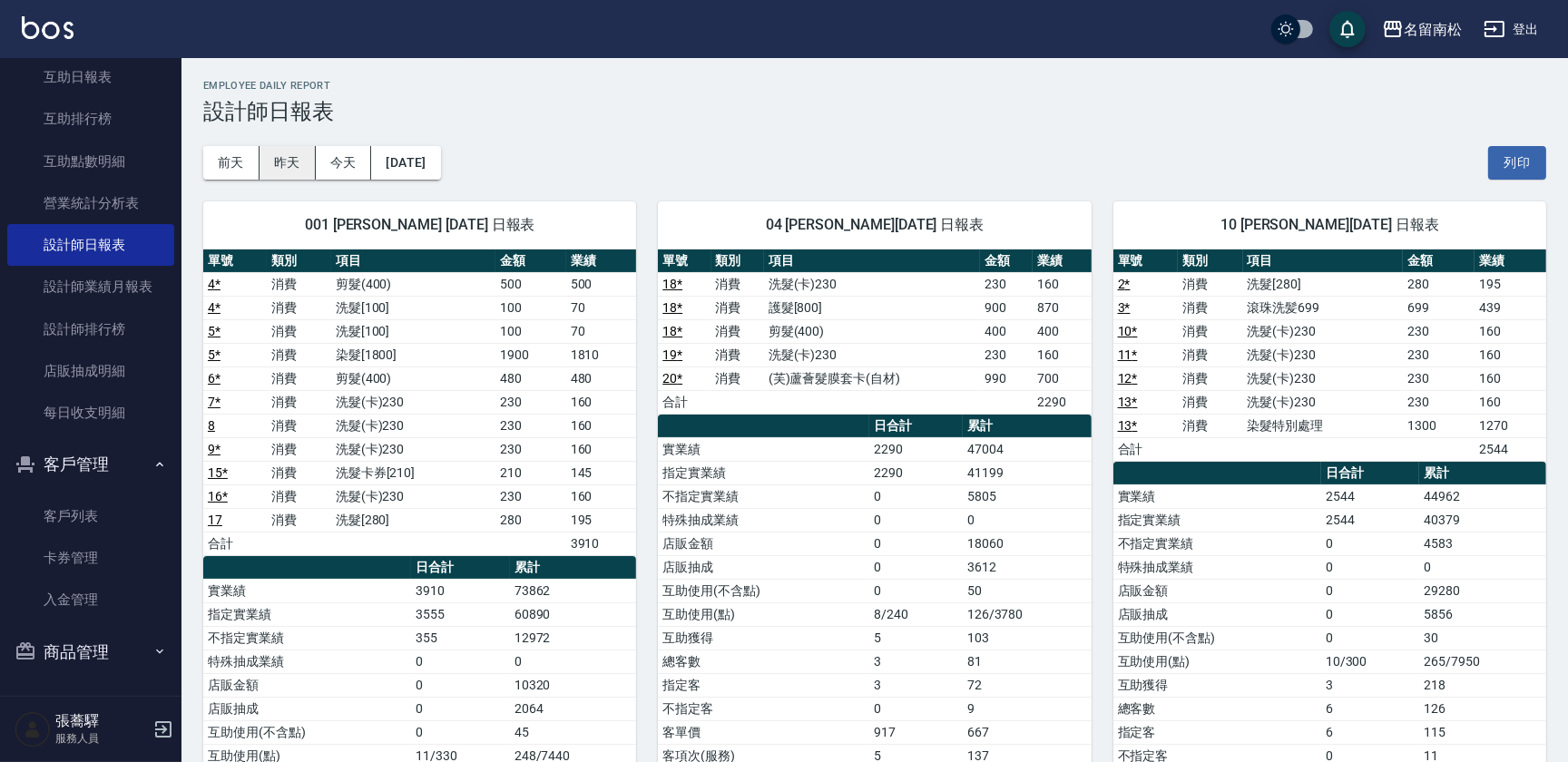
click at [276, 165] on button "昨天" at bounding box center [287, 163] width 56 height 34
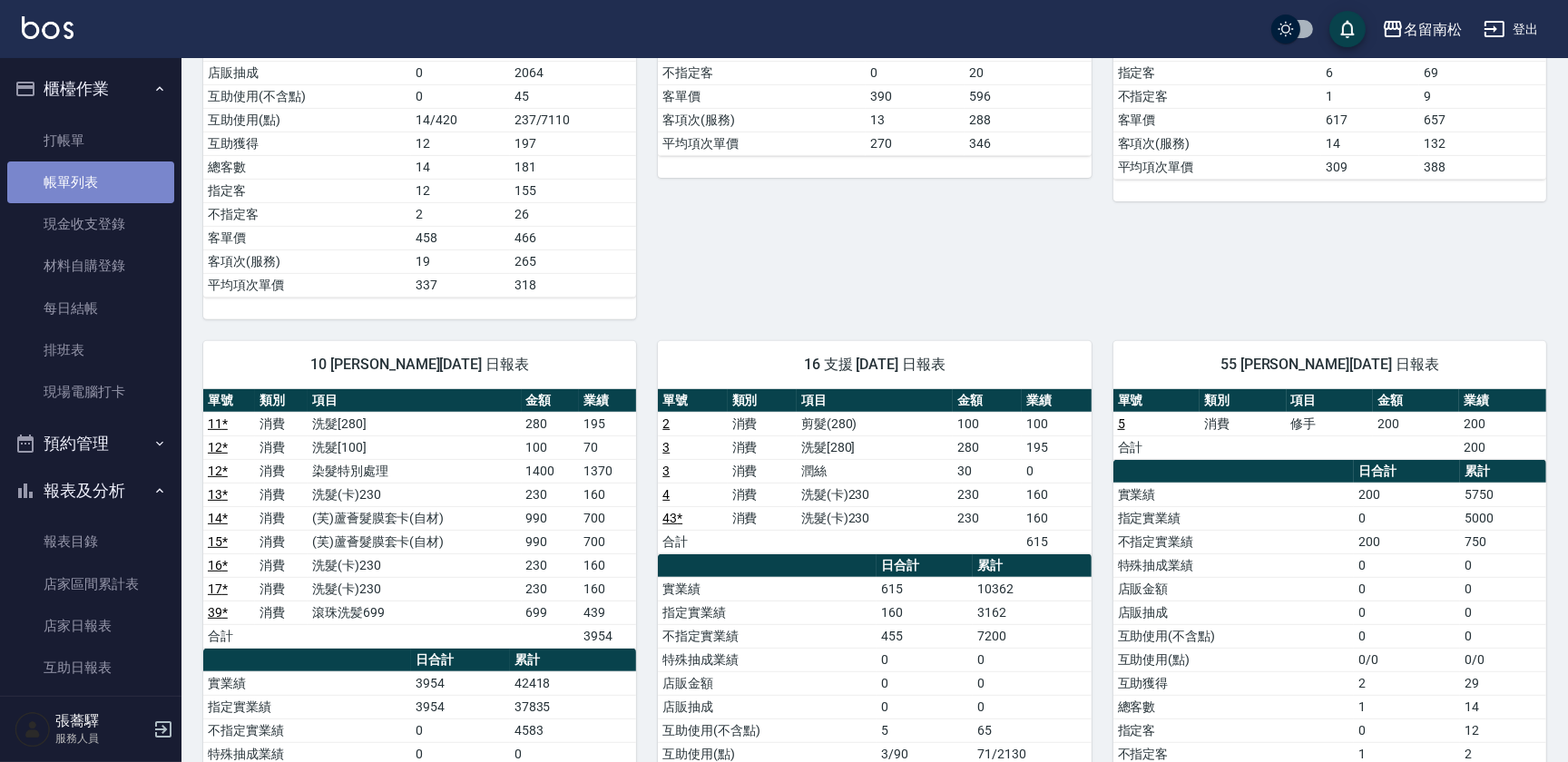
click at [119, 195] on link "帳單列表" at bounding box center [90, 183] width 167 height 42
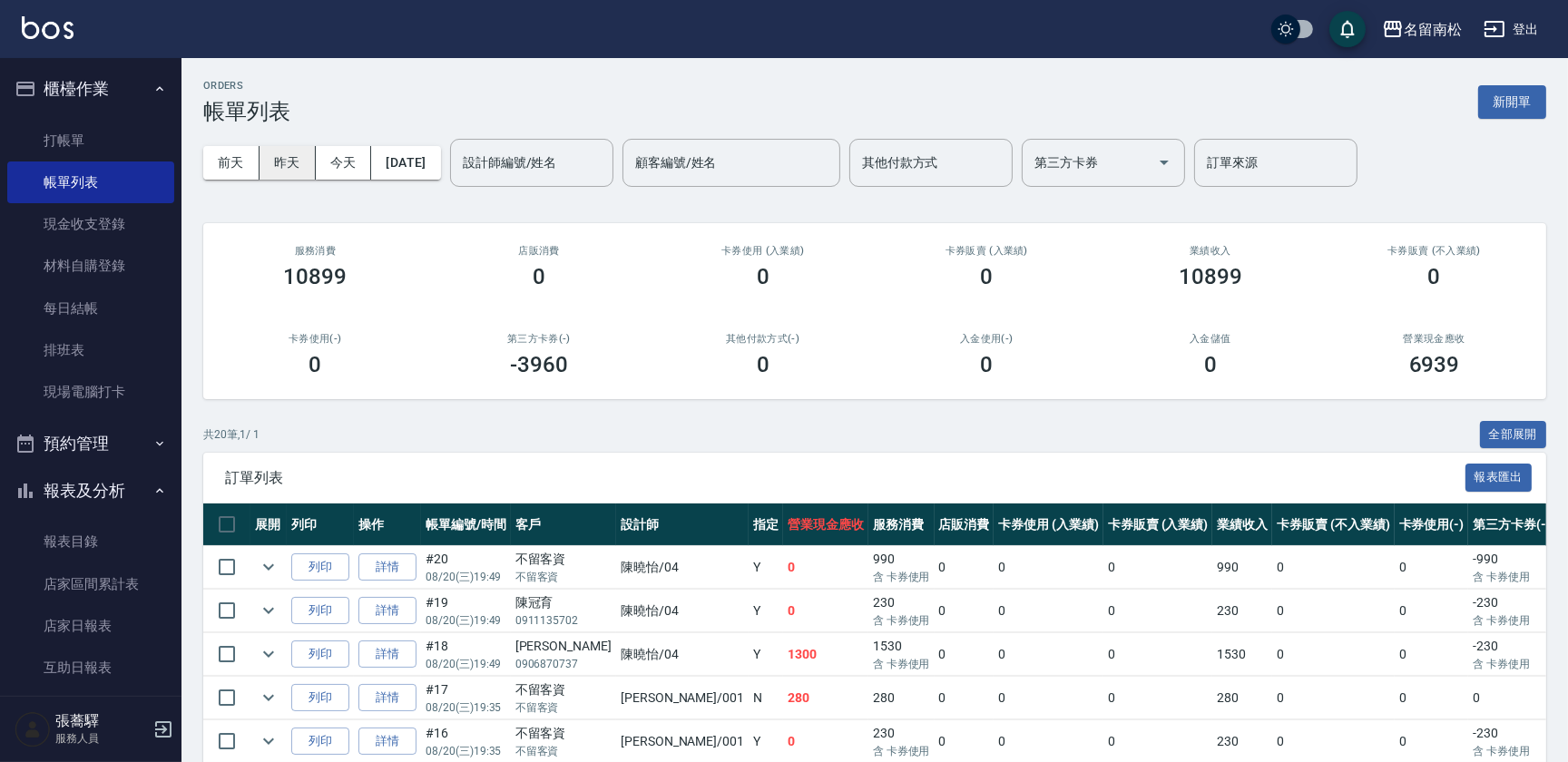
click at [279, 164] on button "昨天" at bounding box center [287, 163] width 56 height 34
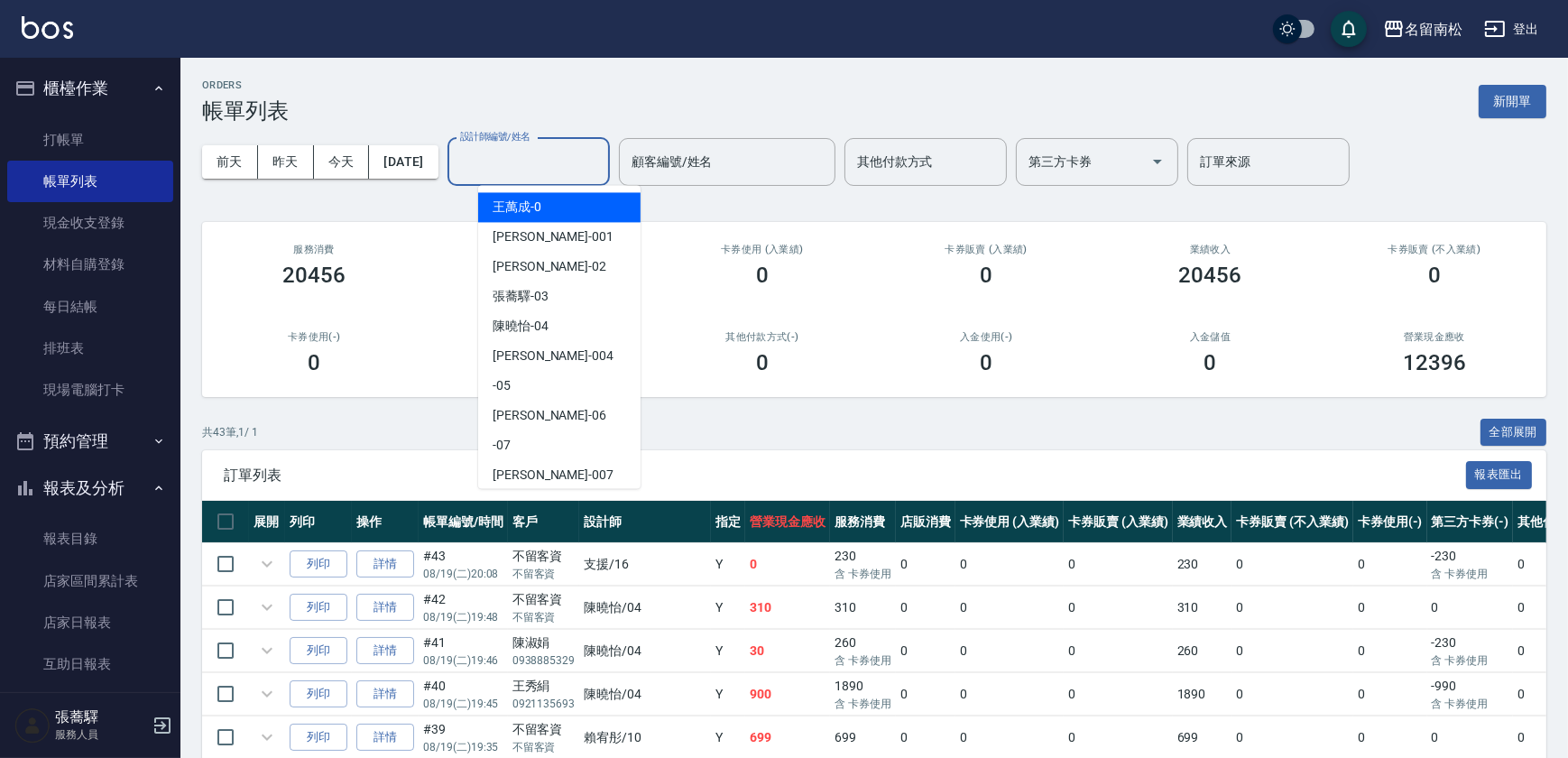
click at [554, 146] on input "設計師編號/姓名" at bounding box center [528, 162] width 146 height 32
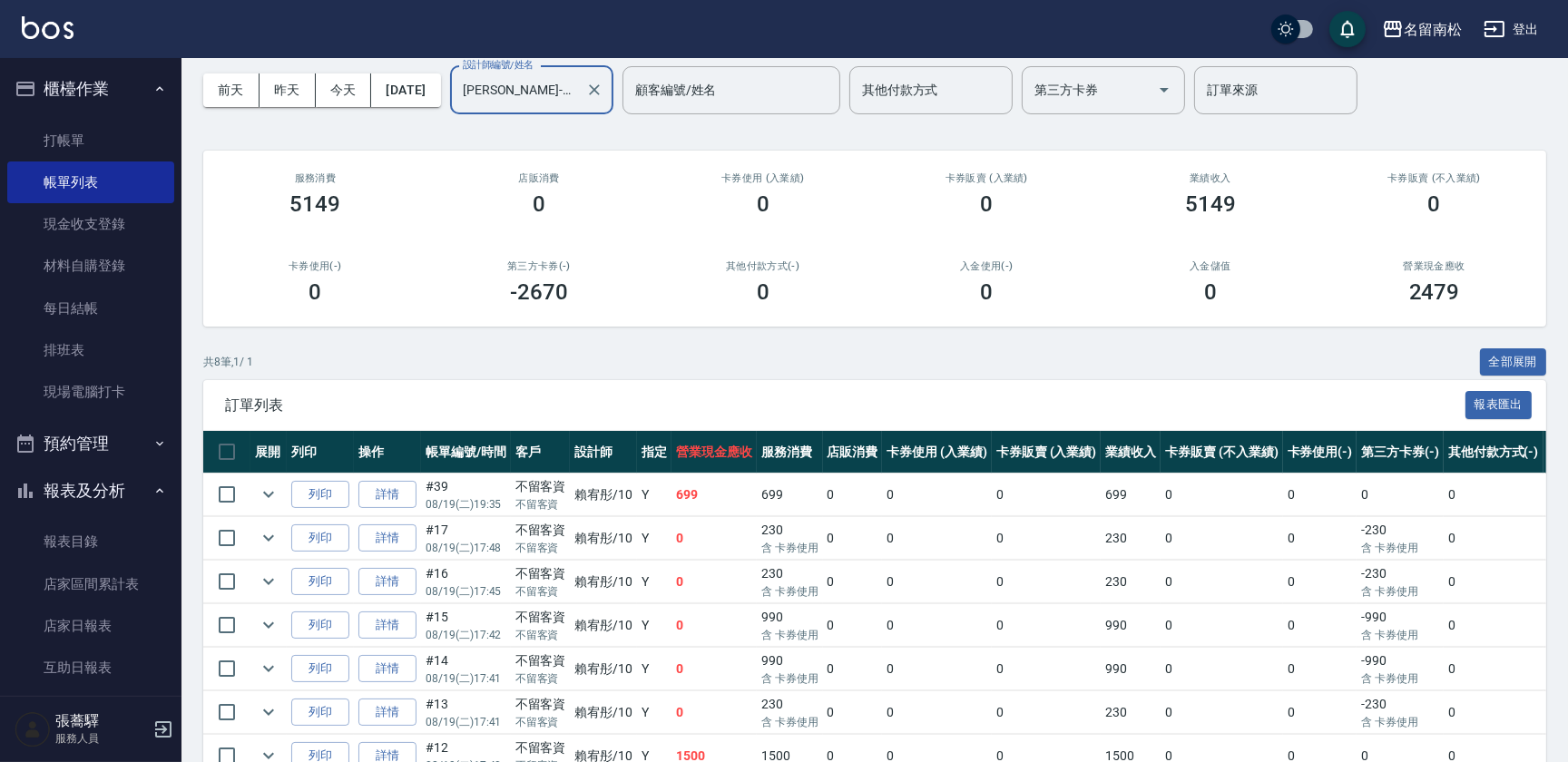
scroll to position [213, 0]
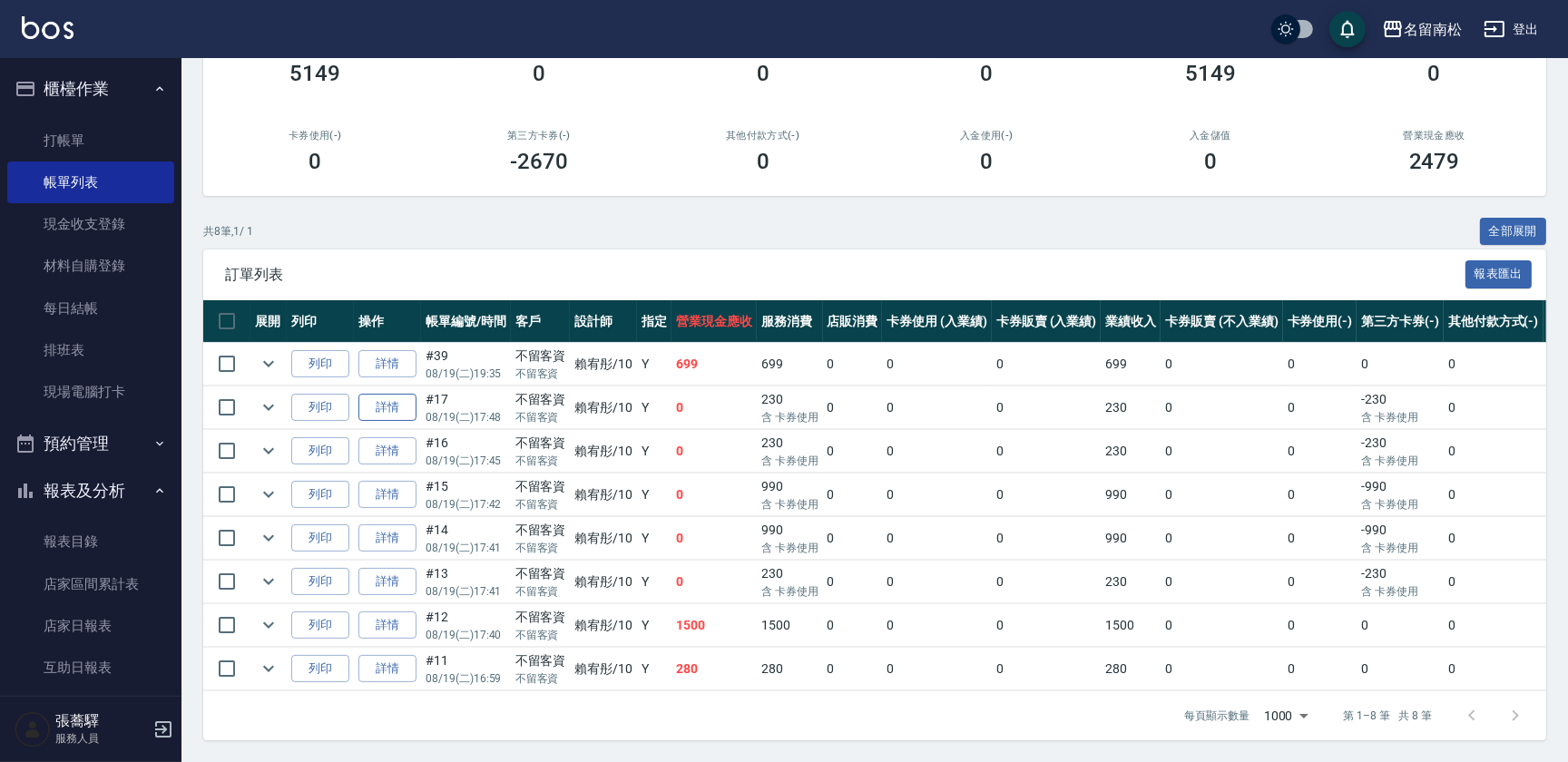
type input "[PERSON_NAME]-10"
click at [400, 398] on link "詳情" at bounding box center [387, 408] width 58 height 28
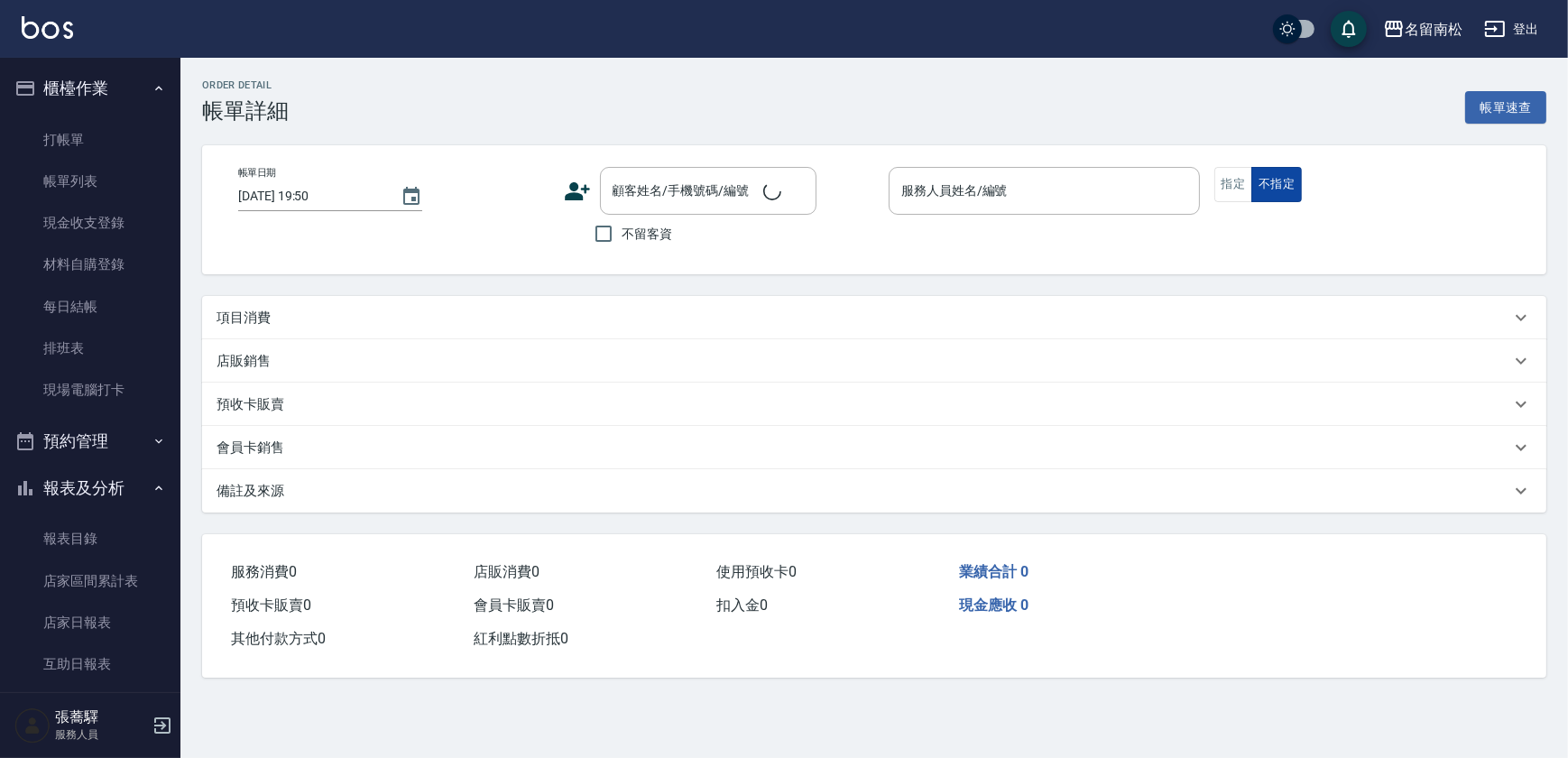
type input "[DATE] 17:48"
checkbox input "true"
type input "[PERSON_NAME]-10"
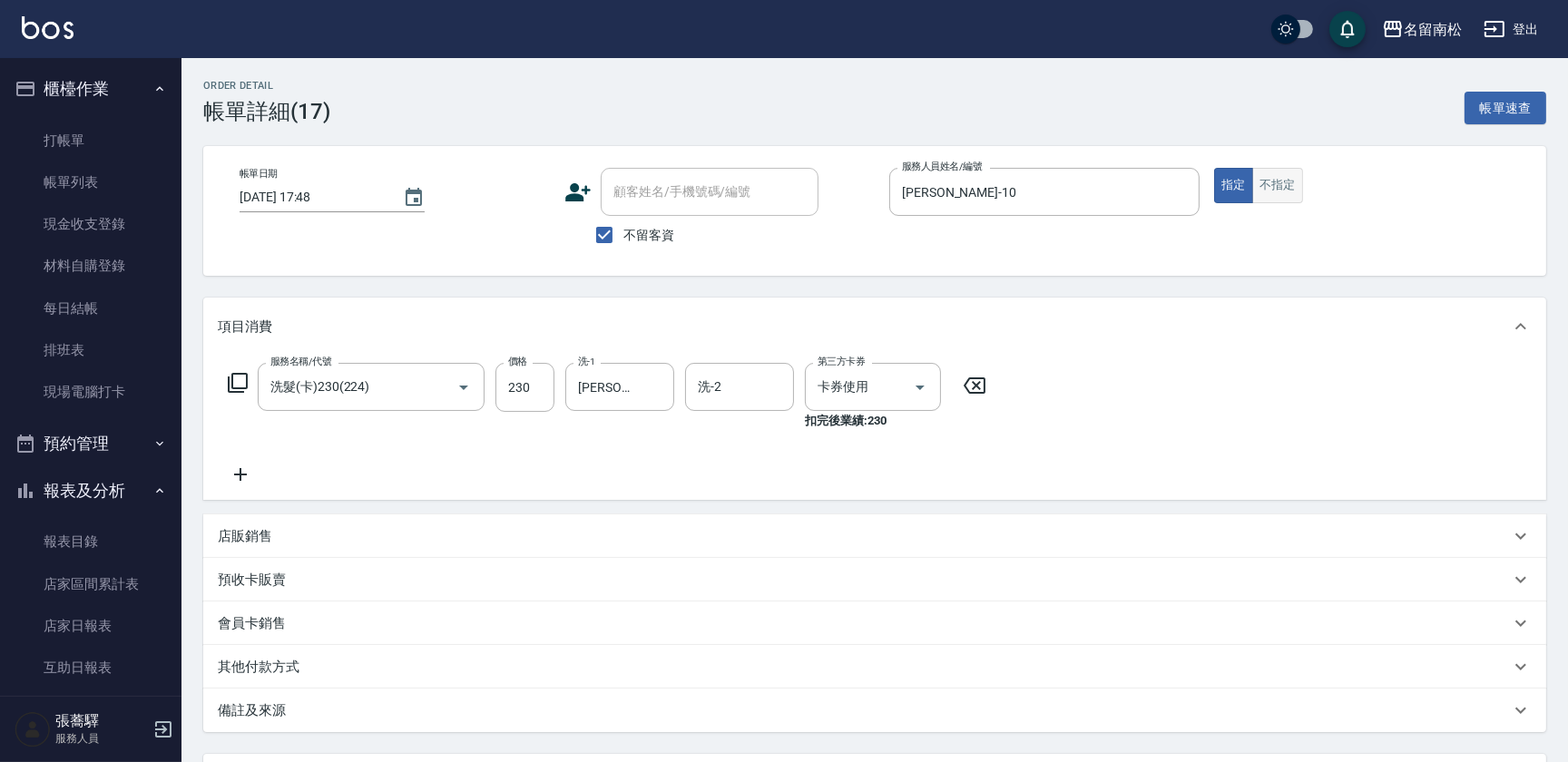
type input "洗髮(卡)230(224)"
click at [1286, 193] on button "不指定" at bounding box center [1277, 185] width 51 height 35
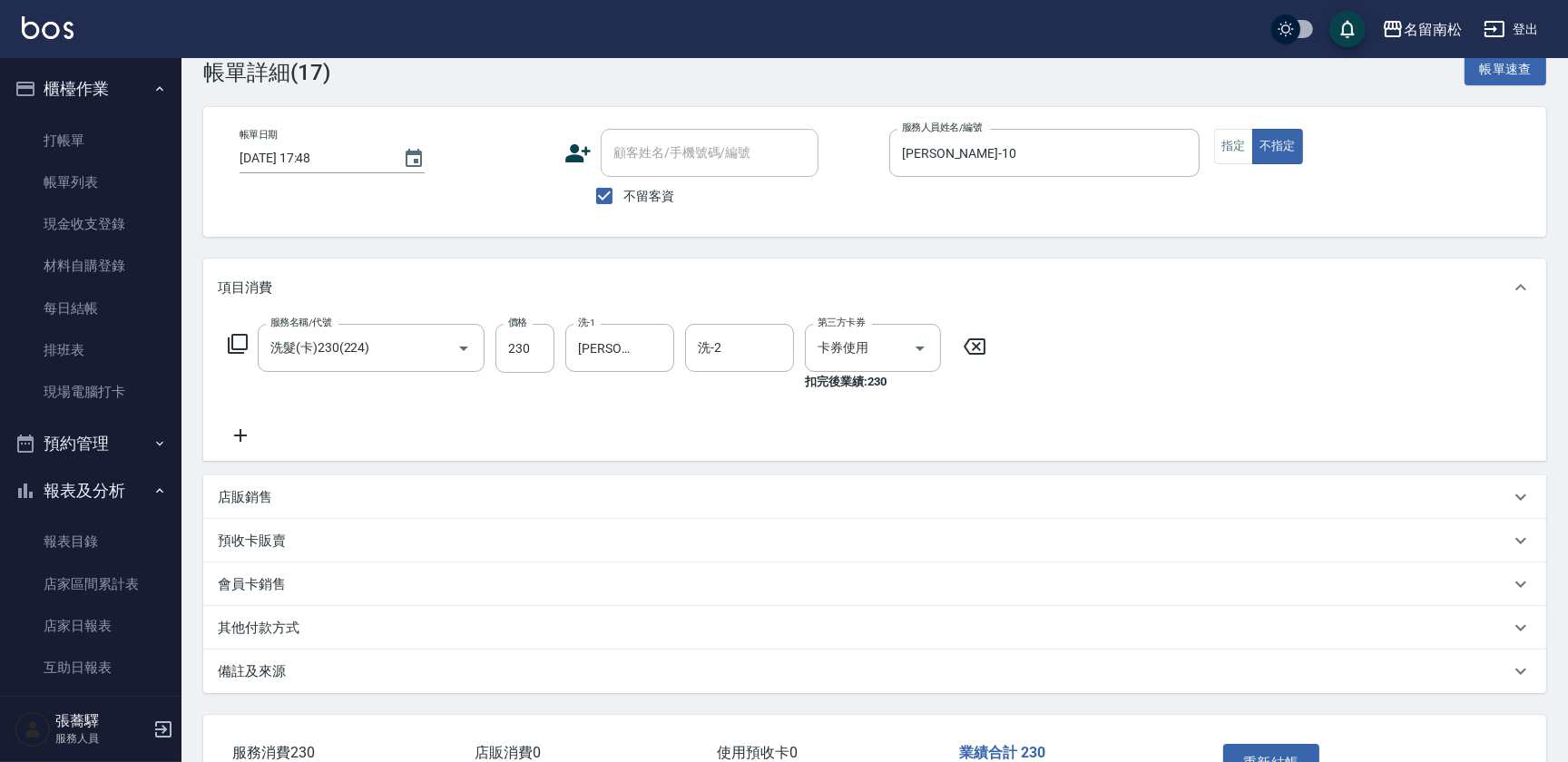
scroll to position [163, 0]
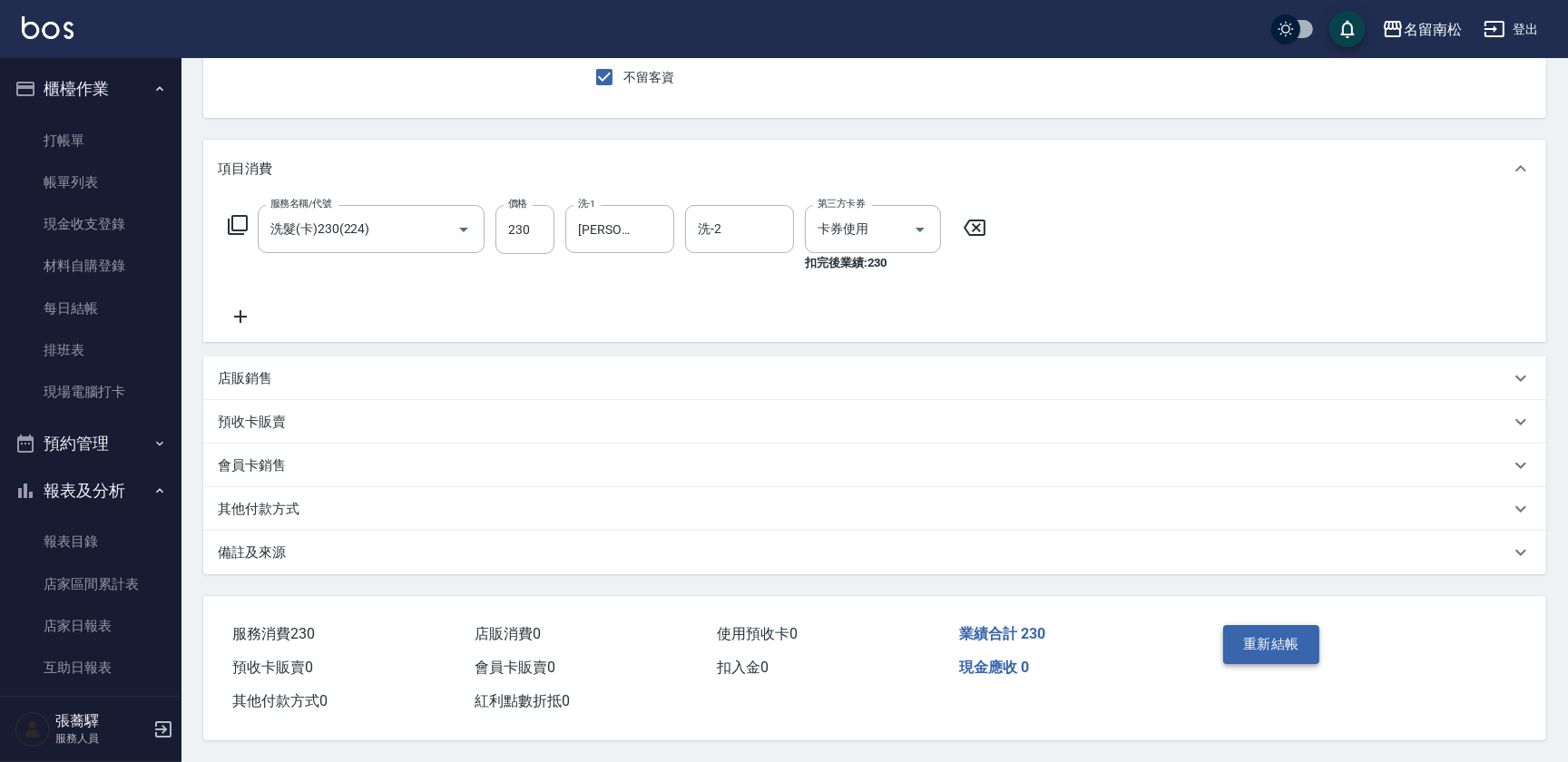
click at [1274, 641] on button "重新結帳" at bounding box center [1271, 644] width 96 height 38
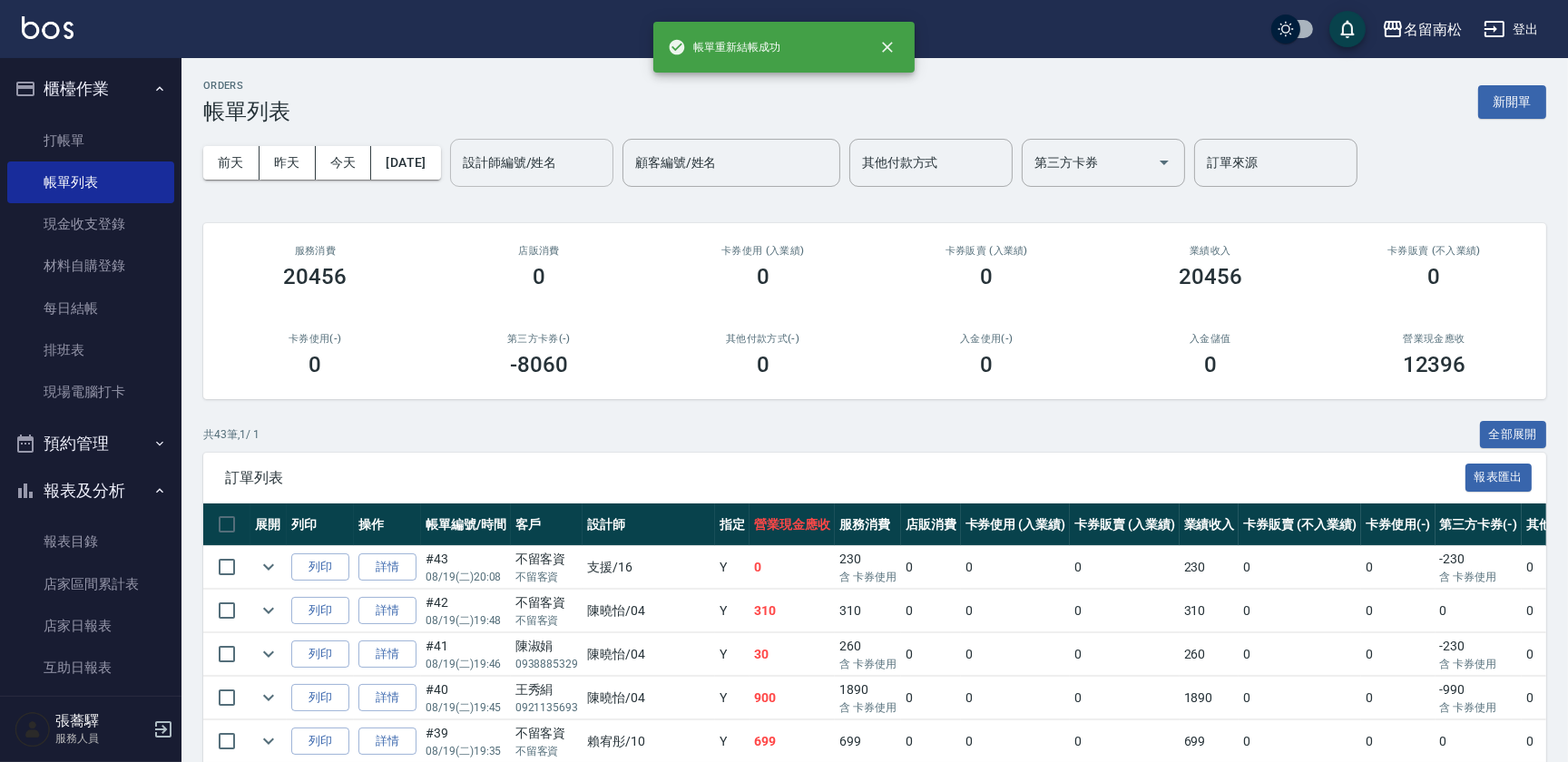
click at [561, 182] on div "設計師編號/姓名" at bounding box center [532, 163] width 164 height 48
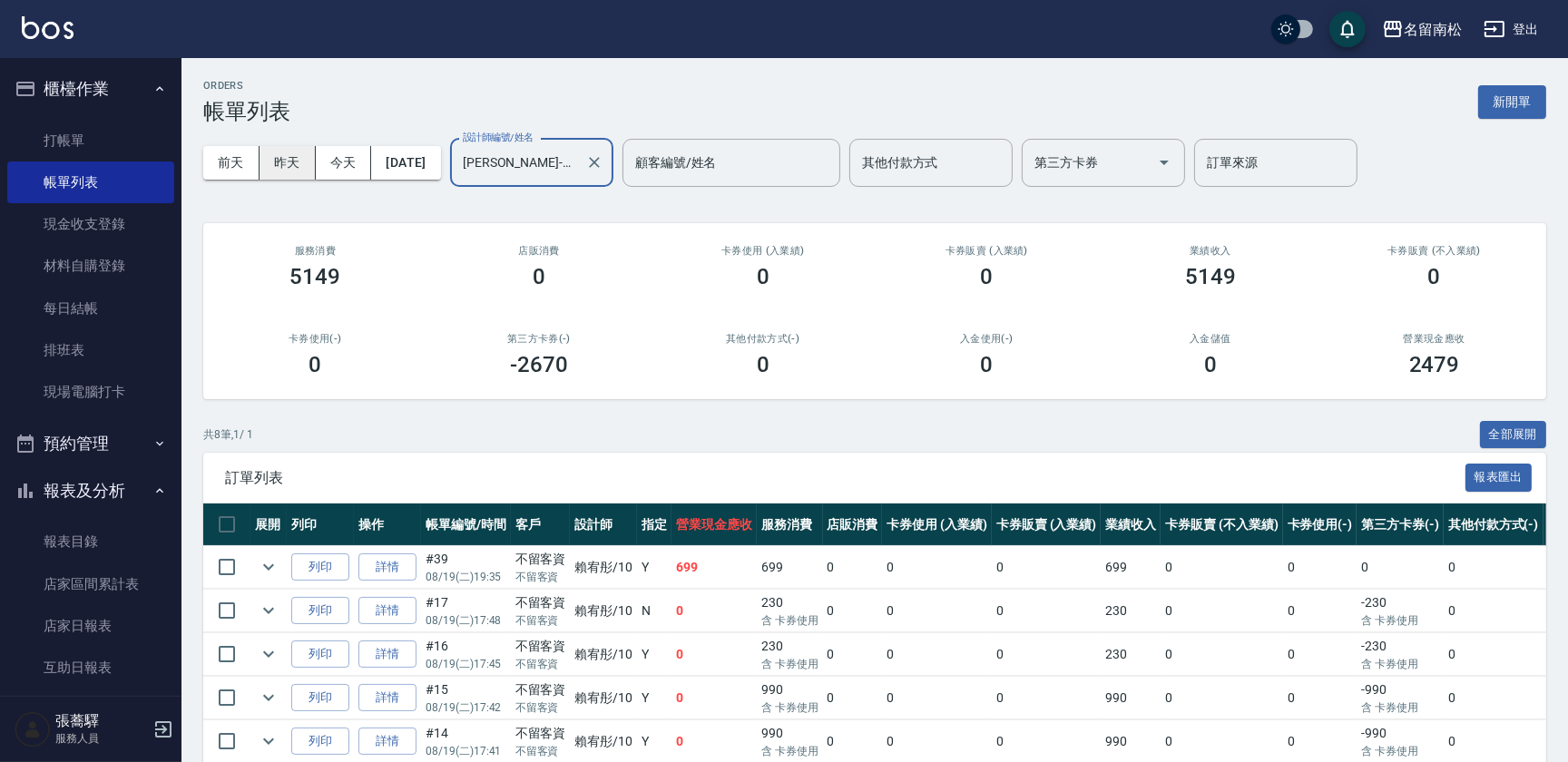
type input "[PERSON_NAME]-10"
click at [290, 168] on button "昨天" at bounding box center [287, 163] width 56 height 34
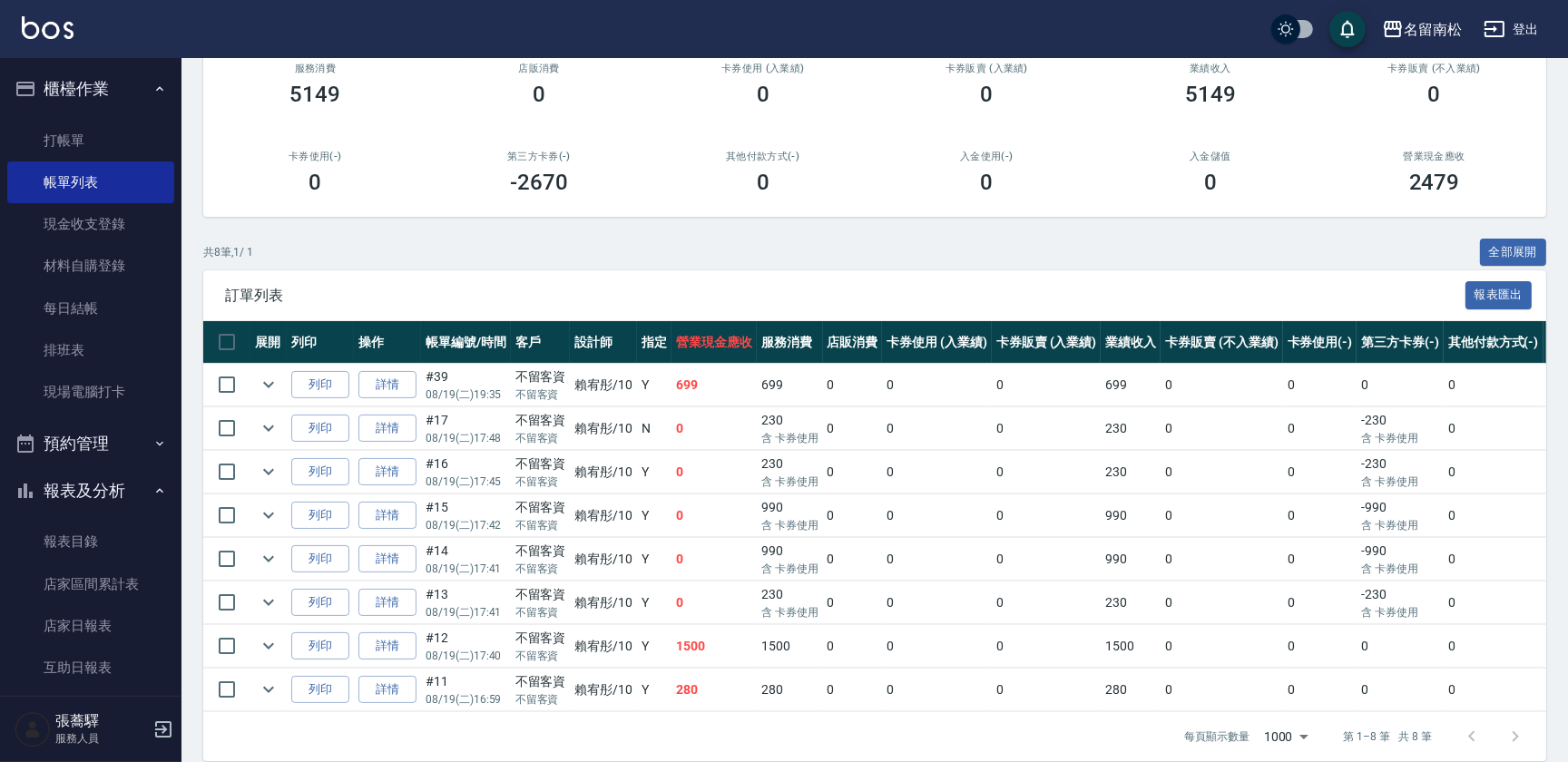
scroll to position [213, 0]
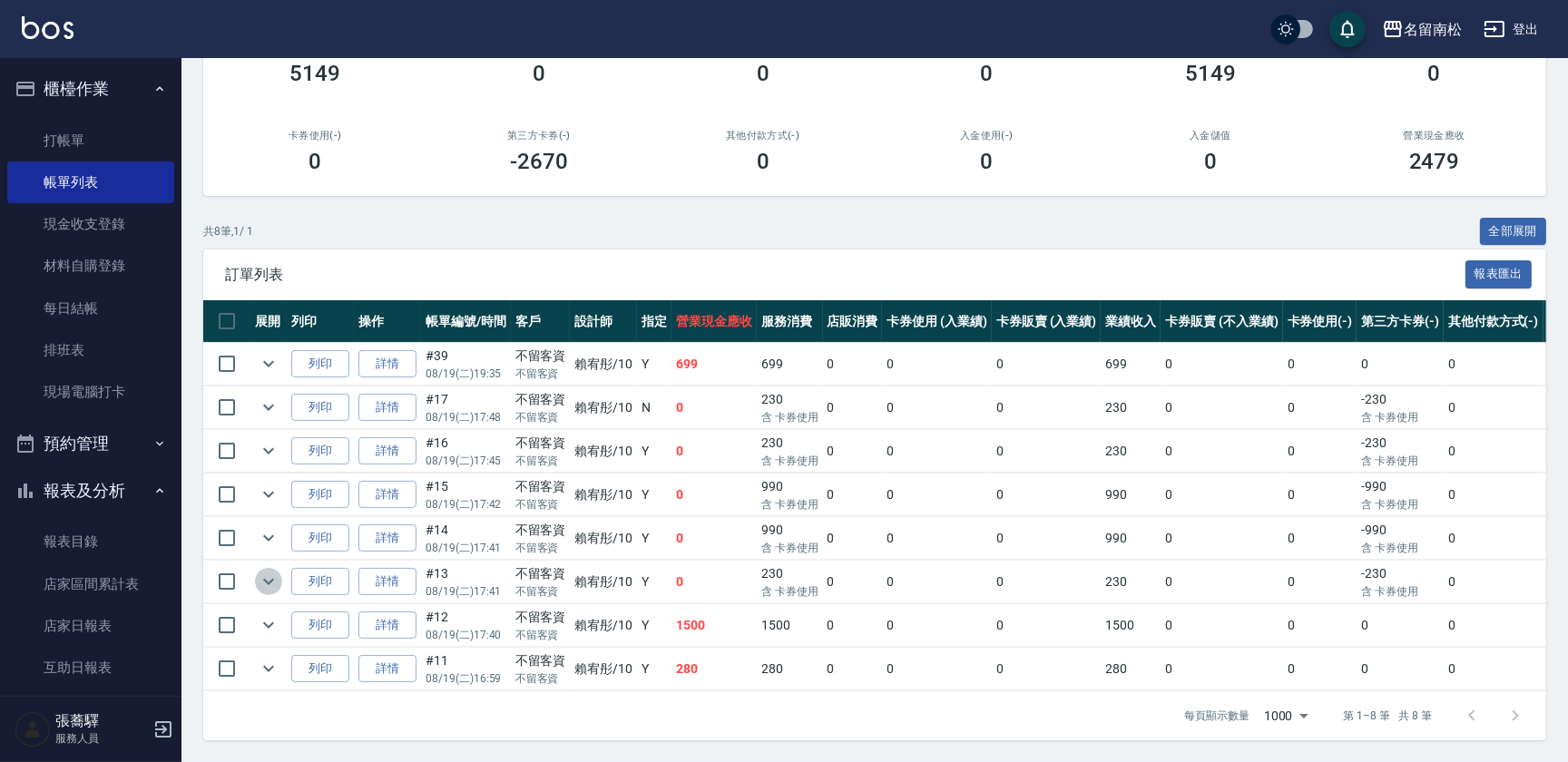
click at [271, 578] on icon "expand row" at bounding box center [268, 581] width 11 height 6
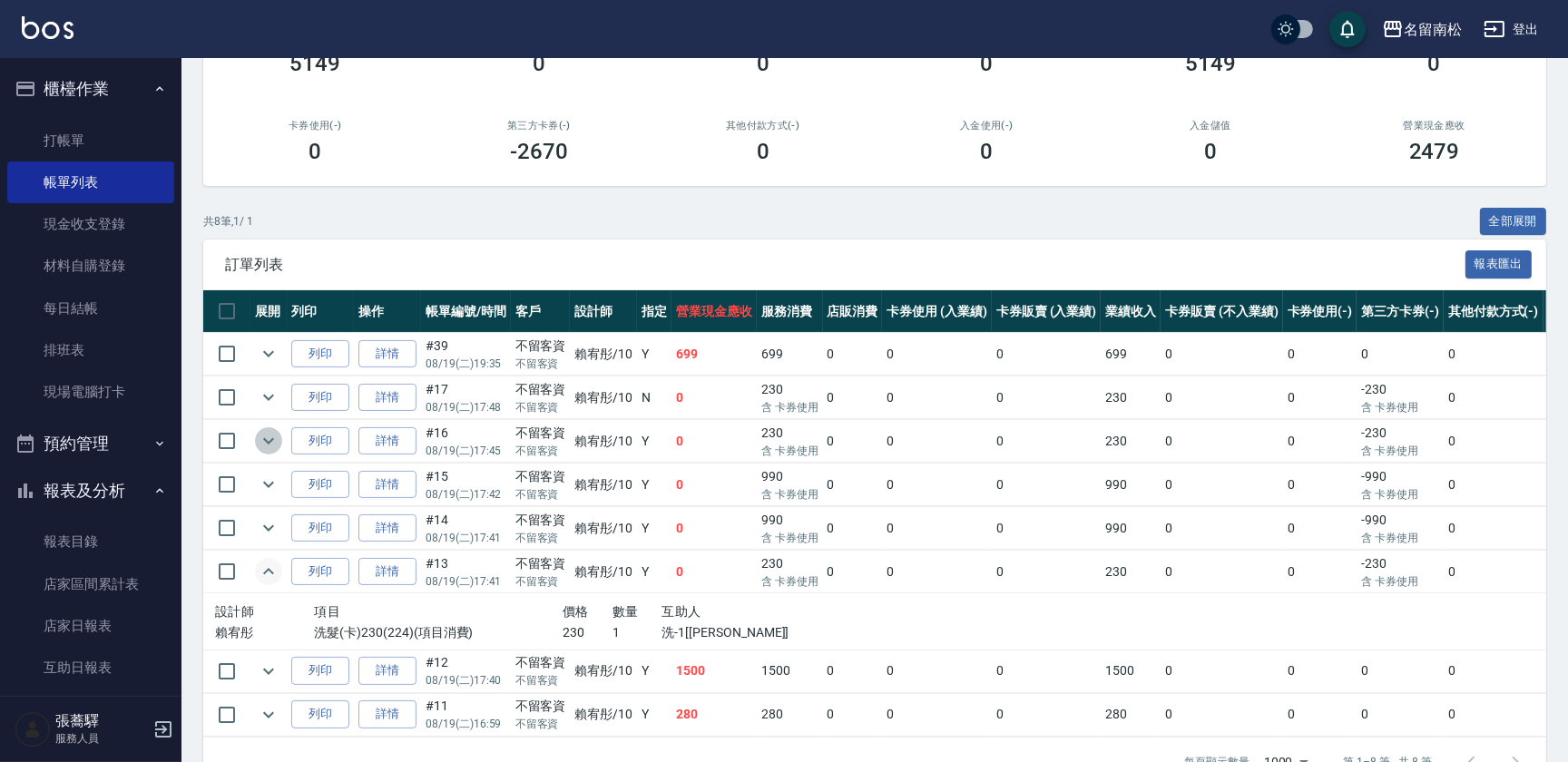
click at [265, 443] on icon "expand row" at bounding box center [268, 441] width 22 height 22
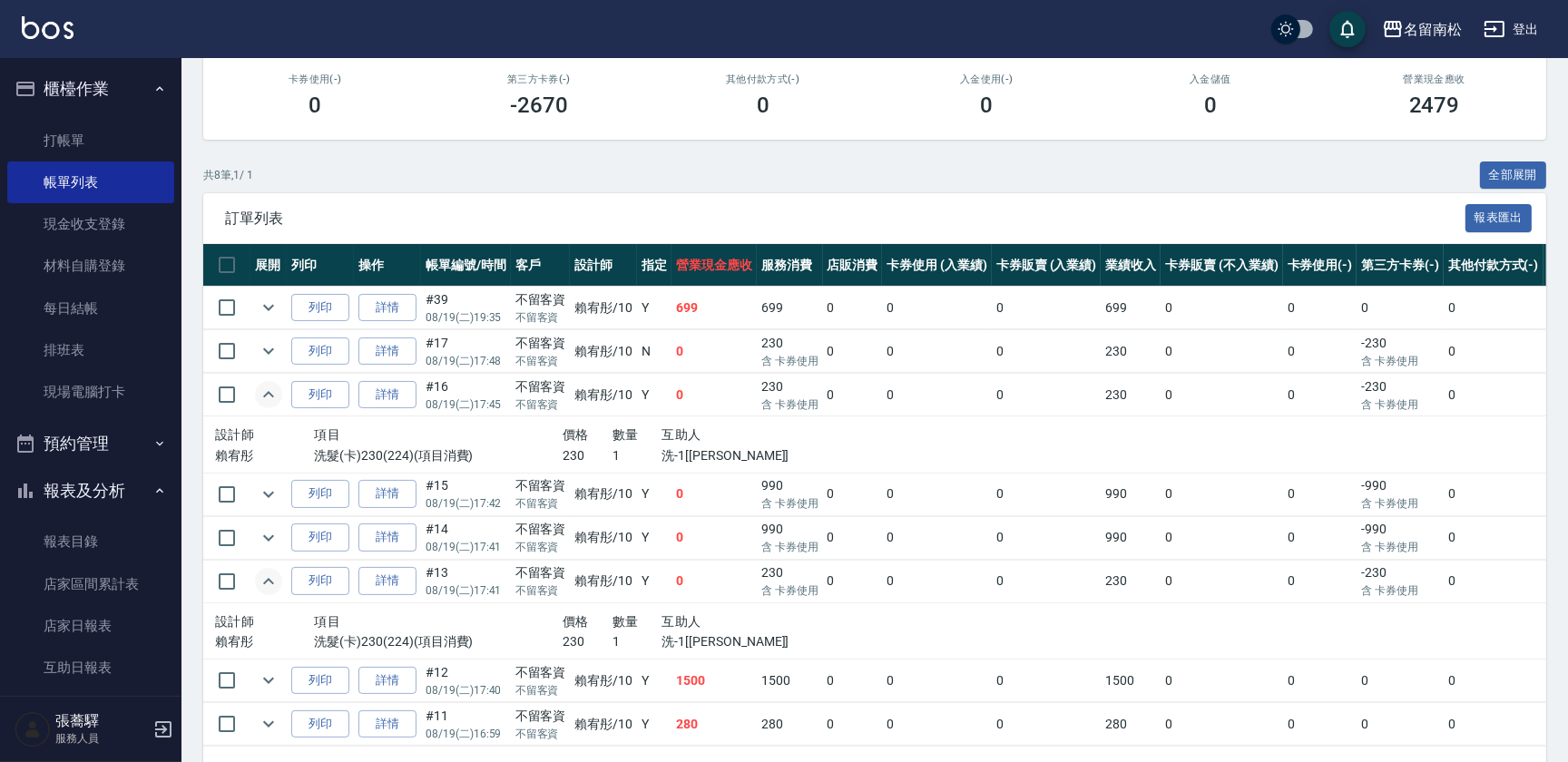
scroll to position [296, 0]
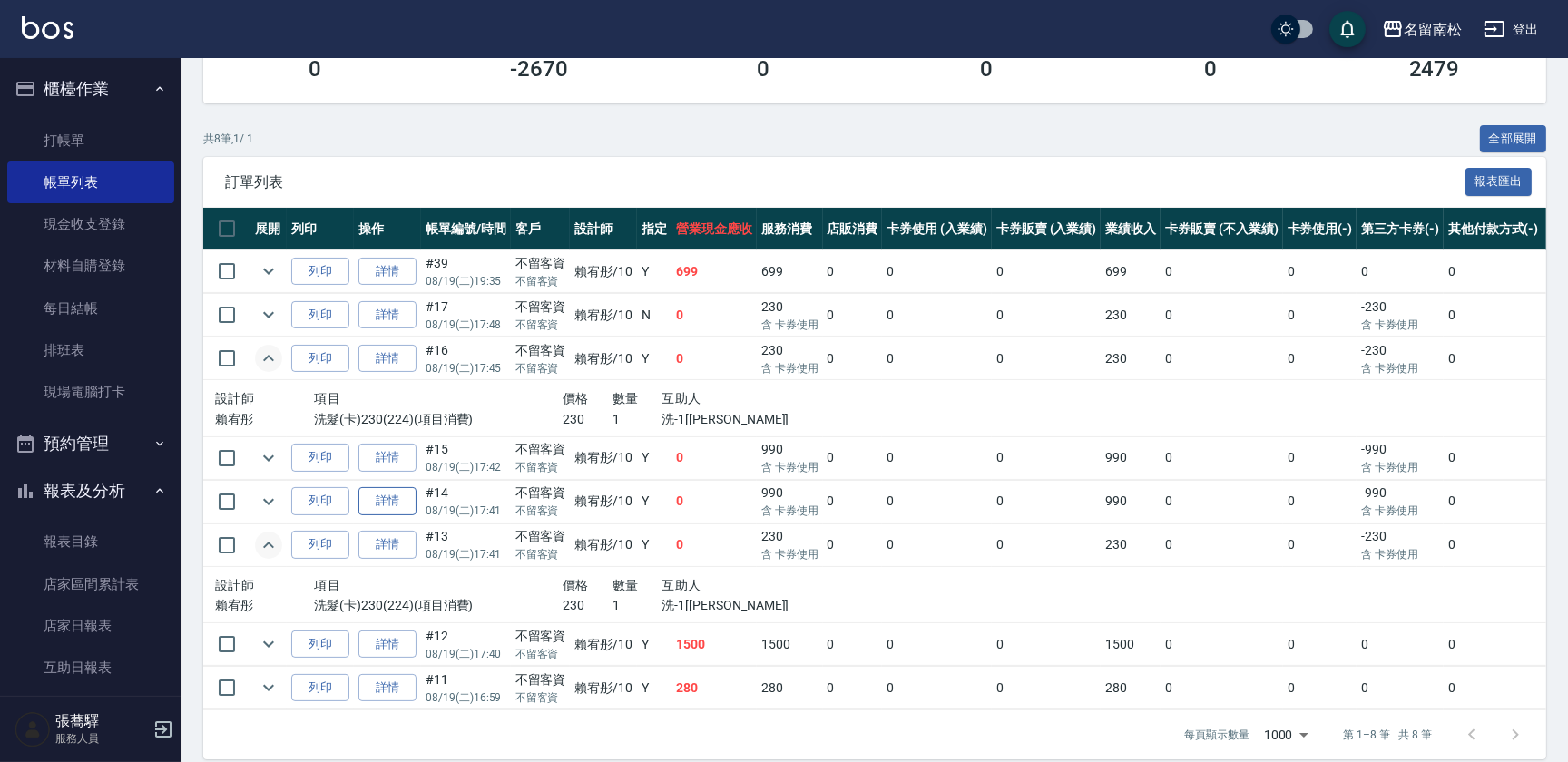
click at [396, 502] on link "詳情" at bounding box center [387, 502] width 58 height 28
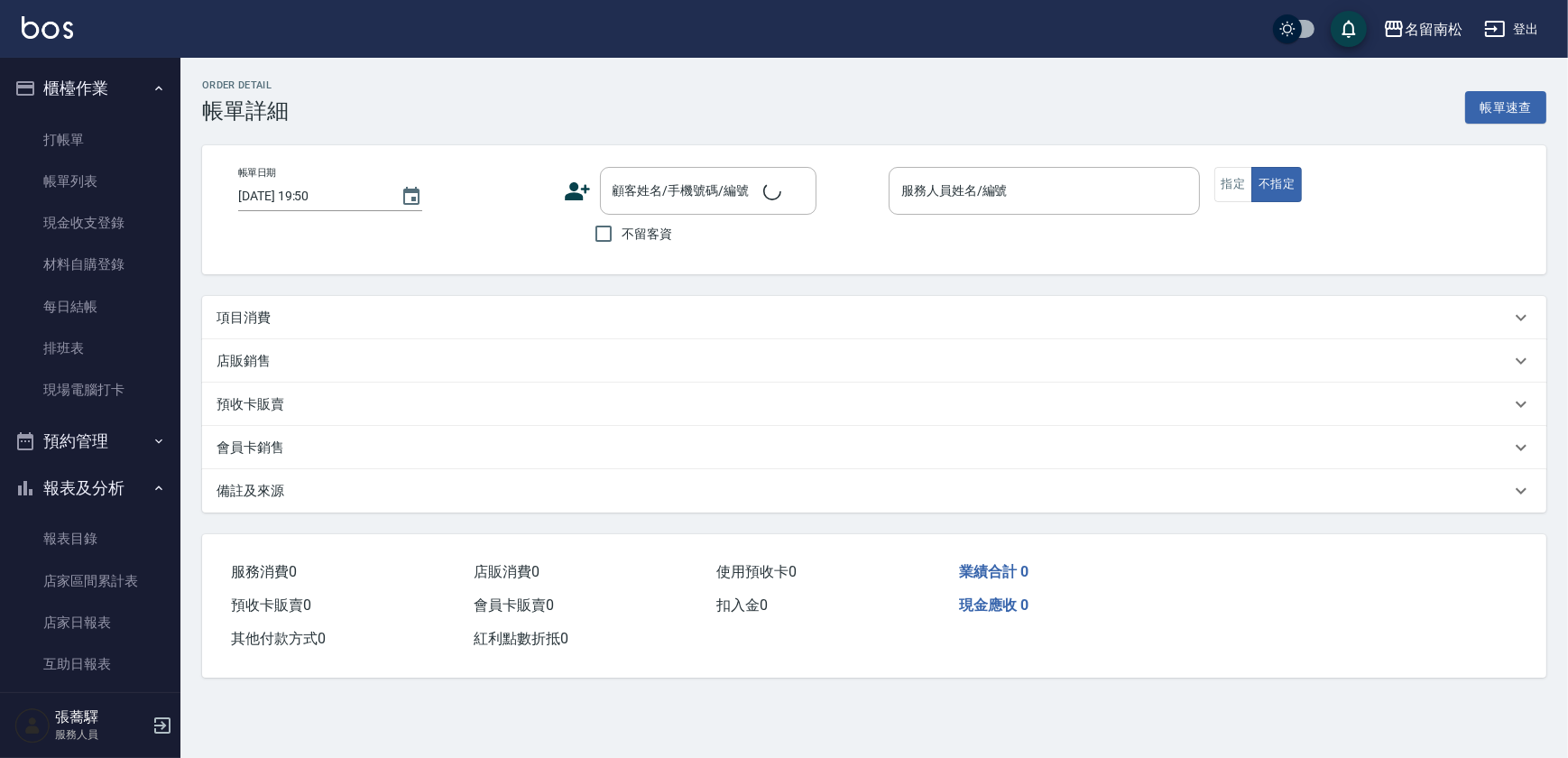
type input "[DATE] 17:41"
checkbox input "true"
type input "[PERSON_NAME]-10"
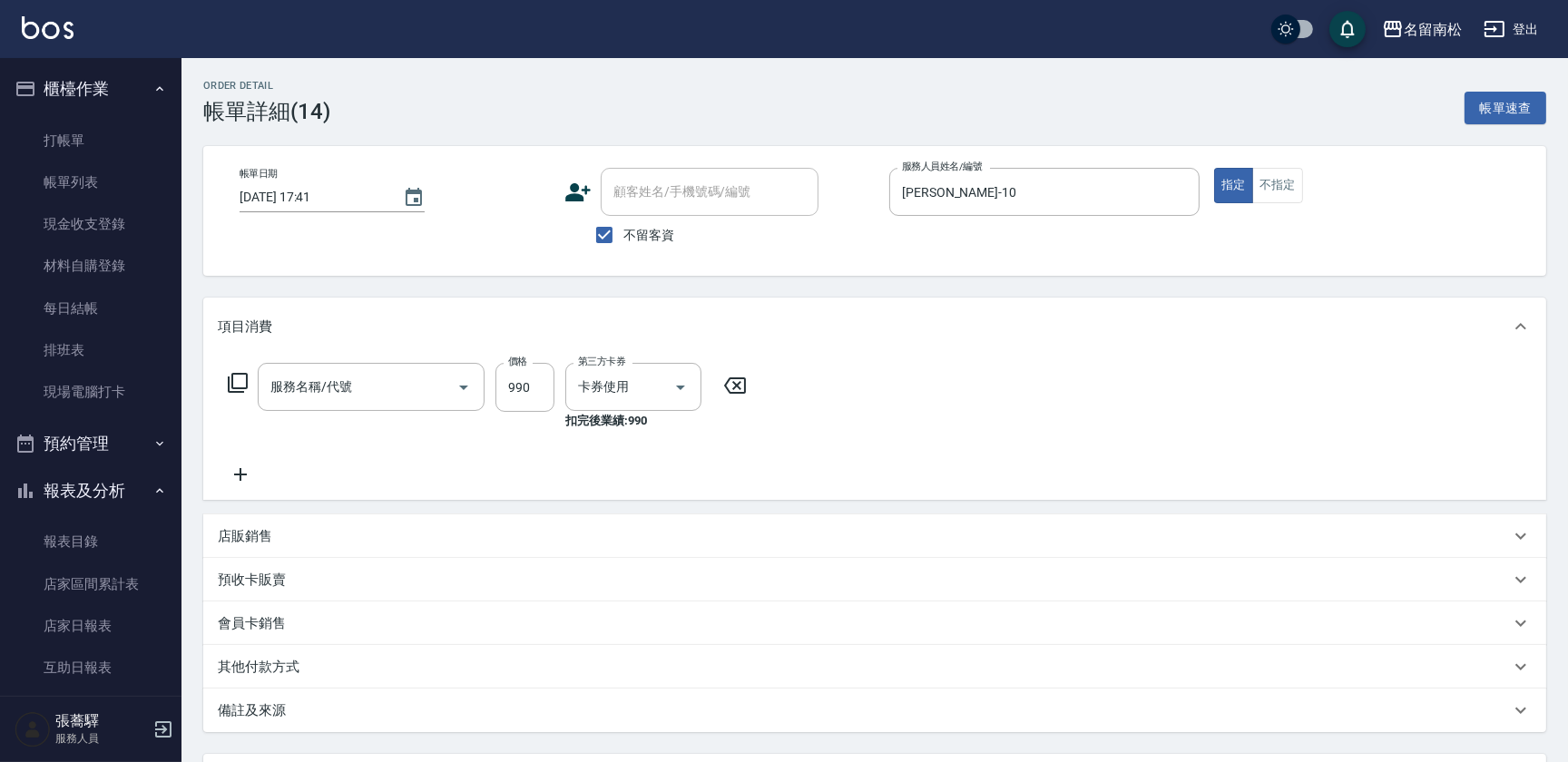
type input "(芙)蘆薈髮膜套卡(自材)(639)"
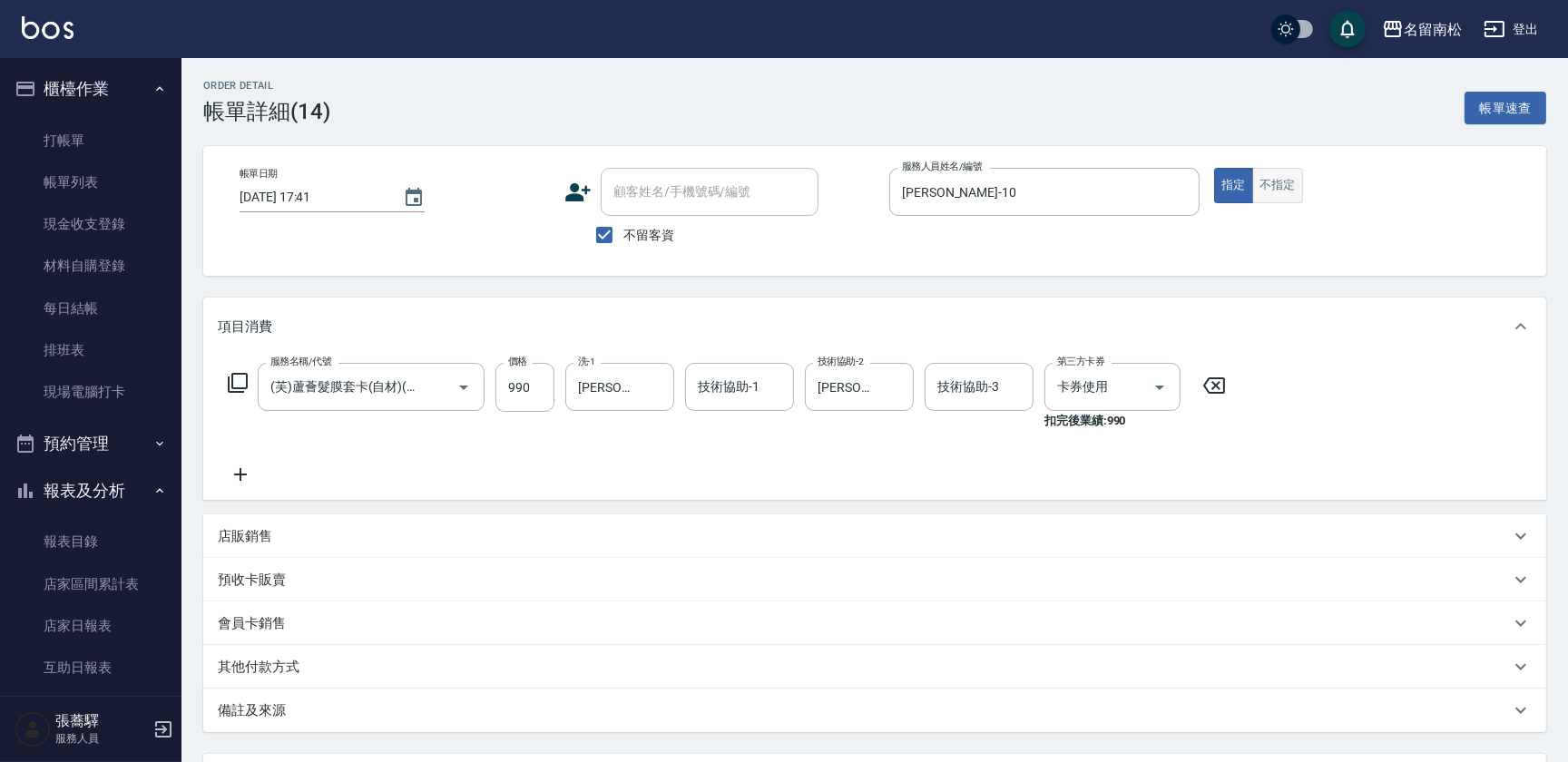
click at [1265, 196] on button "不指定" at bounding box center [1277, 185] width 51 height 35
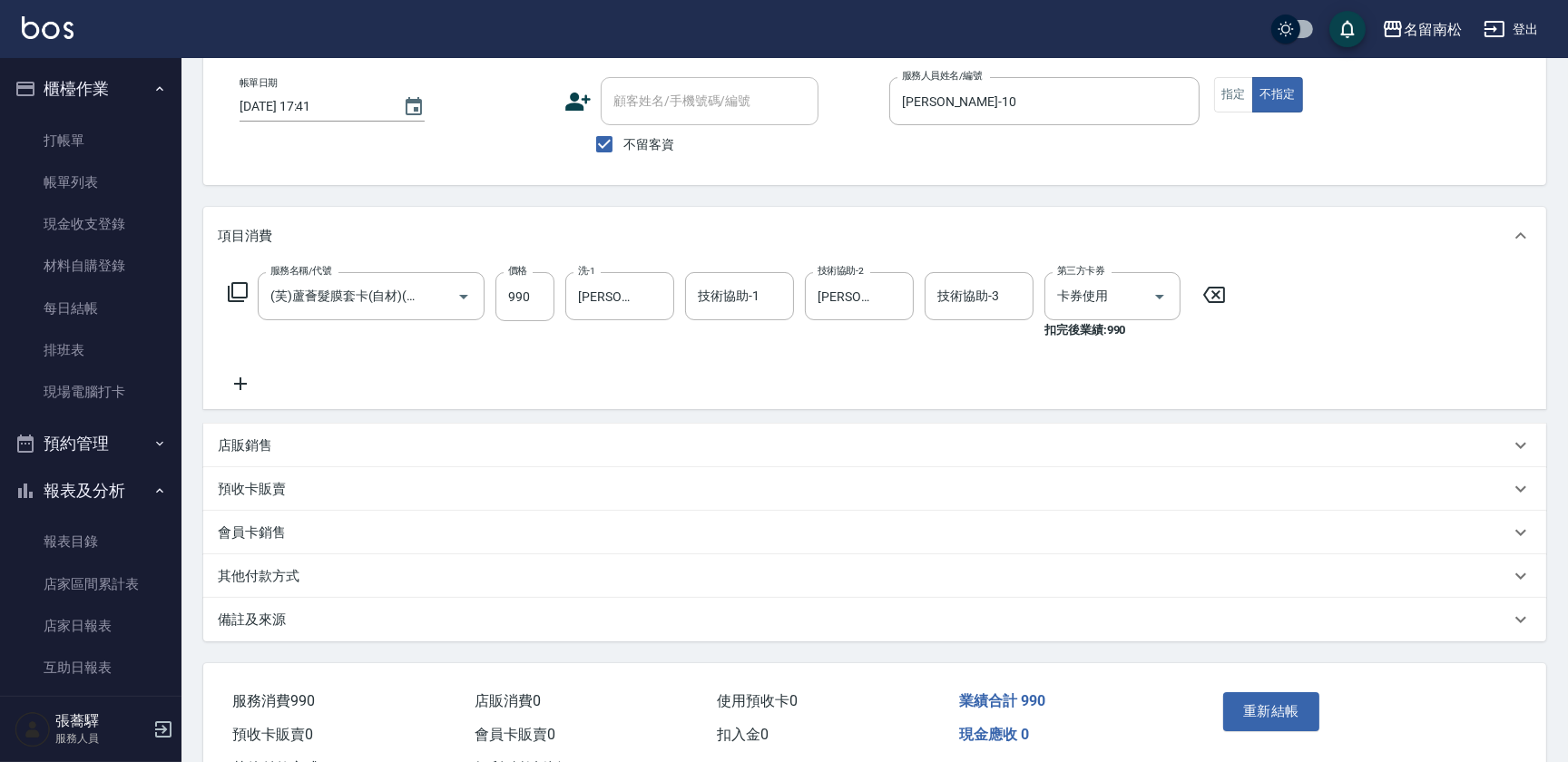
scroll to position [163, 0]
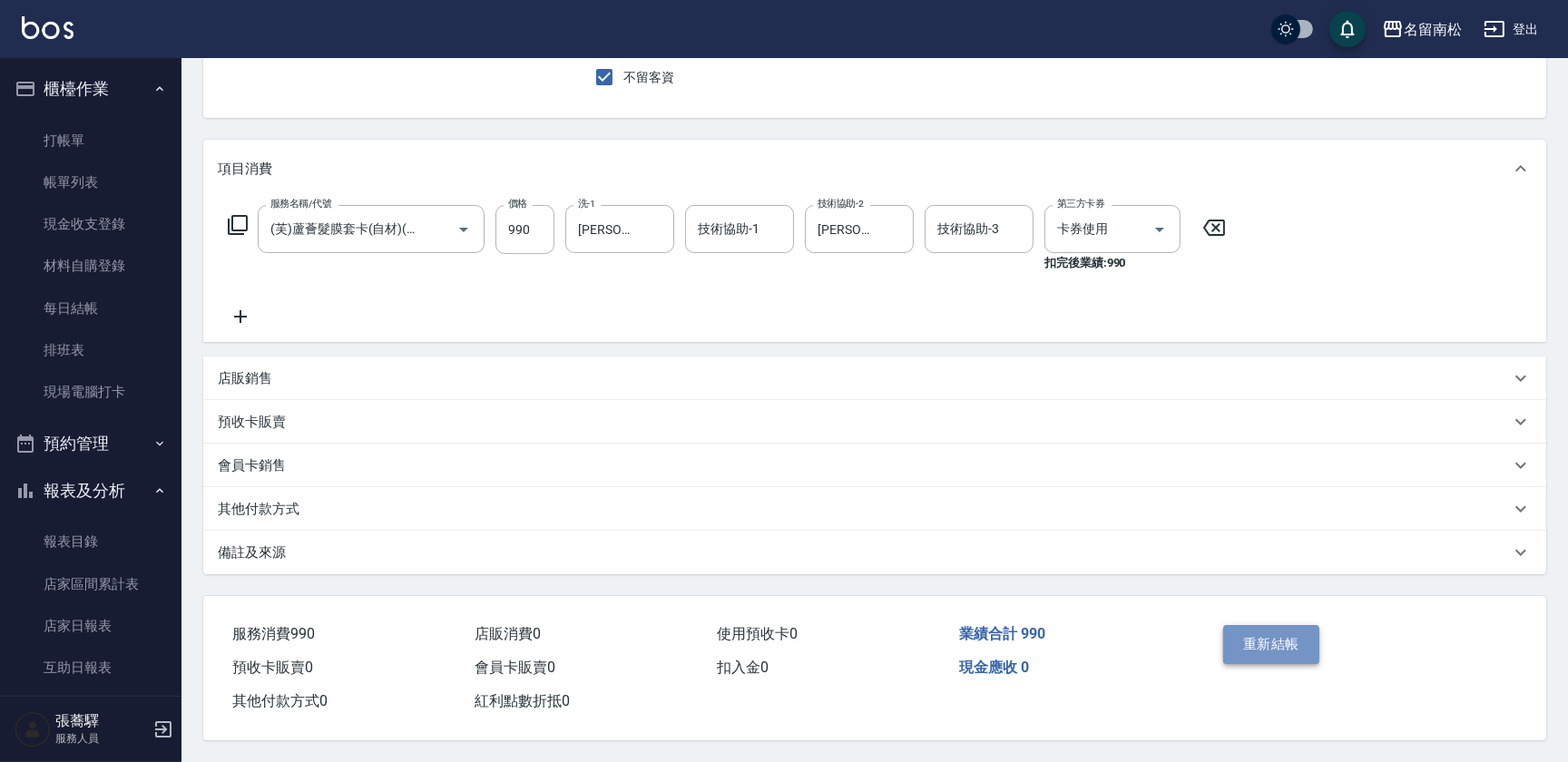
click at [1292, 640] on button "重新結帳" at bounding box center [1271, 644] width 96 height 38
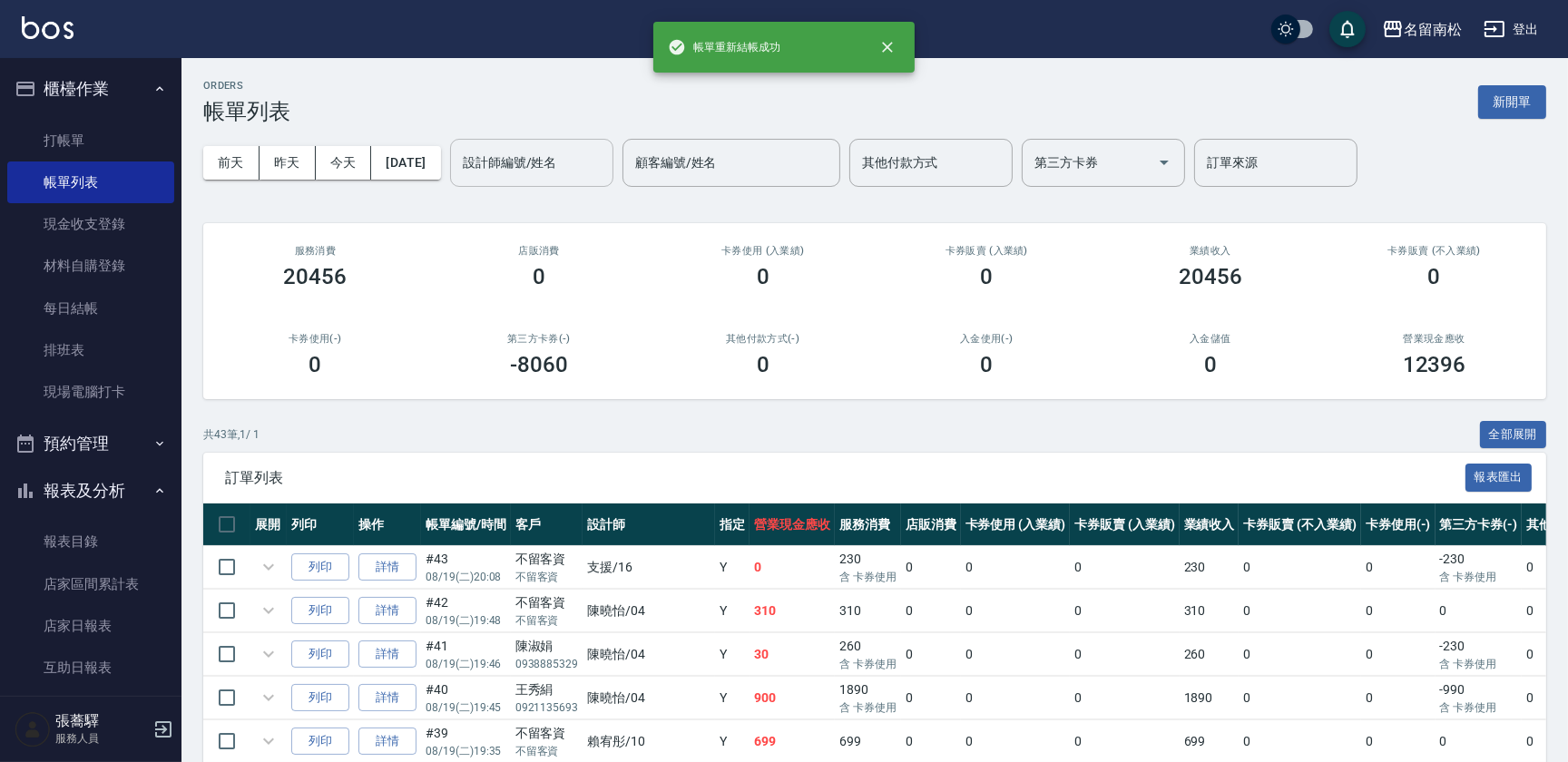
click at [524, 164] on input "設計師編號/姓名" at bounding box center [531, 163] width 147 height 32
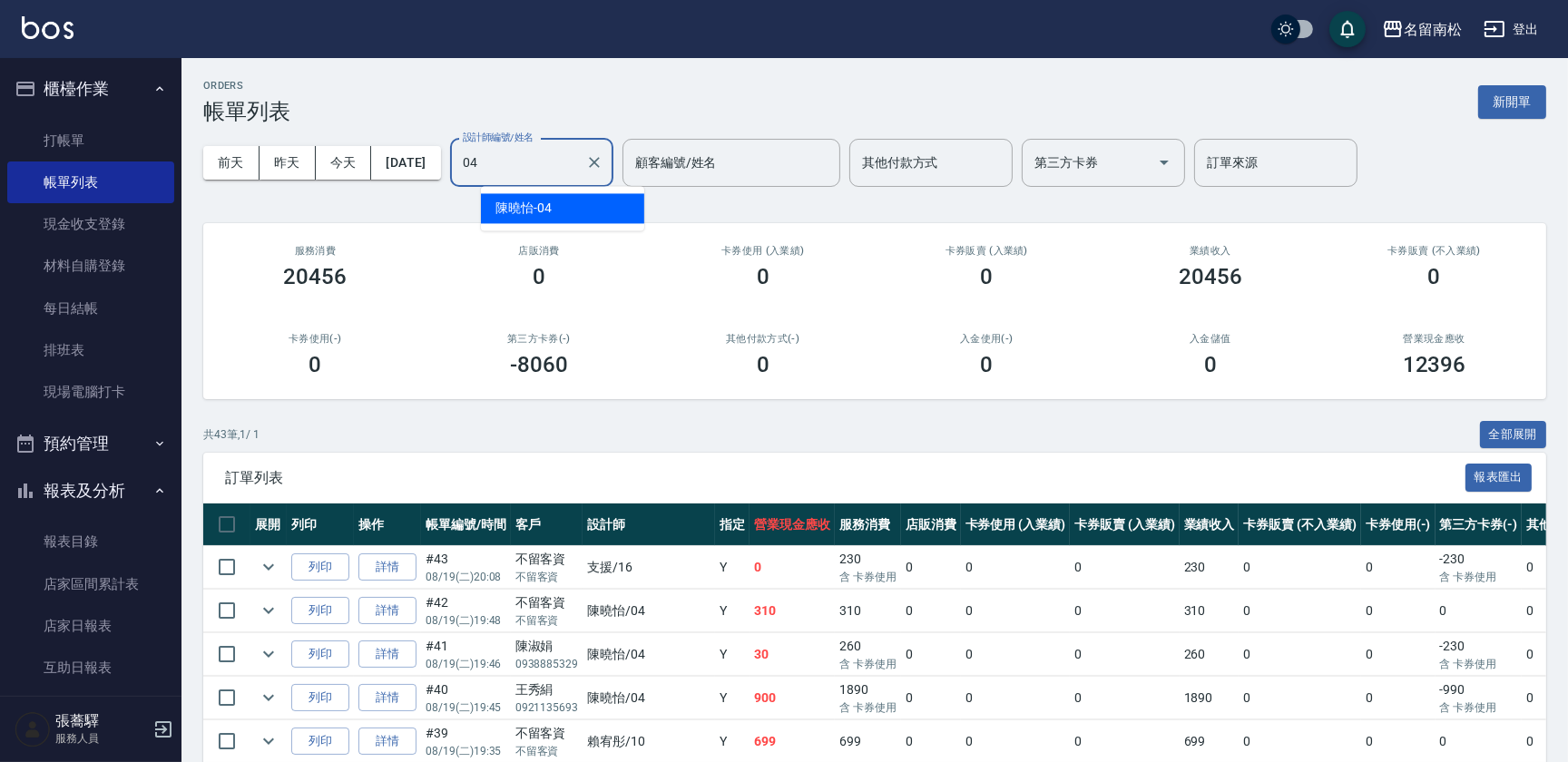
type input "0"
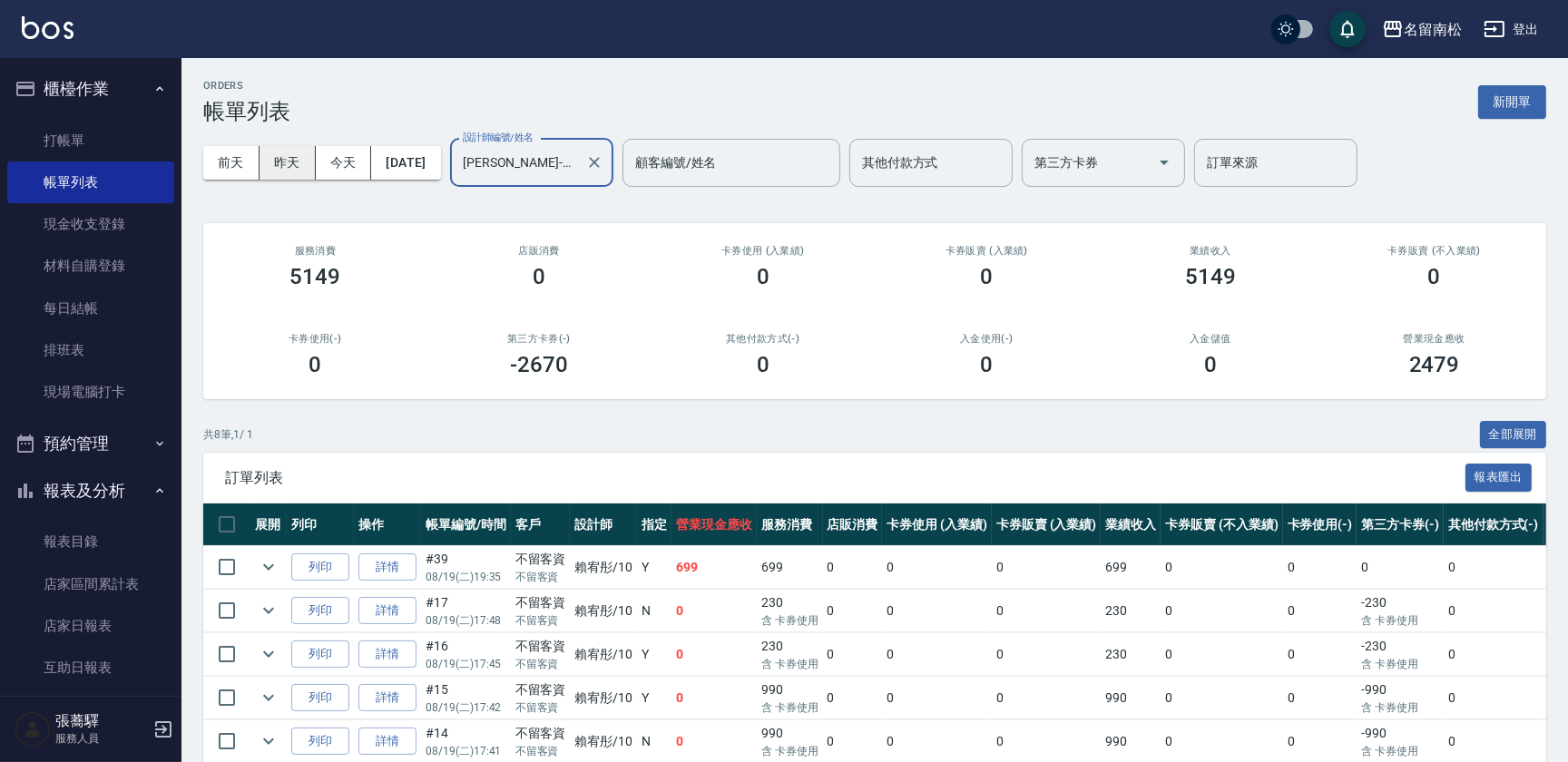
type input "[PERSON_NAME]-10"
click at [291, 163] on button "昨天" at bounding box center [287, 163] width 56 height 34
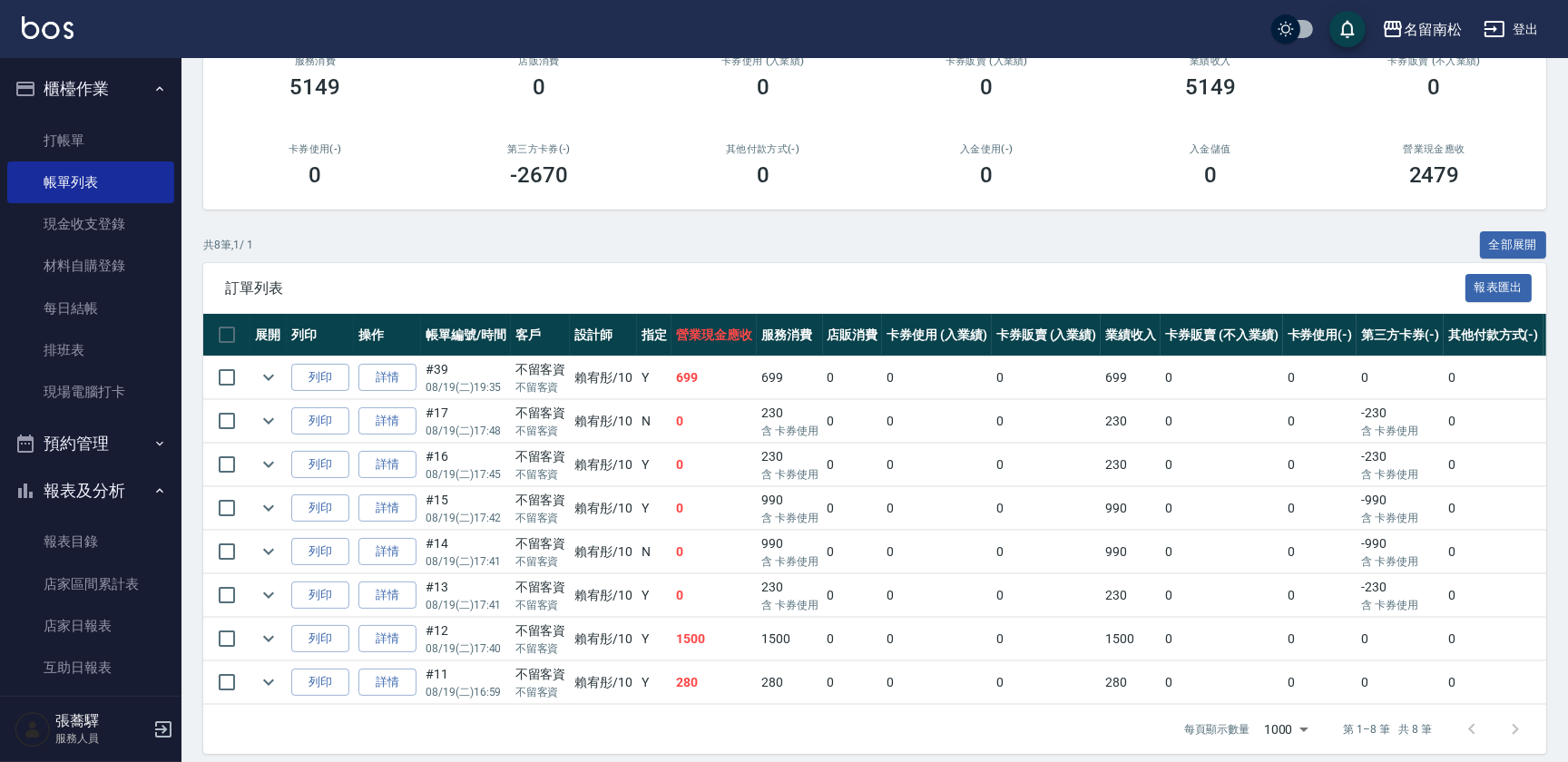
scroll to position [213, 0]
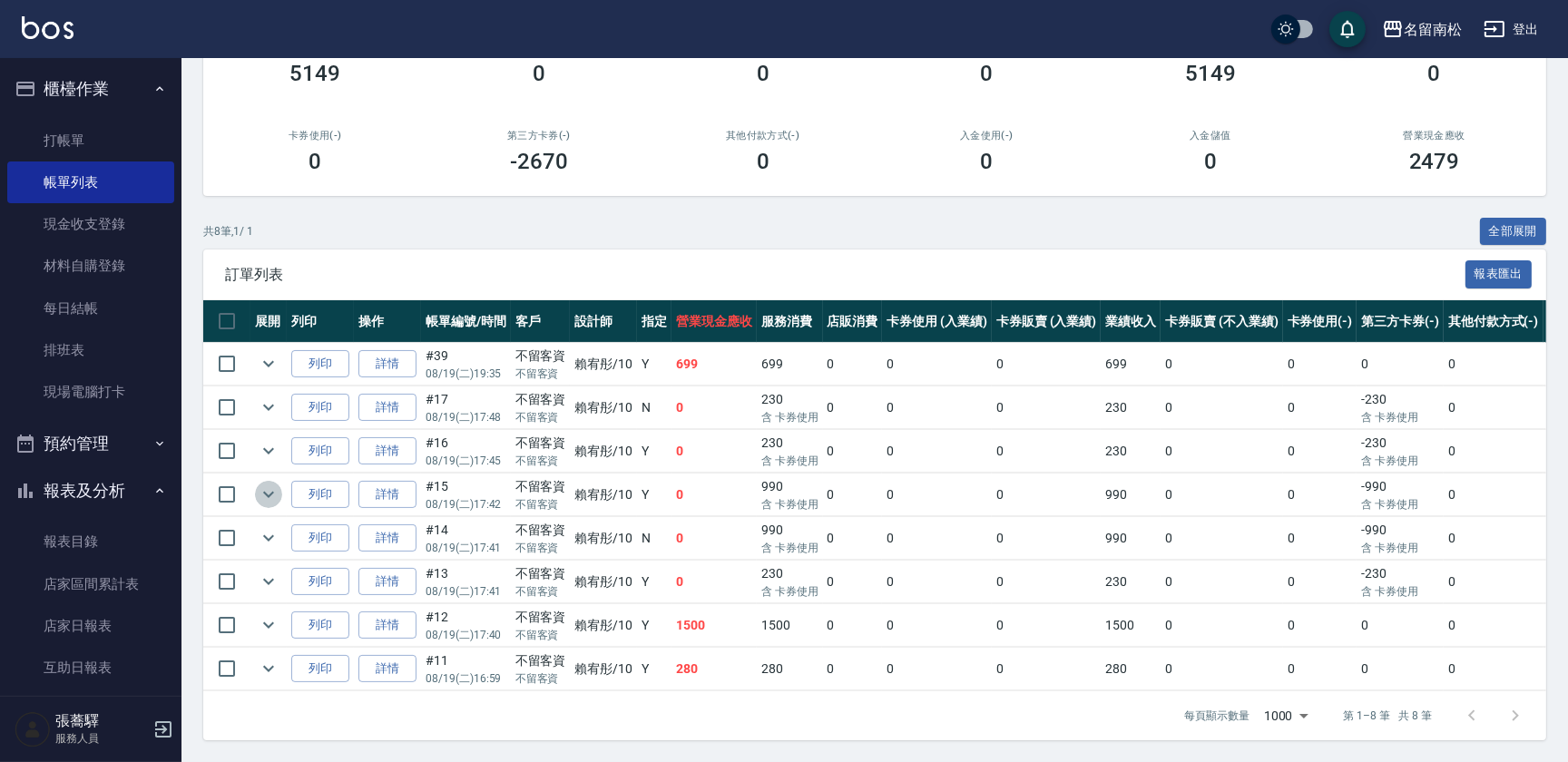
click at [274, 484] on icon "expand row" at bounding box center [268, 495] width 22 height 22
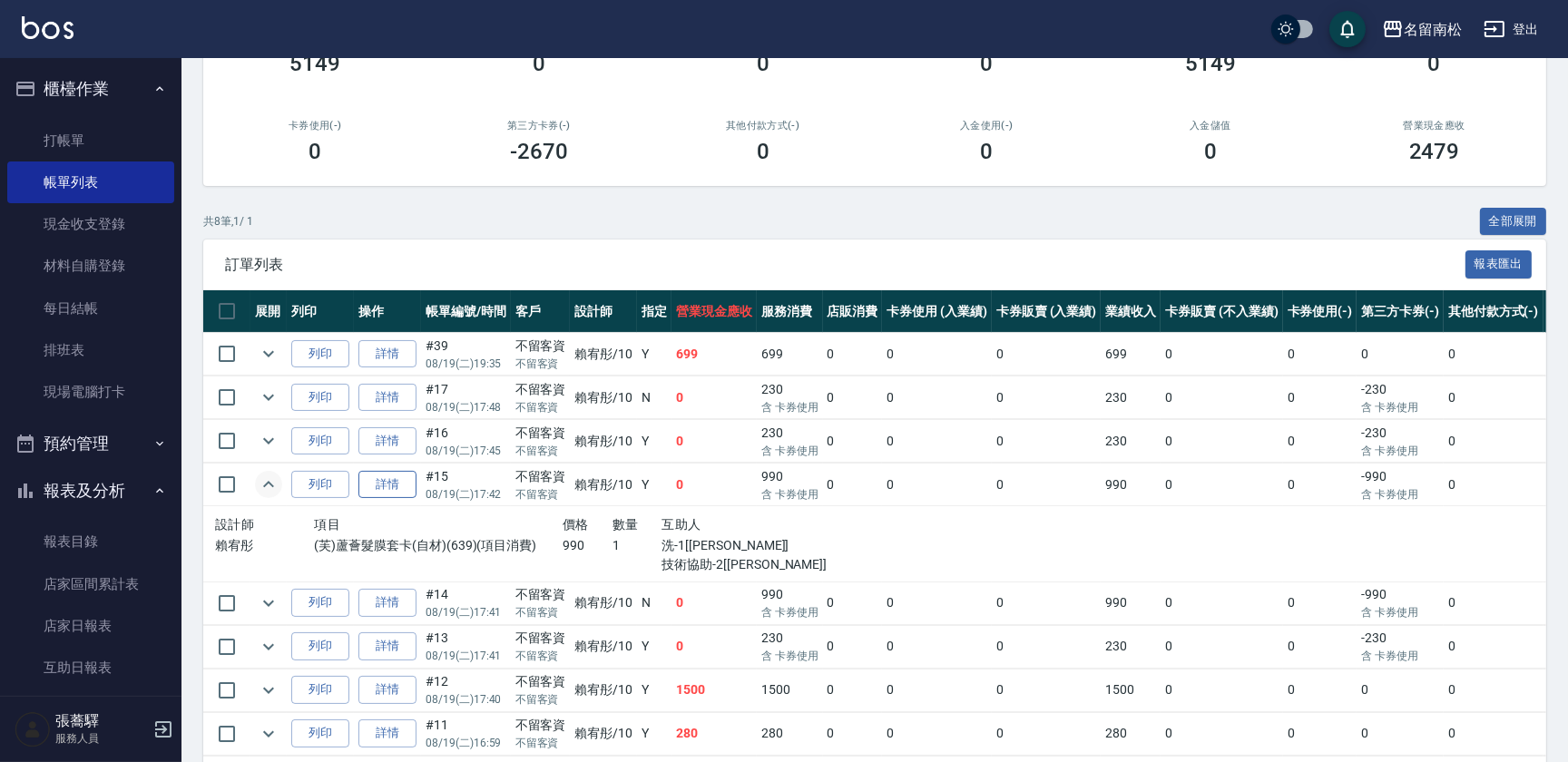
click at [388, 486] on link "詳情" at bounding box center [387, 485] width 58 height 28
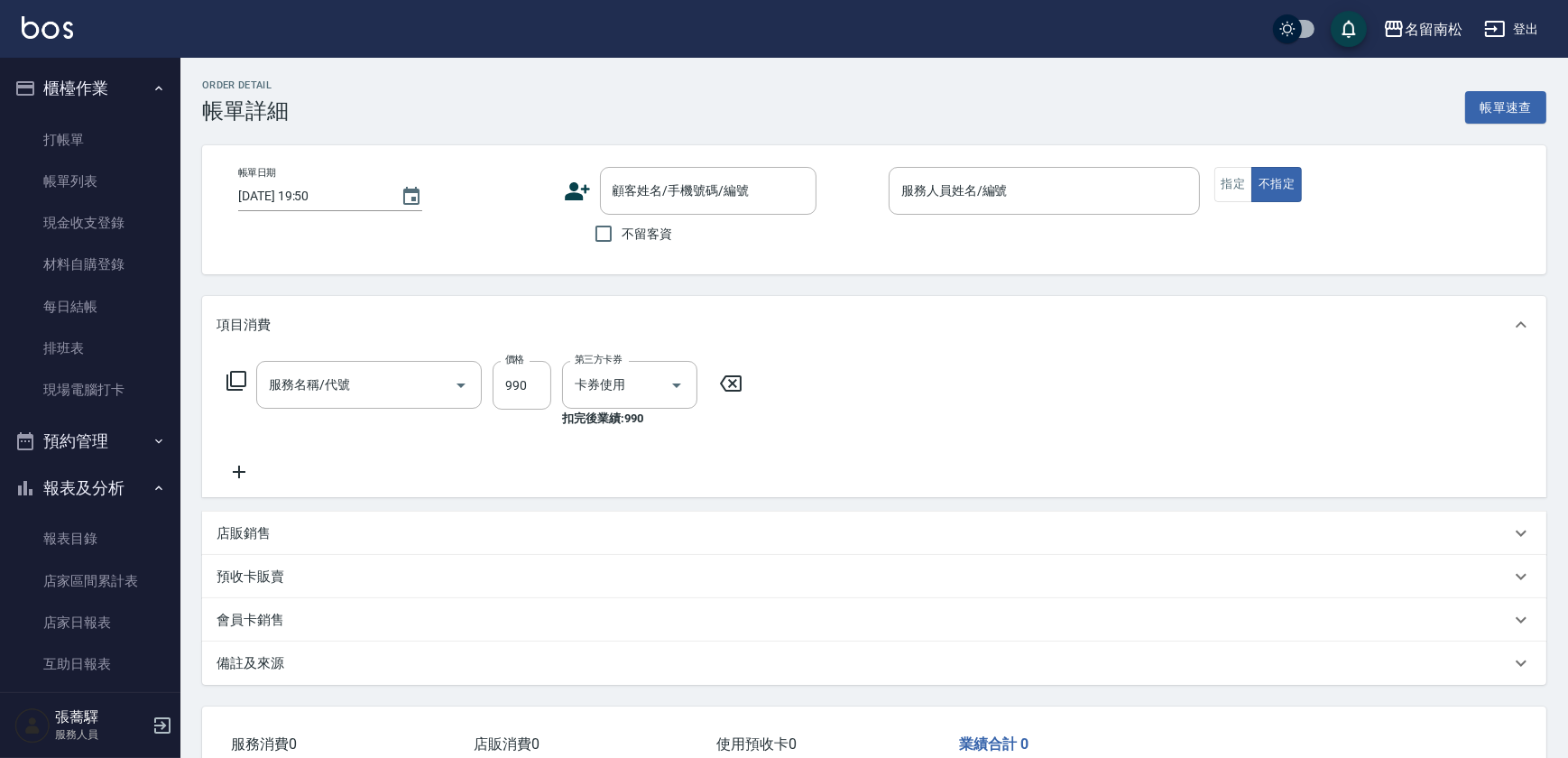
type input "[DATE] 17:42"
checkbox input "true"
type input "[PERSON_NAME]-10"
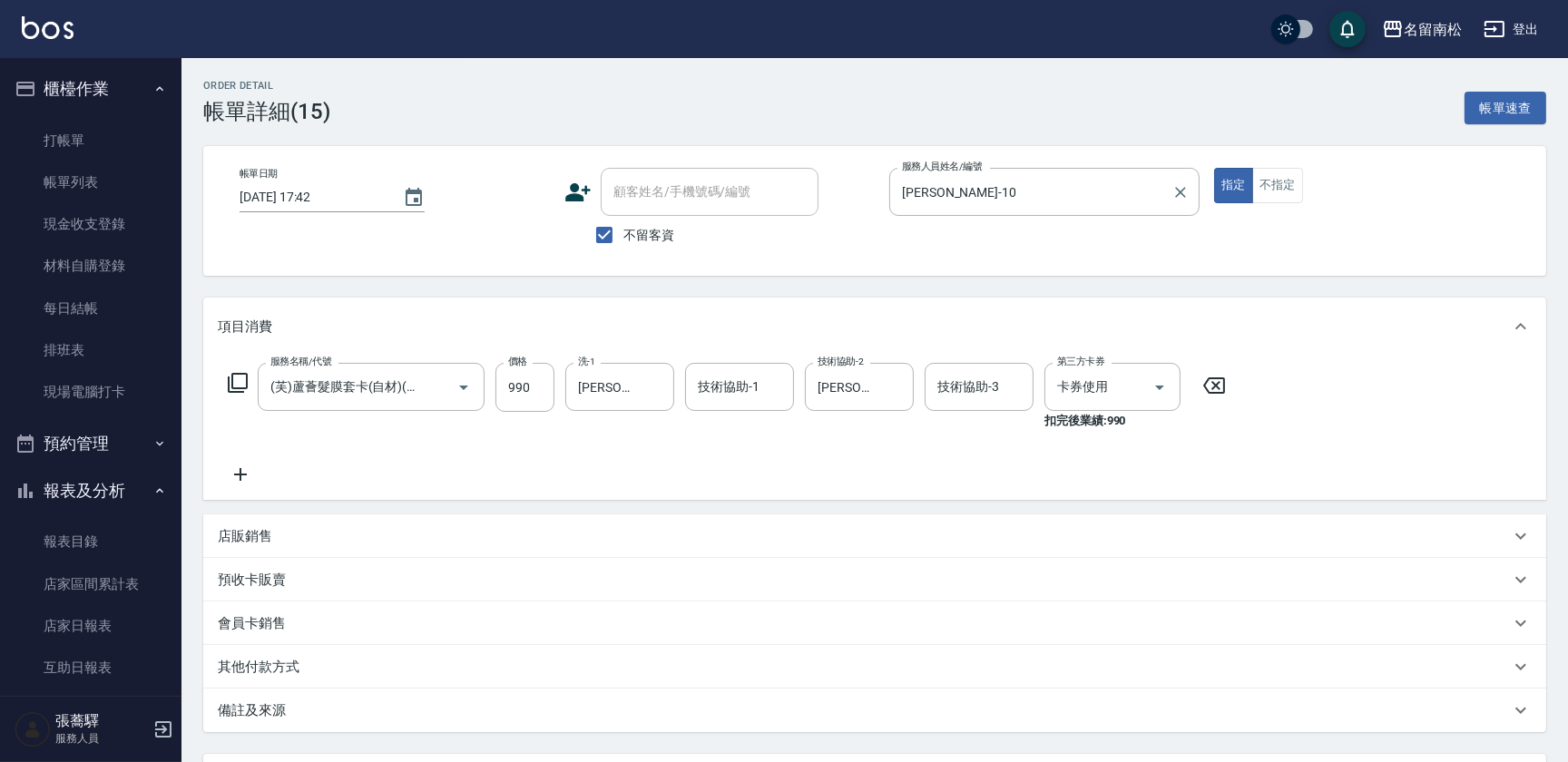
type input "(芙)蘆薈髮膜套卡(自材)(639)"
click at [1271, 174] on button "不指定" at bounding box center [1277, 185] width 51 height 35
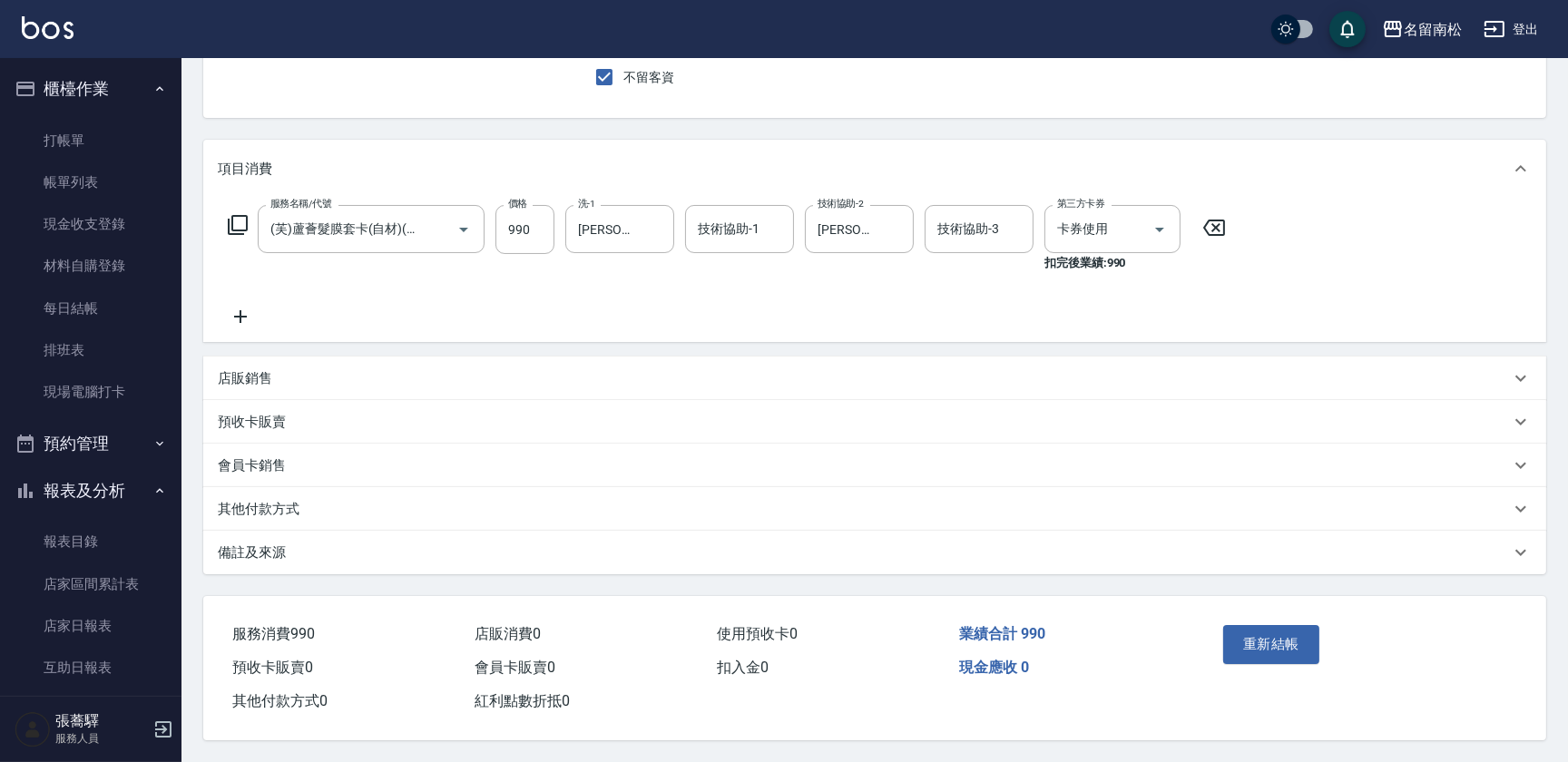
scroll to position [163, 0]
click at [1252, 625] on button "重新結帳" at bounding box center [1271, 644] width 96 height 38
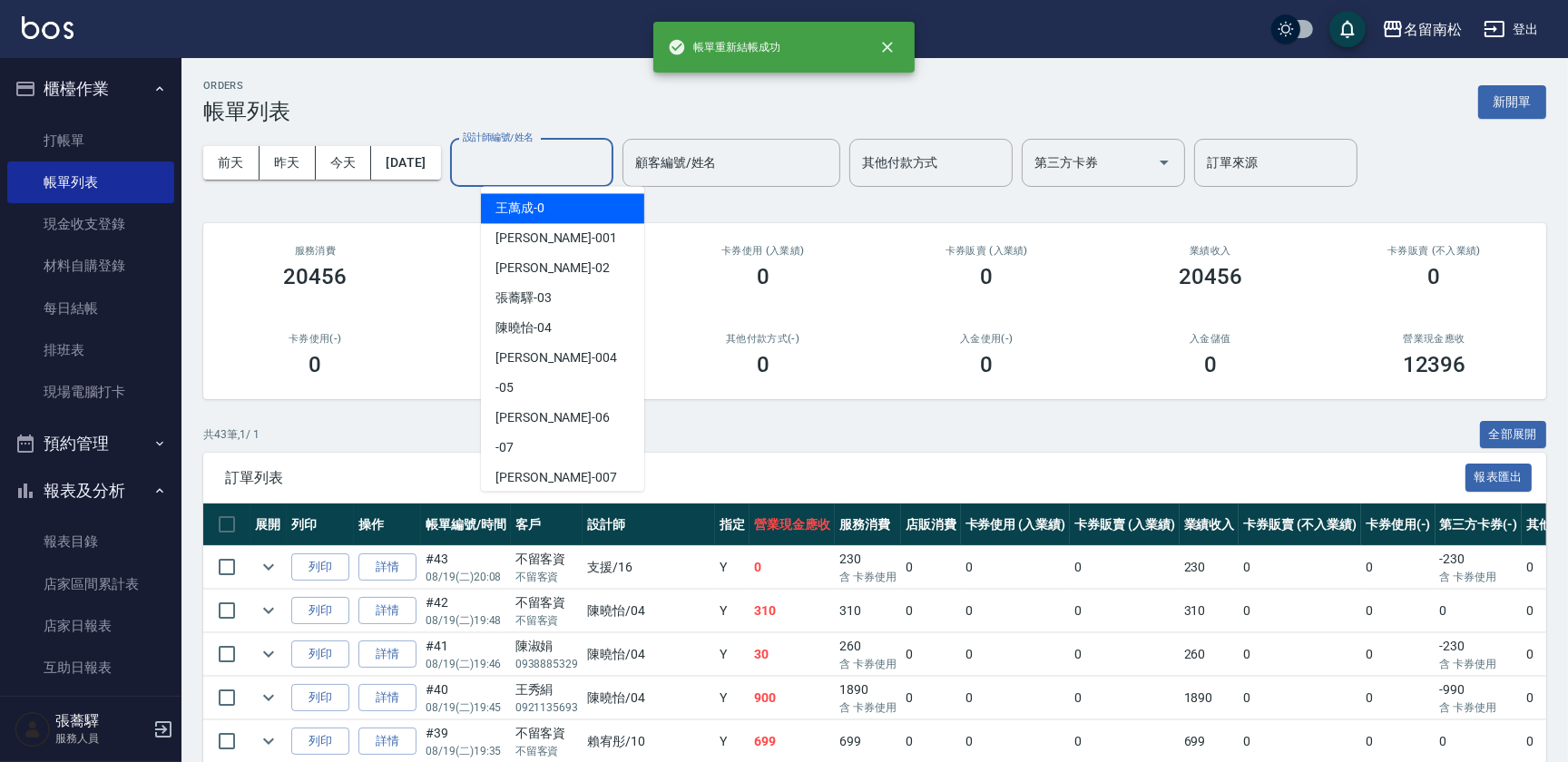
drag, startPoint x: 551, startPoint y: 161, endPoint x: 539, endPoint y: 166, distance: 13.0
click at [551, 162] on input "設計師編號/姓名" at bounding box center [531, 163] width 147 height 32
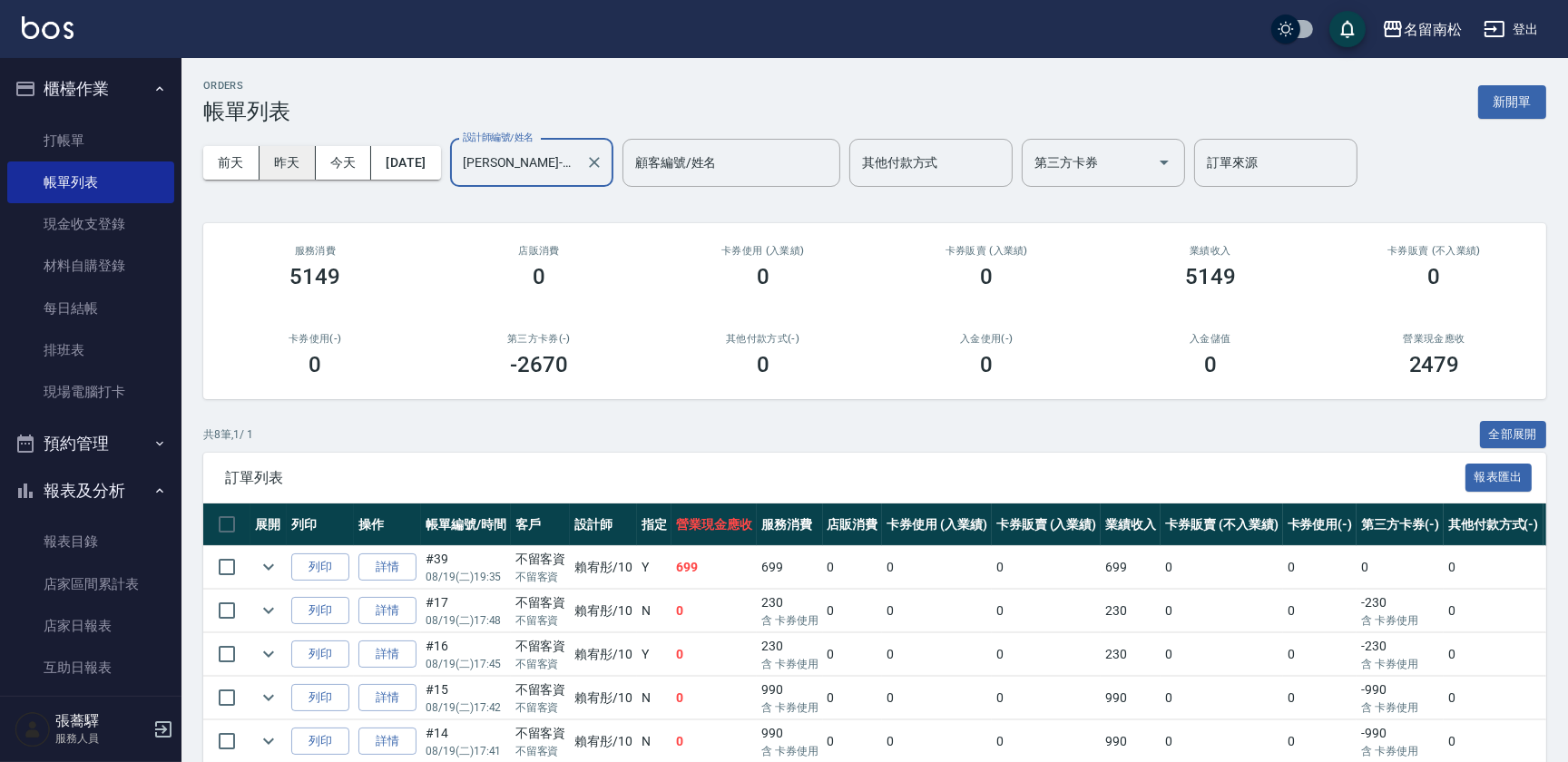
type input "[PERSON_NAME]-10"
click at [268, 166] on button "昨天" at bounding box center [287, 163] width 56 height 34
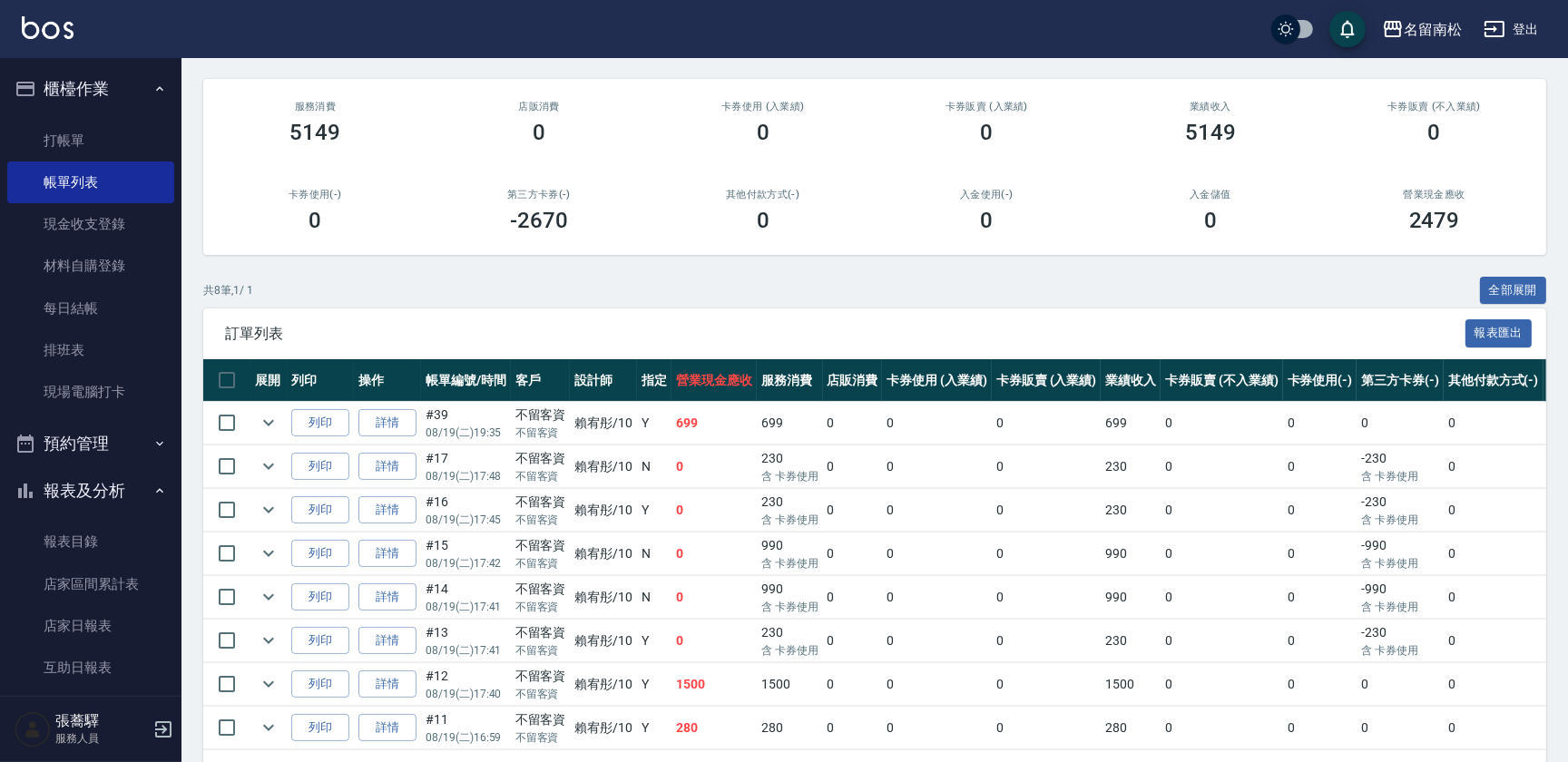
scroll to position [213, 0]
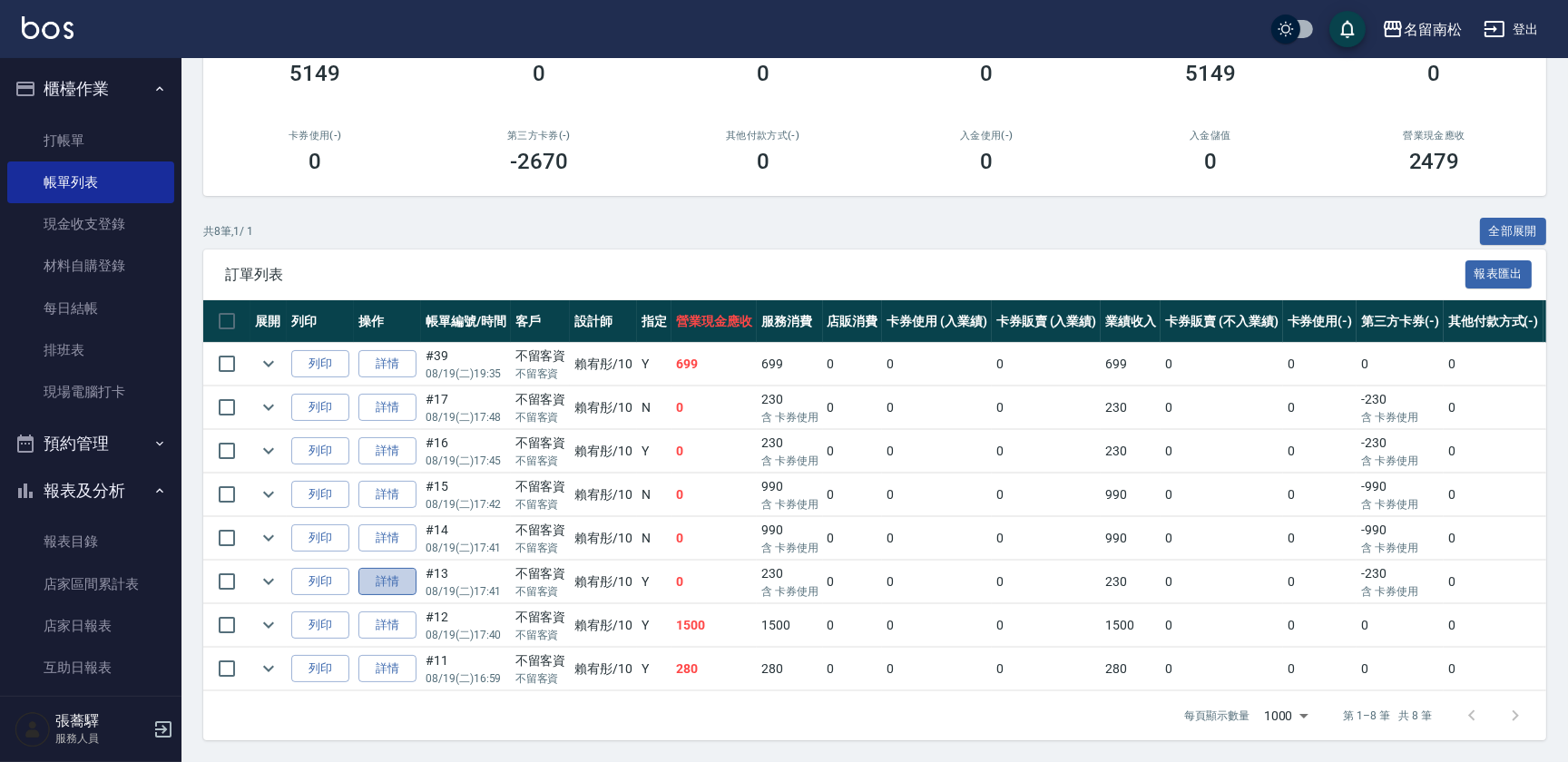
click at [371, 575] on link "詳情" at bounding box center [387, 581] width 58 height 28
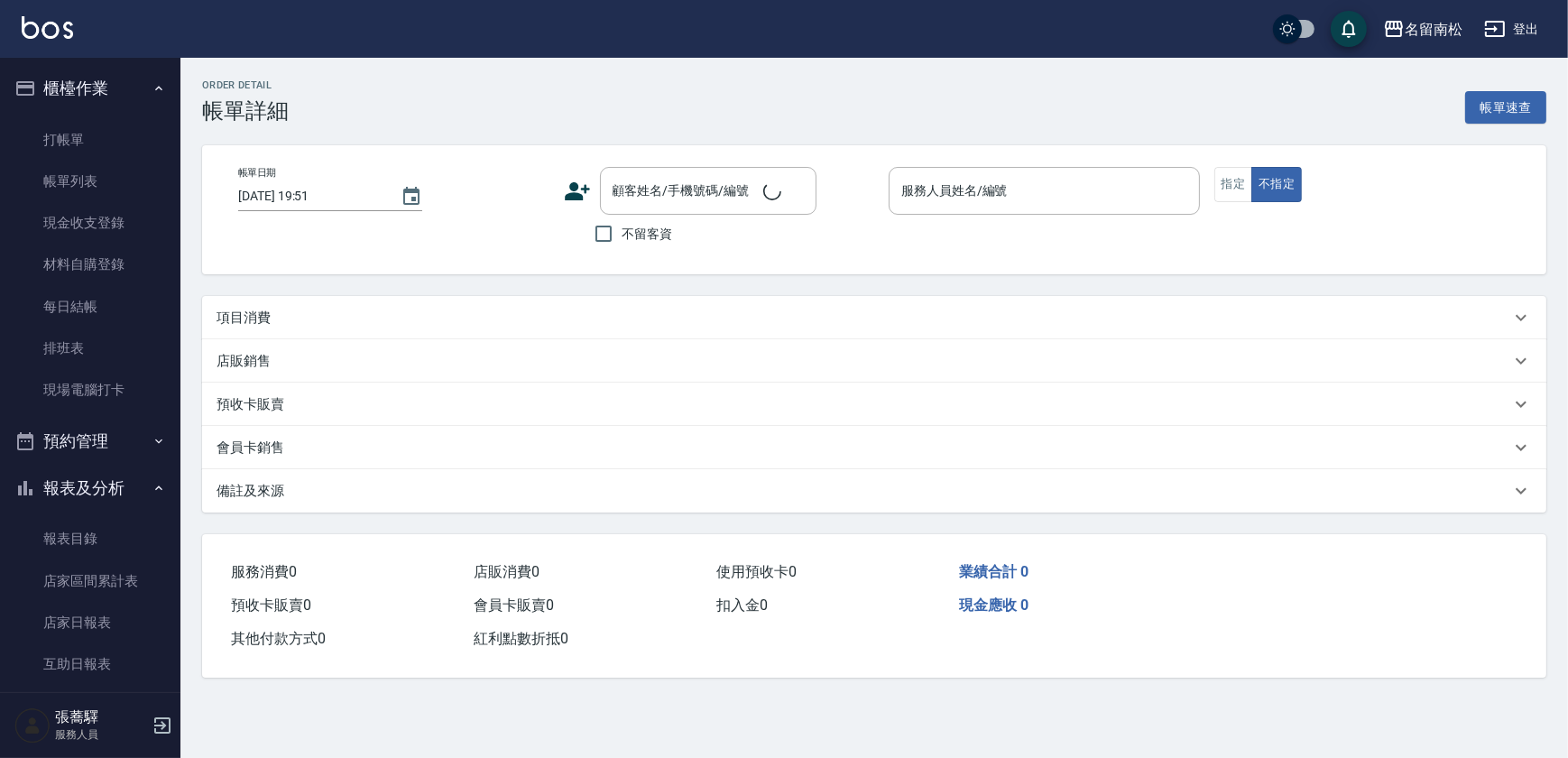
type input "[DATE] 17:41"
checkbox input "true"
type input "[PERSON_NAME]-10"
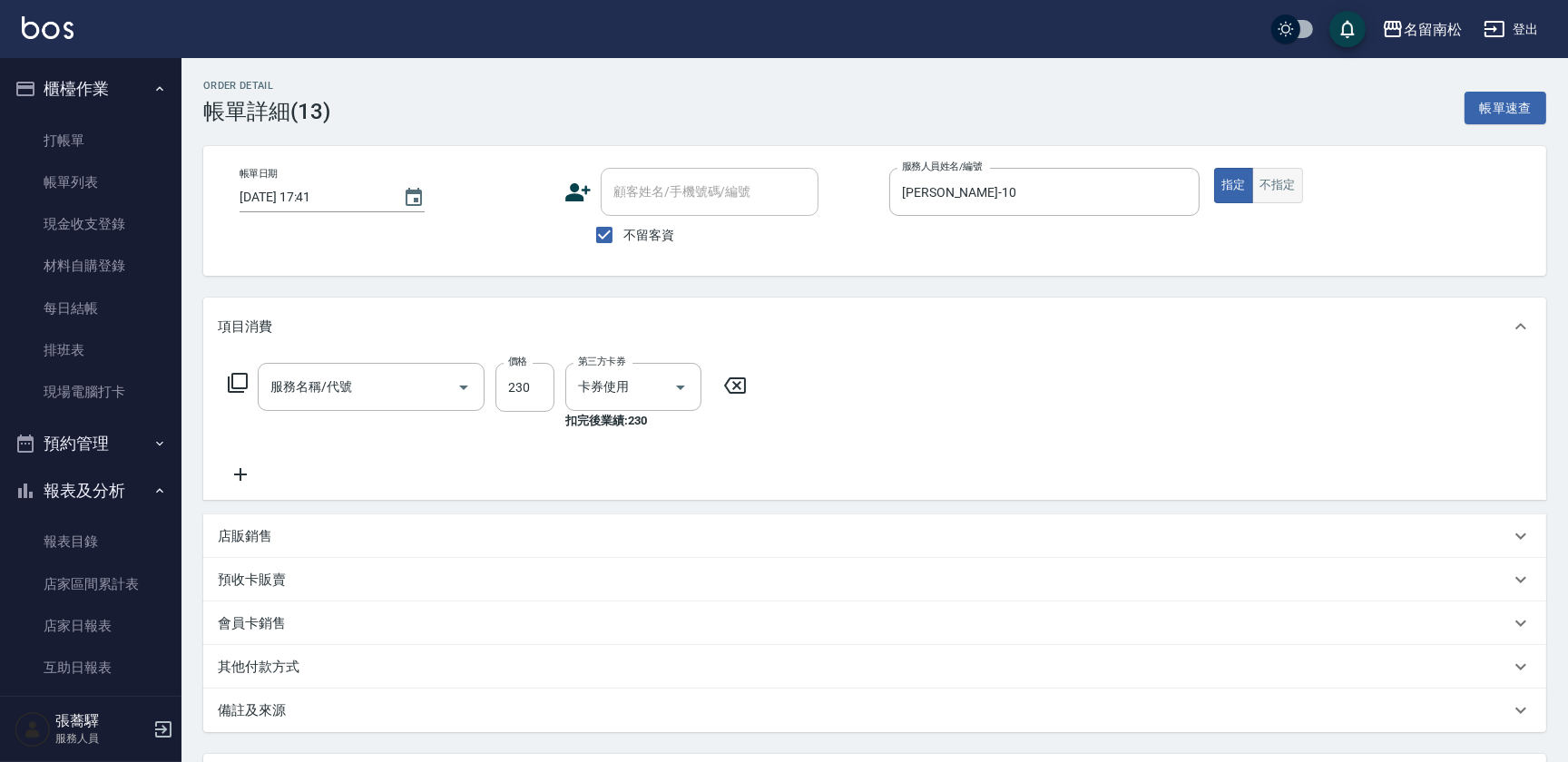
type input "洗髮(卡)230(224)"
click at [1271, 195] on button "不指定" at bounding box center [1277, 185] width 51 height 35
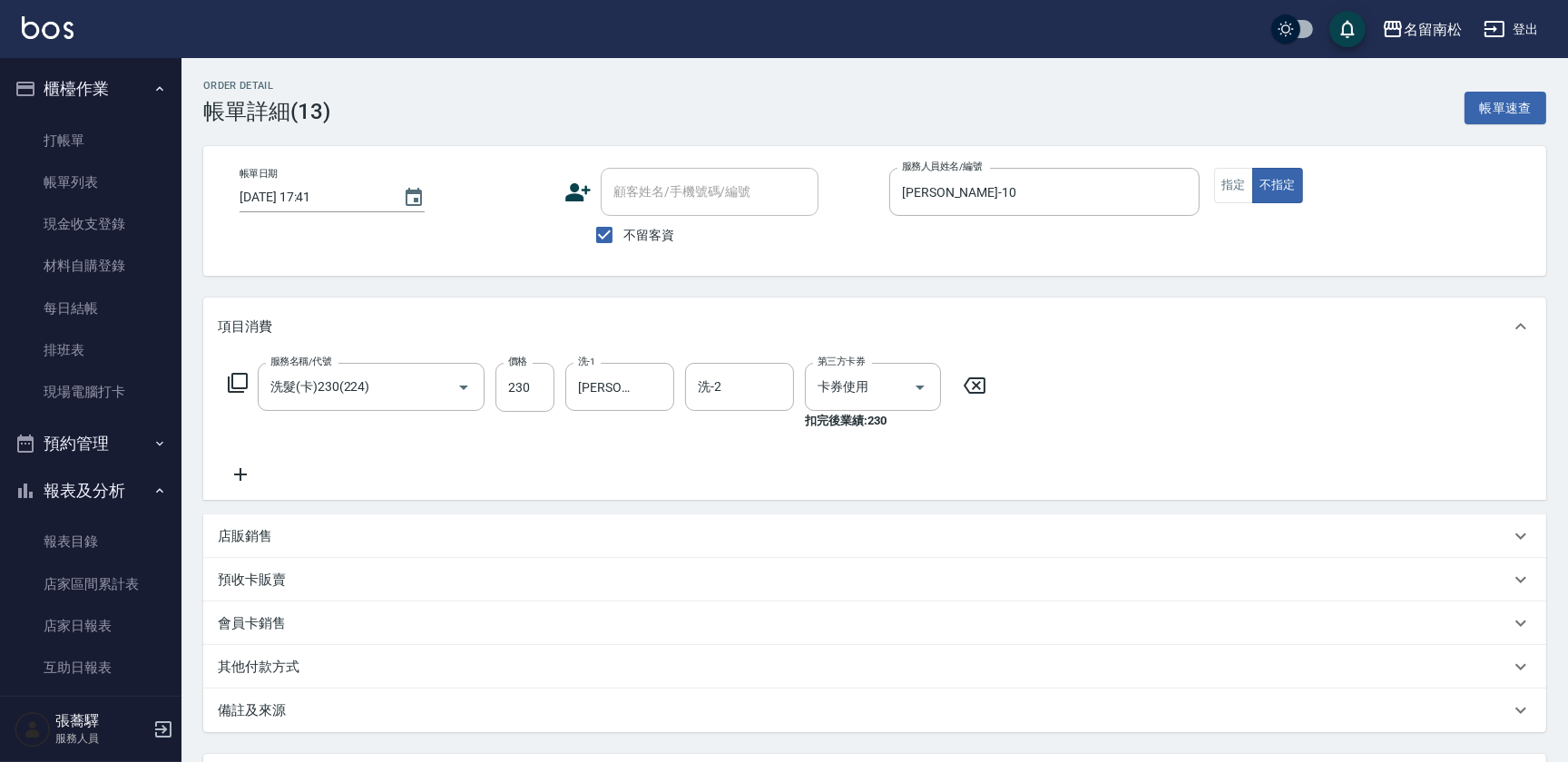
scroll to position [163, 0]
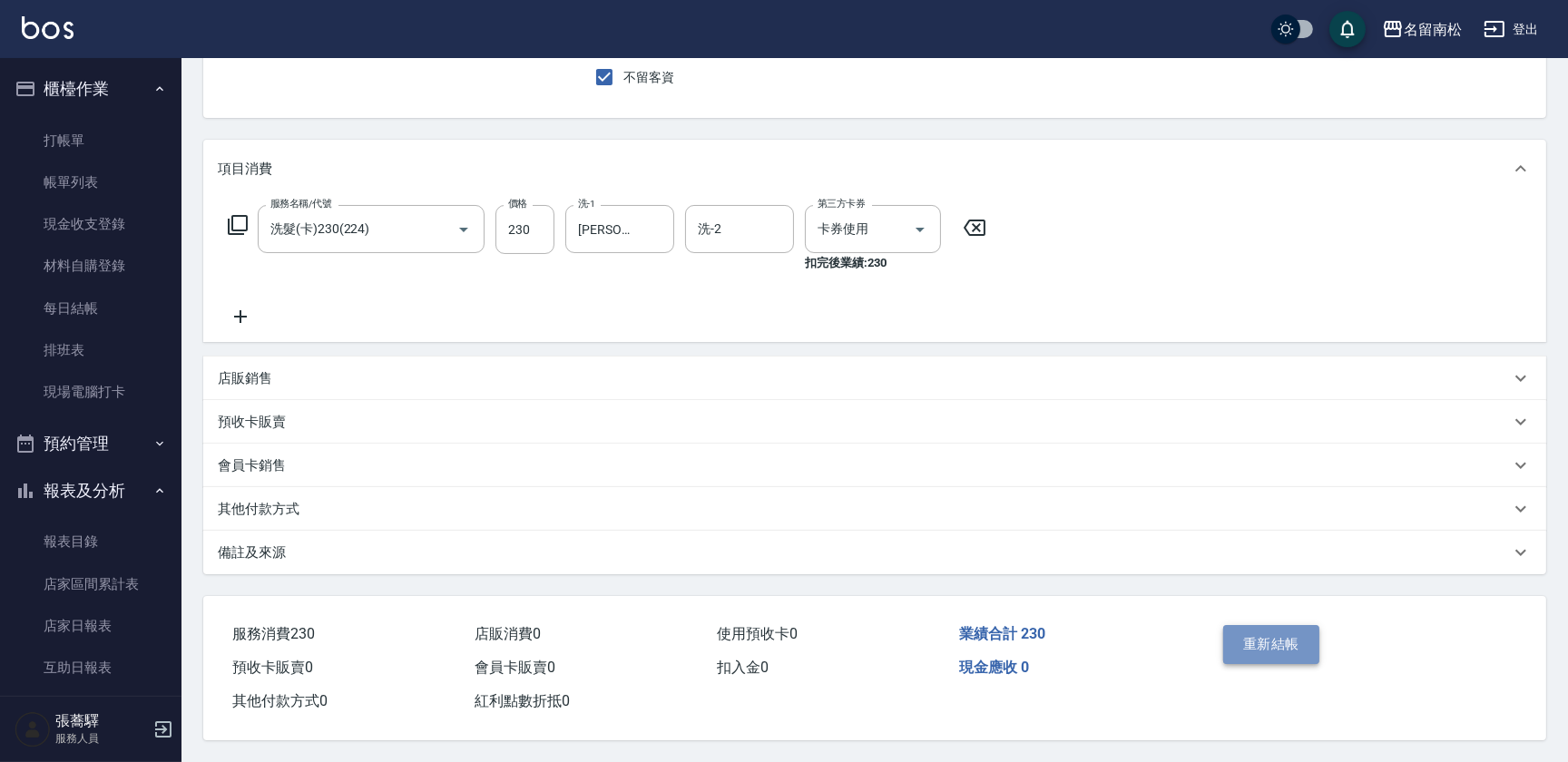
click at [1279, 638] on button "重新結帳" at bounding box center [1271, 644] width 96 height 38
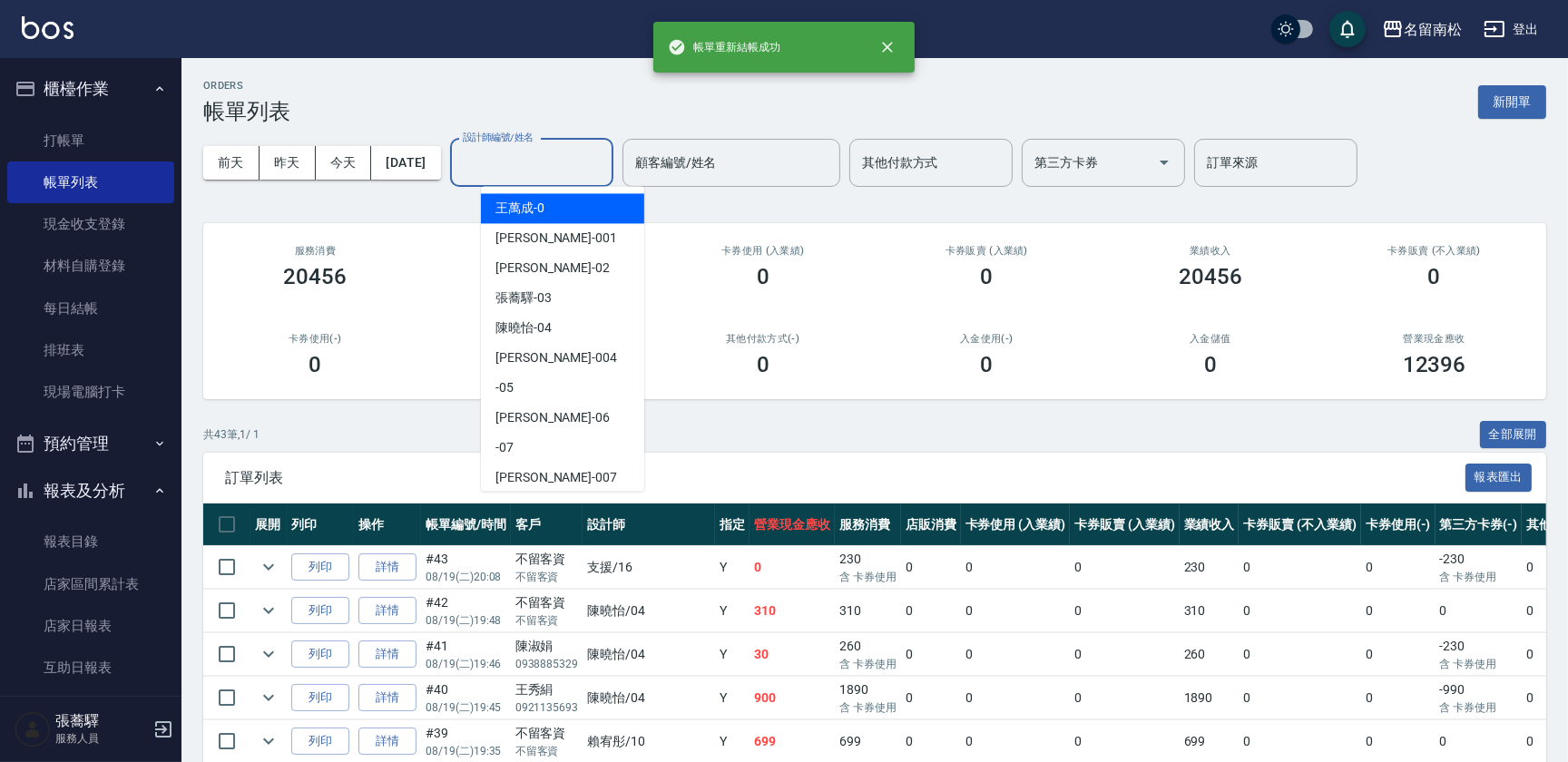
click at [525, 164] on input "設計師編號/姓名" at bounding box center [531, 163] width 147 height 32
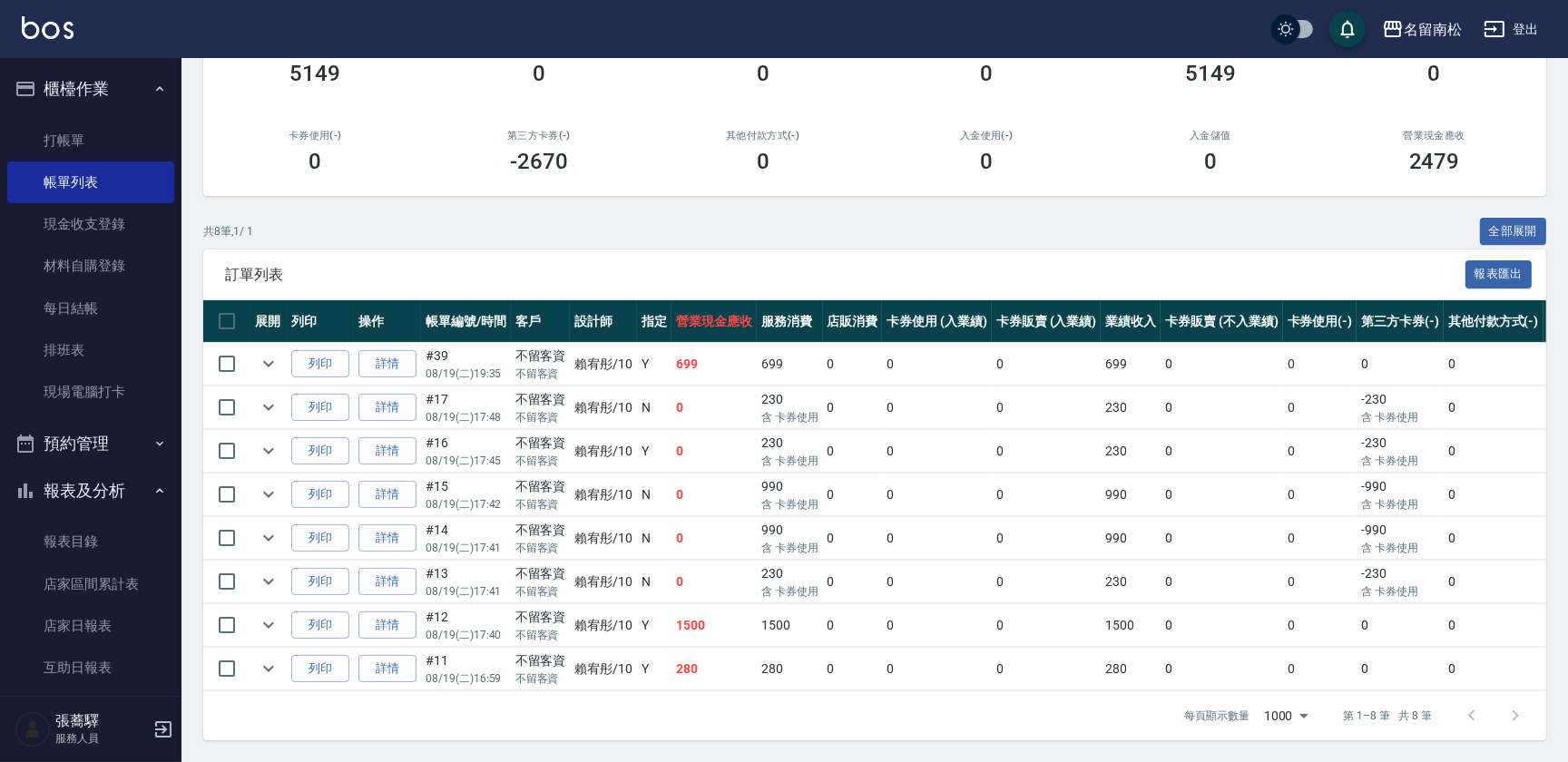
scroll to position [213, 0]
type input "[PERSON_NAME]-10"
click at [267, 658] on icon "expand row" at bounding box center [268, 669] width 22 height 22
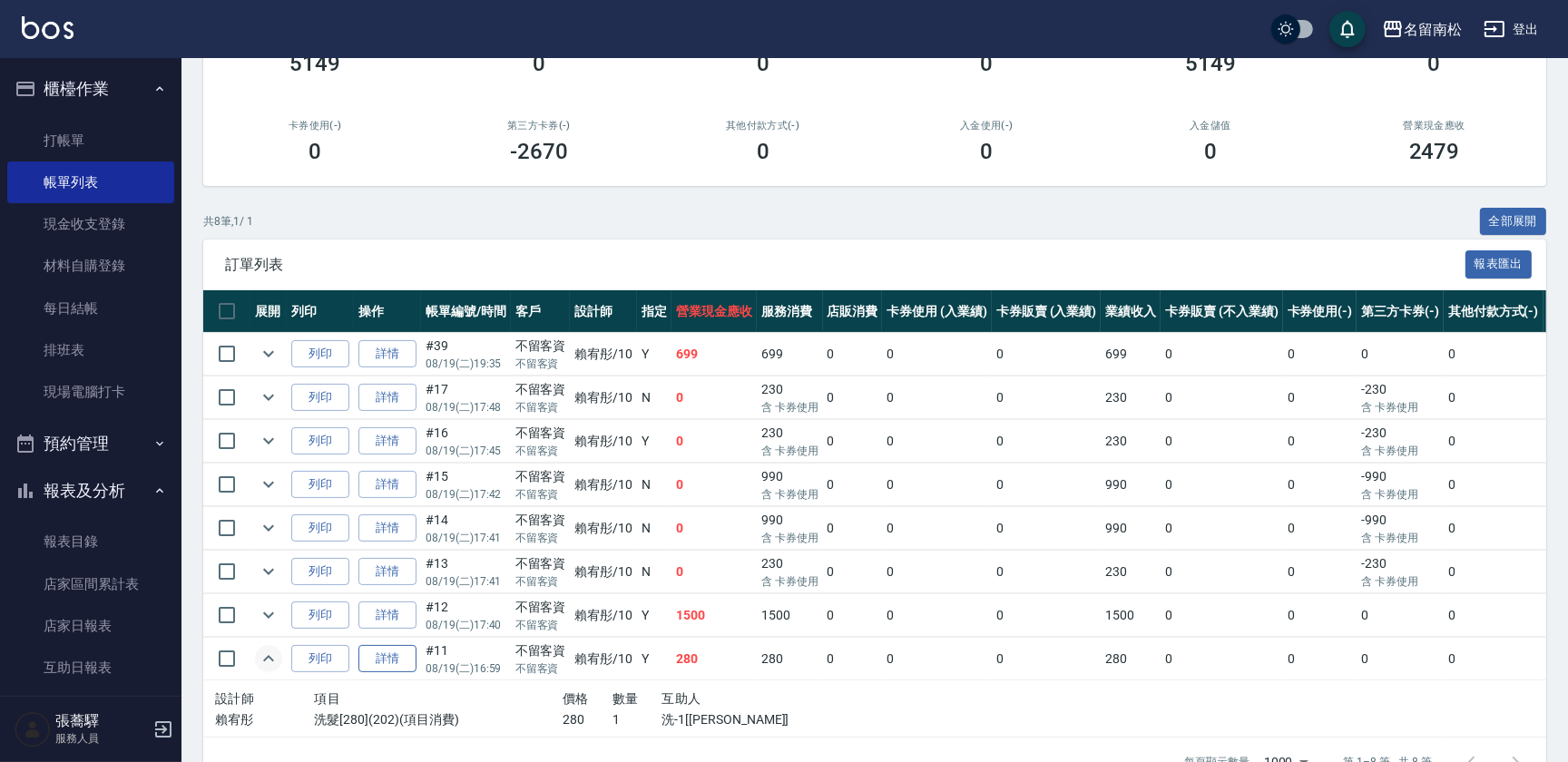
click at [405, 659] on link "詳情" at bounding box center [387, 659] width 58 height 28
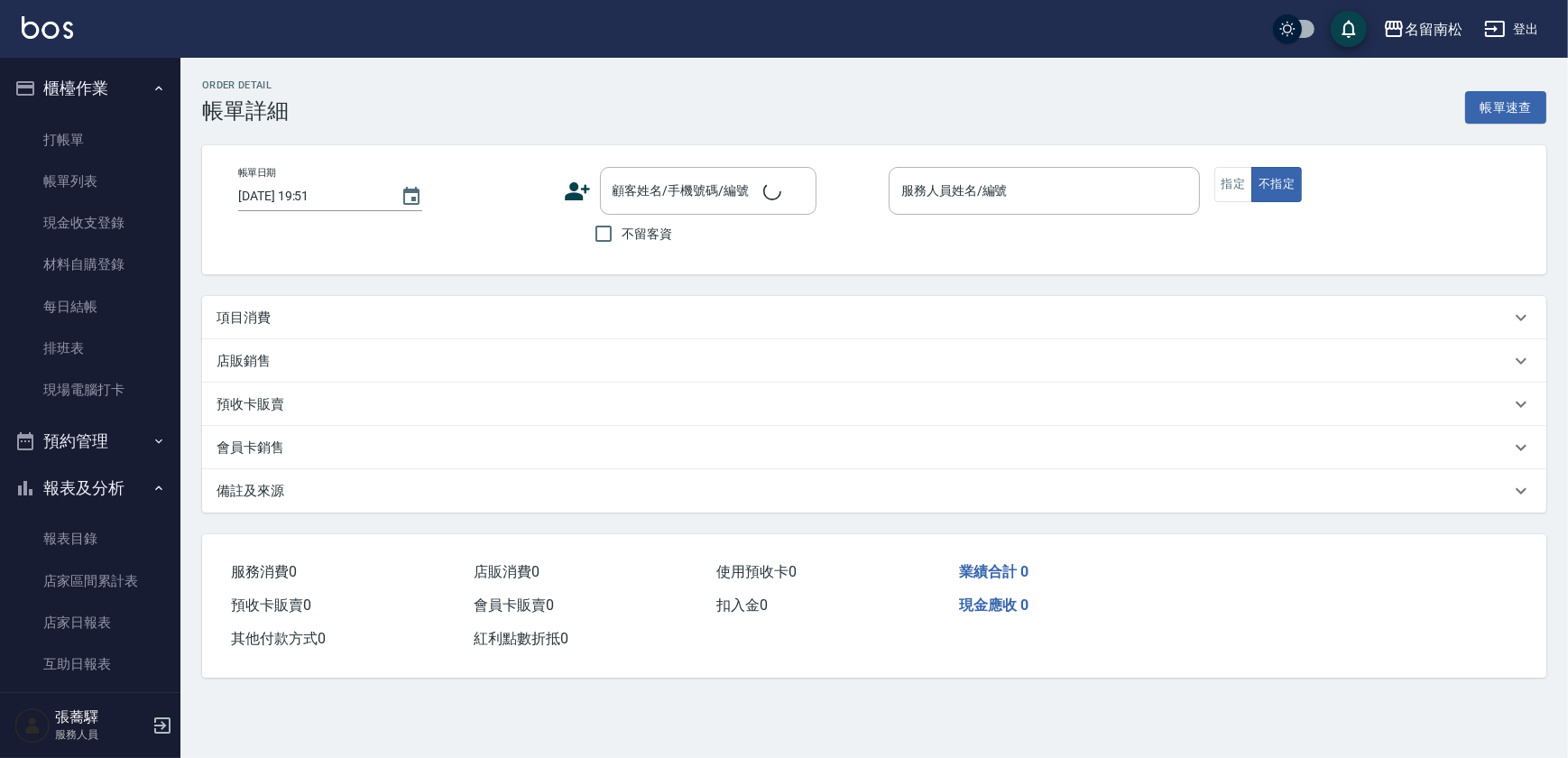
type input "[DATE] 16:59"
checkbox input "true"
type input "[PERSON_NAME]-10"
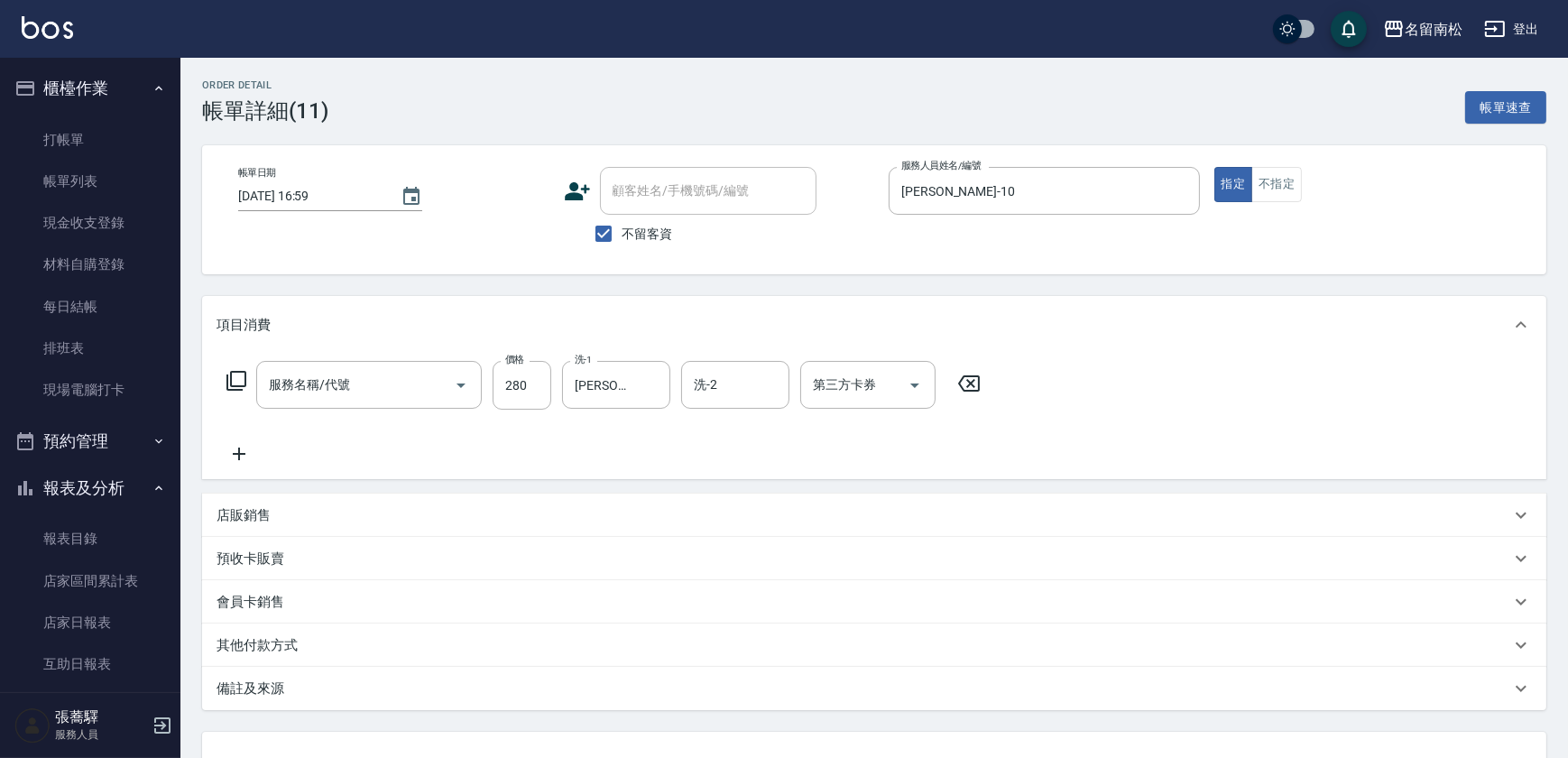
type input "洗髮[280](202)"
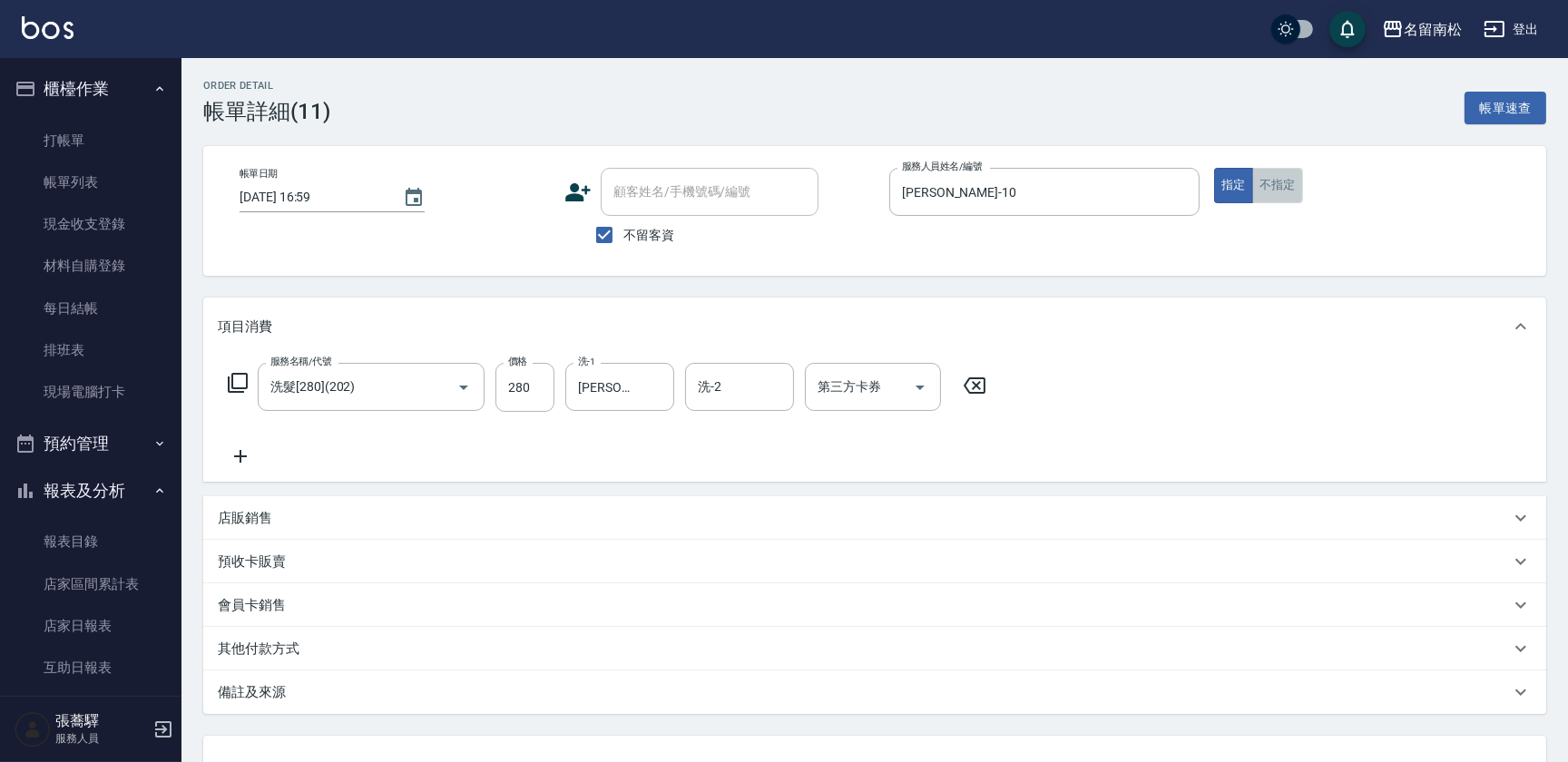
click at [1282, 178] on button "不指定" at bounding box center [1277, 185] width 51 height 35
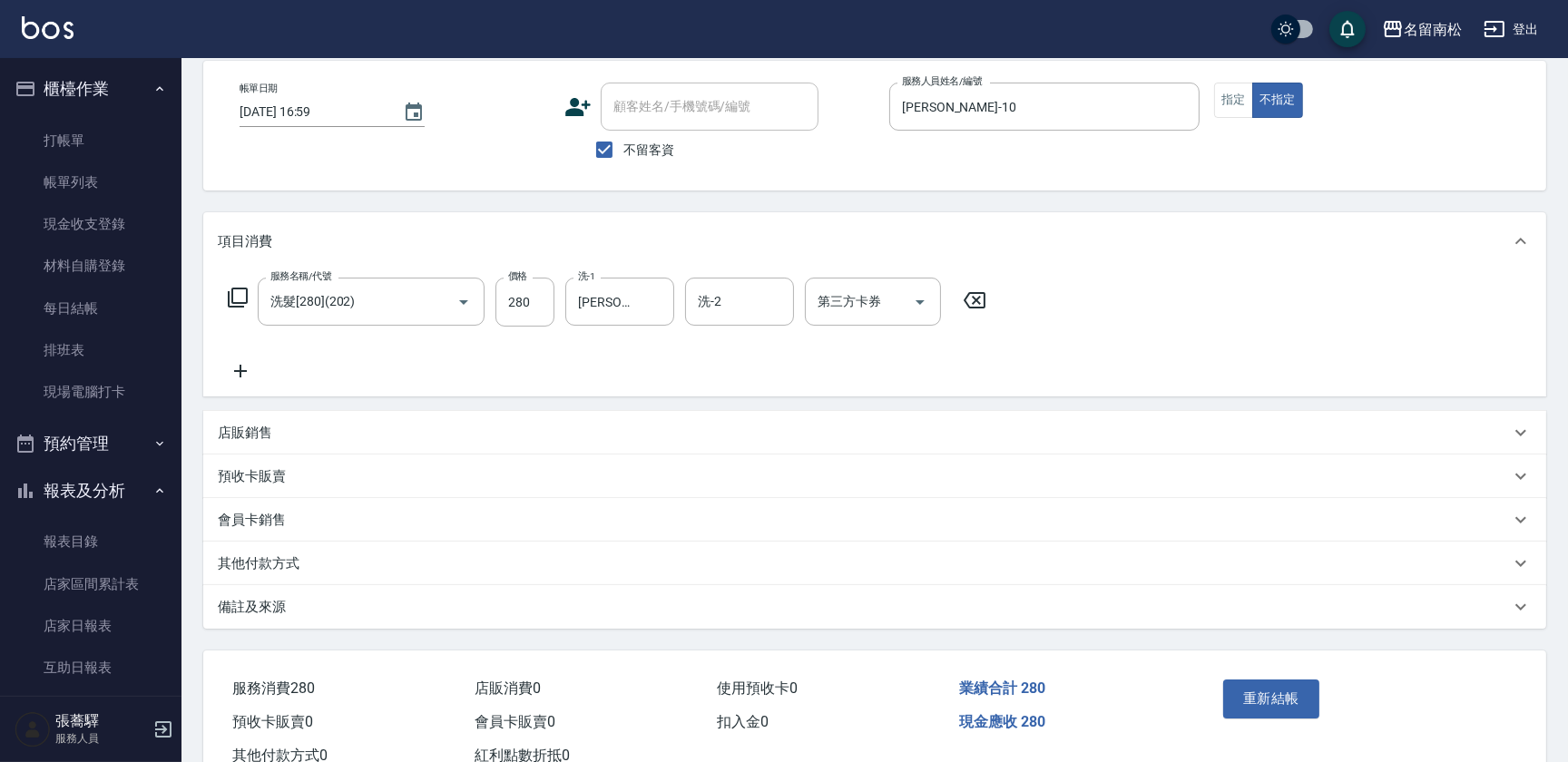
scroll to position [145, 0]
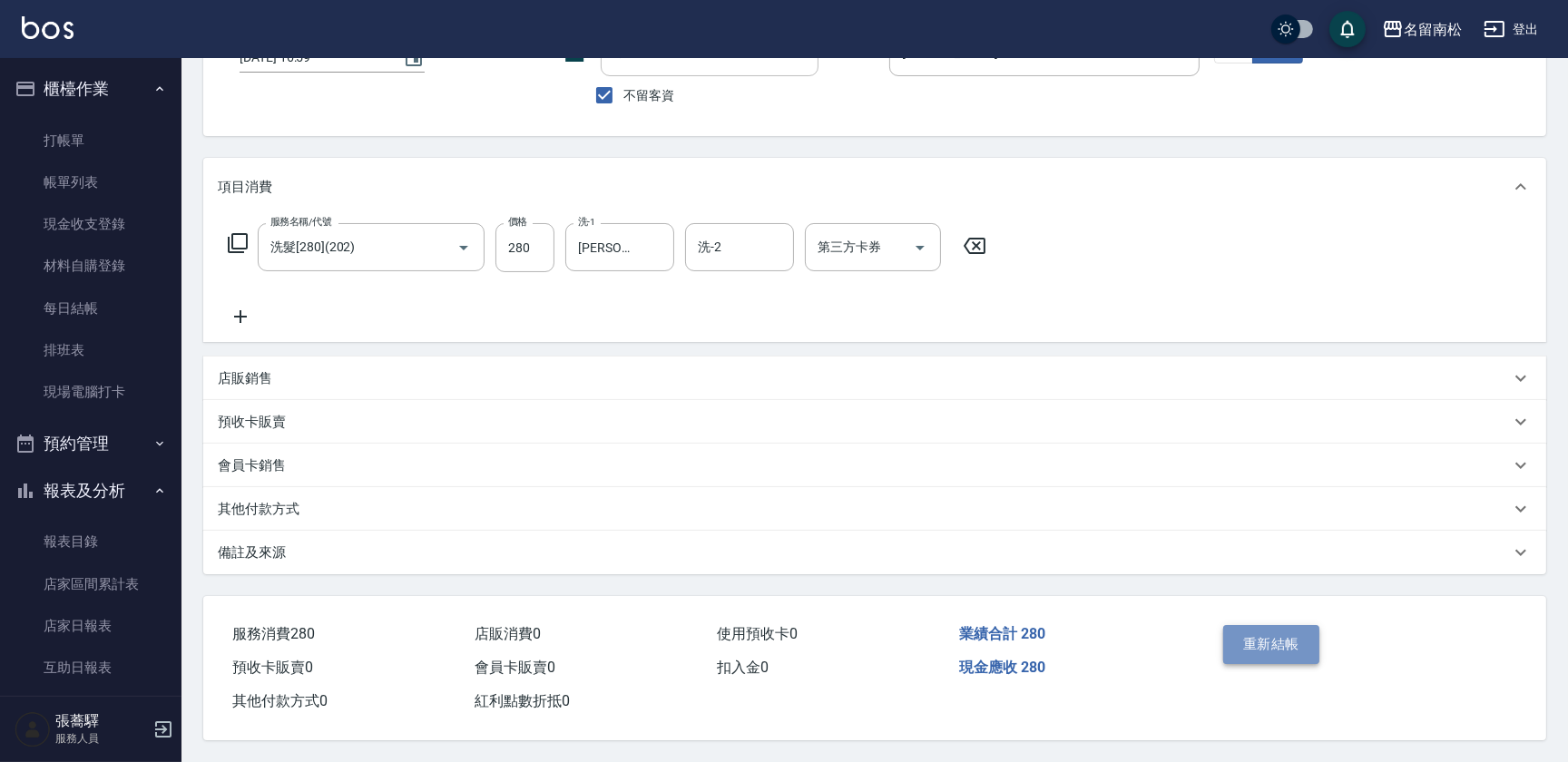
click at [1259, 644] on button "重新結帳" at bounding box center [1271, 644] width 96 height 38
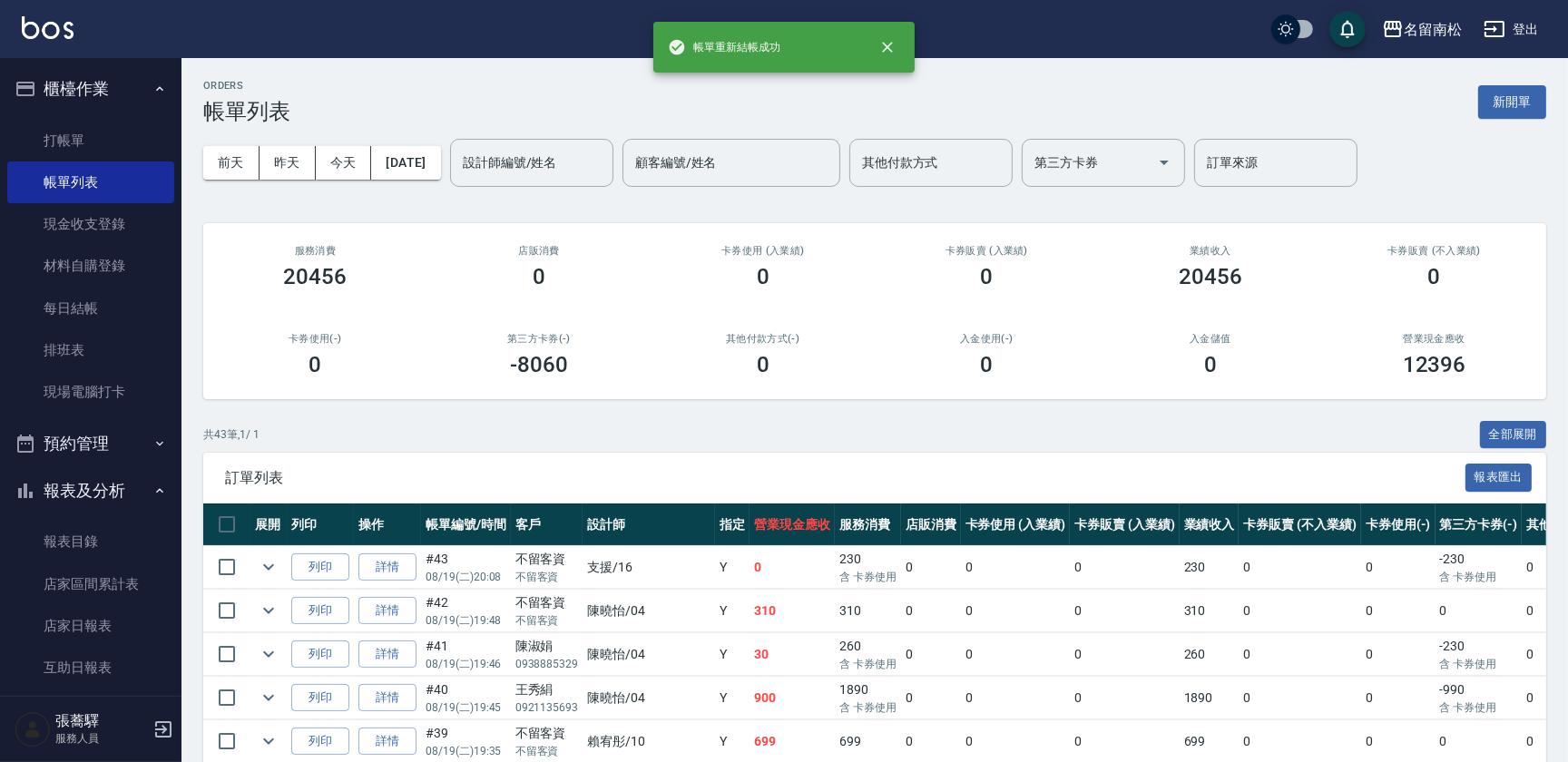
click at [548, 135] on div "[DATE] [DATE] [DATE] [DATE] 設計師編號/姓名 設計師編號/姓名 顧客編號/姓名 顧客編號/姓名 其他付款方式 其他付款方式 第三方…" at bounding box center [875, 163] width 1343 height 77
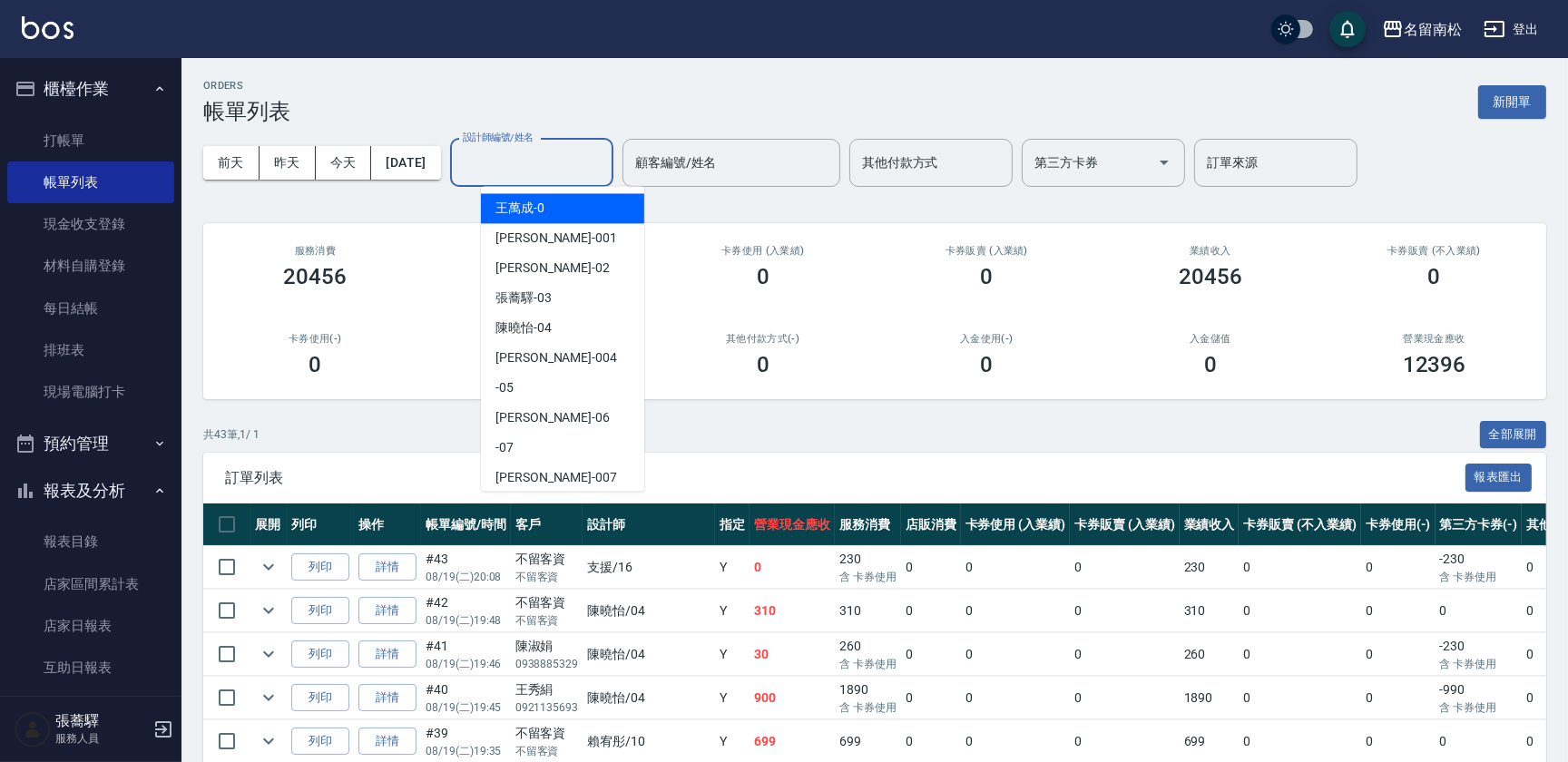
click at [530, 164] on input "設計師編號/姓名" at bounding box center [531, 163] width 147 height 32
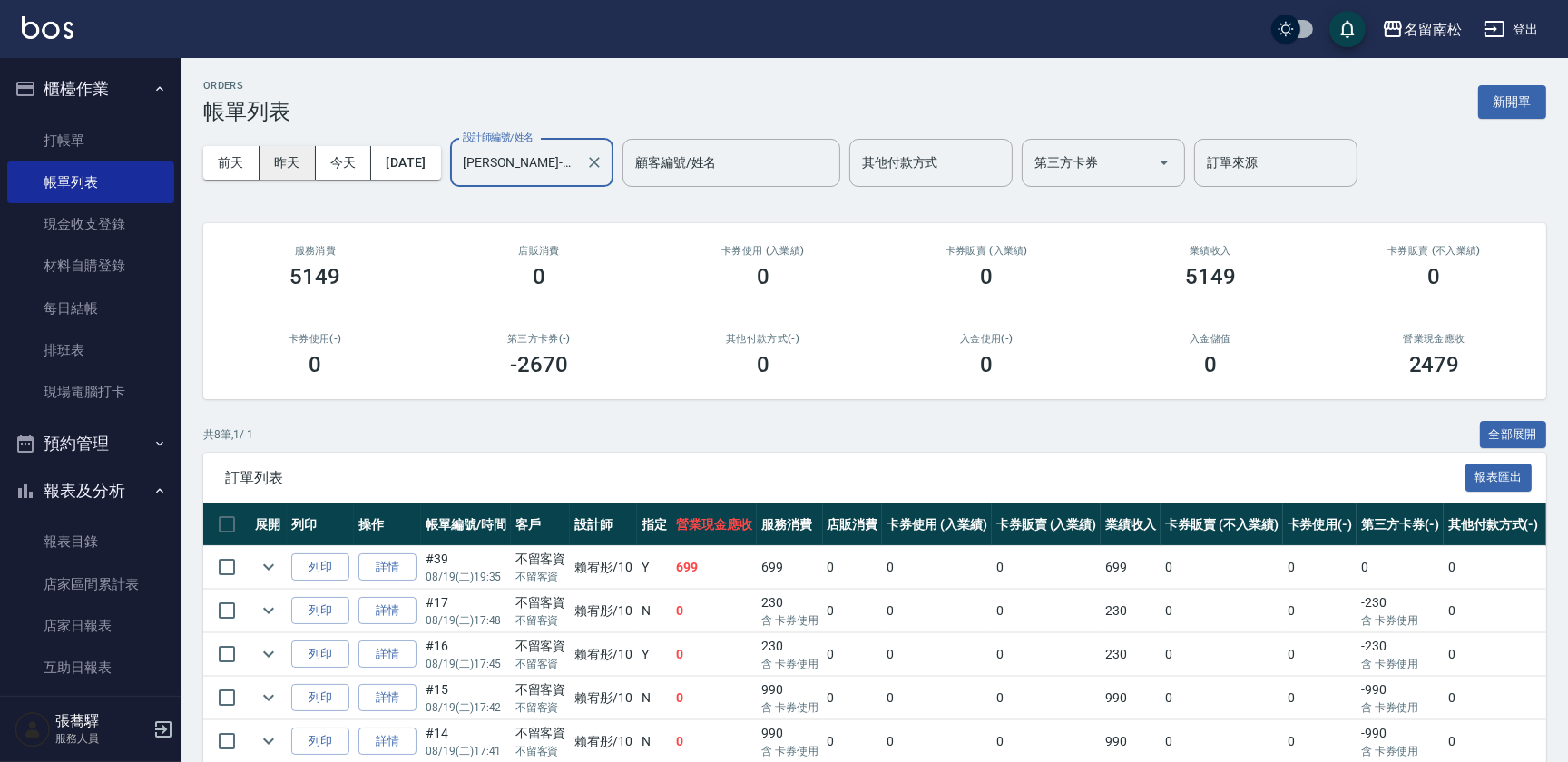
type input "[PERSON_NAME]-10"
click at [305, 173] on button "昨天" at bounding box center [287, 163] width 56 height 34
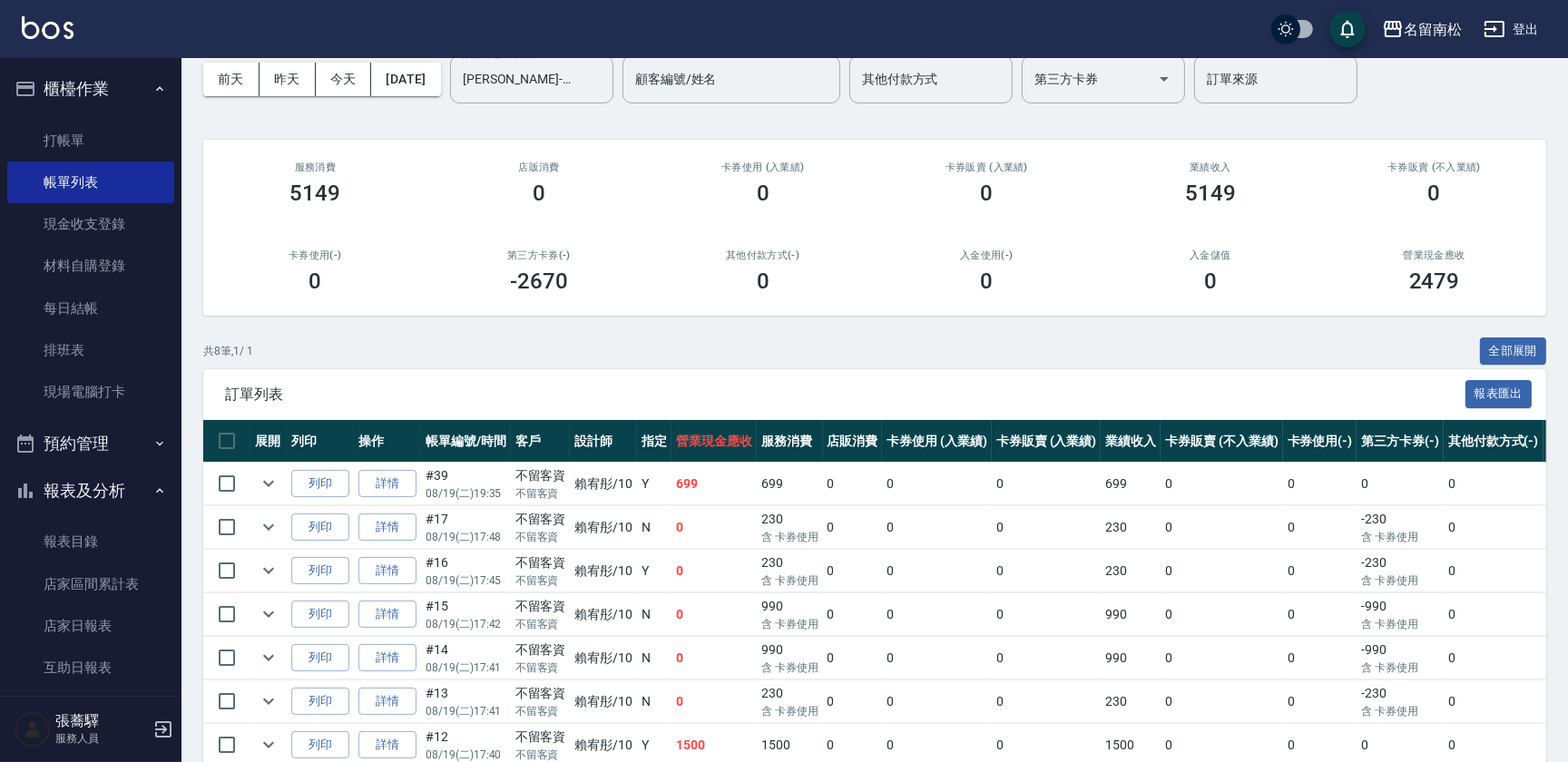
scroll to position [213, 0]
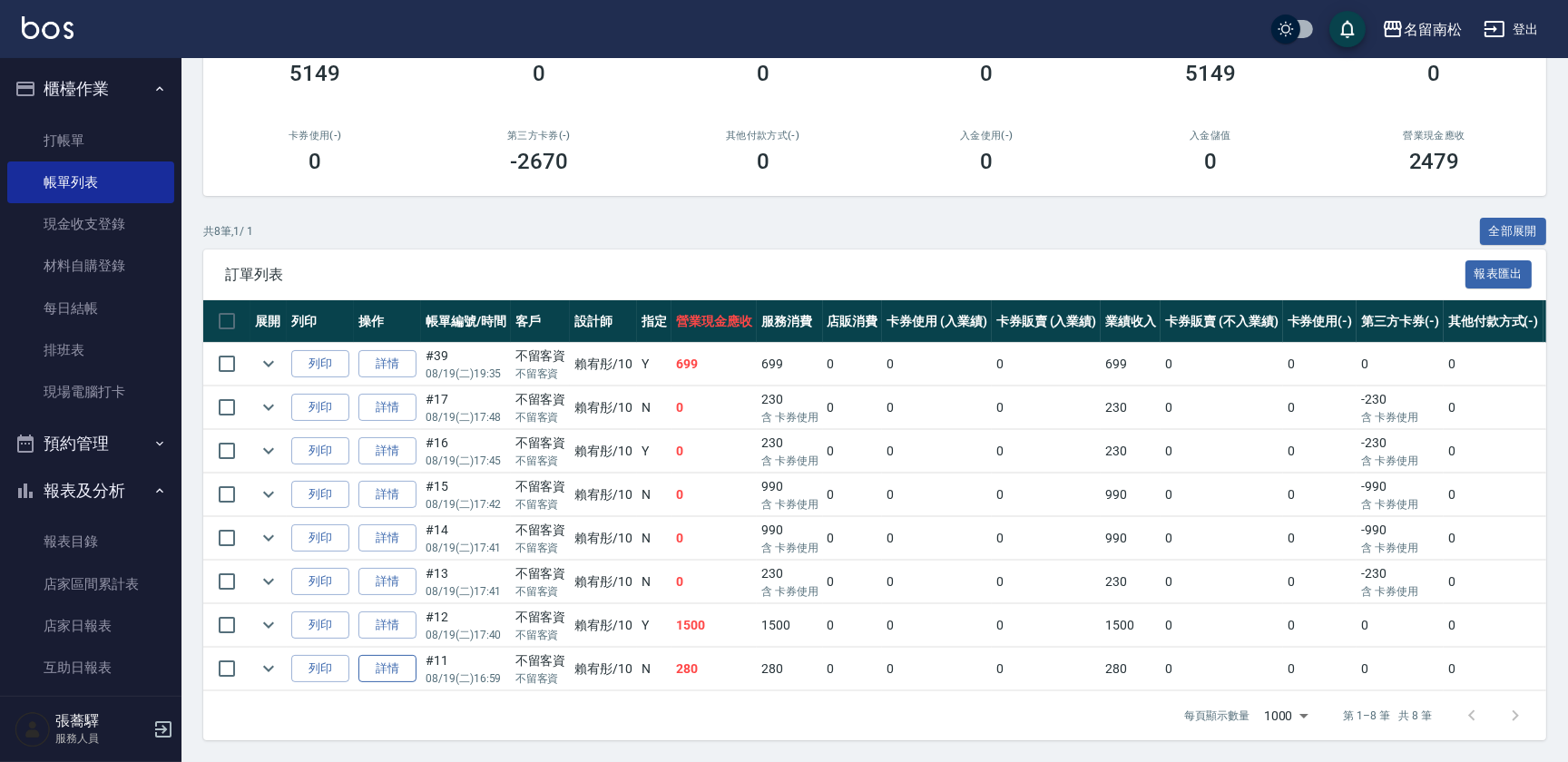
click at [388, 658] on link "詳情" at bounding box center [387, 669] width 58 height 28
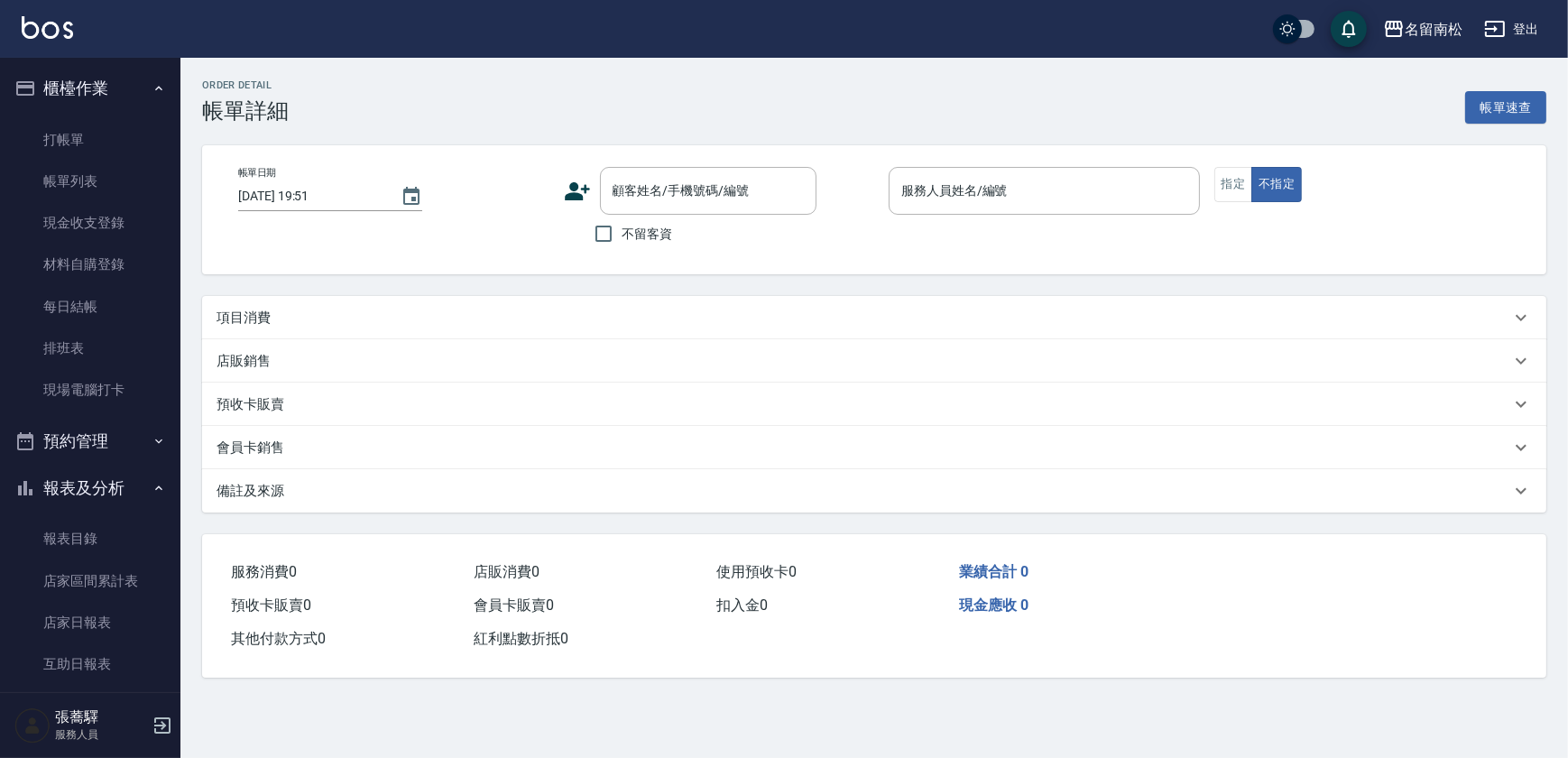
type input "[DATE] 16:59"
checkbox input "true"
type input "[PERSON_NAME]-10"
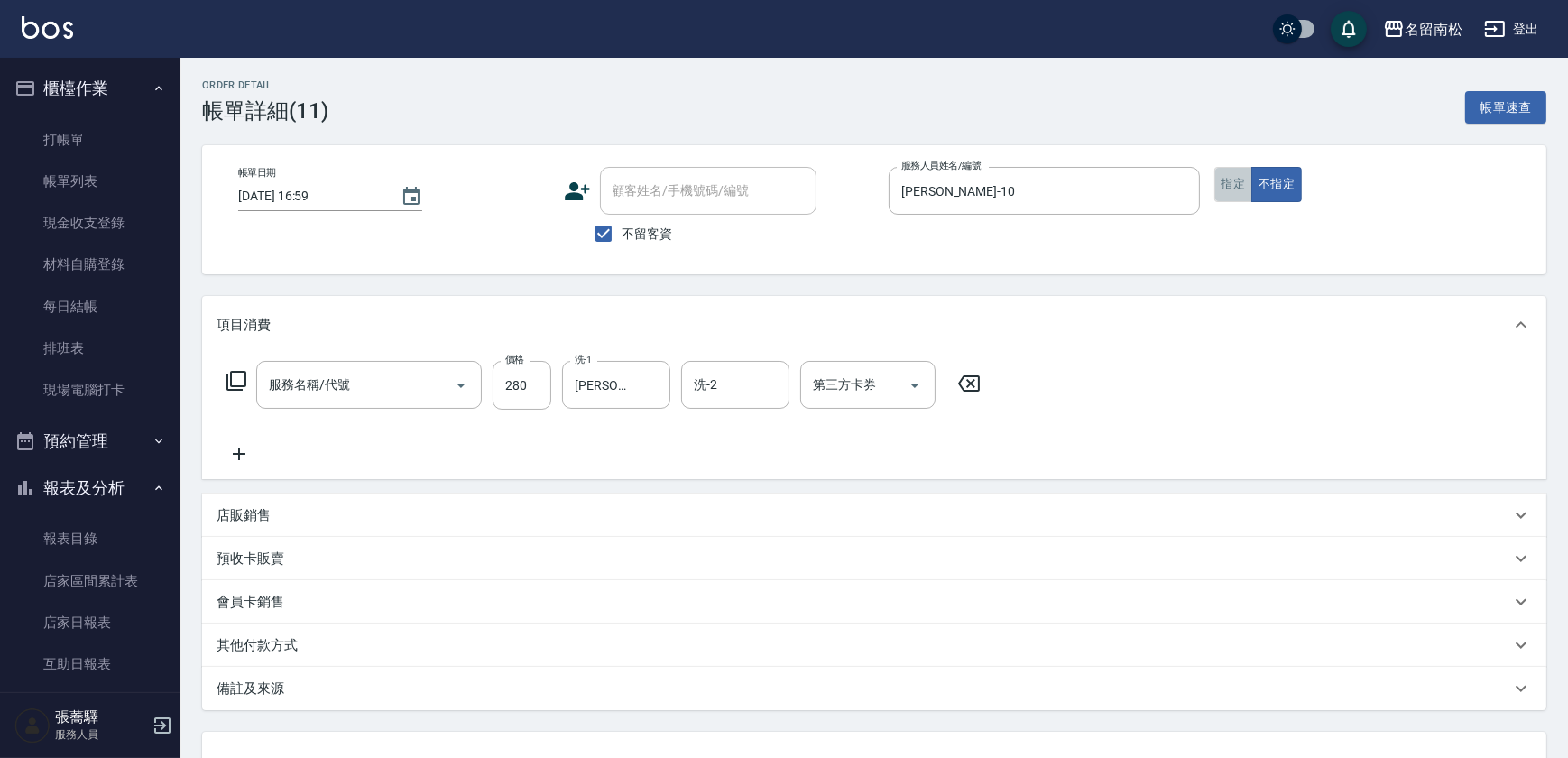
click at [1236, 180] on button "指定" at bounding box center [1233, 184] width 39 height 35
type input "洗髮[280](202)"
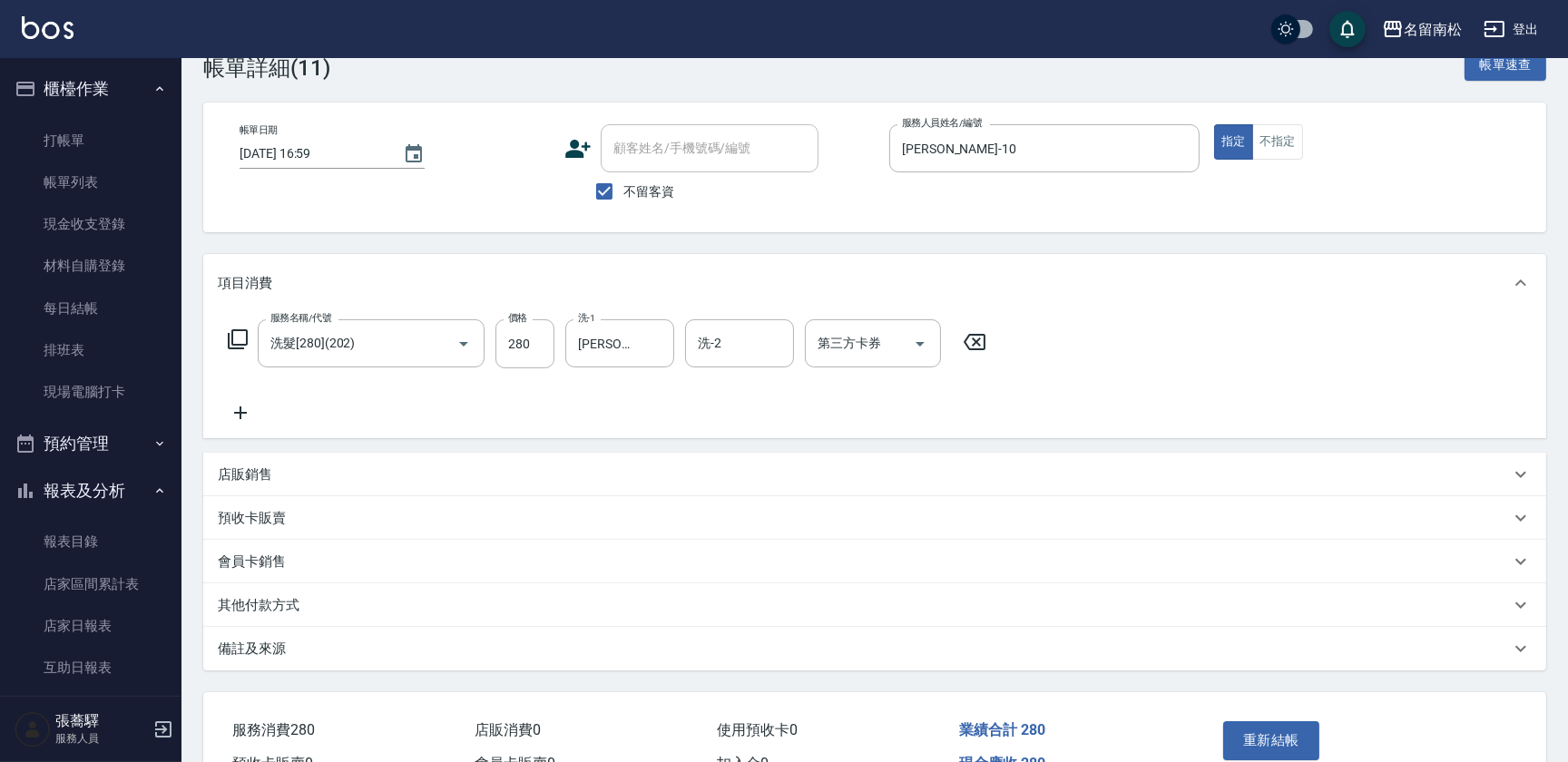
scroll to position [145, 0]
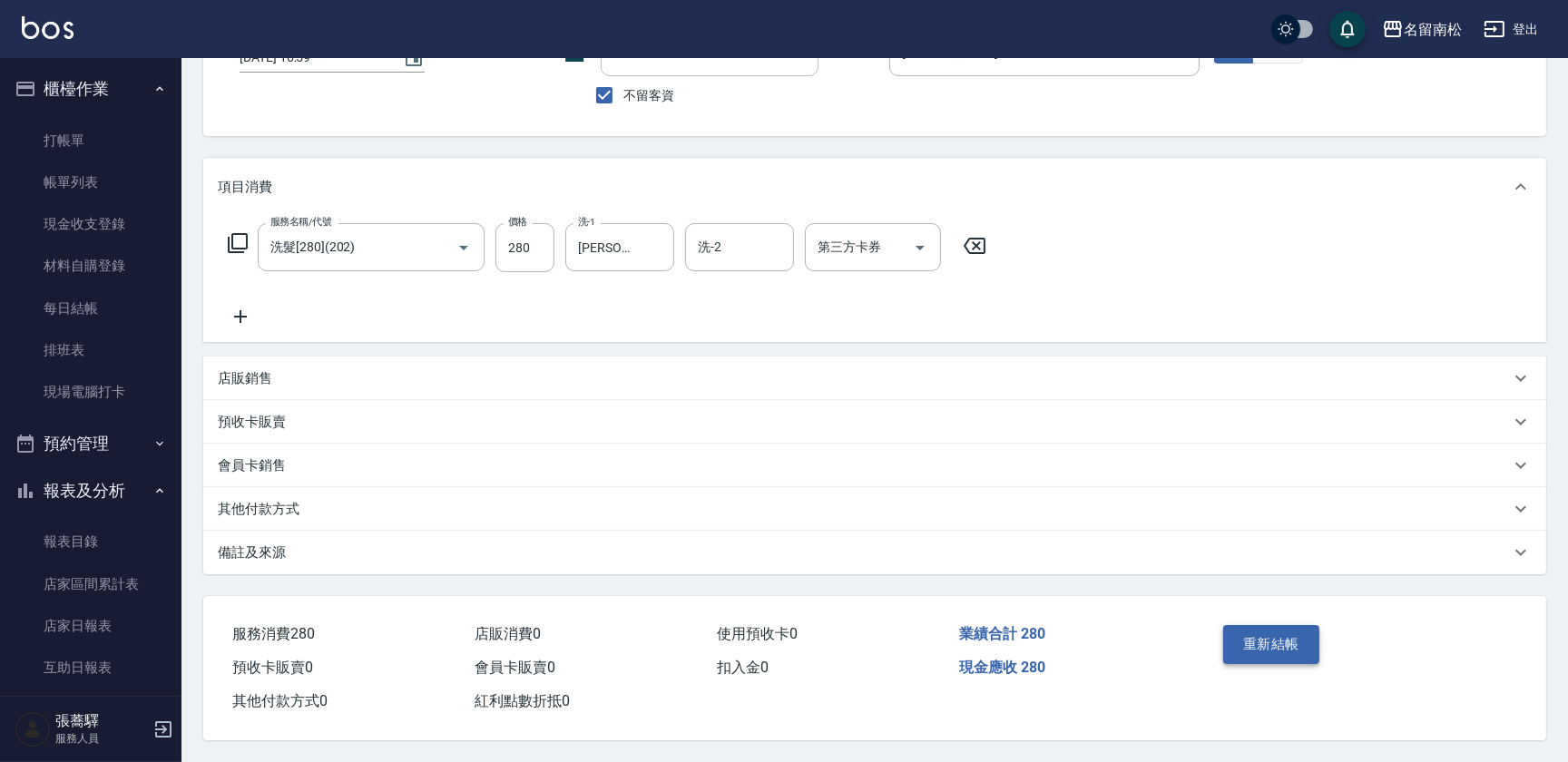
click at [1294, 628] on button "重新結帳" at bounding box center [1271, 644] width 96 height 38
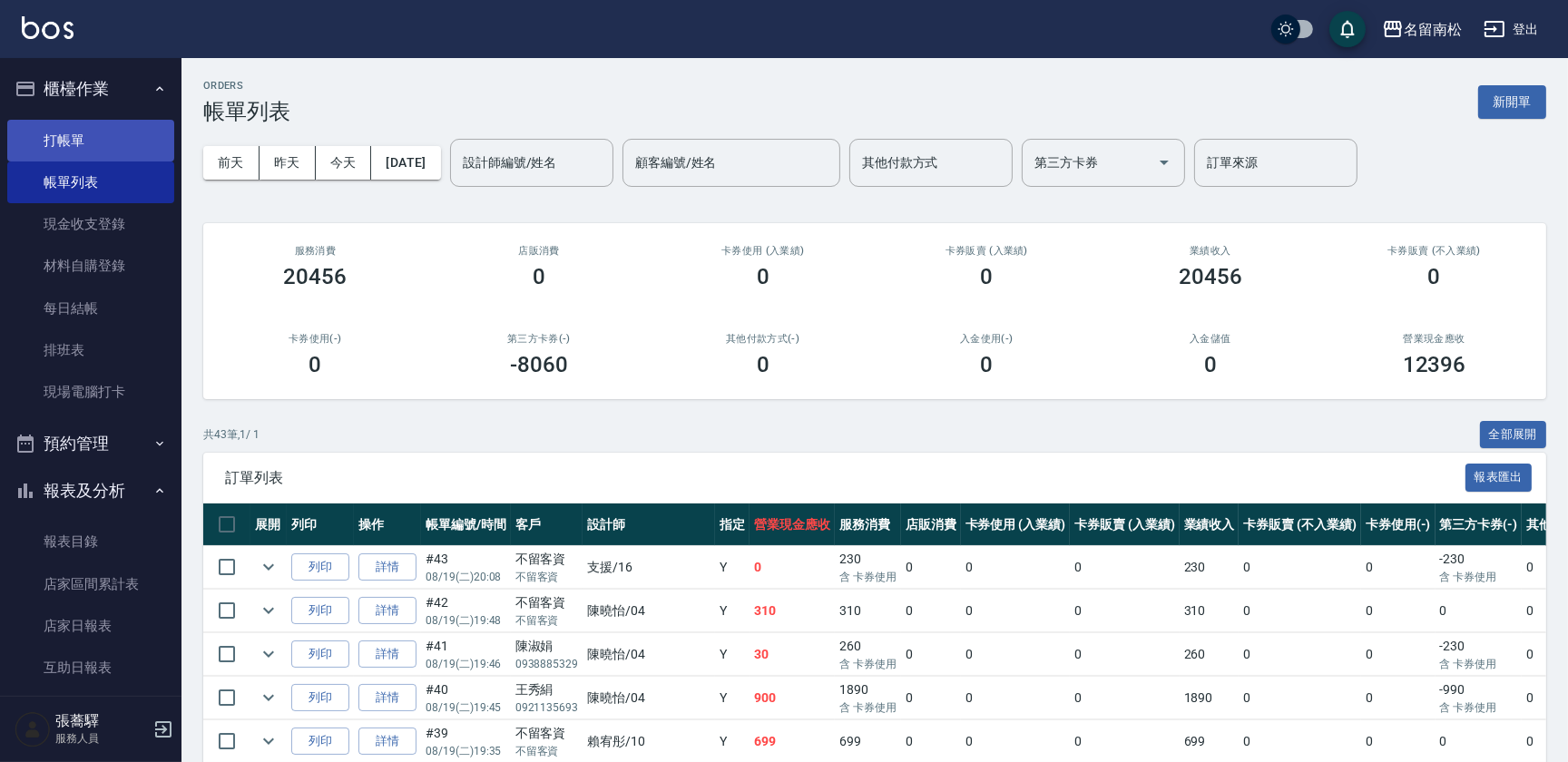
click at [117, 130] on link "打帳單" at bounding box center [90, 141] width 167 height 42
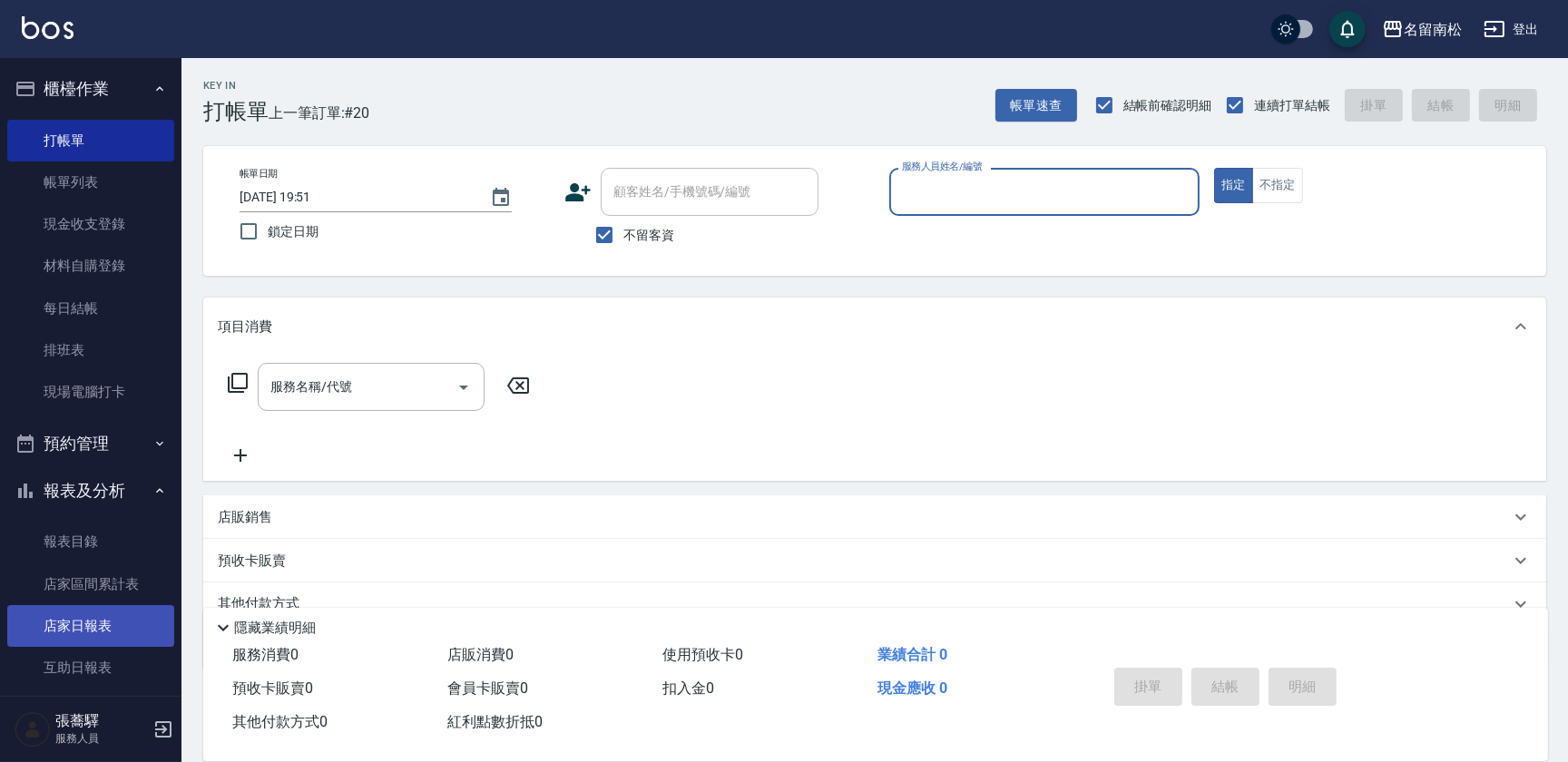
click at [132, 626] on link "店家日報表" at bounding box center [90, 626] width 167 height 42
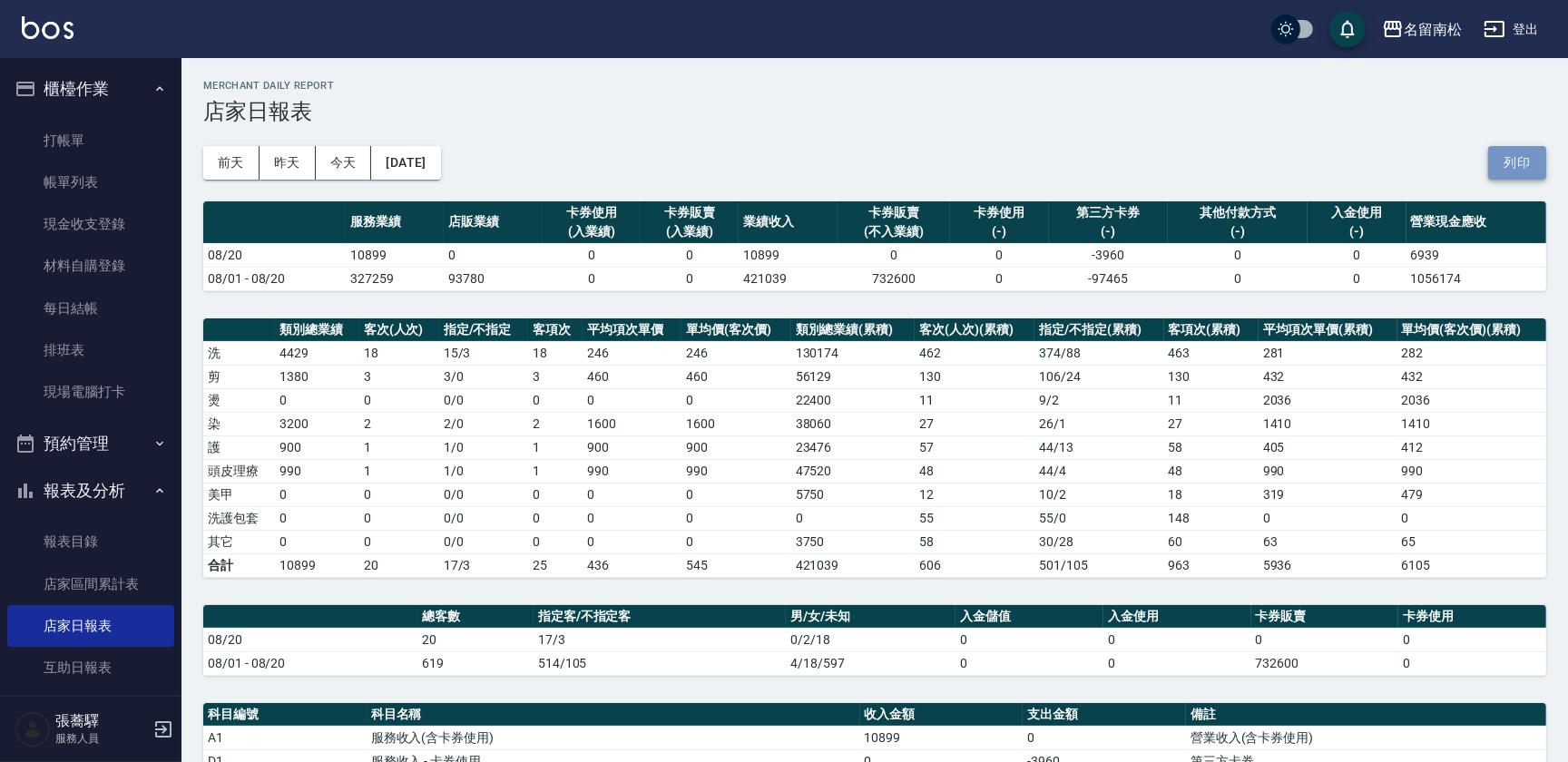
click at [1497, 168] on button "列印" at bounding box center [1517, 163] width 58 height 34
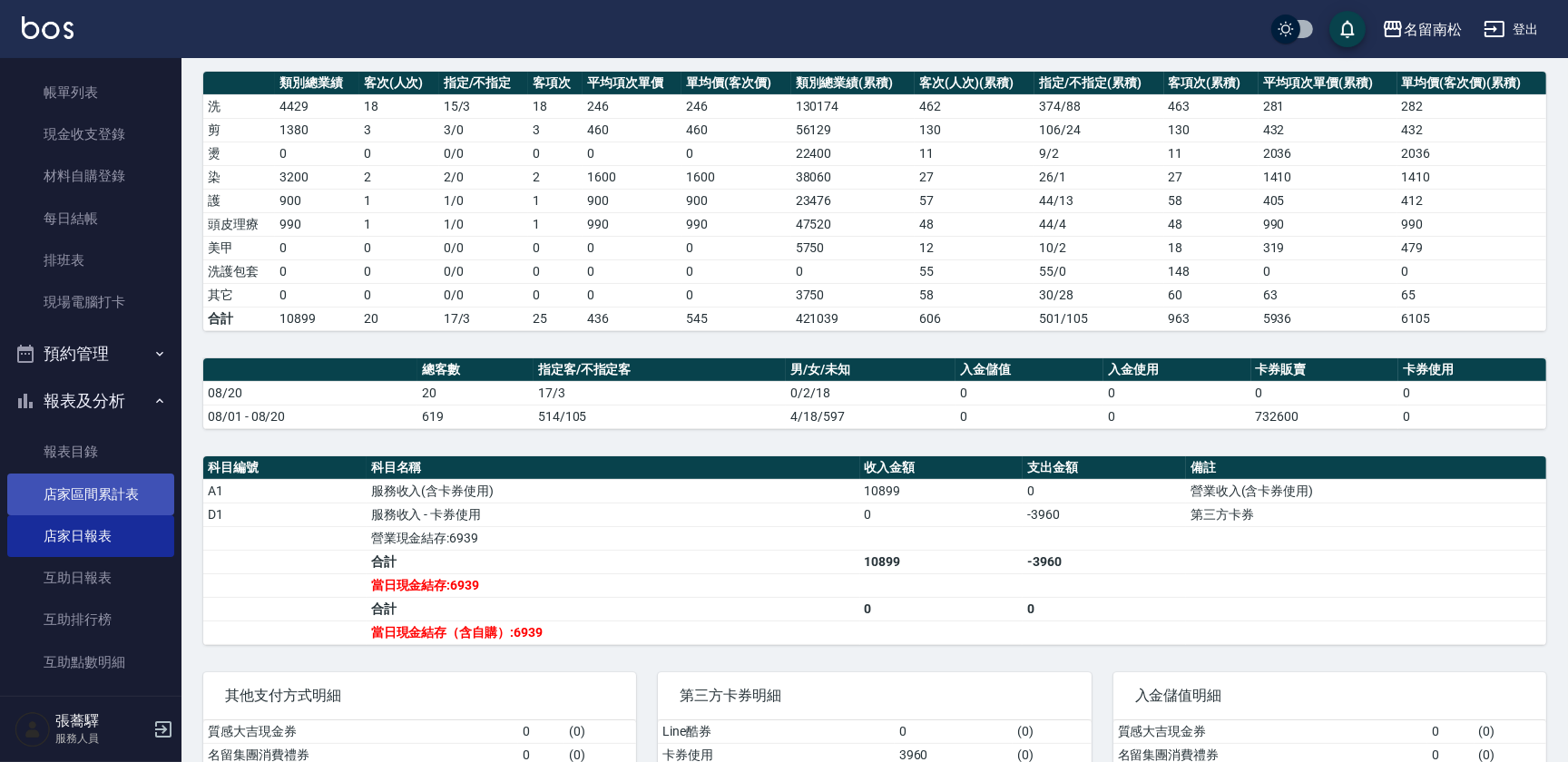
scroll to position [165, 0]
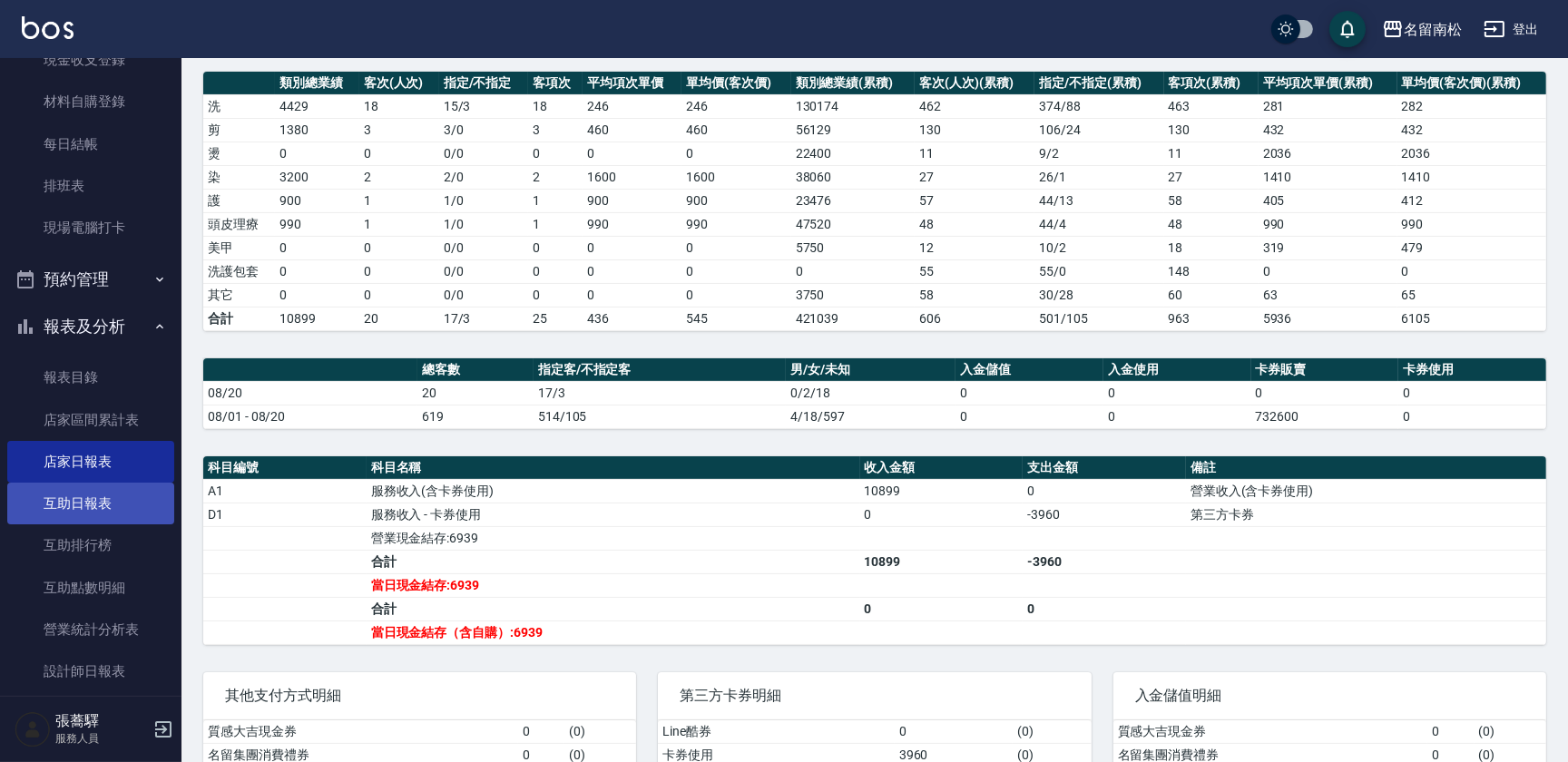
click at [96, 492] on link "互助日報表" at bounding box center [90, 504] width 167 height 42
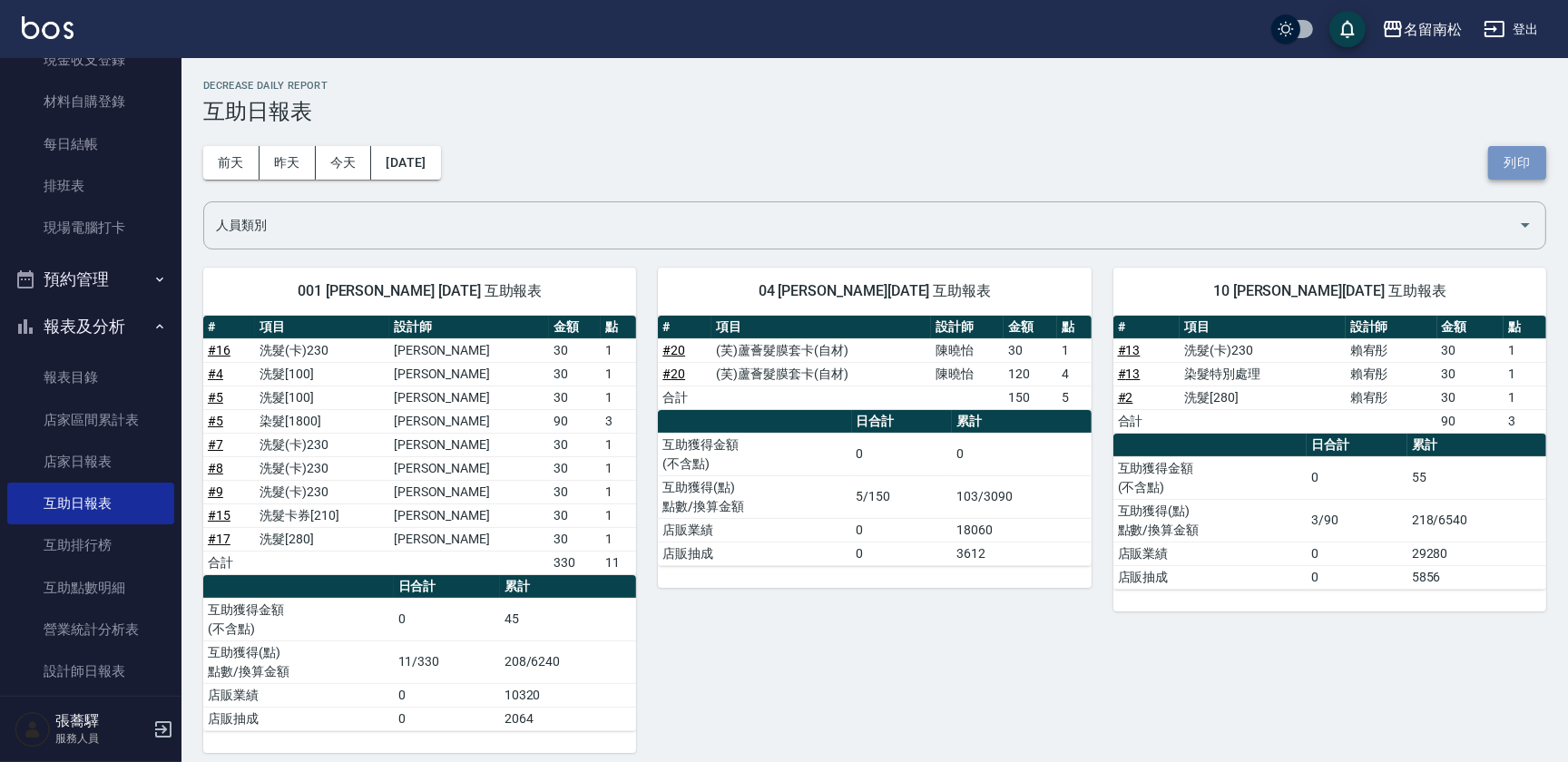
click at [1533, 164] on button "列印" at bounding box center [1517, 163] width 58 height 34
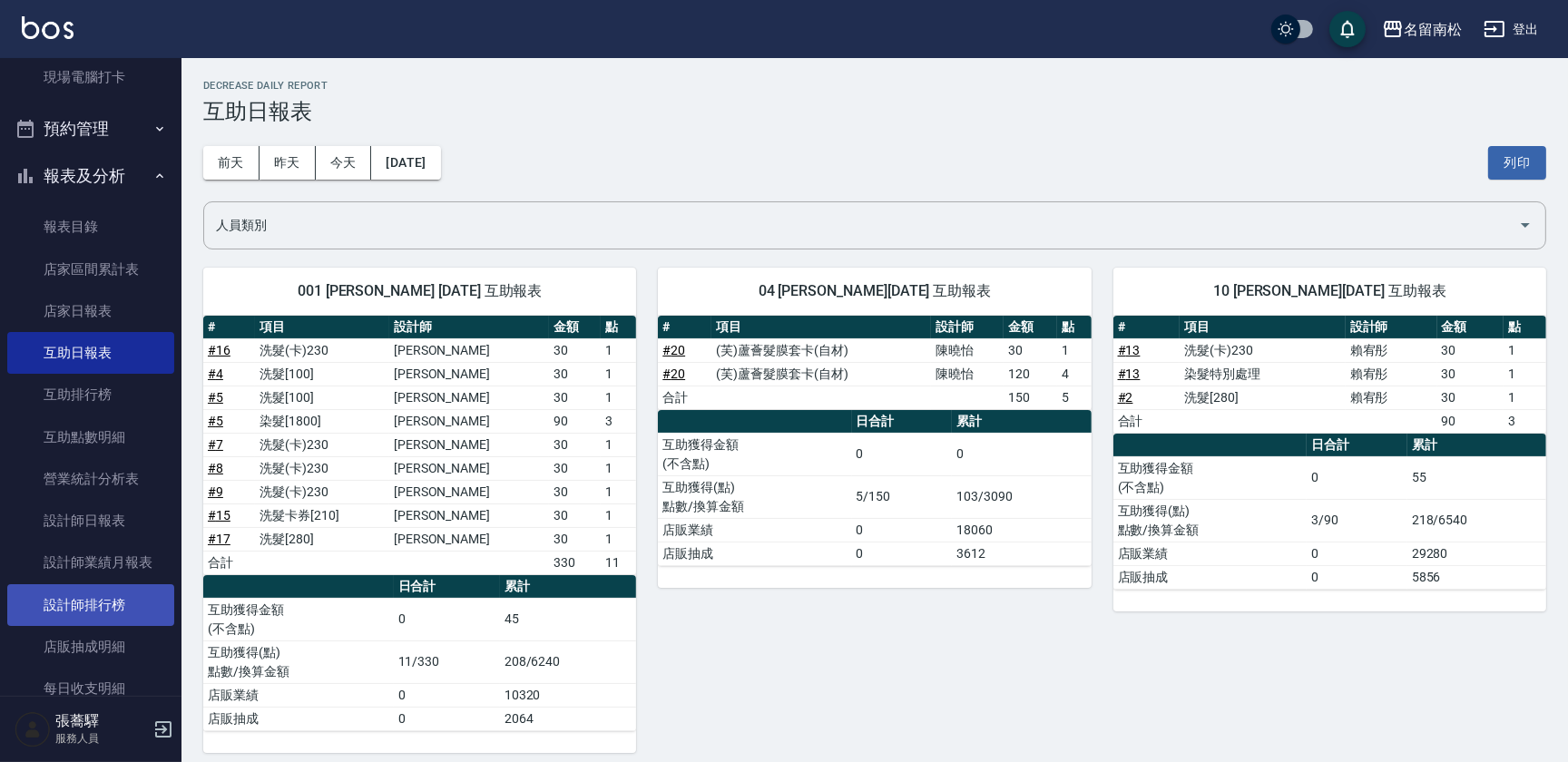
scroll to position [329, 0]
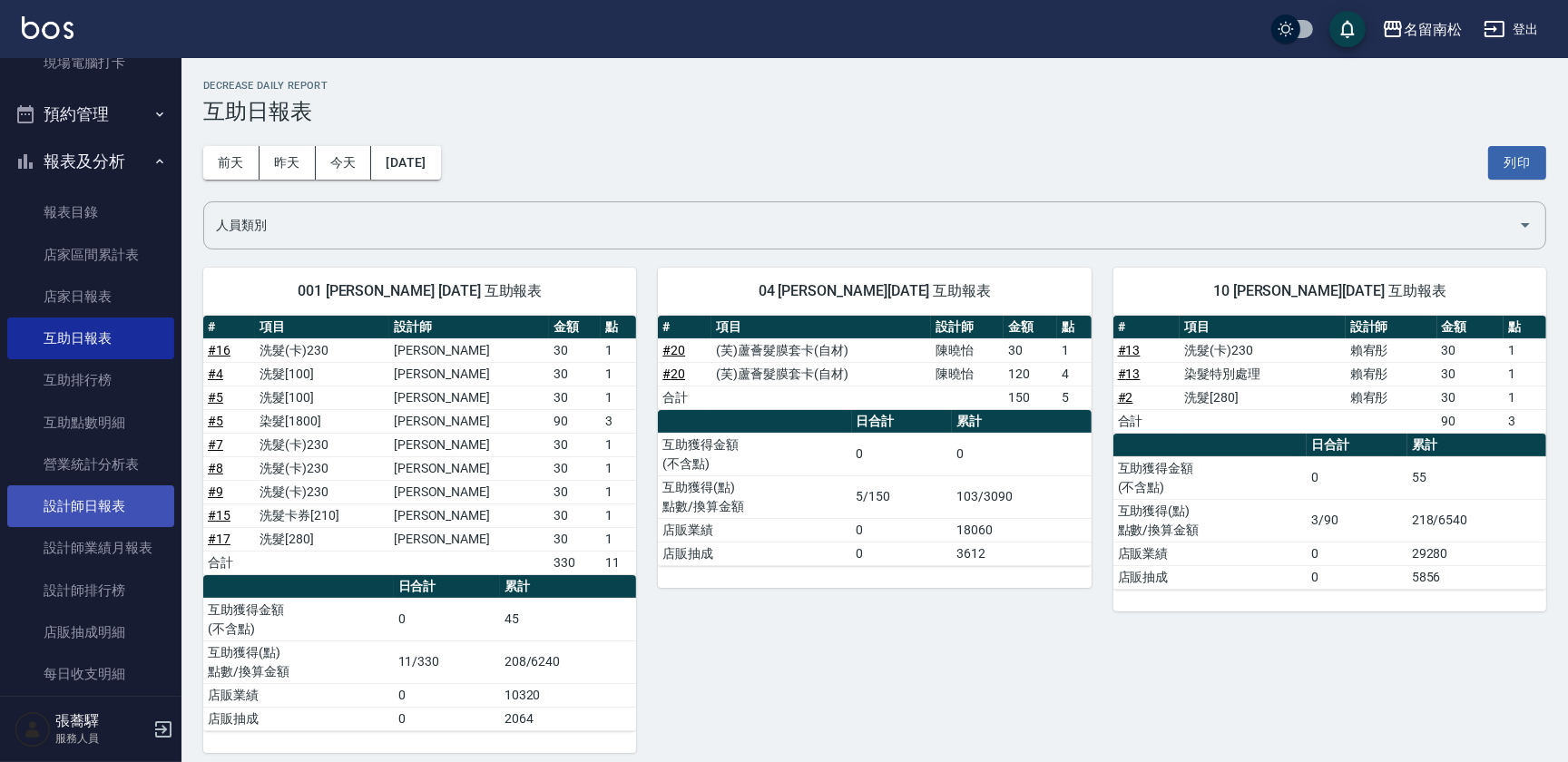
click at [123, 518] on link "設計師日報表" at bounding box center [90, 507] width 167 height 42
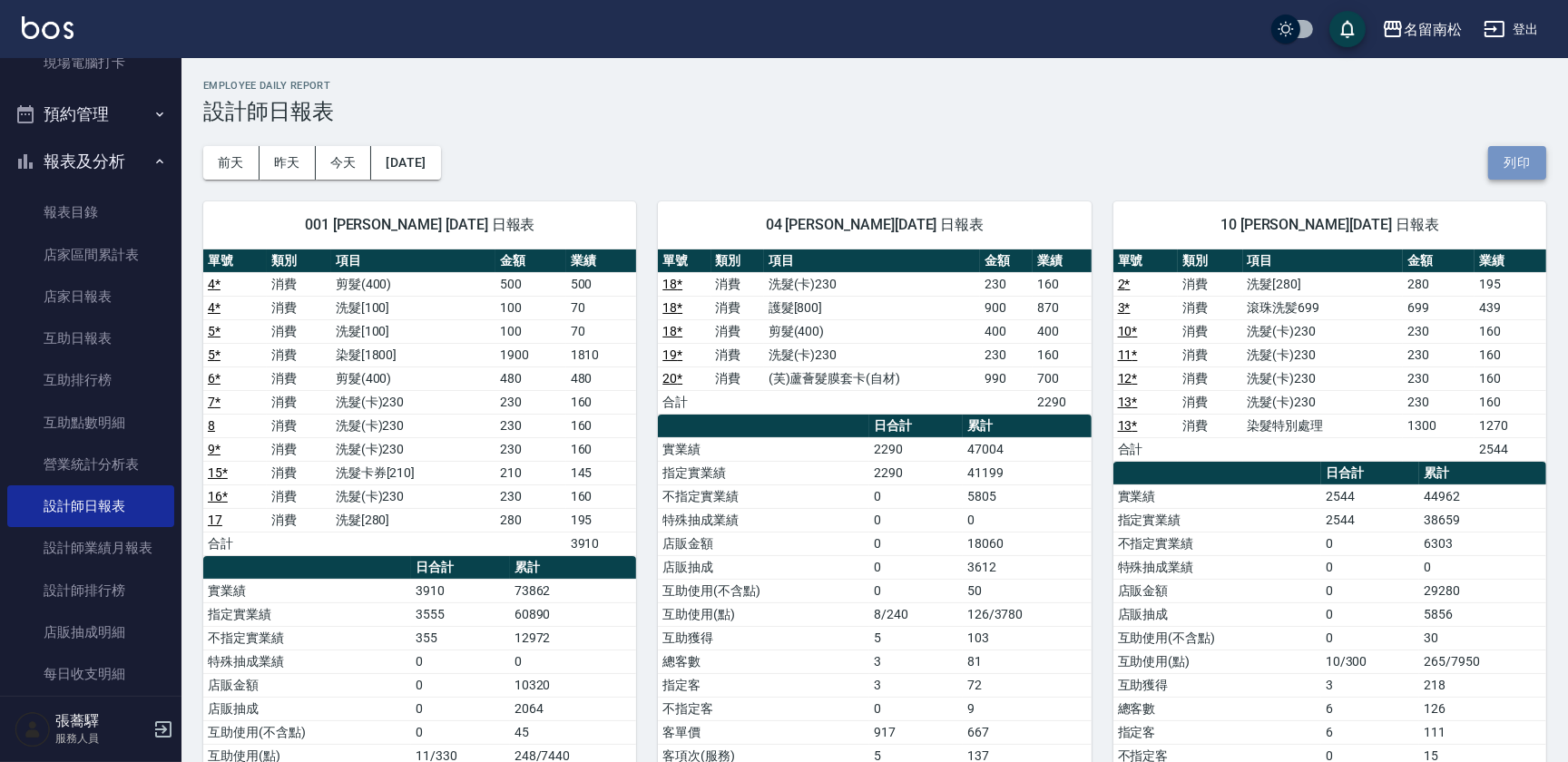
click at [1515, 164] on button "列印" at bounding box center [1517, 163] width 58 height 34
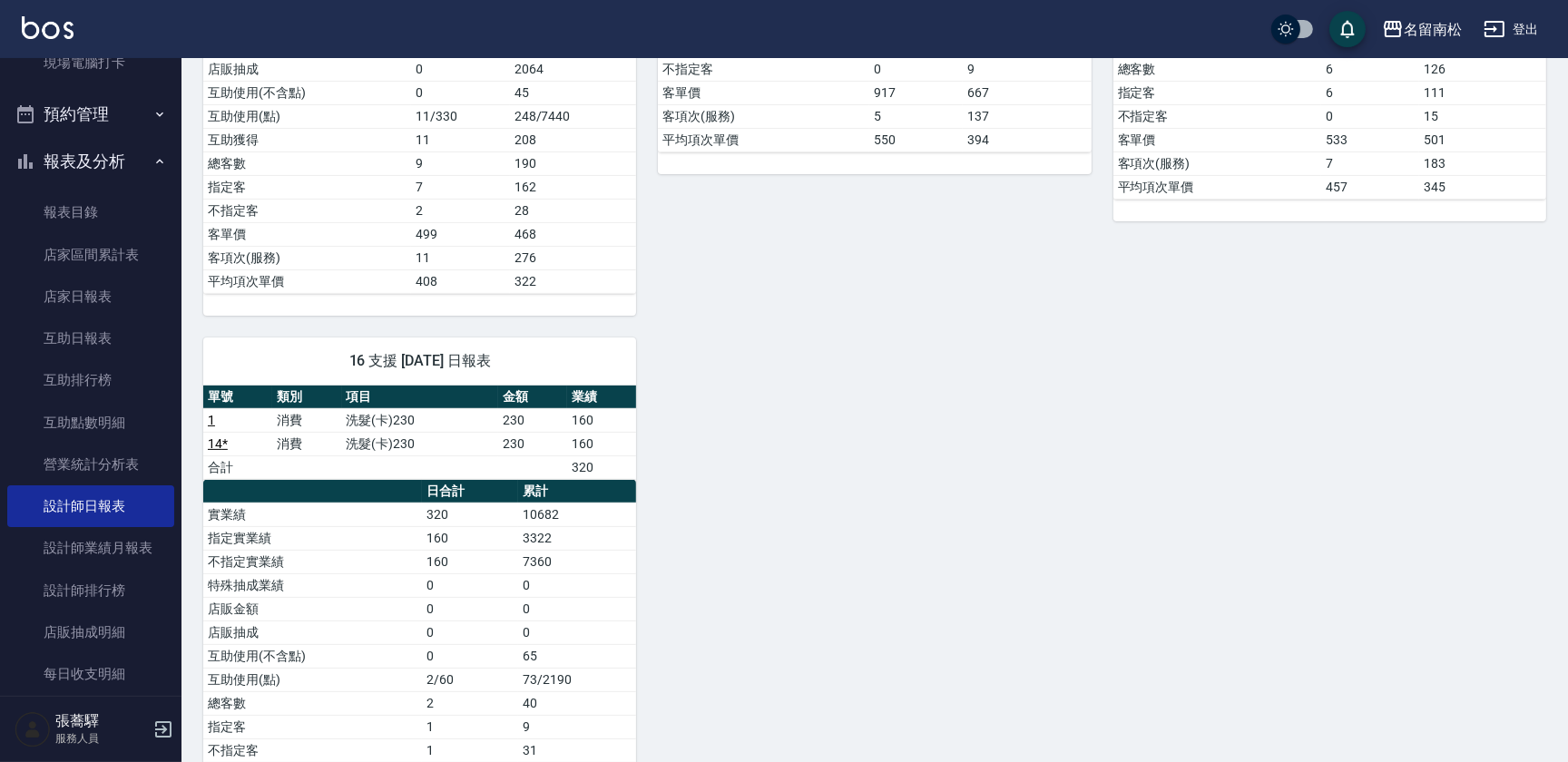
scroll to position [659, 0]
